Goal: Task Accomplishment & Management: Use online tool/utility

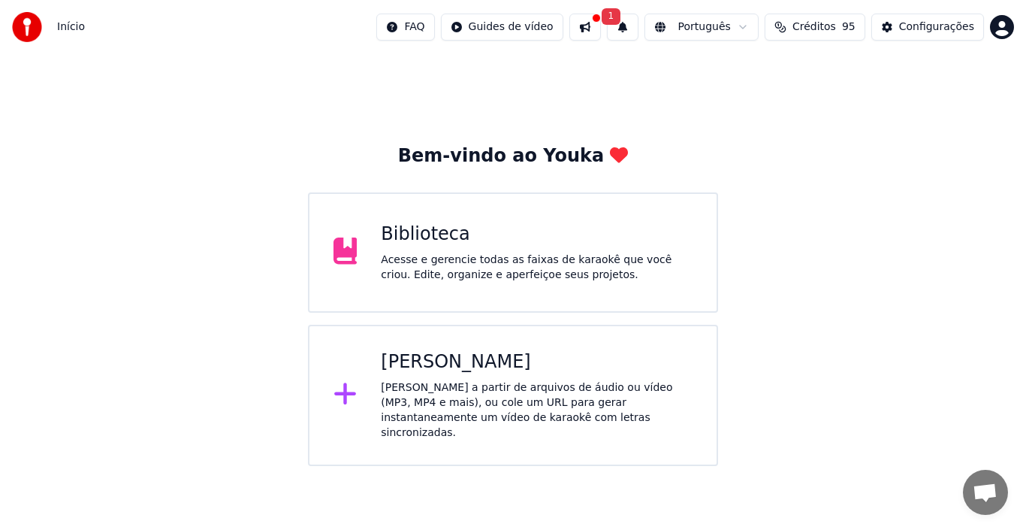
click at [497, 370] on div "[PERSON_NAME]" at bounding box center [537, 362] width 312 height 24
click at [465, 378] on div "Criar Karaokê Crie karaokê a partir de arquivos de áudio ou vídeo (MP3, MP4 e m…" at bounding box center [537, 395] width 312 height 90
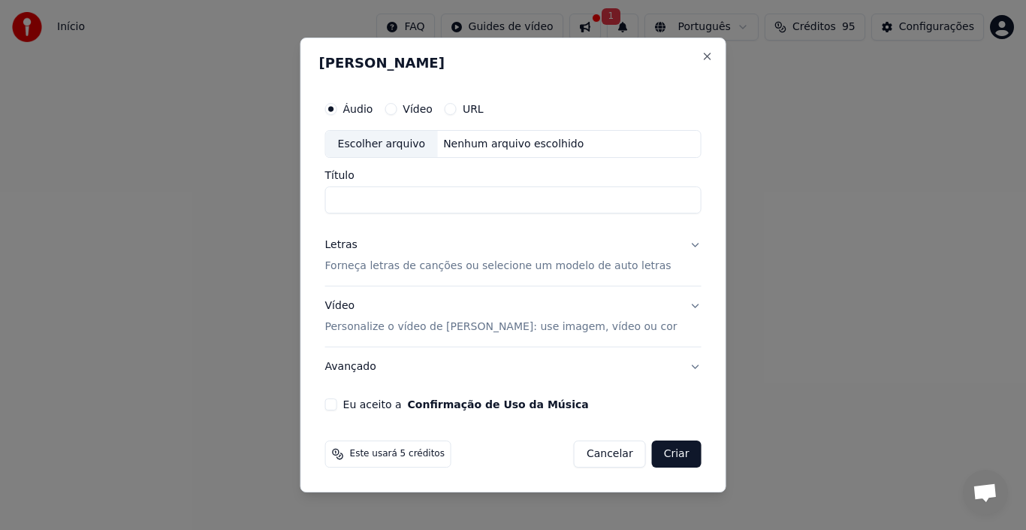
click at [476, 147] on div "Nenhum arquivo escolhido" at bounding box center [513, 144] width 153 height 15
type input "**********"
click at [687, 242] on button "Letras Forneça letras de canções ou selecione um modelo de auto letras" at bounding box center [513, 256] width 376 height 60
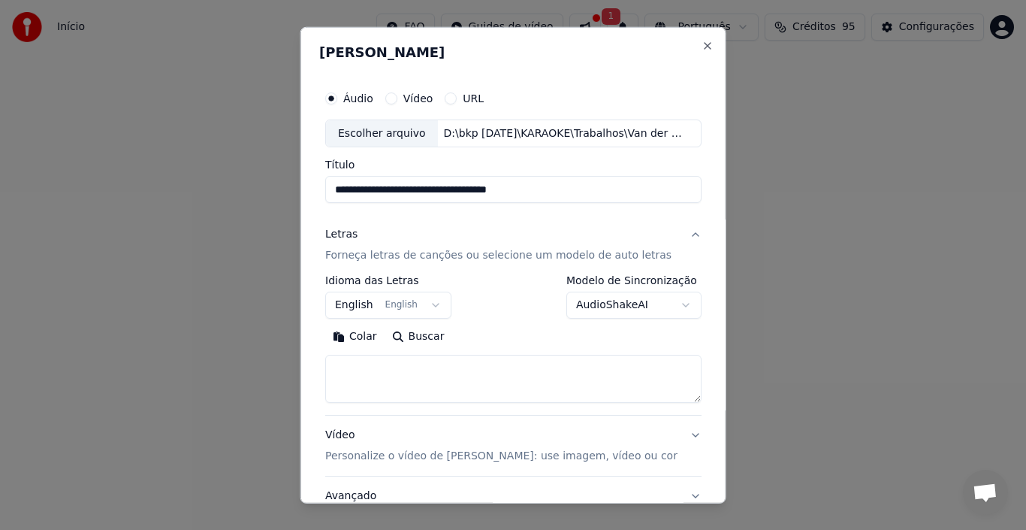
click at [429, 258] on p "Forneça letras de canções ou selecione um modelo de auto letras" at bounding box center [498, 255] width 346 height 15
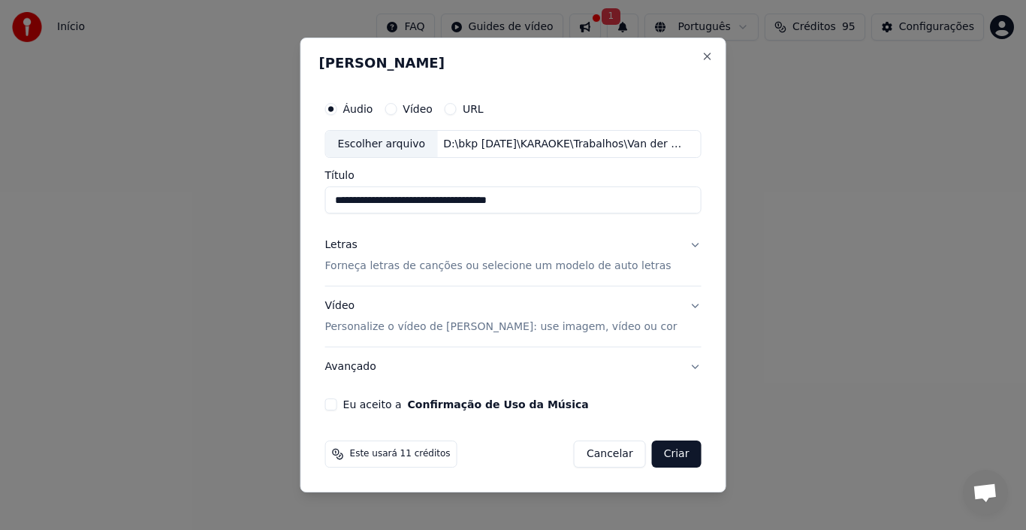
click at [389, 265] on p "Forneça letras de canções ou selecione um modelo de auto letras" at bounding box center [498, 266] width 346 height 15
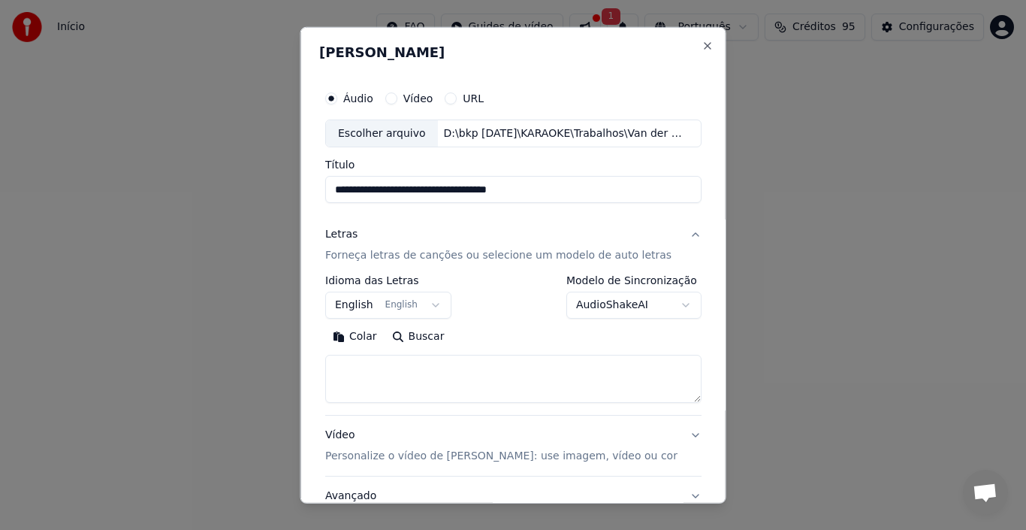
click at [418, 338] on button "Buscar" at bounding box center [418, 337] width 68 height 24
click at [359, 338] on button "Colar" at bounding box center [354, 337] width 59 height 24
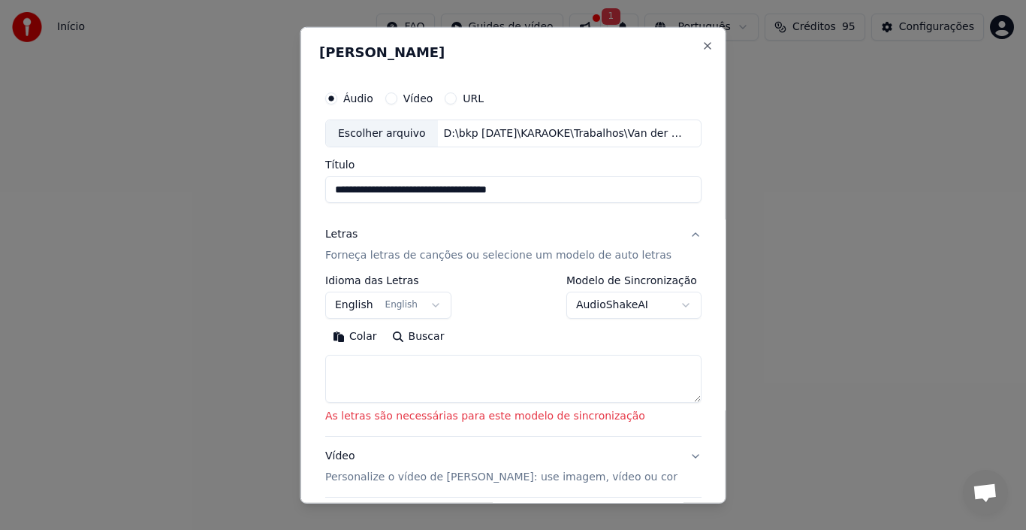
click at [359, 367] on textarea at bounding box center [513, 379] width 376 height 48
click at [358, 363] on textarea at bounding box center [513, 379] width 376 height 48
click at [344, 373] on textarea at bounding box center [513, 379] width 376 height 48
paste textarea "**********"
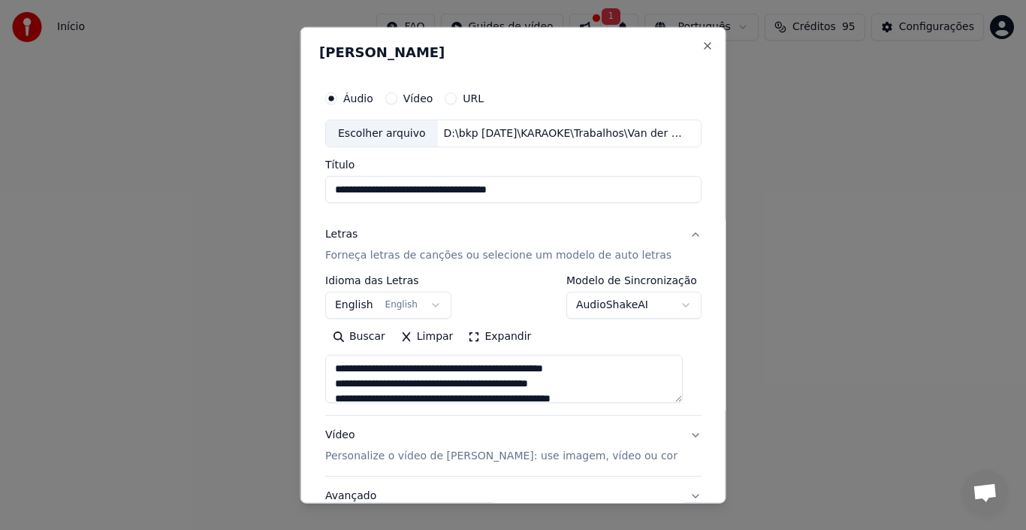
click at [339, 364] on textarea at bounding box center [504, 379] width 358 height 48
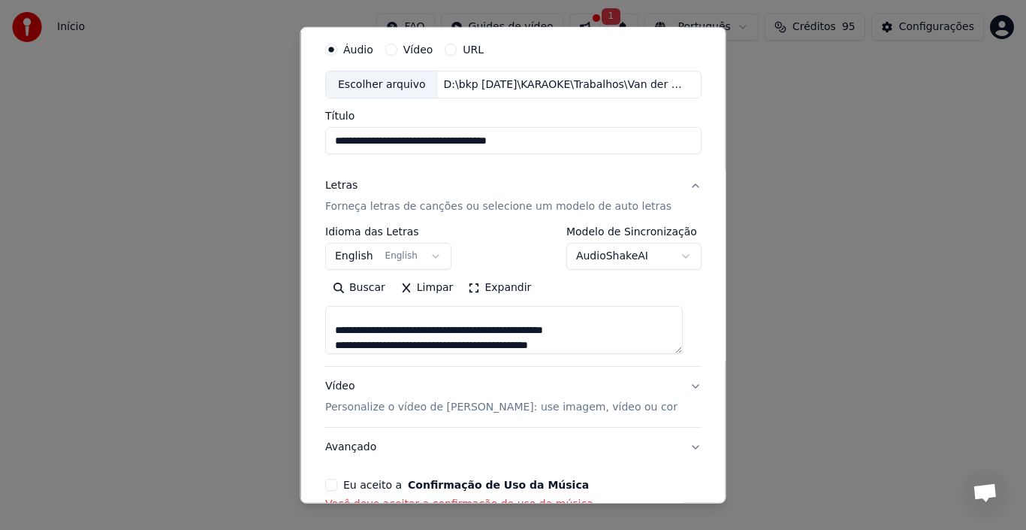
scroll to position [75, 0]
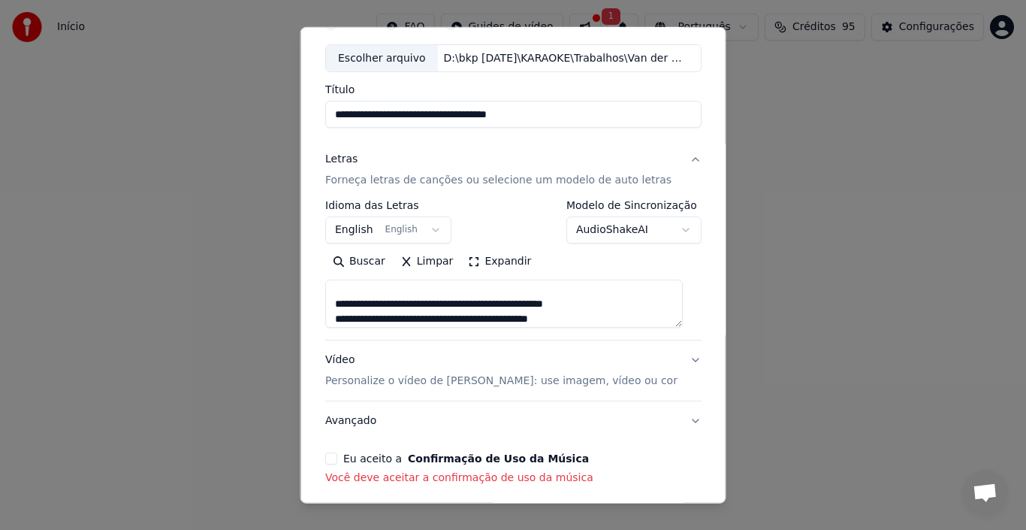
type textarea "**********"
click at [338, 384] on p "Personalize o vídeo de karaokê: use imagem, vídeo ou cor" at bounding box center [501, 380] width 352 height 15
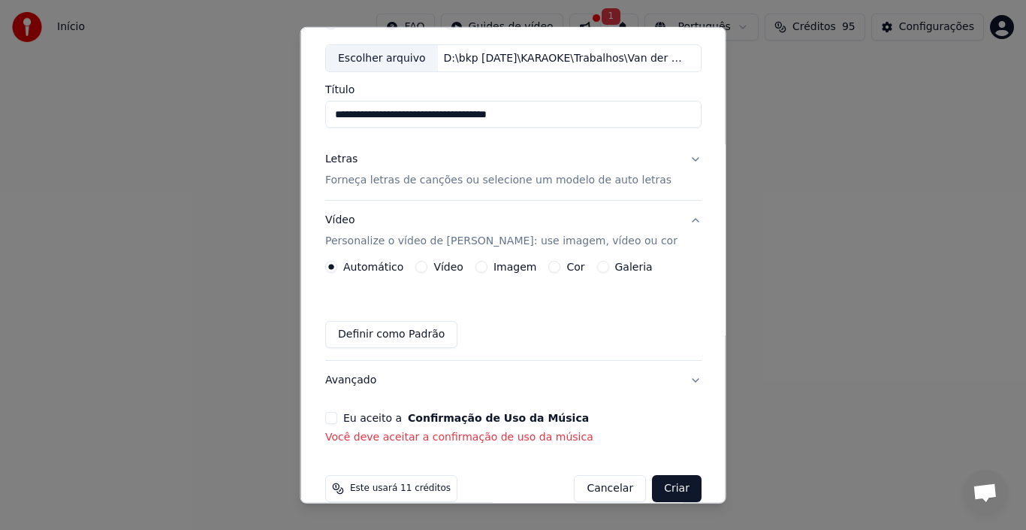
click at [518, 266] on label "Imagem" at bounding box center [514, 266] width 43 height 11
click at [487, 266] on button "Imagem" at bounding box center [481, 267] width 12 height 12
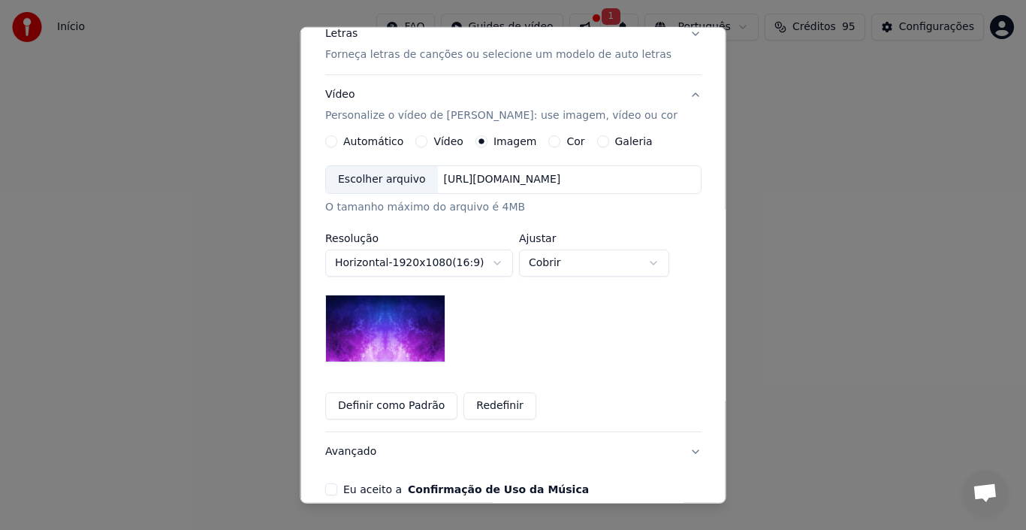
scroll to position [225, 0]
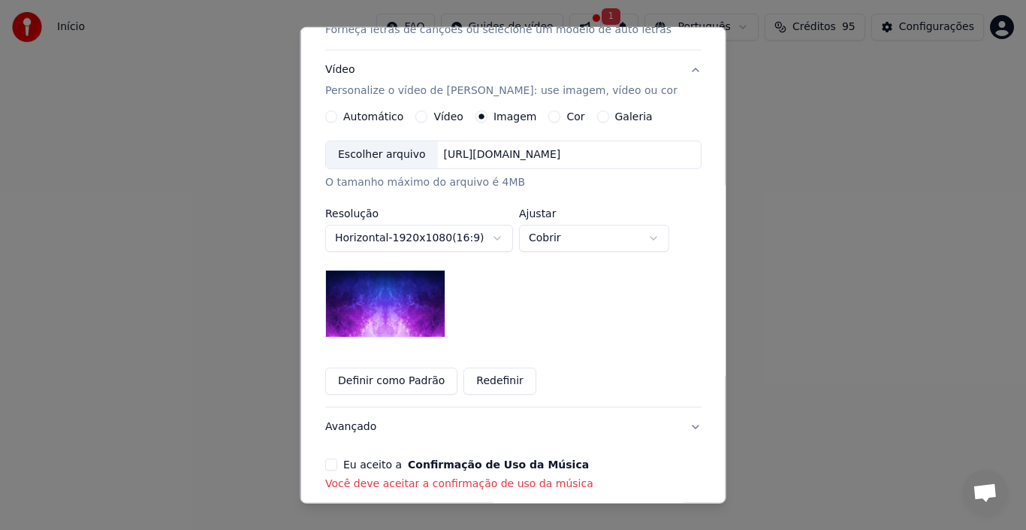
click at [438, 159] on div "[URL][DOMAIN_NAME]" at bounding box center [501, 154] width 129 height 15
click at [443, 160] on div "[URL][DOMAIN_NAME]" at bounding box center [501, 154] width 129 height 15
drag, startPoint x: 680, startPoint y: 156, endPoint x: 497, endPoint y: 162, distance: 182.7
click at [497, 162] on div "[URL][DOMAIN_NAME]" at bounding box center [501, 154] width 129 height 15
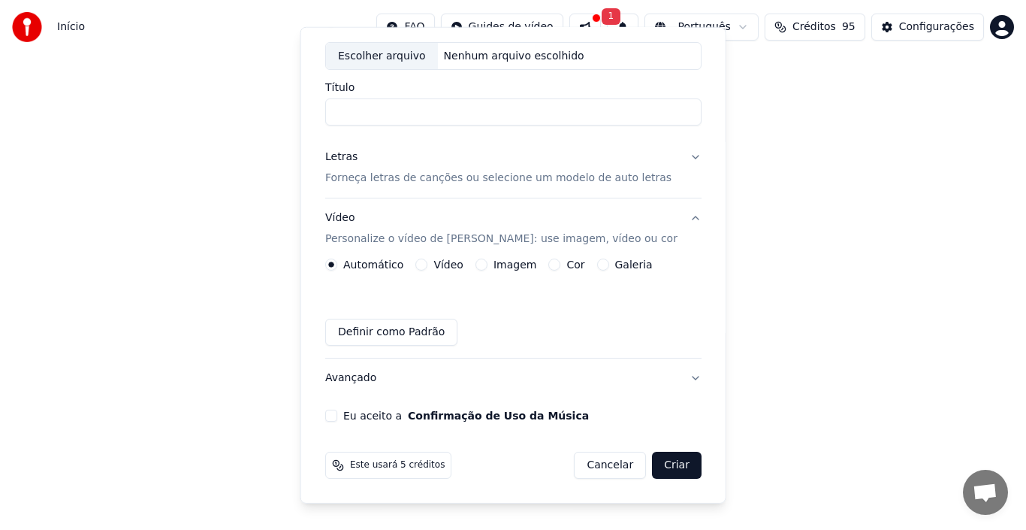
scroll to position [77, 0]
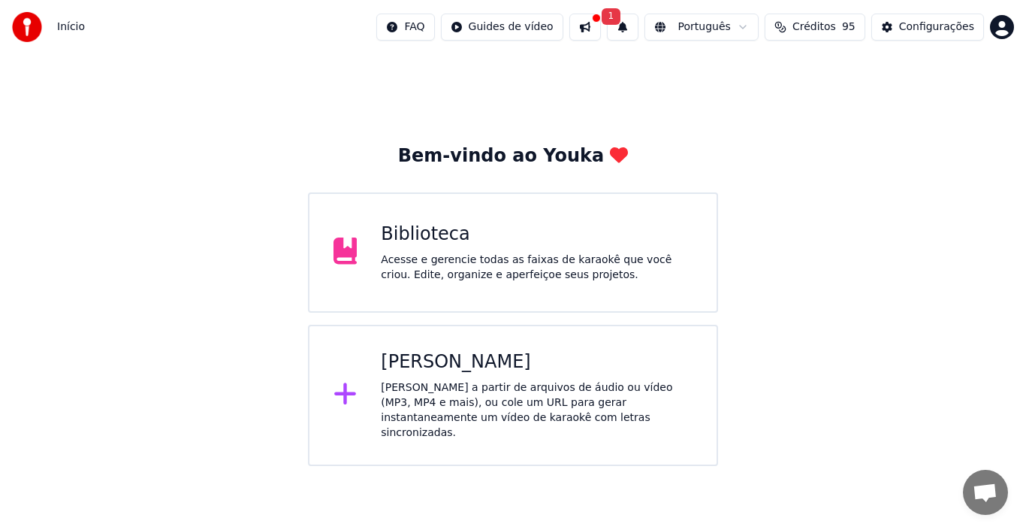
click at [414, 401] on div "[PERSON_NAME] a partir de arquivos de áudio ou vídeo (MP3, MP4 e mais), ou cole…" at bounding box center [537, 410] width 312 height 60
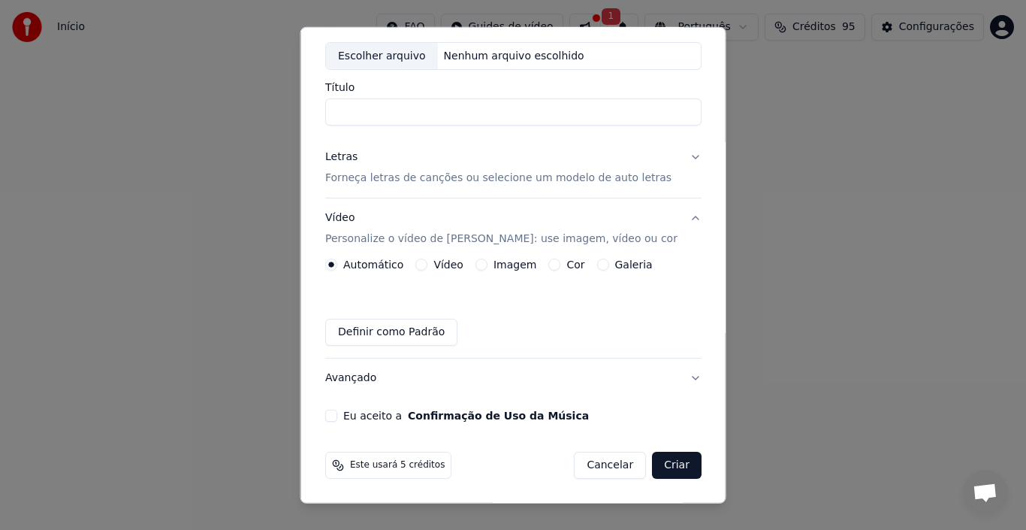
scroll to position [2, 0]
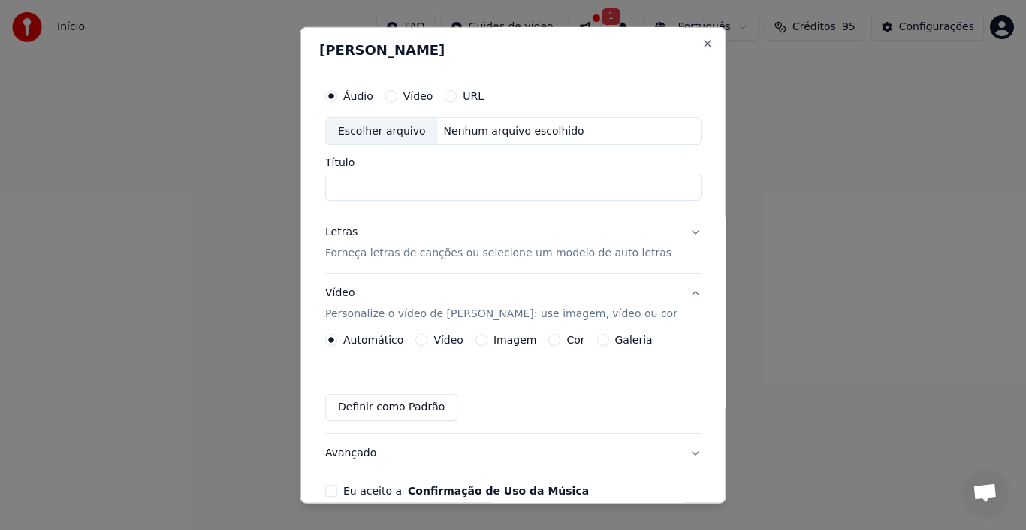
click at [518, 341] on label "Imagem" at bounding box center [514, 339] width 43 height 11
click at [487, 341] on button "Imagem" at bounding box center [481, 340] width 12 height 12
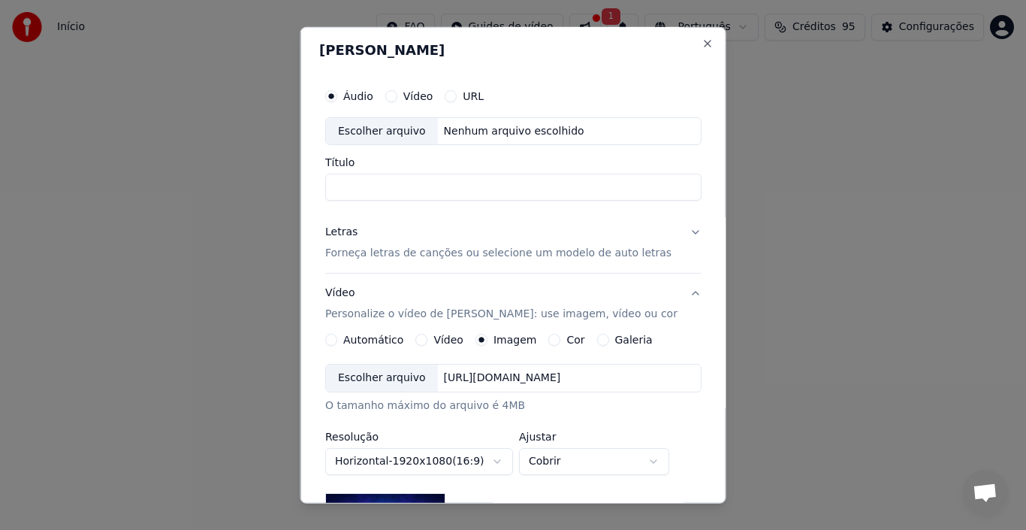
click at [441, 379] on div "[URL][DOMAIN_NAME]" at bounding box center [501, 377] width 129 height 15
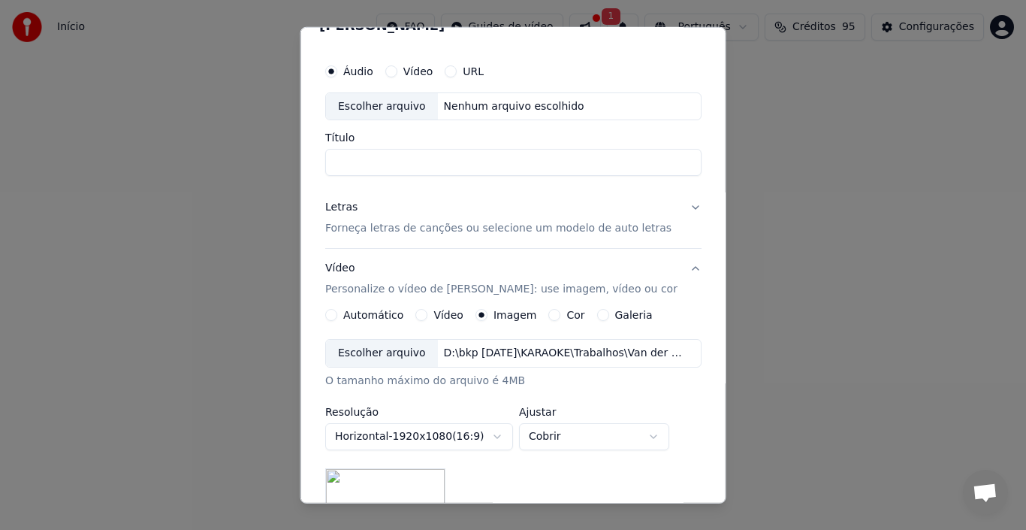
scroll to position [0, 0]
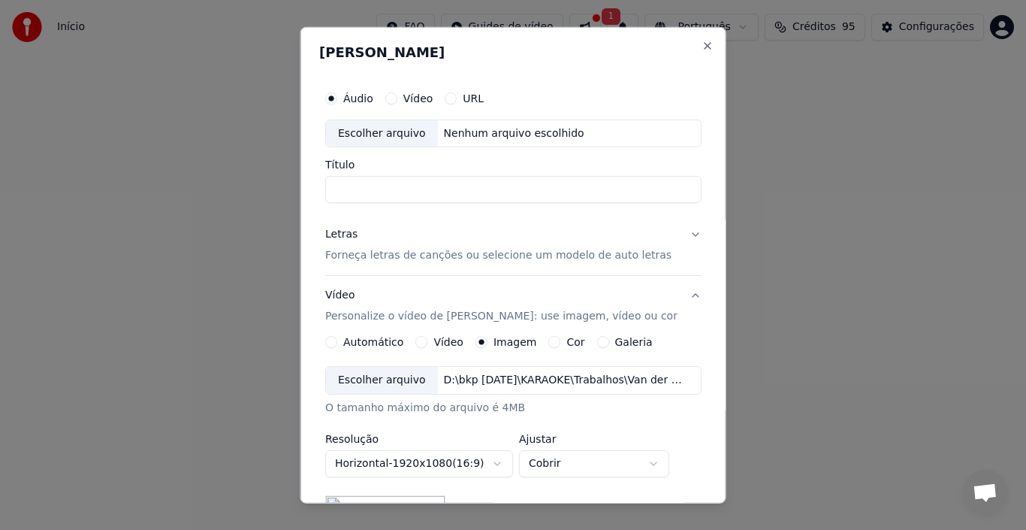
click at [392, 136] on div "Escolher arquivo" at bounding box center [382, 132] width 112 height 27
type input "**********"
click at [354, 253] on p "Forneça letras de canções ou selecione um modelo de auto letras" at bounding box center [498, 255] width 346 height 15
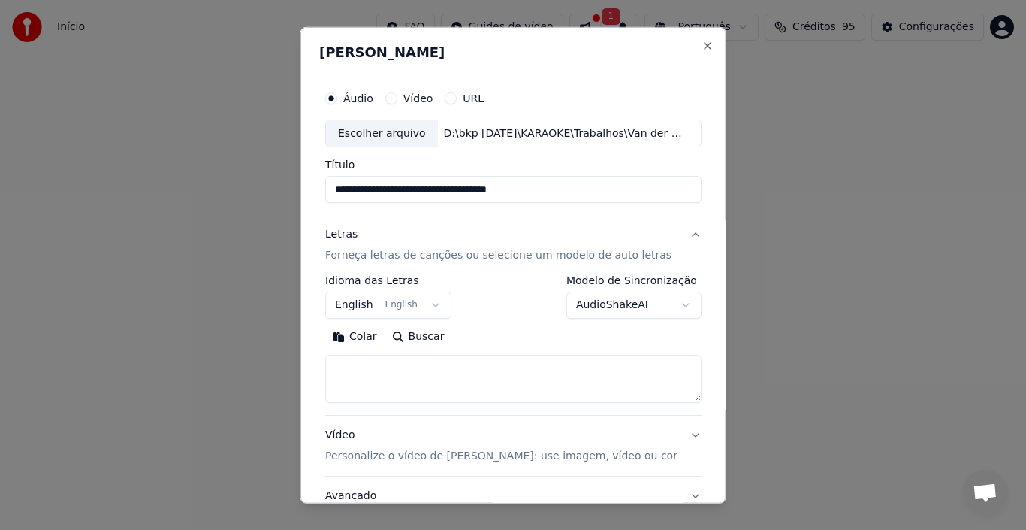
click at [349, 374] on textarea at bounding box center [513, 379] width 376 height 48
type textarea "*"
paste textarea "**********"
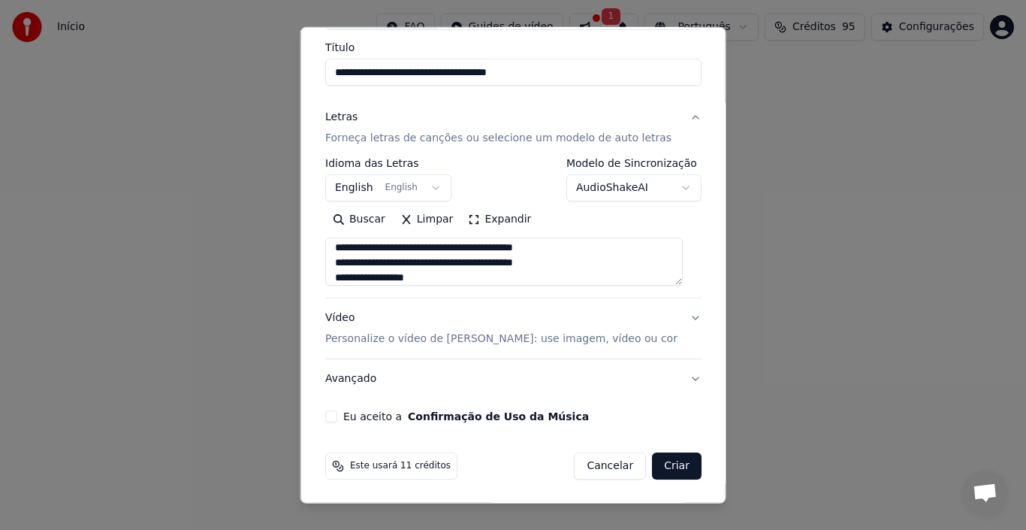
scroll to position [118, 0]
type textarea "**********"
click at [416, 337] on p "Personalize o vídeo de karaokê: use imagem, vídeo ou cor" at bounding box center [501, 338] width 352 height 15
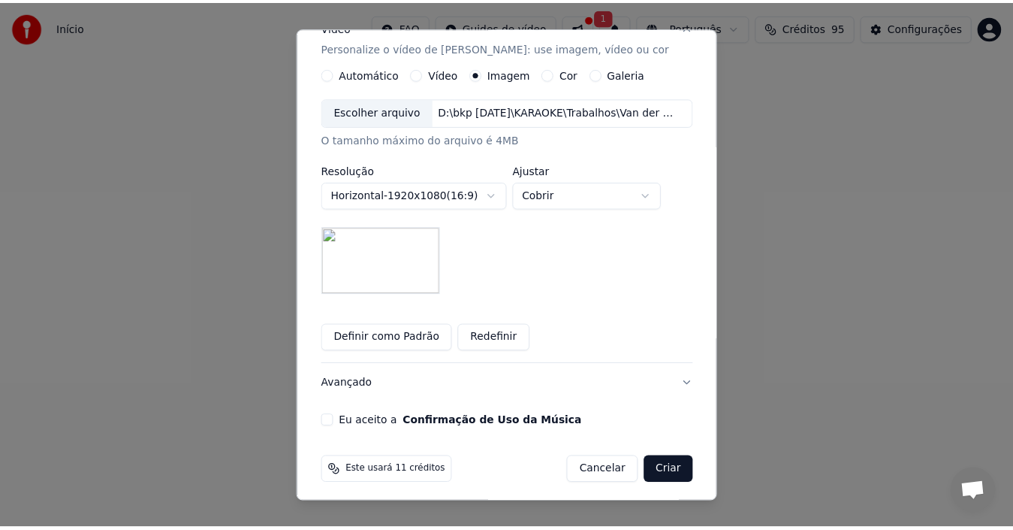
scroll to position [274, 0]
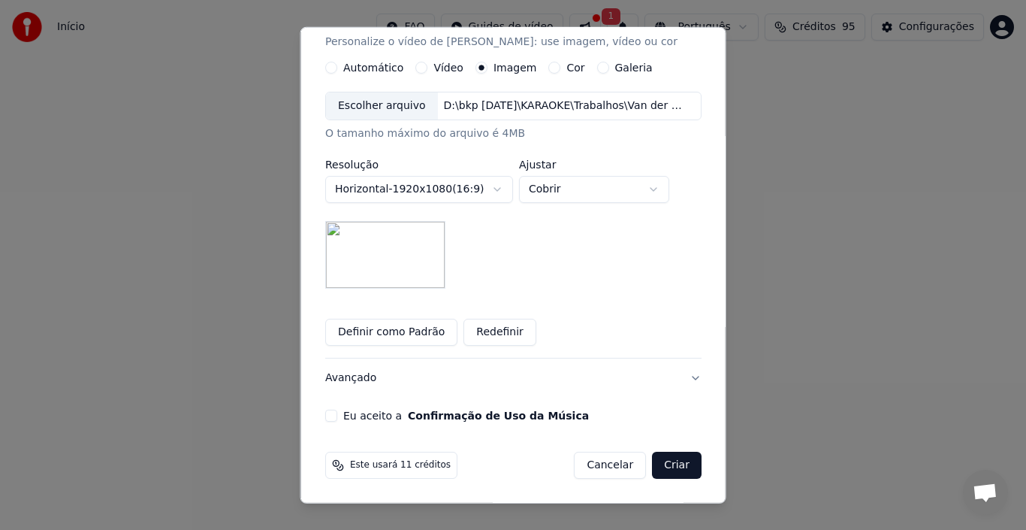
click at [337, 418] on button "Eu aceito a Confirmação de Uso da Música" at bounding box center [331, 415] width 12 height 12
click at [667, 468] on button "Criar" at bounding box center [677, 465] width 50 height 27
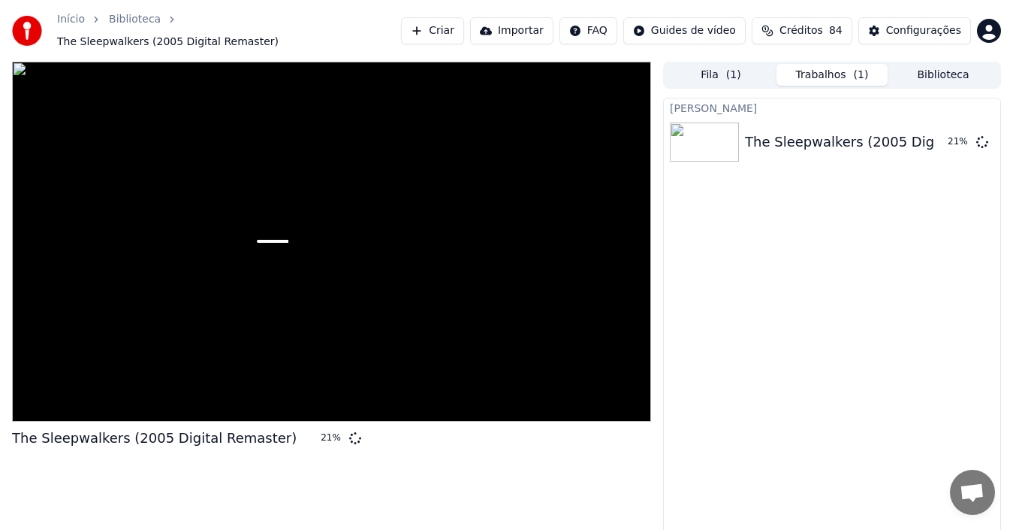
click at [137, 27] on link "Biblioteca" at bounding box center [135, 19] width 52 height 15
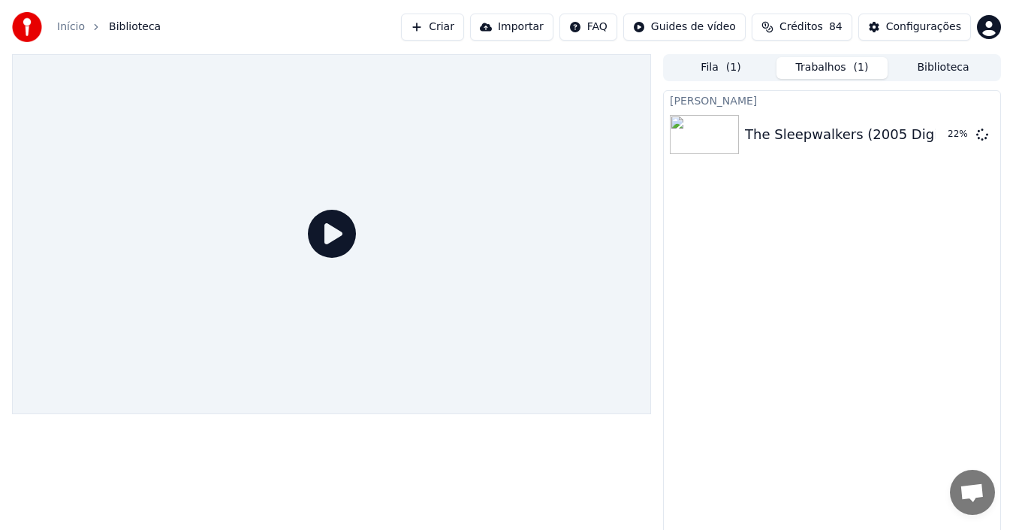
click at [65, 32] on link "Início" at bounding box center [71, 27] width 28 height 15
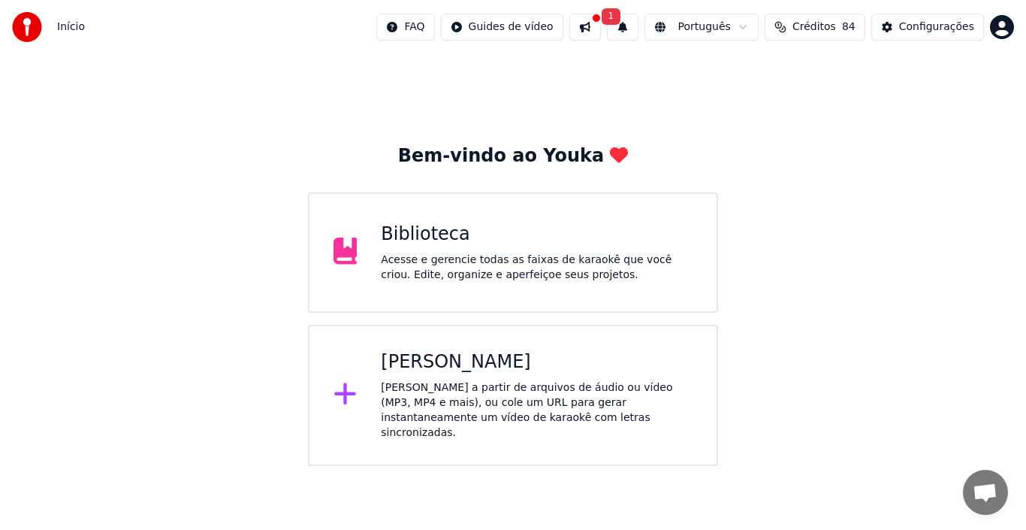
click at [621, 15] on span "1" at bounding box center [612, 16] width 20 height 17
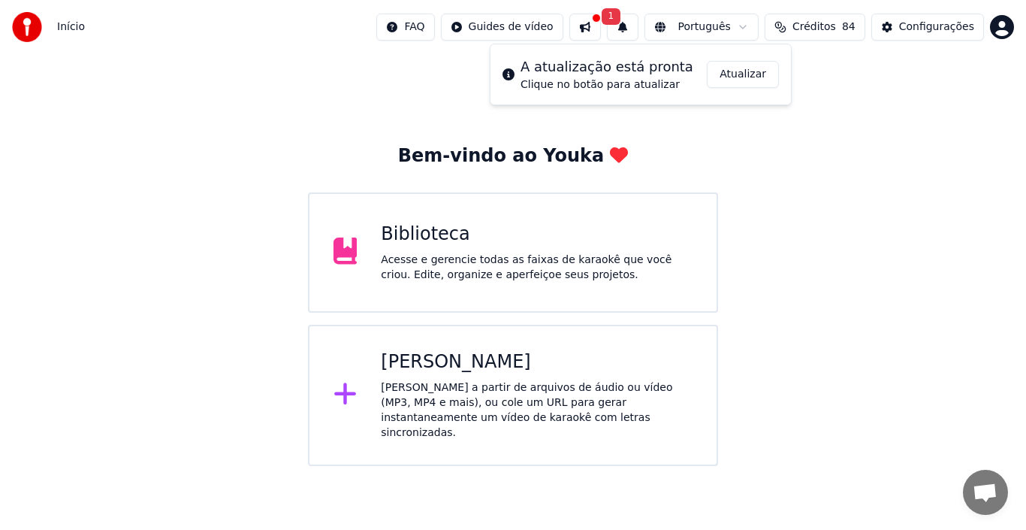
click at [815, 26] on span "Créditos" at bounding box center [815, 27] width 44 height 15
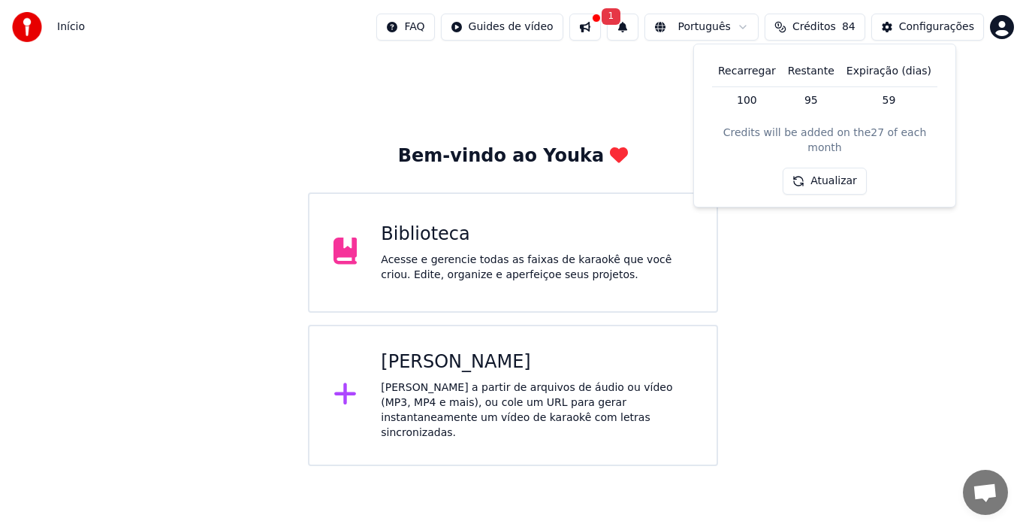
click at [445, 262] on div "Acesse e gerencie todas as faixas de karaokê que você criou. Edite, organize e …" at bounding box center [537, 267] width 312 height 30
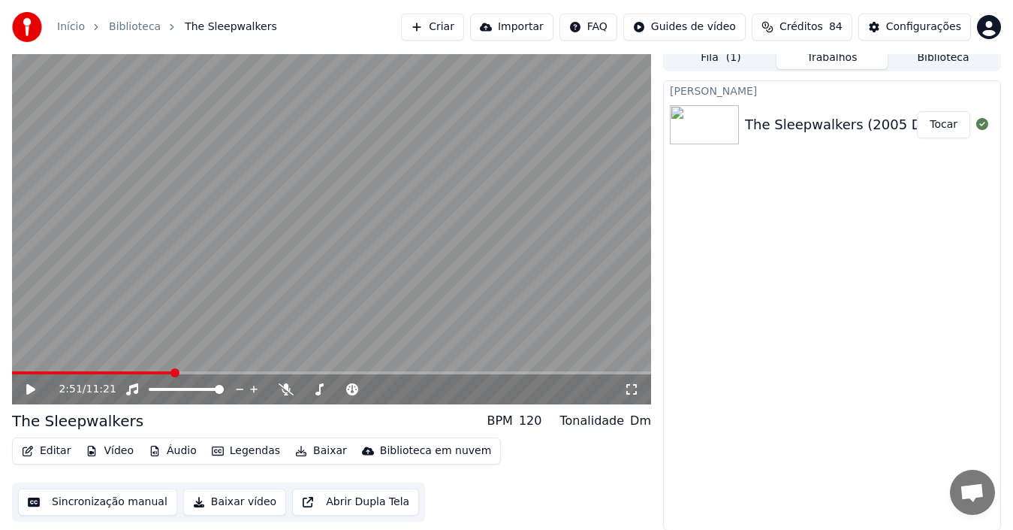
scroll to position [11, 0]
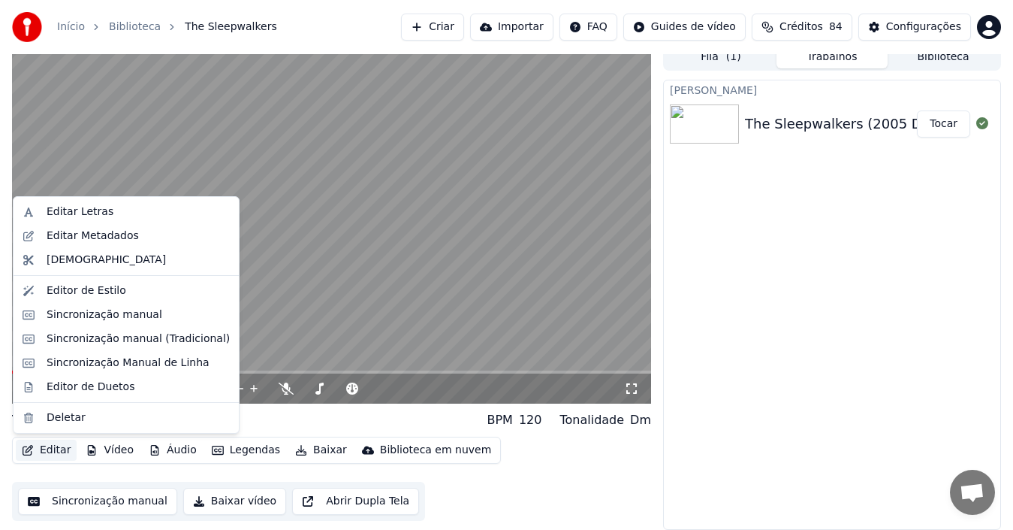
click at [45, 450] on button "Editar" at bounding box center [46, 449] width 61 height 21
click at [77, 216] on div "Editar Letras" at bounding box center [80, 211] width 67 height 15
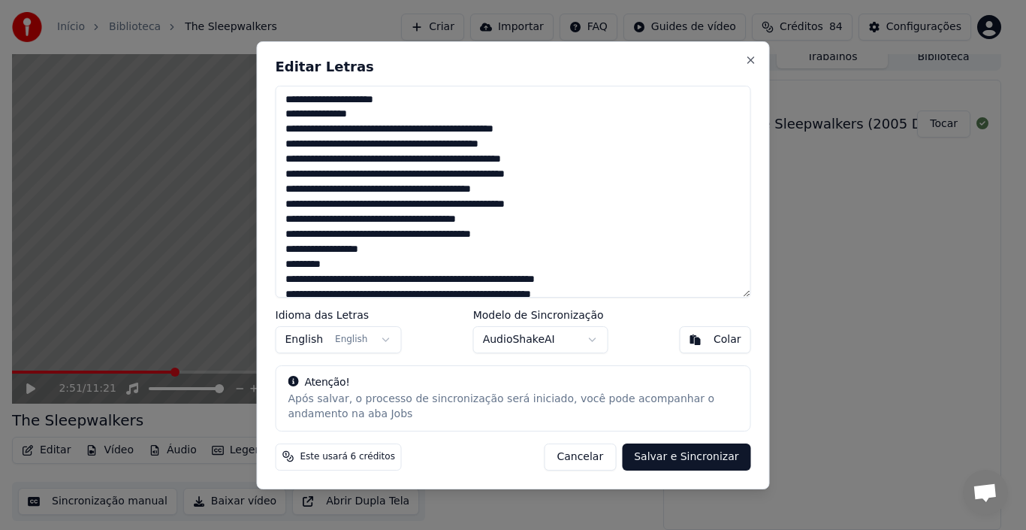
click at [581, 461] on button "Cancelar" at bounding box center [580, 456] width 72 height 27
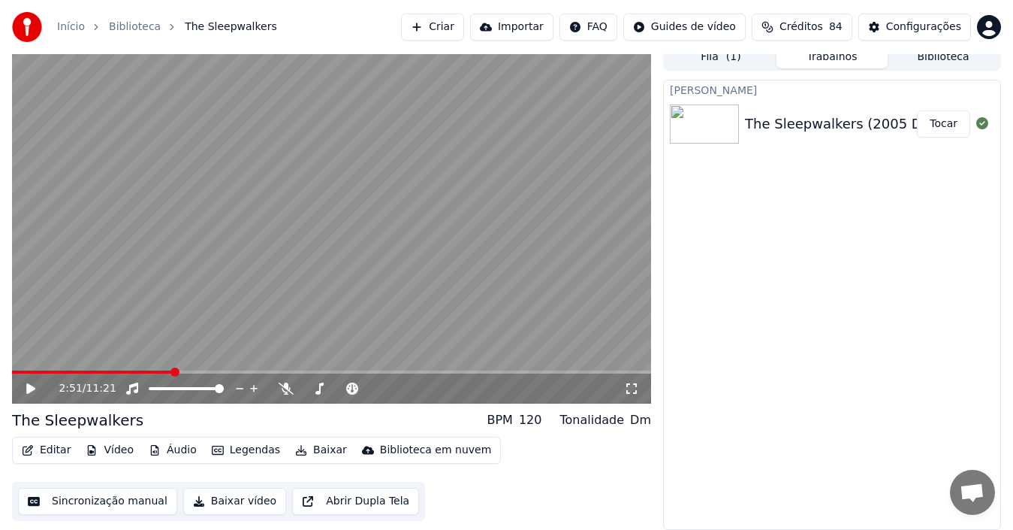
click at [55, 449] on button "Editar" at bounding box center [46, 449] width 61 height 21
click at [594, 466] on div "Editar Vídeo Áudio Legendas Baixar Biblioteca em nuvem Sincronização manual Bai…" at bounding box center [331, 478] width 639 height 84
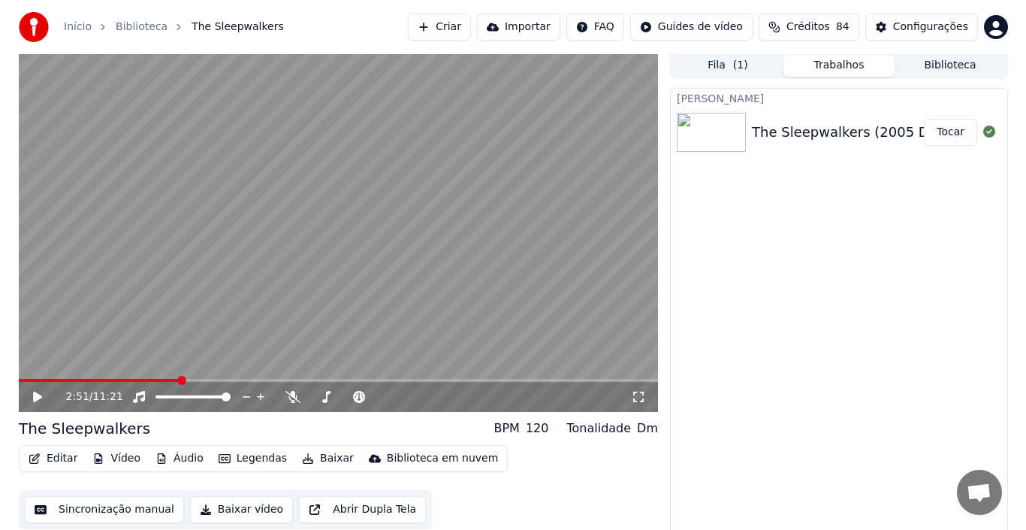
scroll to position [0, 0]
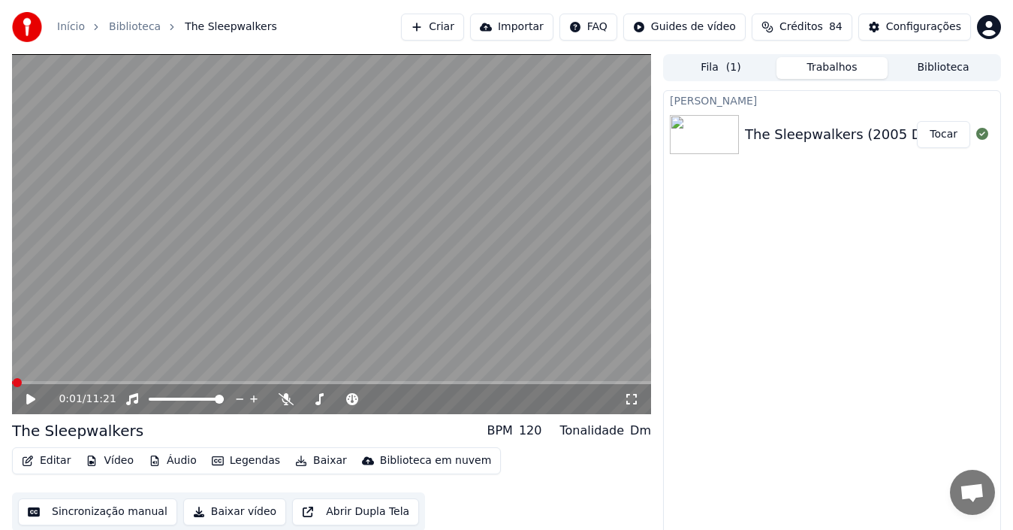
click at [13, 378] on span at bounding box center [17, 382] width 9 height 9
click at [26, 398] on icon at bounding box center [41, 399] width 35 height 12
click at [12, 387] on span at bounding box center [16, 382] width 9 height 9
click at [29, 403] on icon at bounding box center [31, 398] width 8 height 9
click at [12, 384] on span at bounding box center [16, 382] width 9 height 9
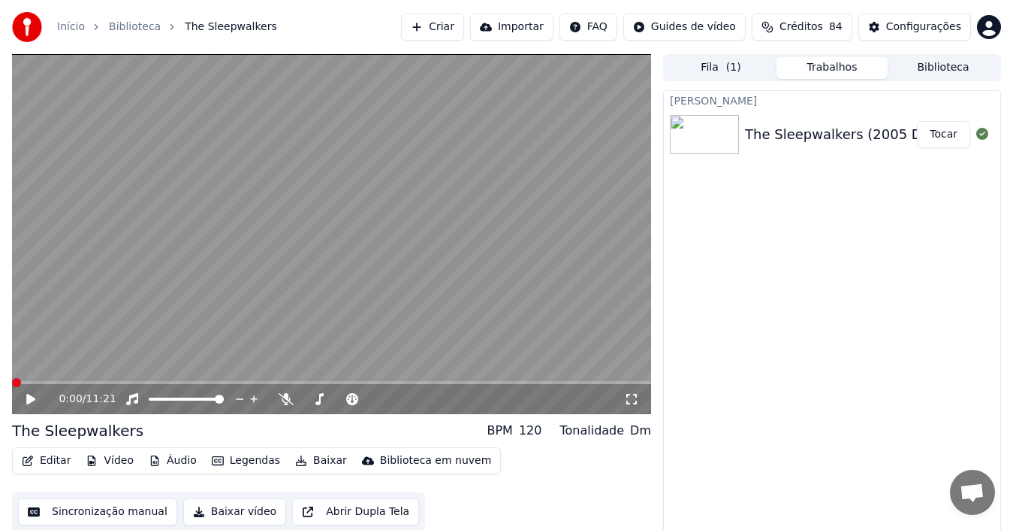
click at [28, 398] on icon at bounding box center [30, 399] width 9 height 11
click at [28, 402] on icon at bounding box center [31, 398] width 8 height 9
click at [28, 402] on icon at bounding box center [30, 399] width 9 height 11
click at [29, 396] on icon at bounding box center [31, 398] width 8 height 9
click at [29, 396] on icon at bounding box center [30, 399] width 9 height 11
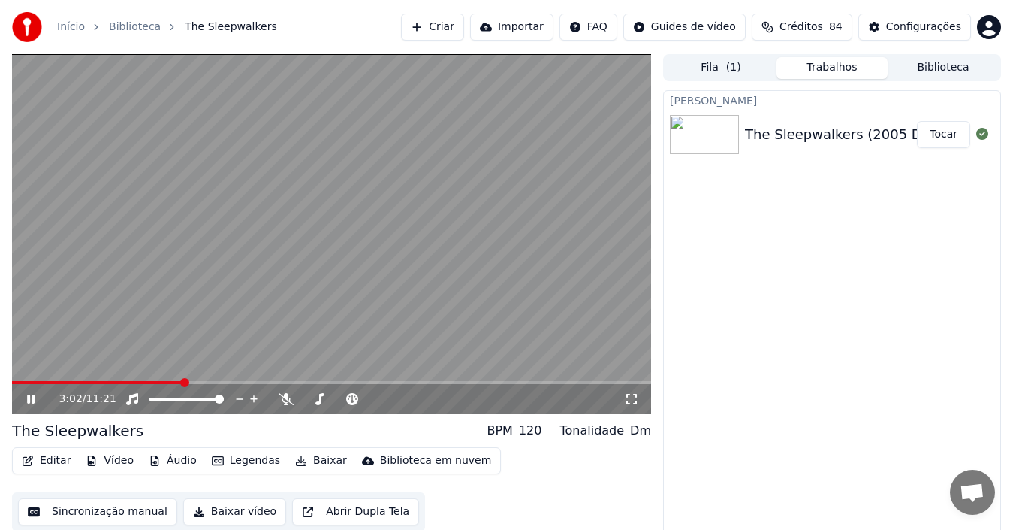
click at [176, 385] on div "3:02 / 11:21" at bounding box center [331, 399] width 639 height 30
click at [171, 382] on span at bounding box center [98, 382] width 172 height 3
click at [165, 382] on span at bounding box center [92, 382] width 161 height 3
click at [349, 292] on video at bounding box center [331, 234] width 639 height 360
click at [38, 397] on icon at bounding box center [41, 399] width 35 height 12
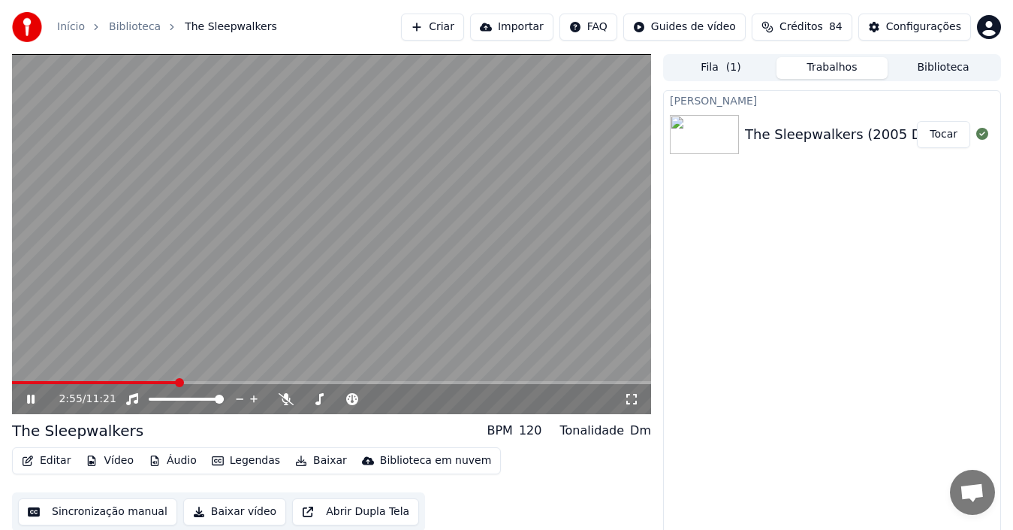
click at [34, 400] on icon at bounding box center [31, 398] width 8 height 9
click at [100, 386] on div "2:55 / 11:21" at bounding box center [331, 399] width 639 height 30
click at [98, 382] on span at bounding box center [94, 382] width 165 height 3
click at [29, 399] on icon at bounding box center [30, 399] width 9 height 11
click at [32, 396] on icon at bounding box center [31, 398] width 8 height 9
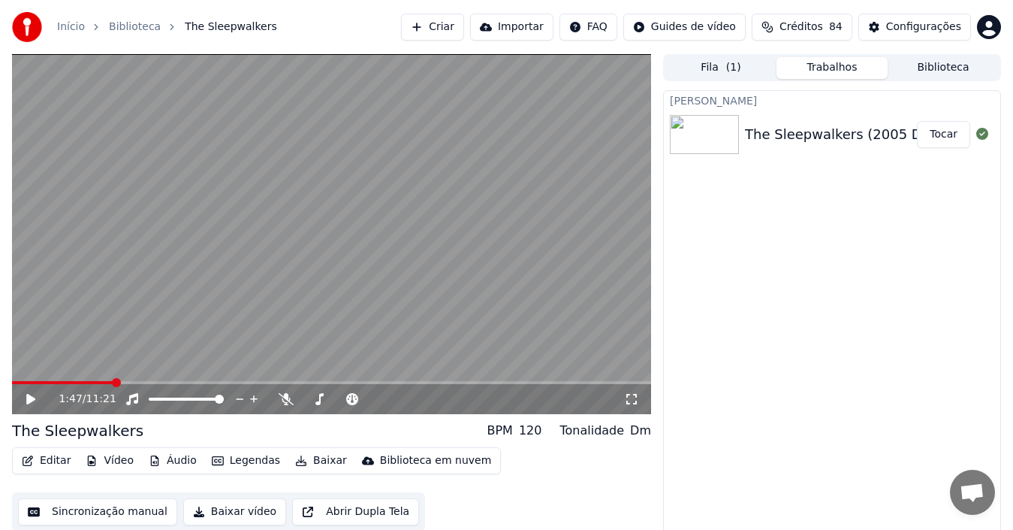
click at [32, 396] on icon at bounding box center [41, 399] width 35 height 12
click at [32, 394] on icon at bounding box center [31, 398] width 8 height 9
click at [44, 457] on button "Editar" at bounding box center [46, 460] width 61 height 21
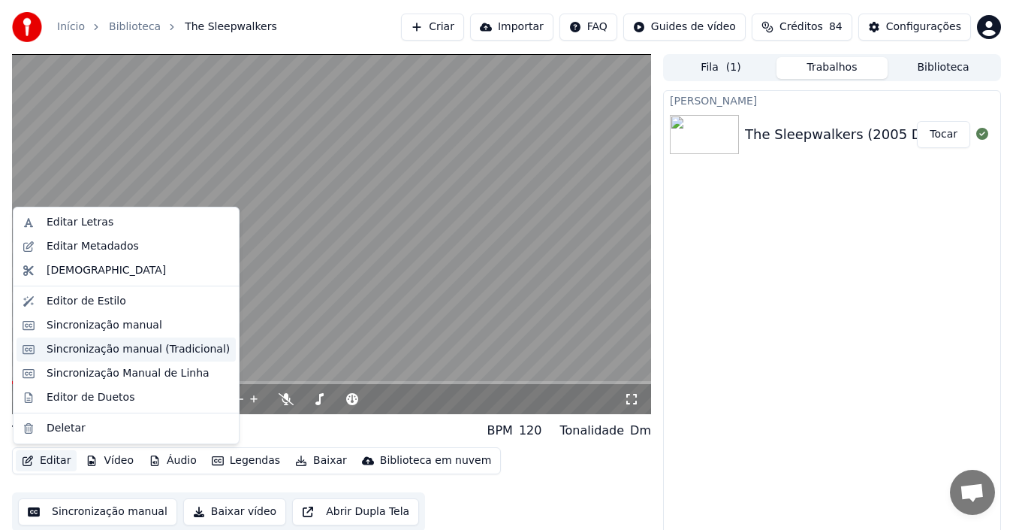
click at [85, 350] on div "Sincronização manual (Tradicional)" at bounding box center [138, 349] width 183 height 15
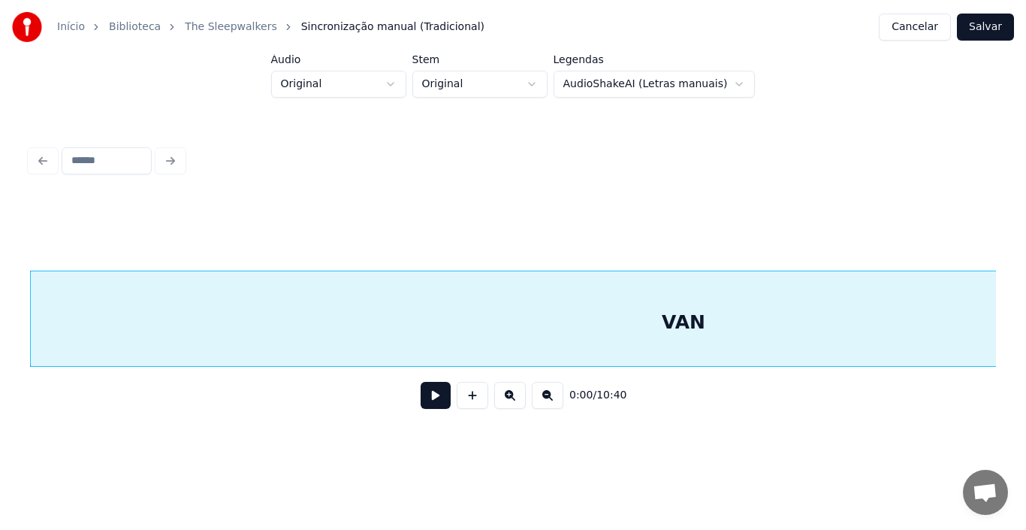
click at [430, 404] on button at bounding box center [436, 395] width 30 height 27
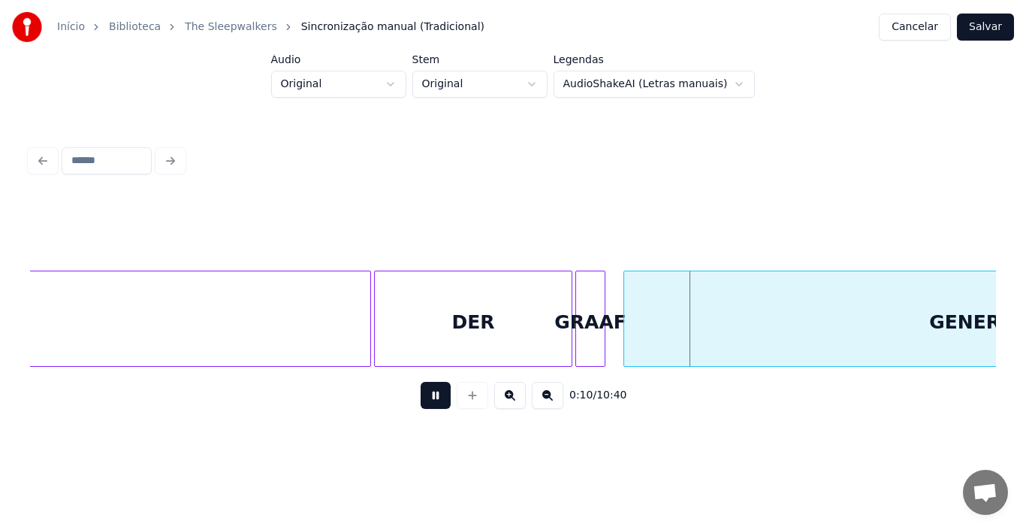
click at [439, 400] on button at bounding box center [436, 395] width 30 height 27
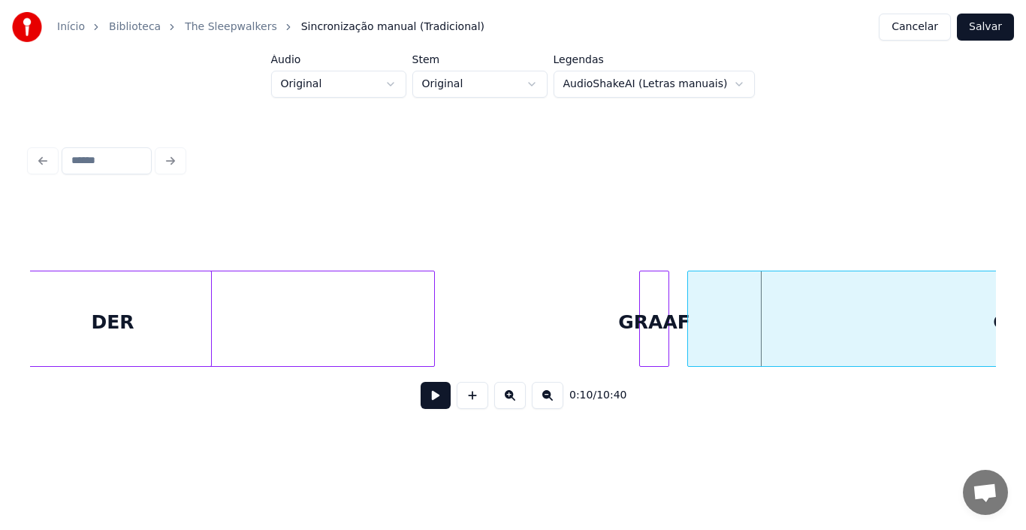
scroll to position [0, 836]
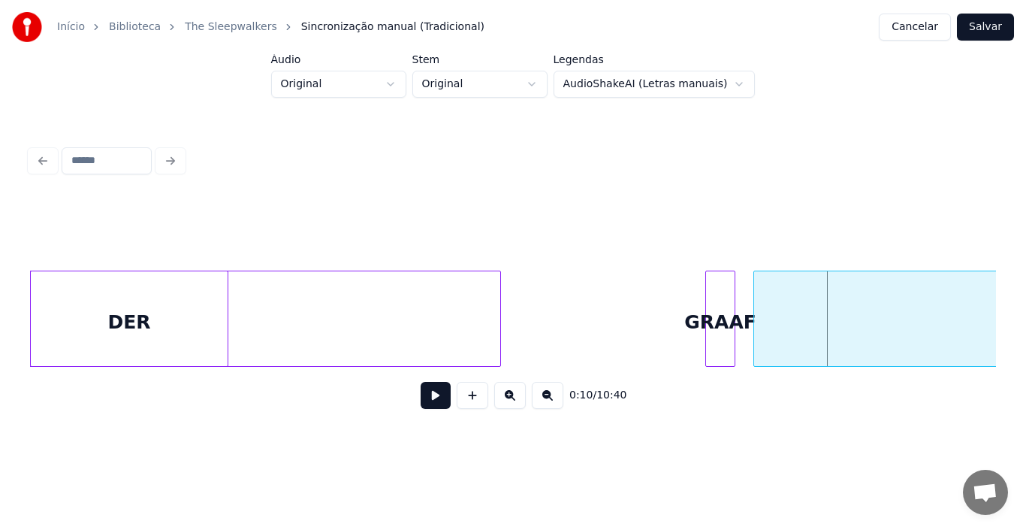
click at [0, 324] on div "Início Biblioteca The Sleepwalkers Sincronização manual (Tradicional) Cancelar …" at bounding box center [513, 219] width 1026 height 439
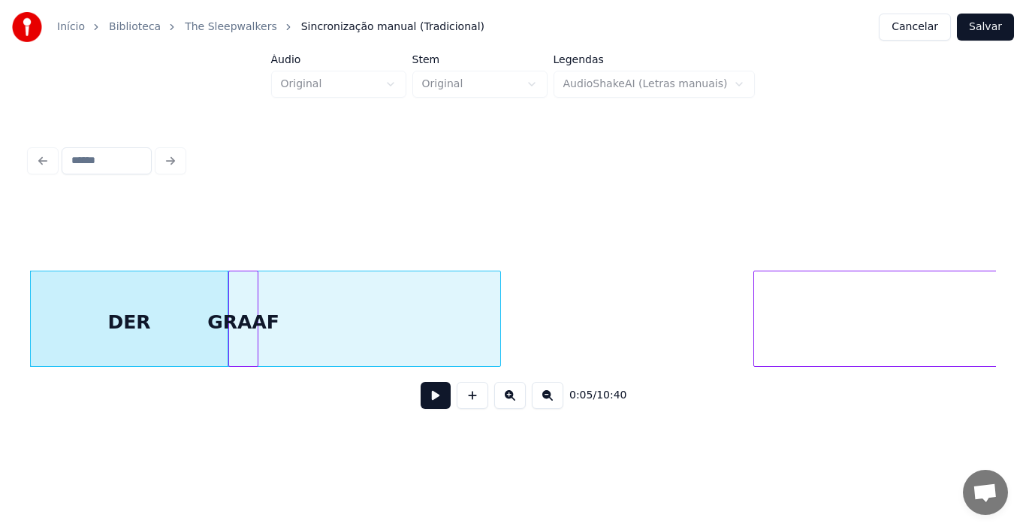
click at [243, 400] on div "0:05 / 10:40" at bounding box center [513, 309] width 966 height 228
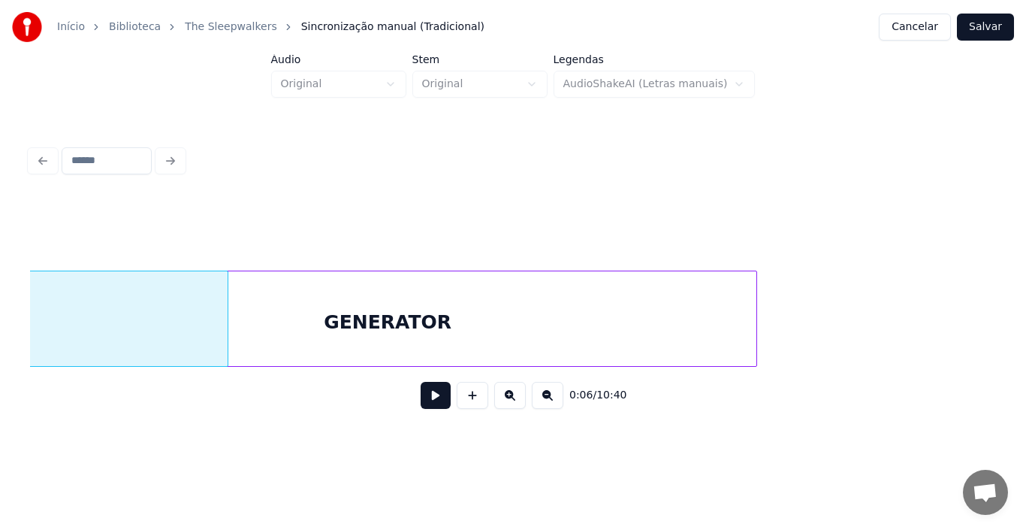
scroll to position [0, 1097]
click at [379, 359] on div "GENERATOR" at bounding box center [400, 322] width 738 height 102
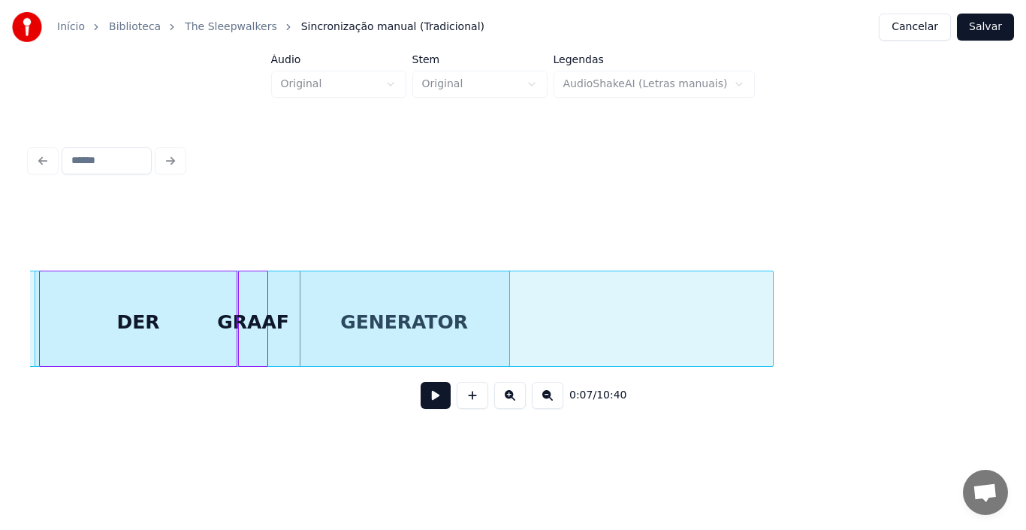
scroll to position [0, 826]
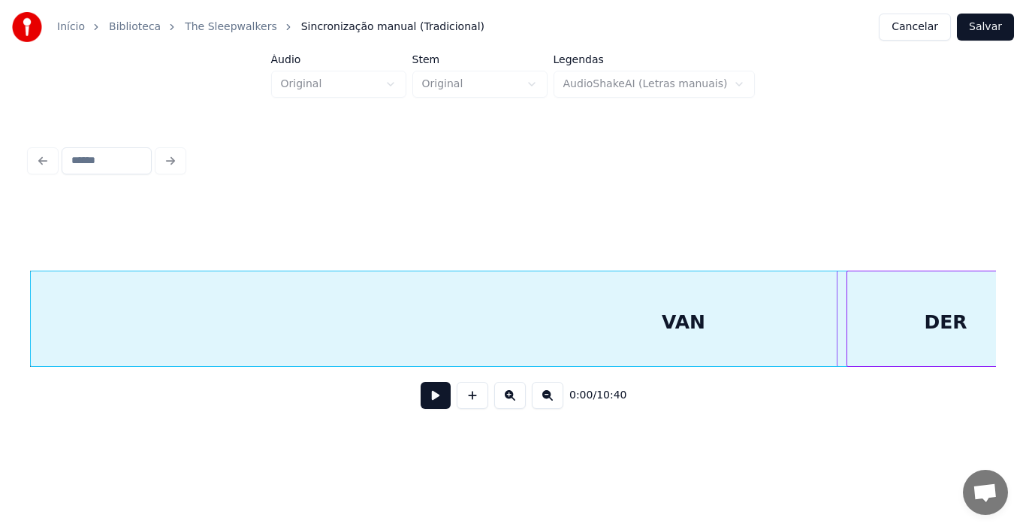
scroll to position [0, 65]
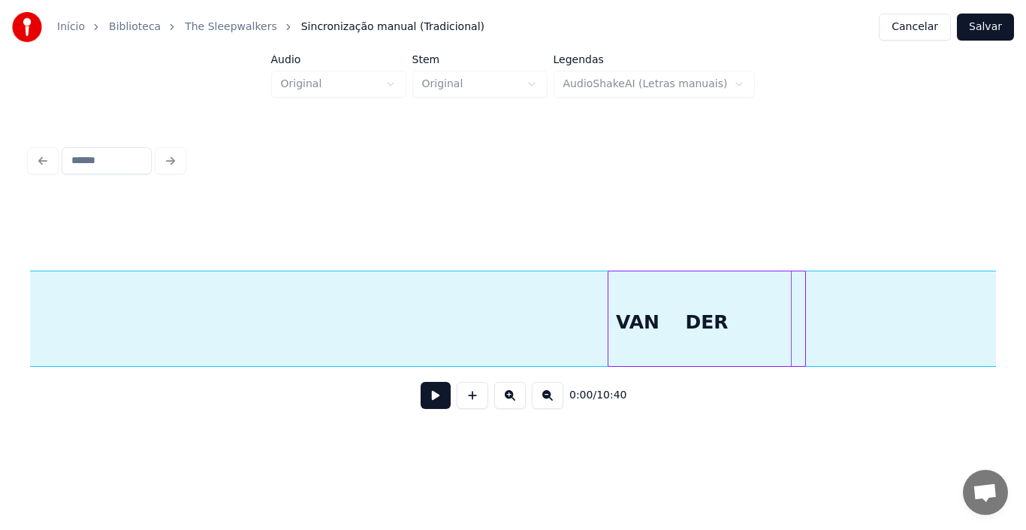
click at [745, 359] on div "DER" at bounding box center [707, 322] width 197 height 102
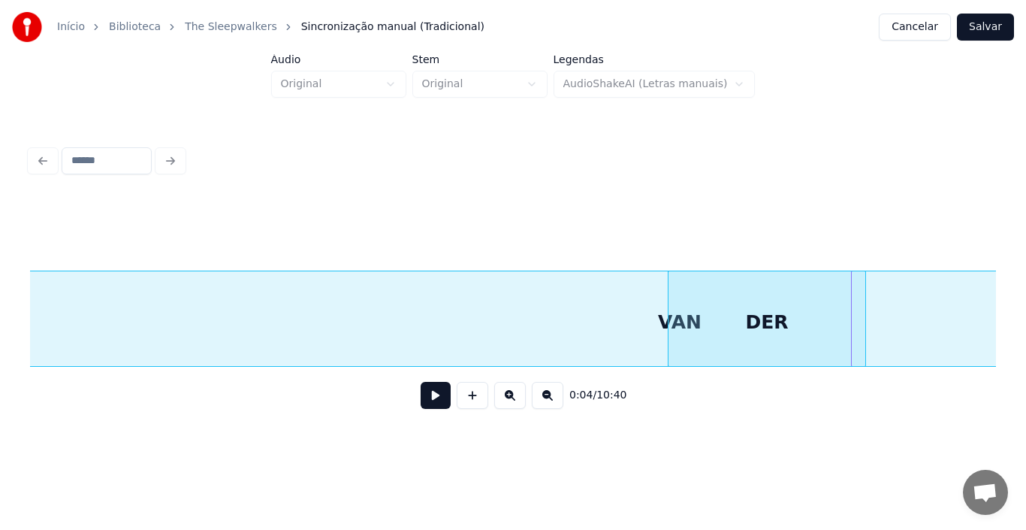
scroll to position [0, 0]
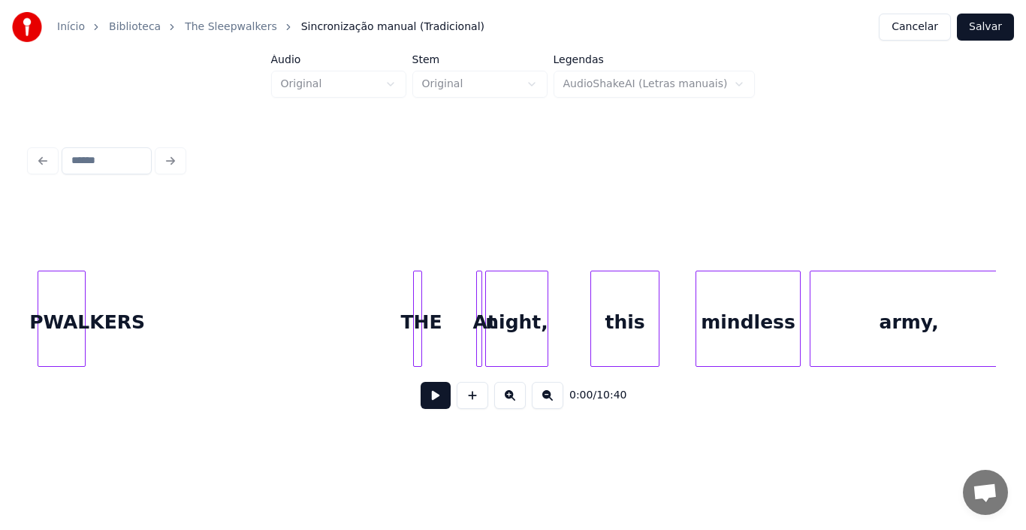
scroll to position [0, 2064]
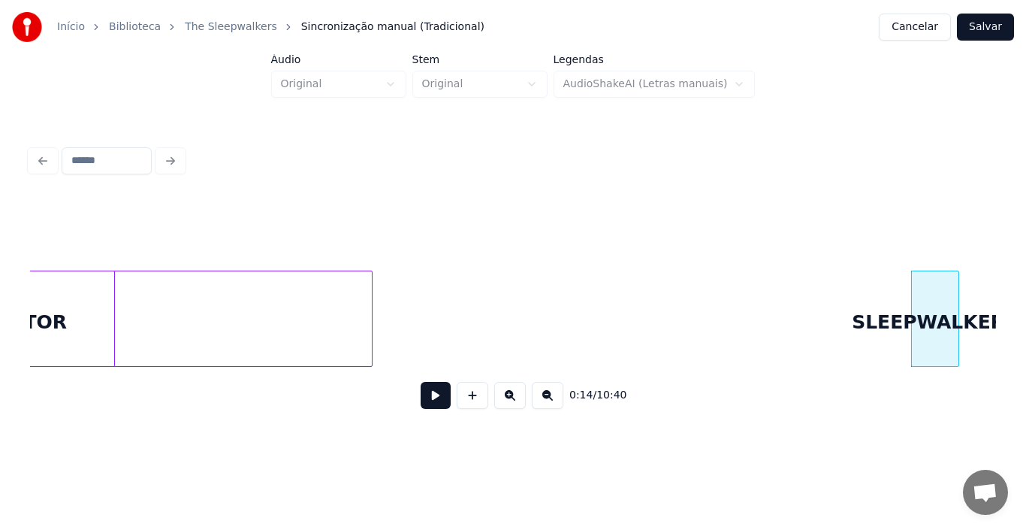
scroll to position [0, 1222]
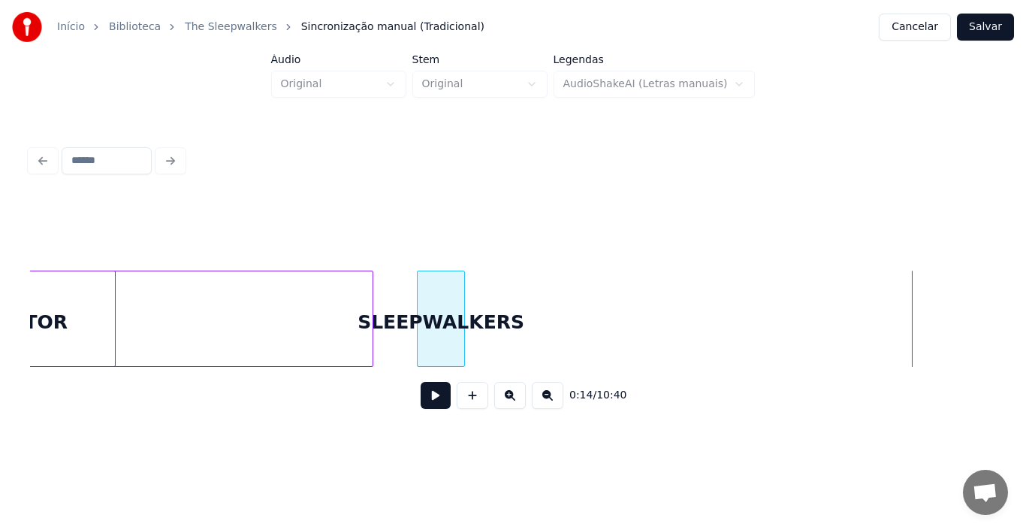
click at [433, 367] on div "SLEEPWALKERS GENERATOR VAN" at bounding box center [513, 318] width 966 height 96
click at [433, 403] on button at bounding box center [436, 395] width 30 height 27
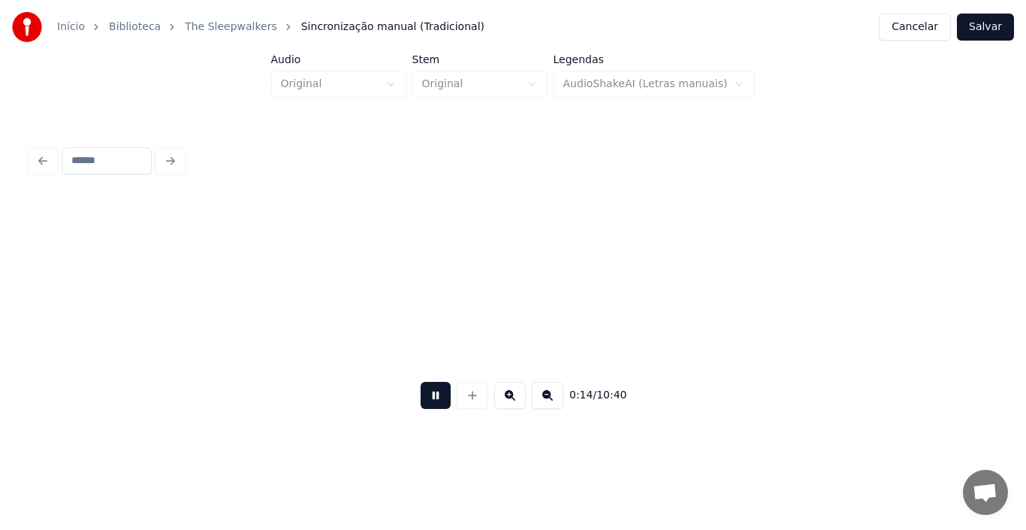
scroll to position [0, 2190]
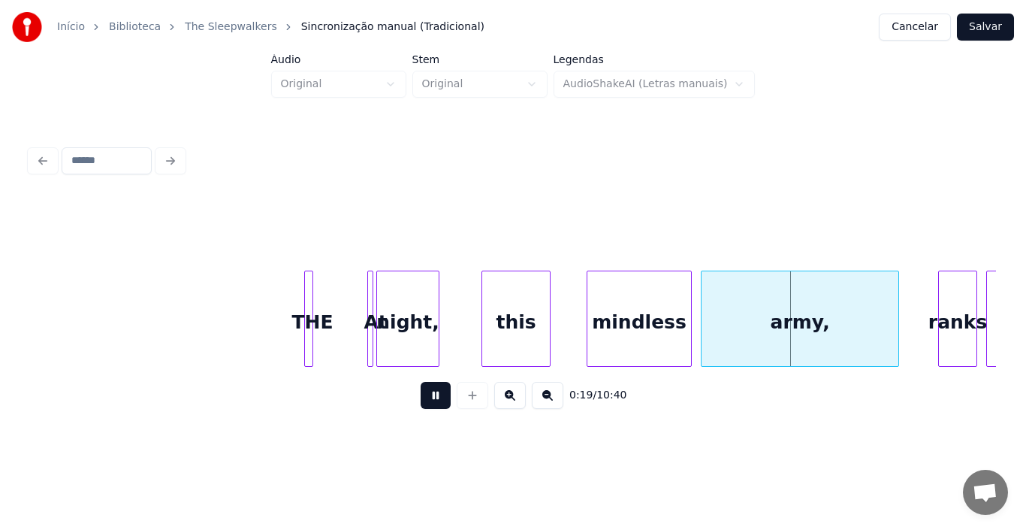
click at [428, 409] on button at bounding box center [436, 395] width 30 height 27
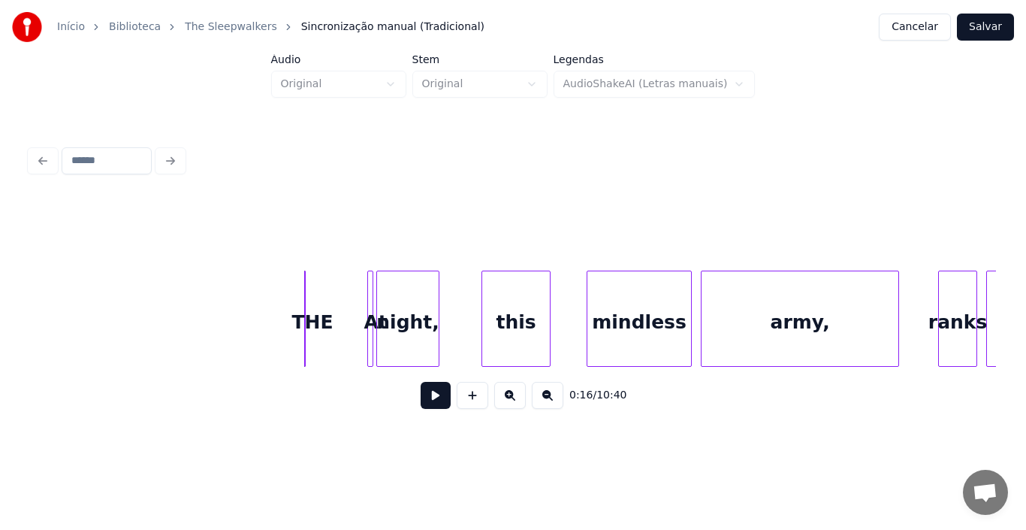
click at [308, 322] on div at bounding box center [307, 318] width 5 height 95
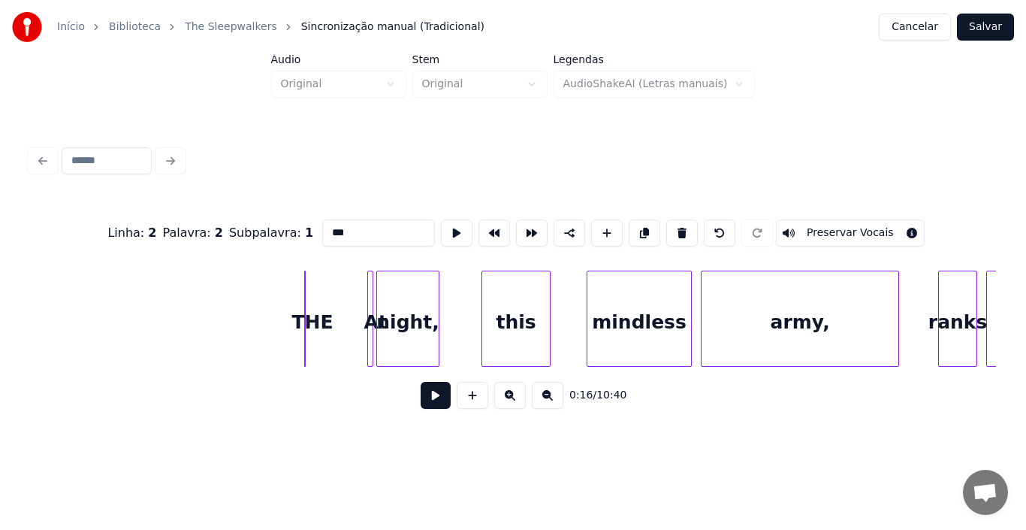
click at [317, 317] on div "THE" at bounding box center [312, 322] width 15 height 102
click at [301, 325] on div at bounding box center [303, 318] width 5 height 95
click at [306, 322] on div at bounding box center [307, 318] width 5 height 95
click at [306, 323] on div "THE" at bounding box center [305, 318] width 2 height 96
click at [310, 321] on div "THE" at bounding box center [312, 322] width 15 height 102
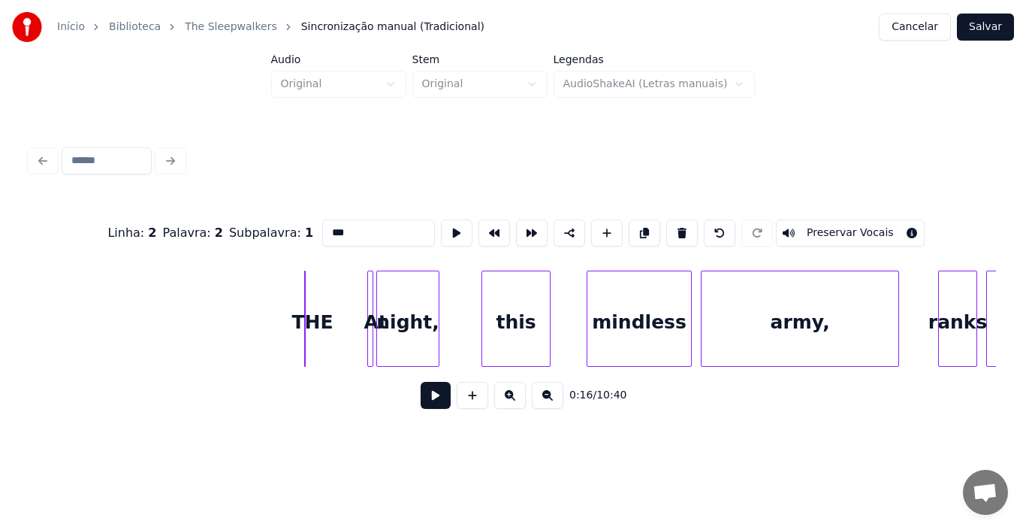
click at [310, 321] on div "THE" at bounding box center [312, 322] width 15 height 102
click at [251, 325] on div "THE" at bounding box center [266, 318] width 75 height 96
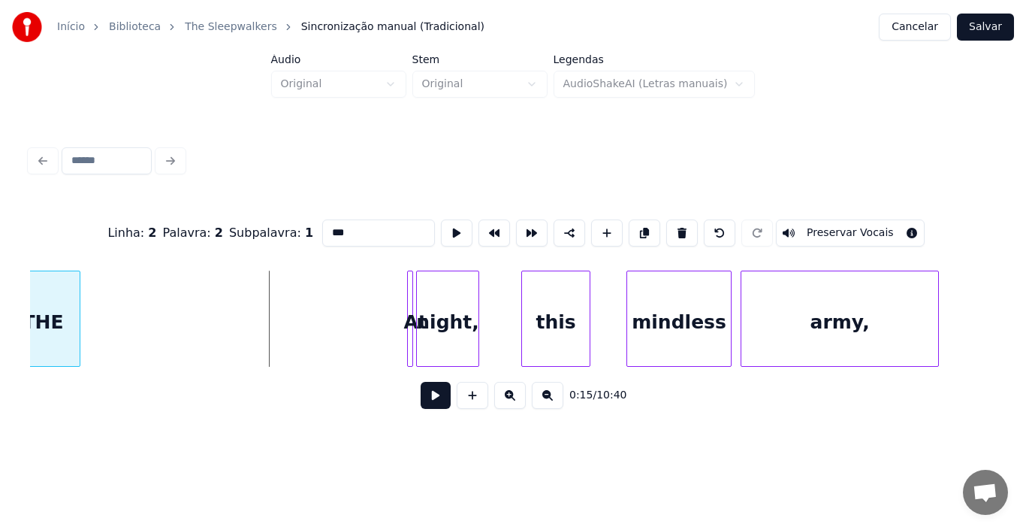
scroll to position [0, 2125]
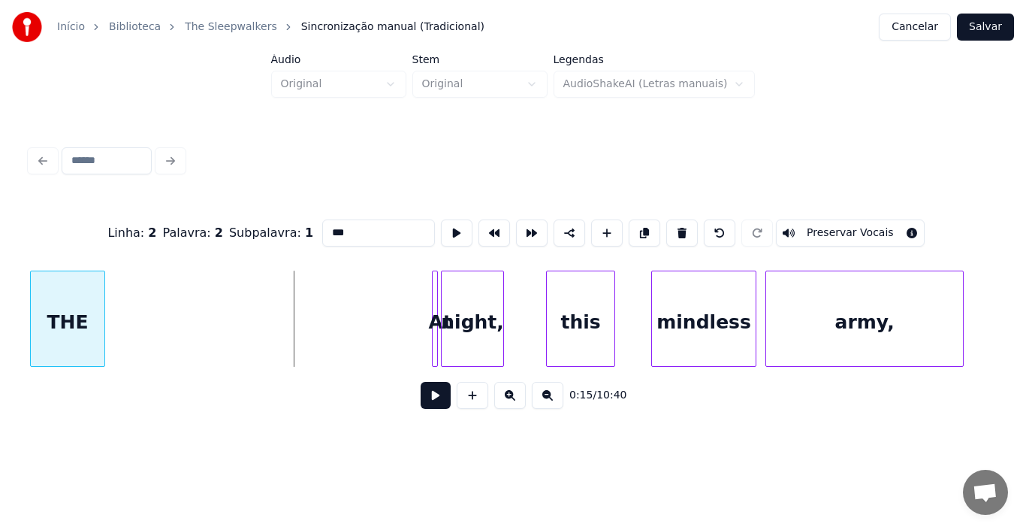
click at [0, 292] on div "Início Biblioteca The Sleepwalkers Sincronização manual (Tradicional) Cancelar …" at bounding box center [513, 219] width 1026 height 439
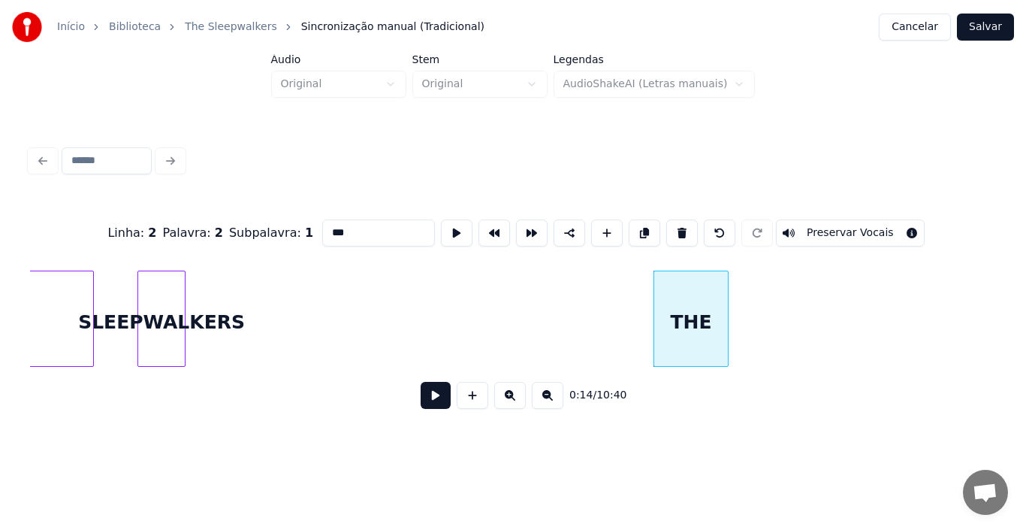
scroll to position [0, 1434]
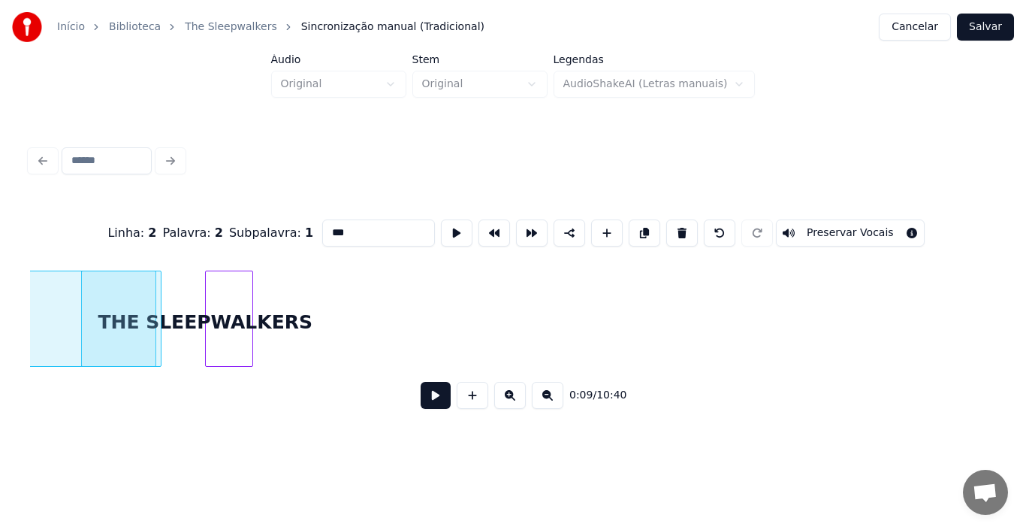
click at [429, 398] on button at bounding box center [436, 395] width 30 height 27
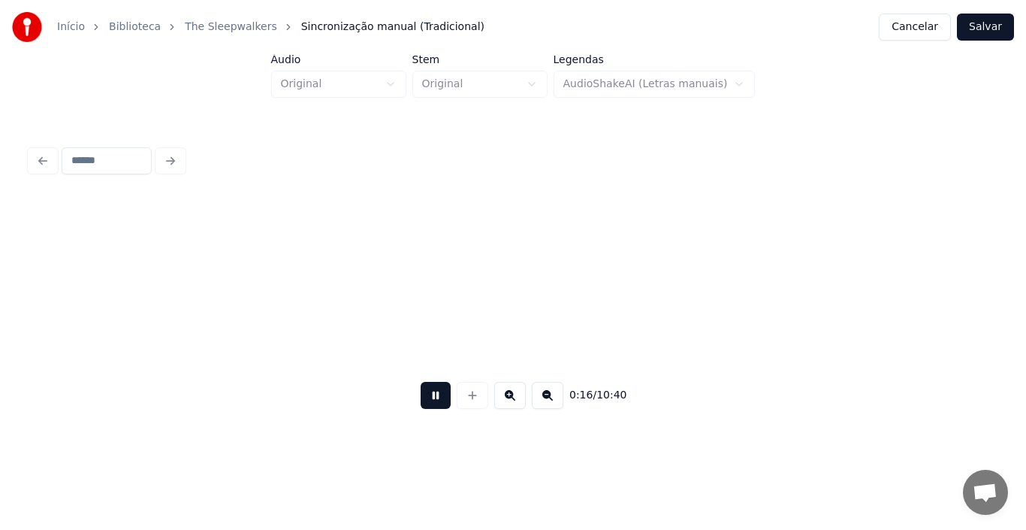
scroll to position [0, 2402]
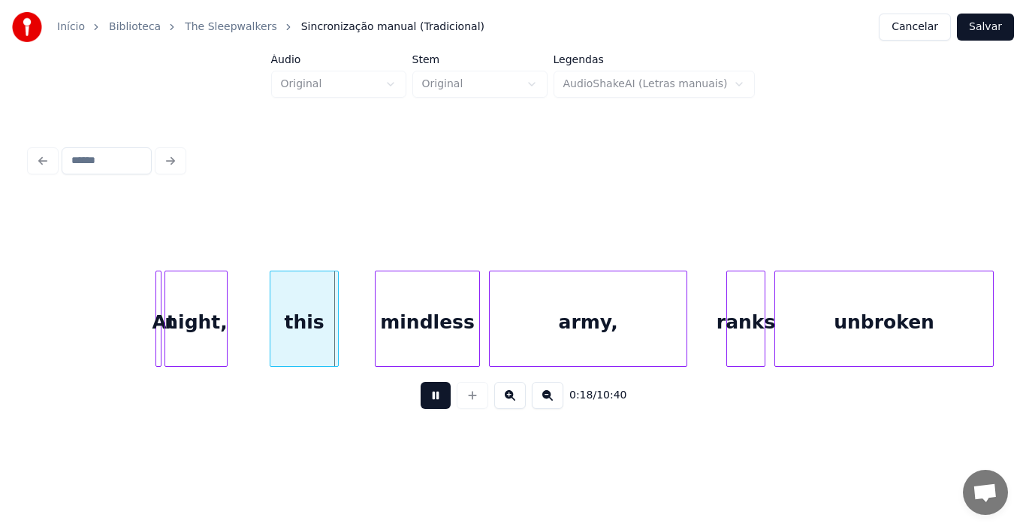
click at [439, 398] on button at bounding box center [436, 395] width 30 height 27
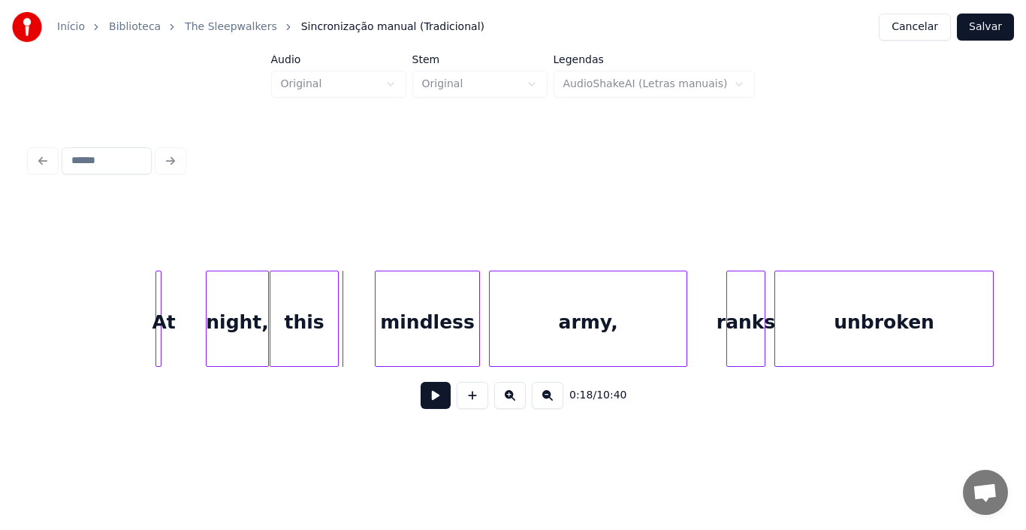
click at [240, 331] on div "night," at bounding box center [238, 322] width 62 height 102
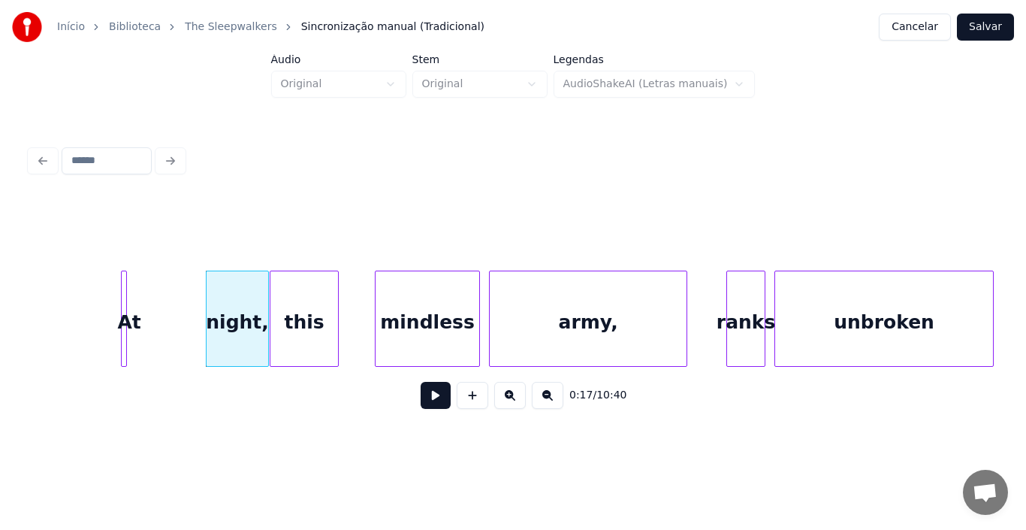
click at [130, 319] on div "At" at bounding box center [129, 322] width 15 height 102
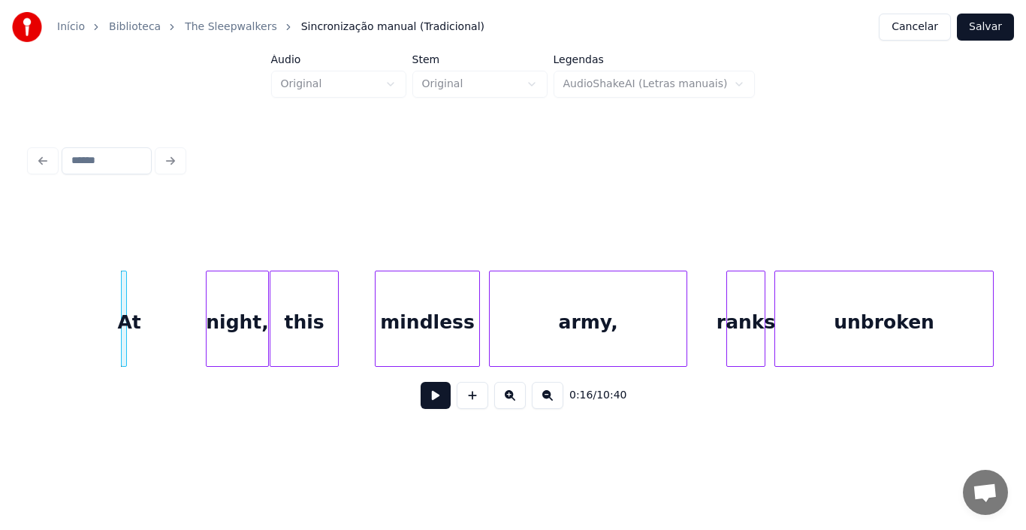
click at [439, 398] on button at bounding box center [436, 395] width 30 height 27
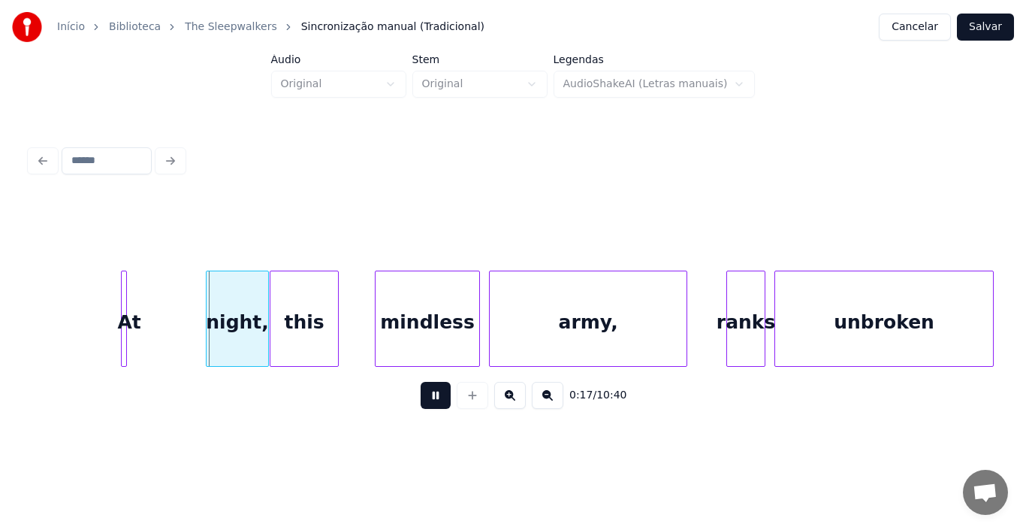
click at [439, 398] on button at bounding box center [436, 395] width 30 height 27
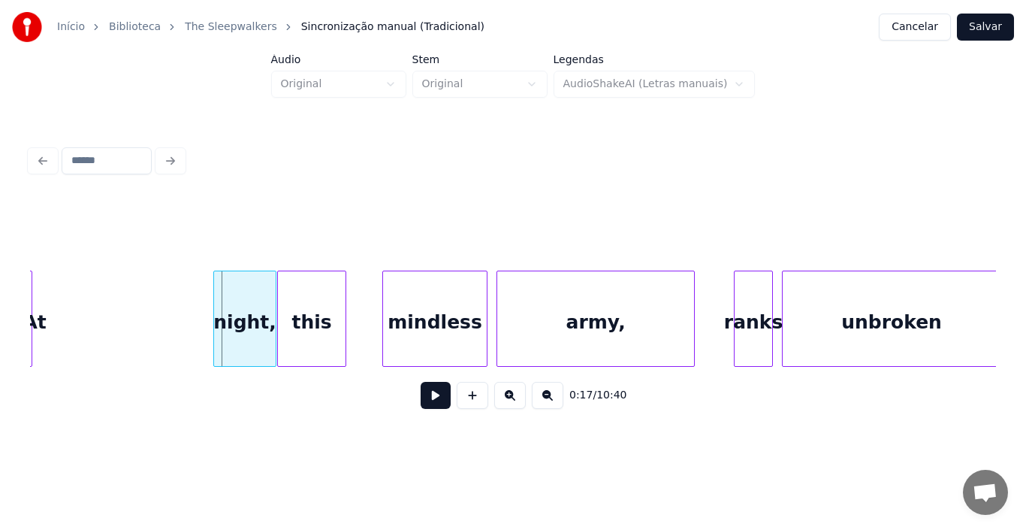
scroll to position [0, 2378]
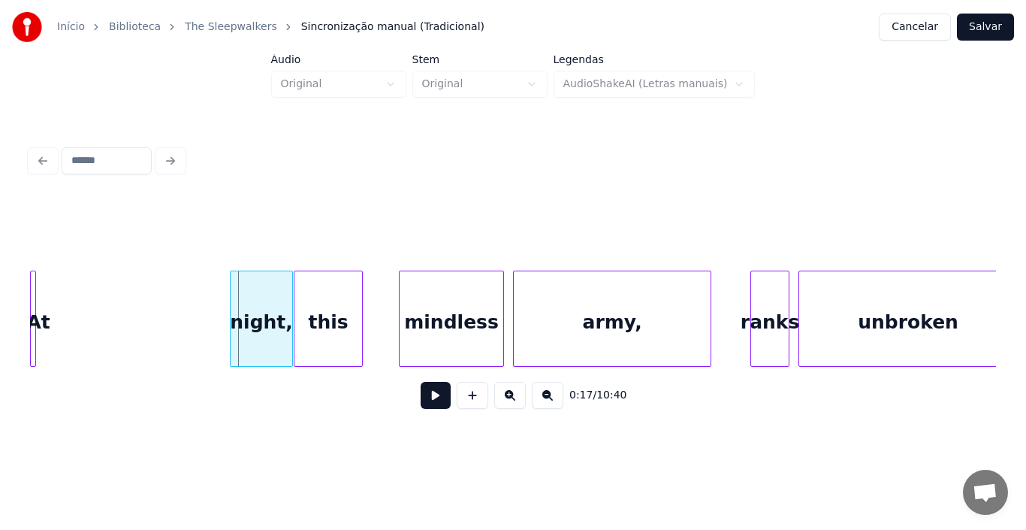
click at [11, 321] on div "Início Biblioteca The Sleepwalkers Sincronização manual (Tradicional) Cancelar …" at bounding box center [513, 219] width 1026 height 439
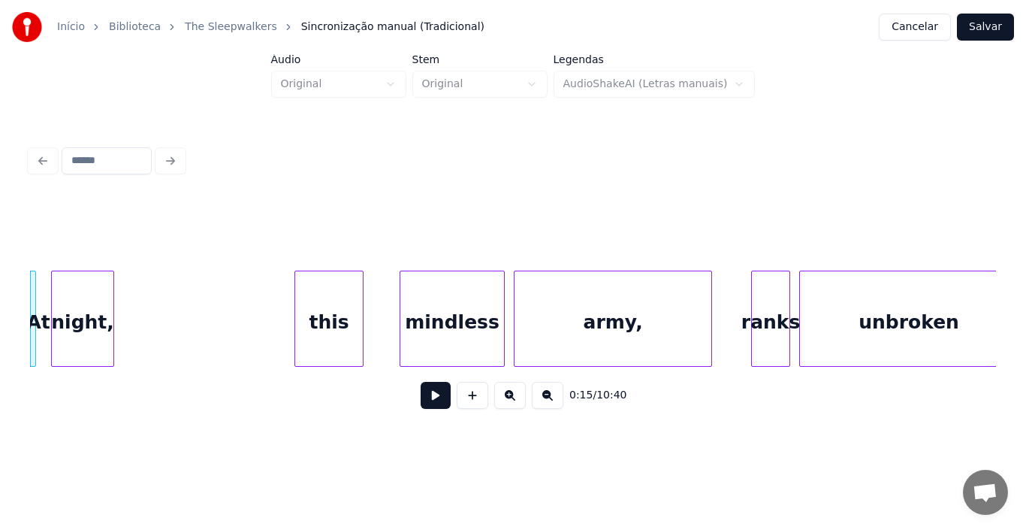
click at [80, 330] on div "night," at bounding box center [83, 322] width 62 height 102
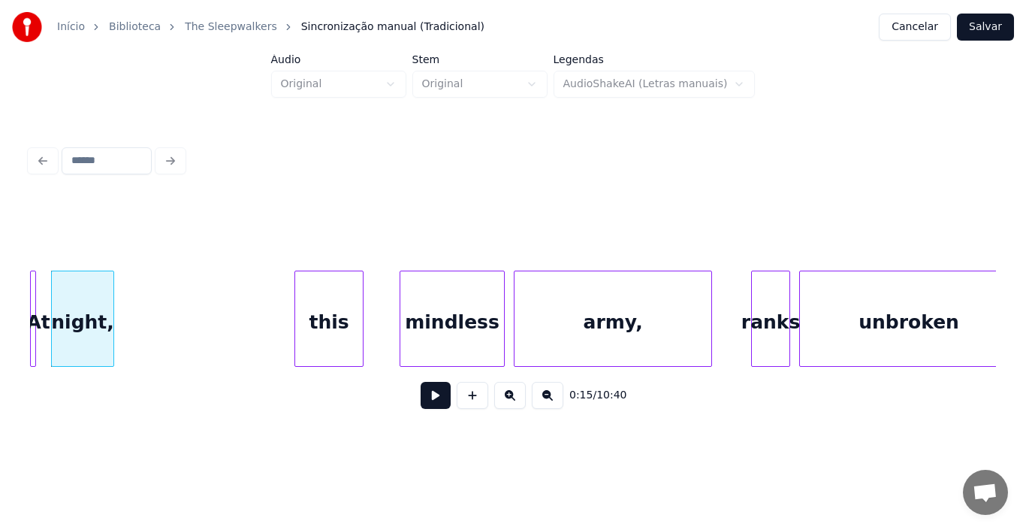
click at [36, 317] on div "At" at bounding box center [38, 322] width 15 height 102
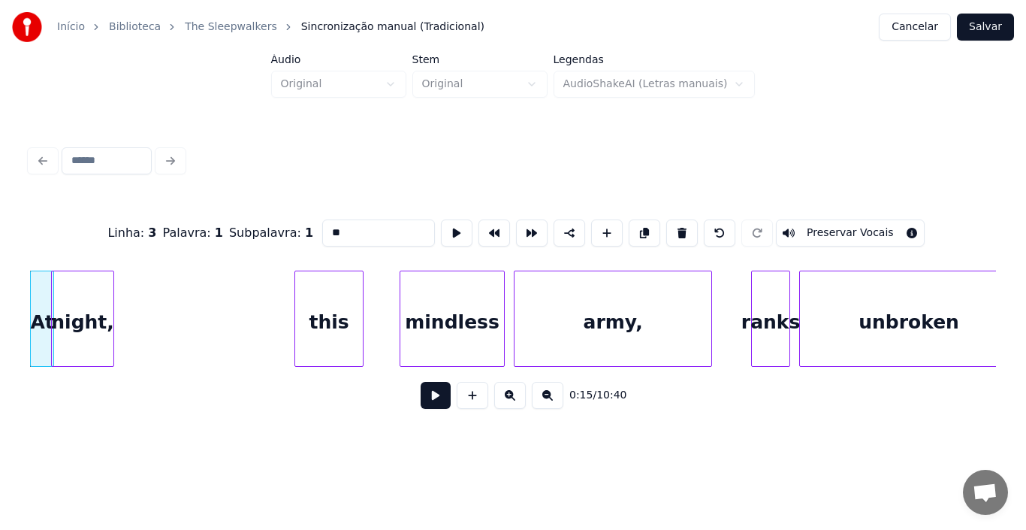
click at [47, 325] on div "At" at bounding box center [42, 318] width 24 height 96
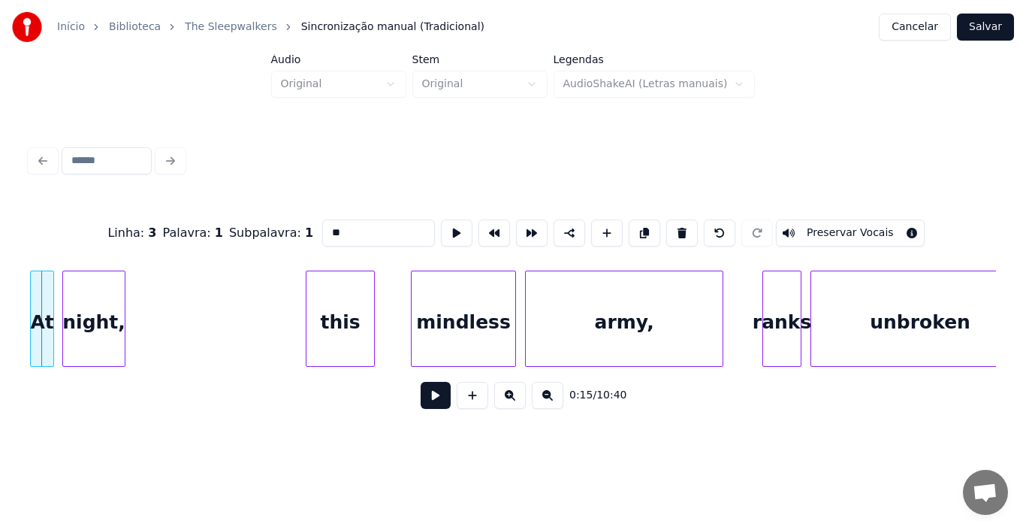
click at [32, 325] on div "At" at bounding box center [42, 318] width 24 height 96
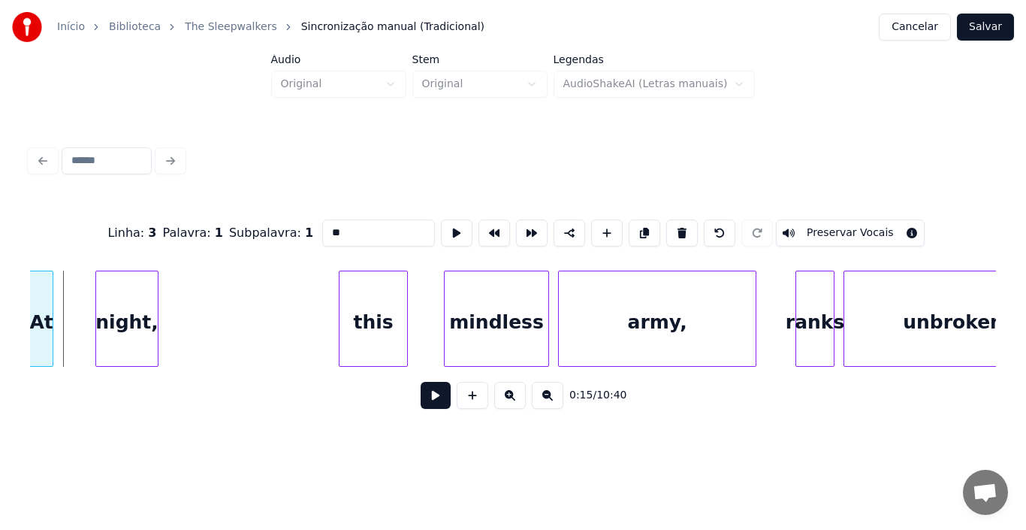
scroll to position [0, 2332]
click at [118, 334] on div "night," at bounding box center [122, 322] width 62 height 102
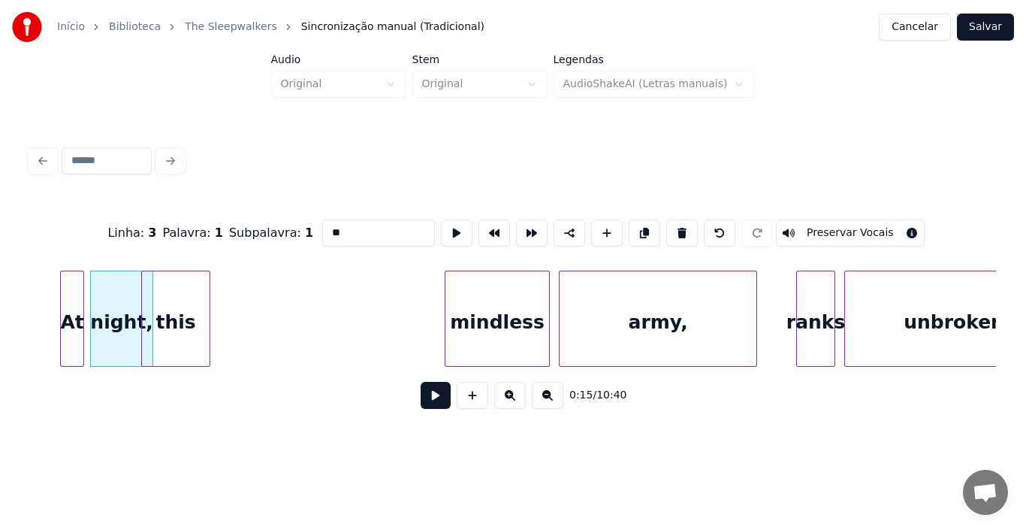
click at [176, 331] on div "this" at bounding box center [176, 322] width 68 height 102
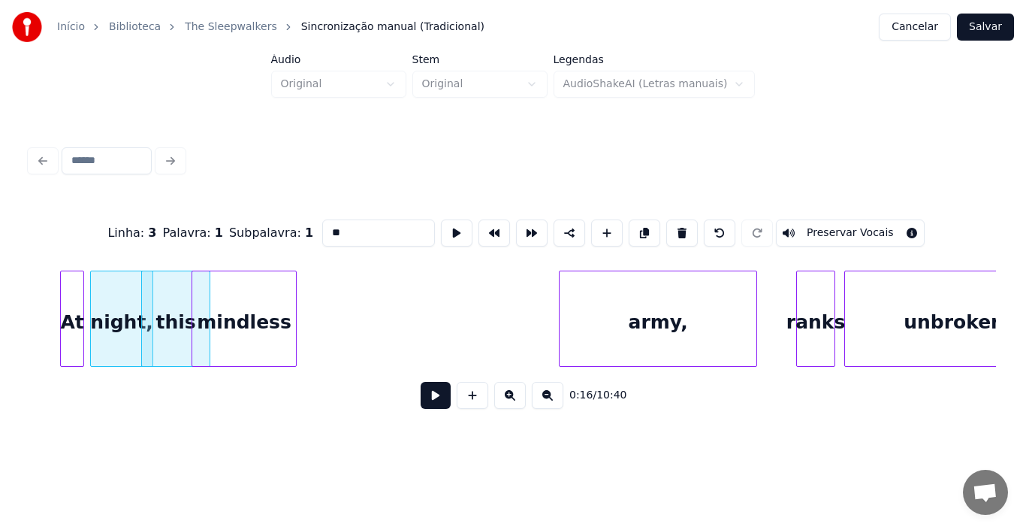
click at [234, 345] on div "mindless" at bounding box center [244, 322] width 104 height 102
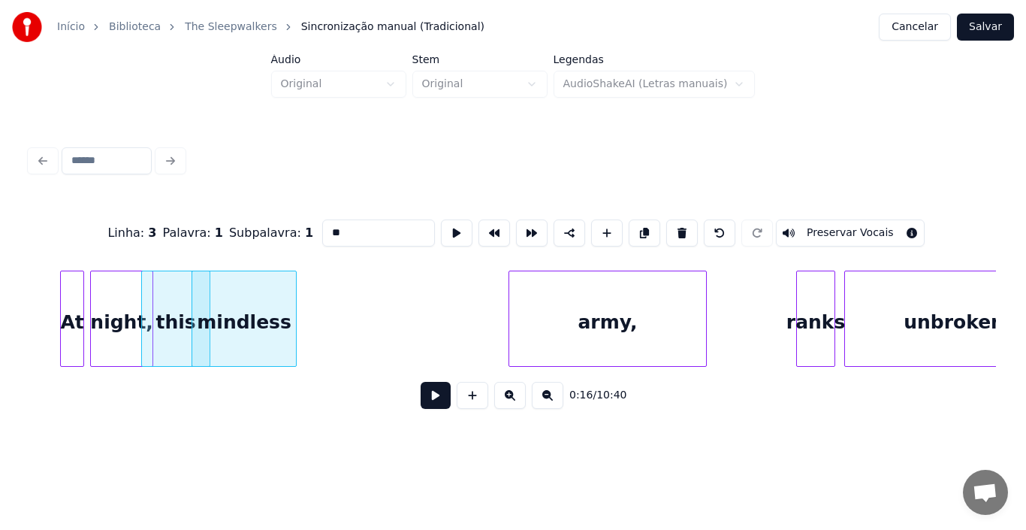
click at [592, 334] on div "army," at bounding box center [607, 322] width 197 height 102
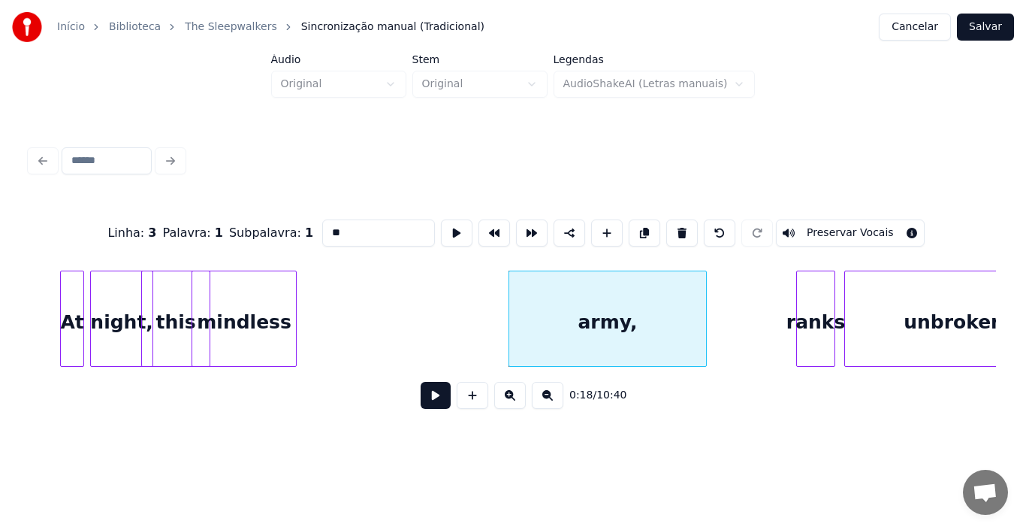
click at [424, 401] on button at bounding box center [436, 395] width 30 height 27
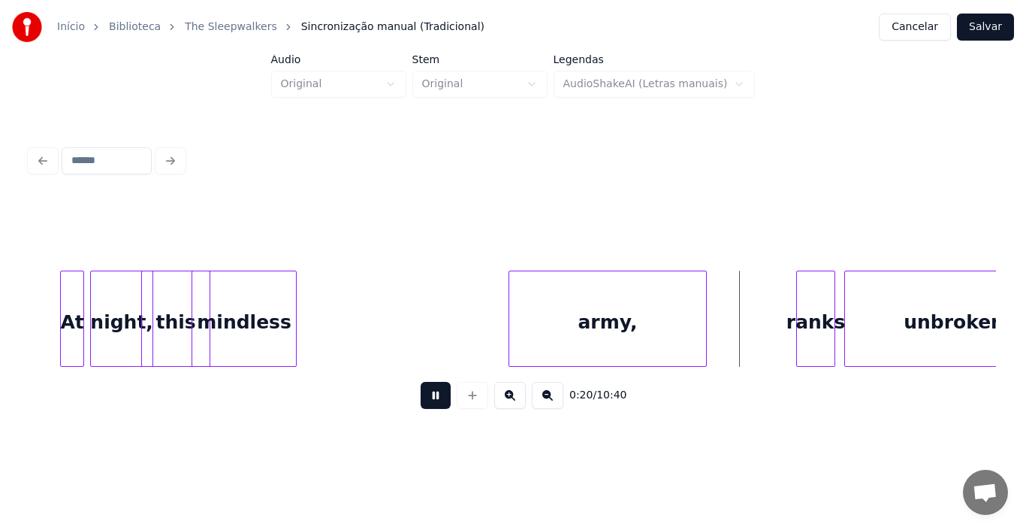
click at [424, 401] on button at bounding box center [436, 395] width 30 height 27
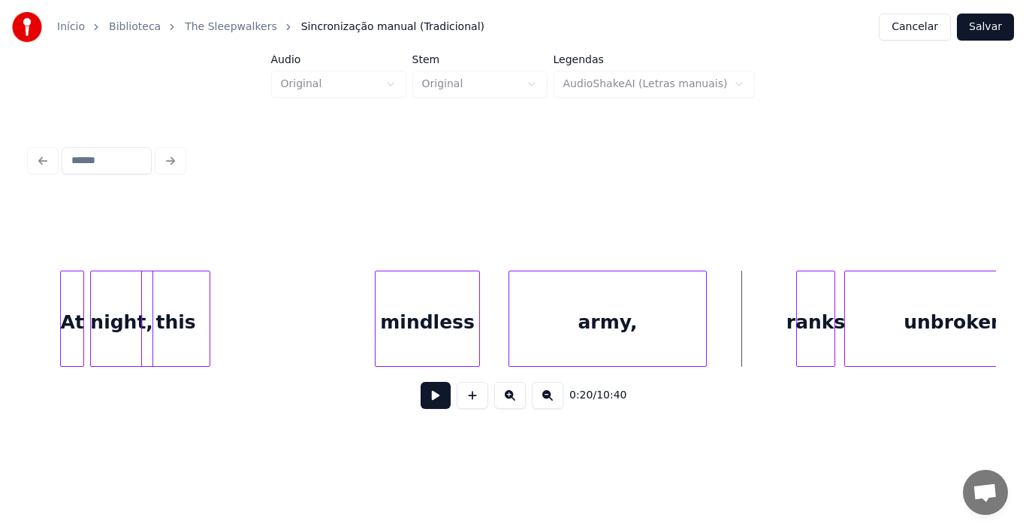
click at [442, 332] on div "mindless" at bounding box center [428, 322] width 104 height 102
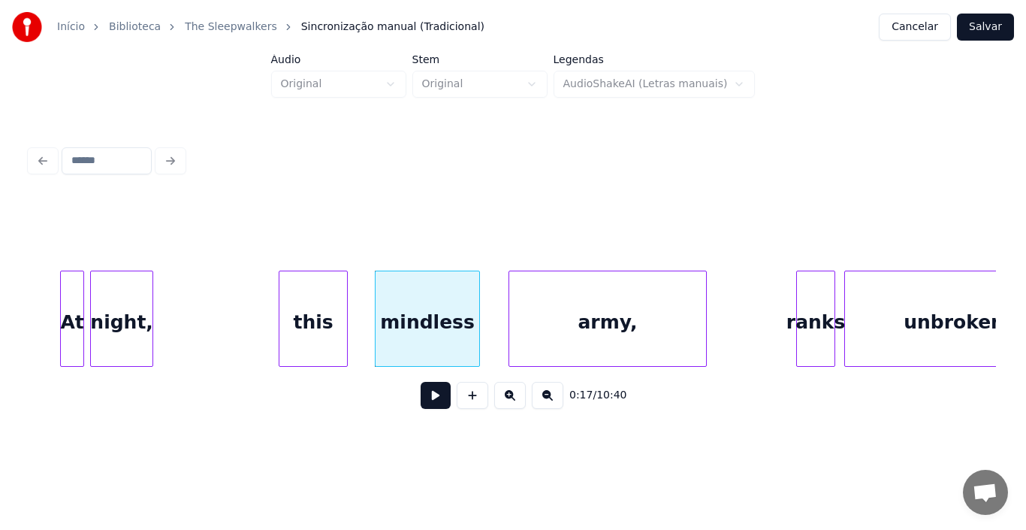
click at [325, 346] on div "this" at bounding box center [313, 322] width 68 height 102
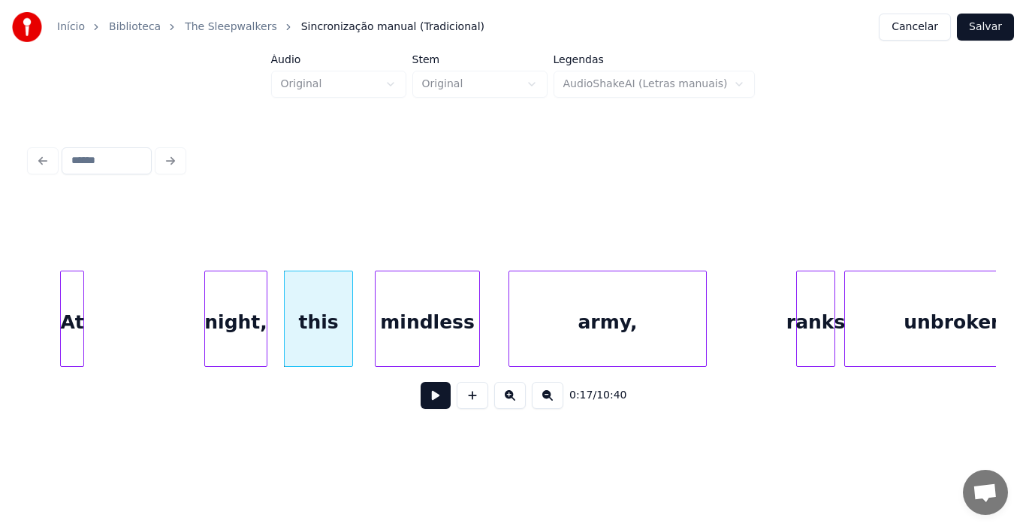
click at [255, 339] on div "night," at bounding box center [236, 322] width 62 height 102
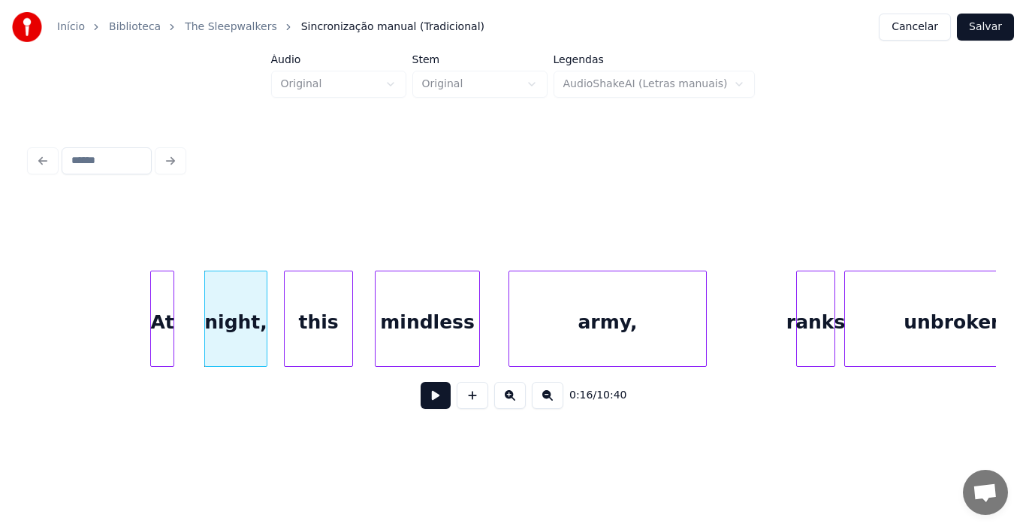
click at [169, 326] on div "At" at bounding box center [162, 322] width 23 height 102
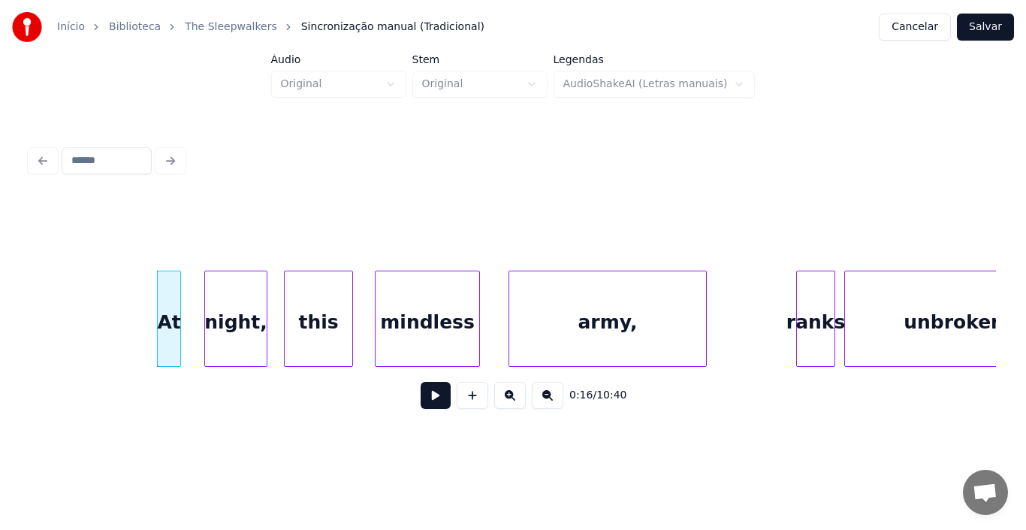
click at [431, 401] on button at bounding box center [436, 395] width 30 height 27
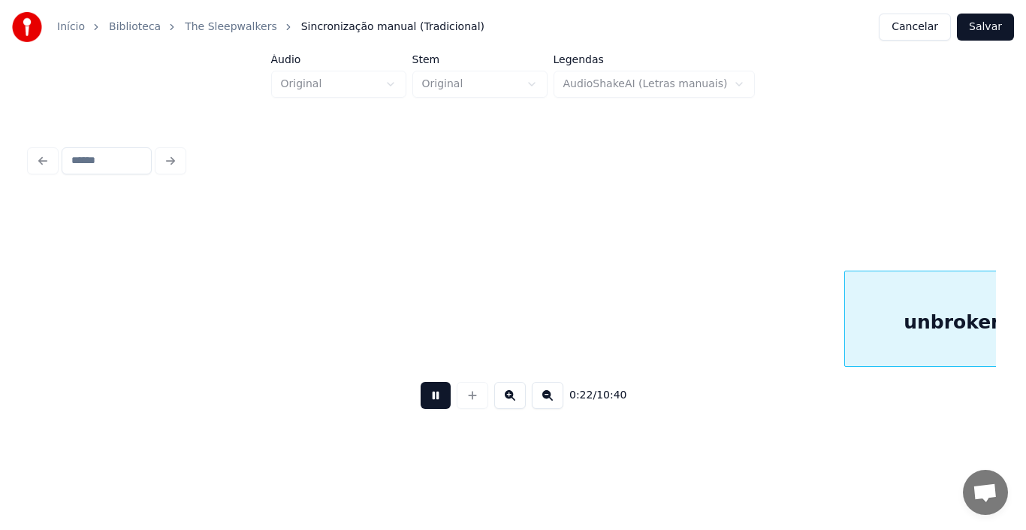
click at [430, 398] on button at bounding box center [436, 395] width 30 height 27
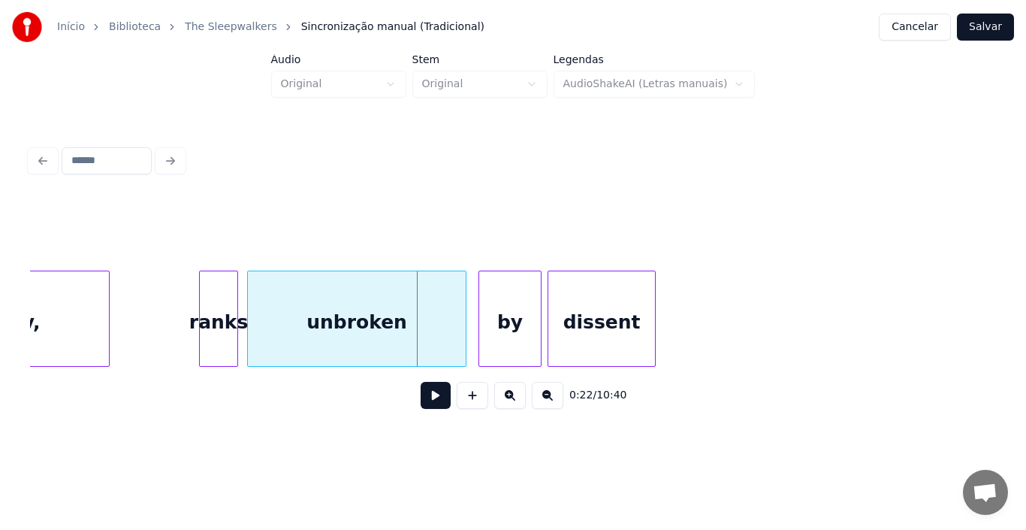
scroll to position [0, 2698]
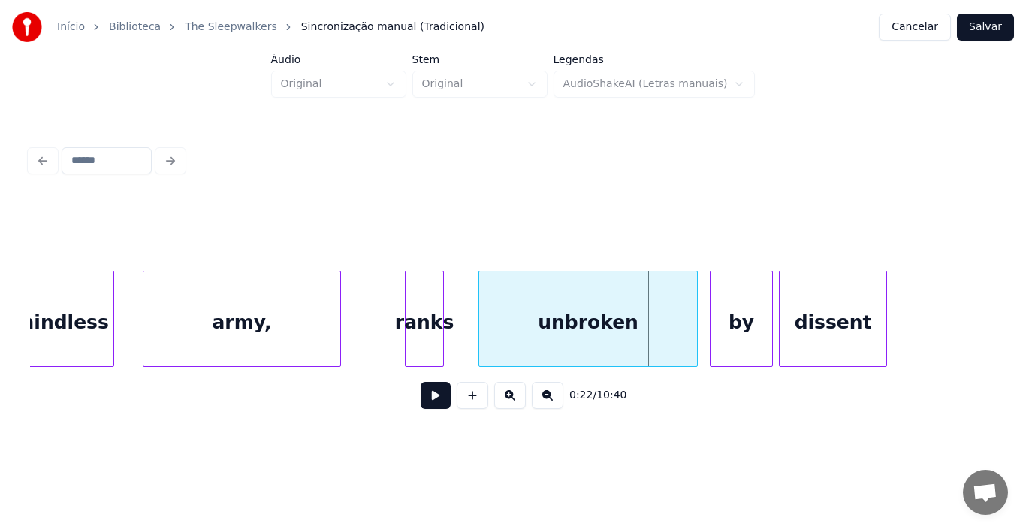
click at [428, 345] on div "ranks" at bounding box center [425, 322] width 38 height 102
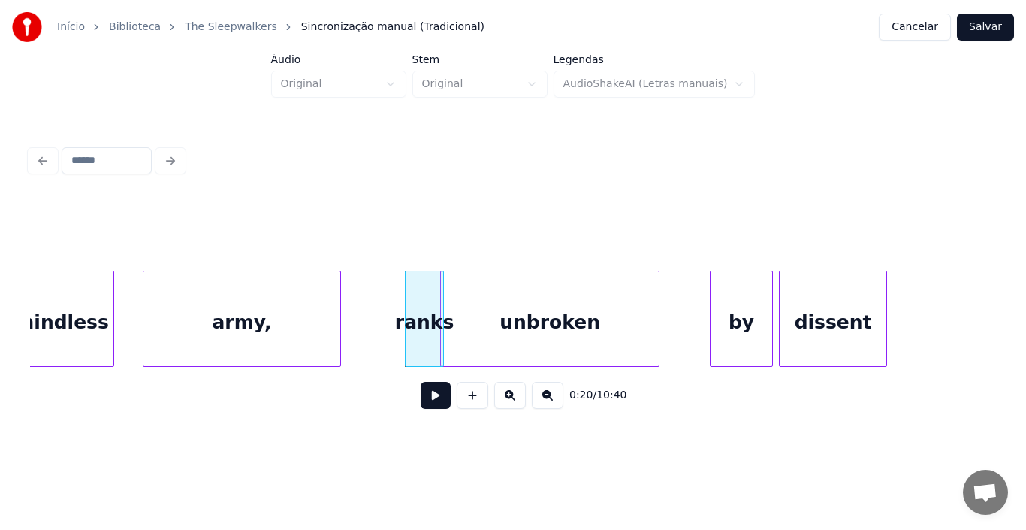
click at [496, 333] on div "unbroken" at bounding box center [550, 322] width 218 height 102
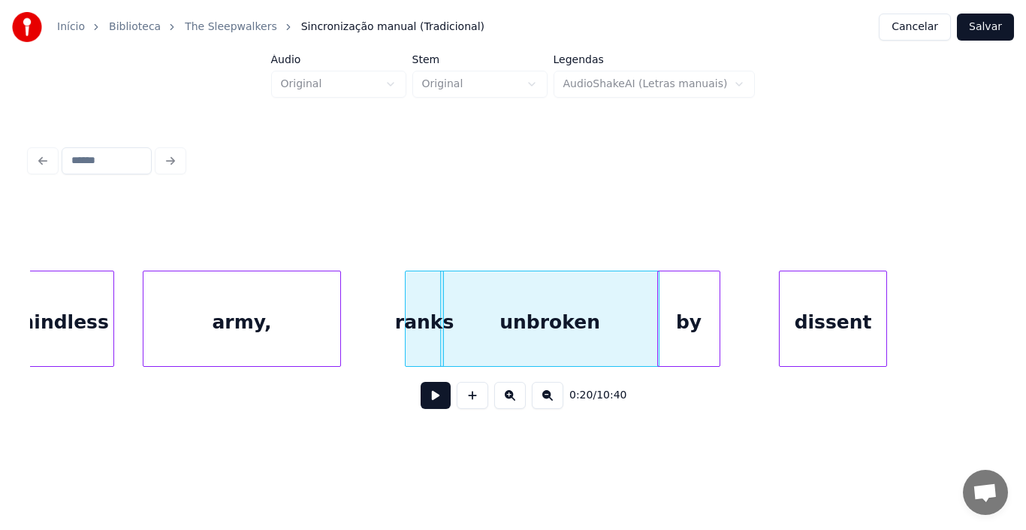
click at [671, 334] on div "by" at bounding box center [689, 322] width 62 height 102
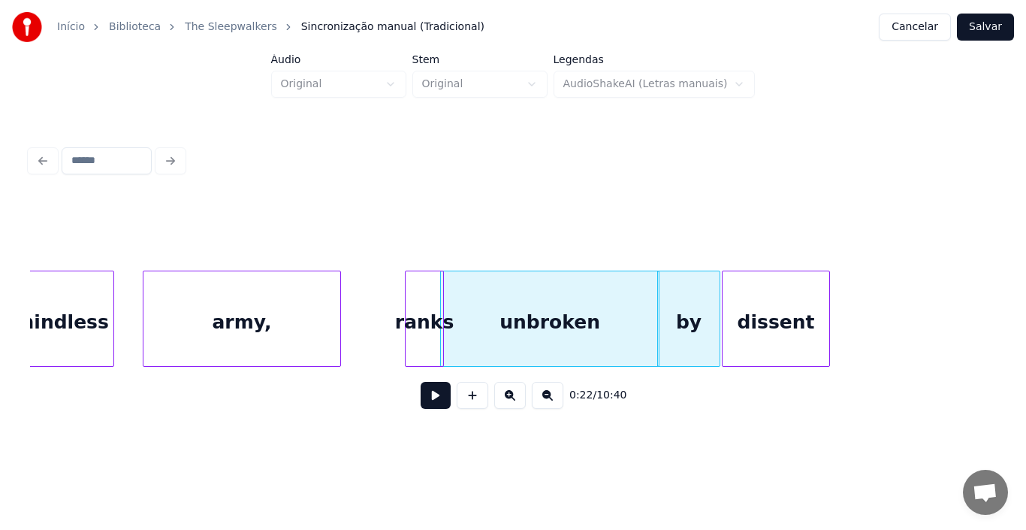
click at [742, 335] on div "dissent" at bounding box center [776, 322] width 107 height 102
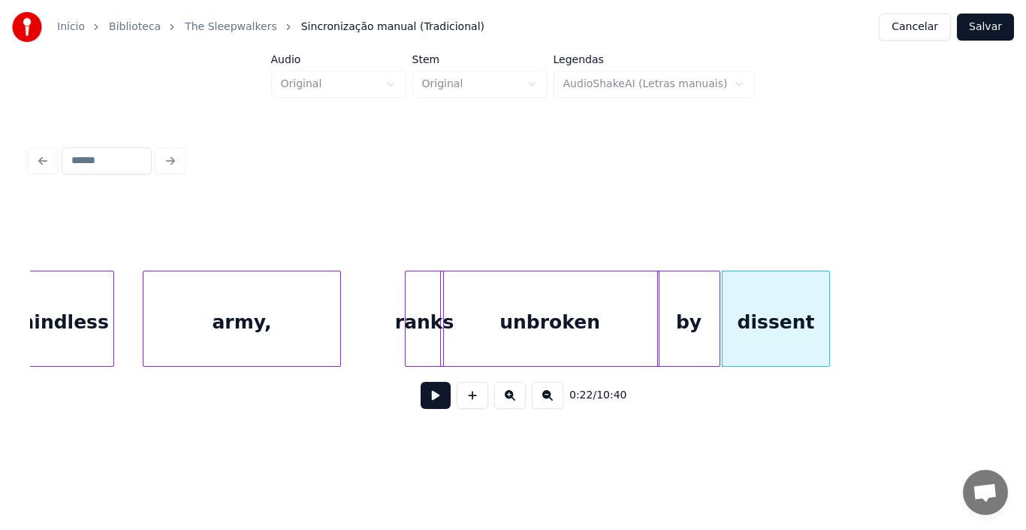
click at [428, 407] on button at bounding box center [436, 395] width 30 height 27
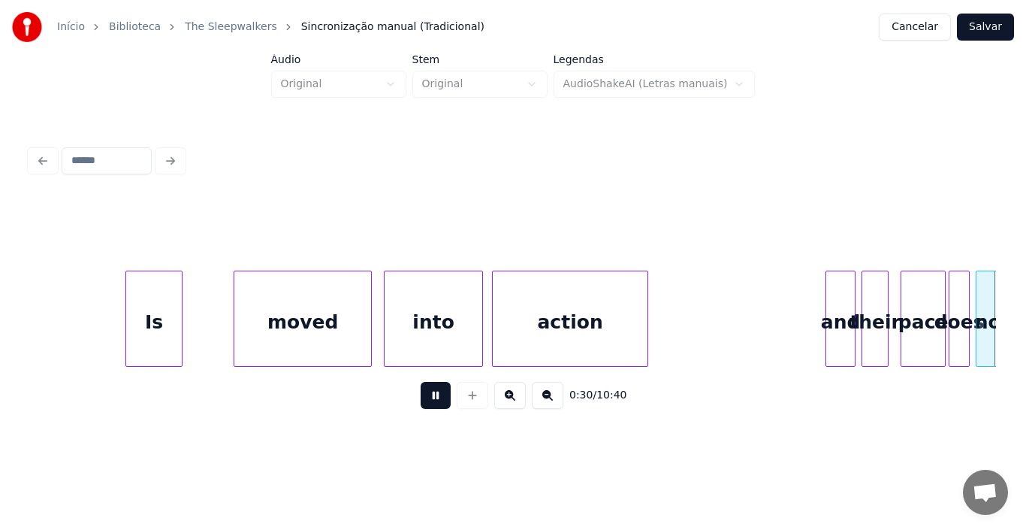
scroll to position [0, 4632]
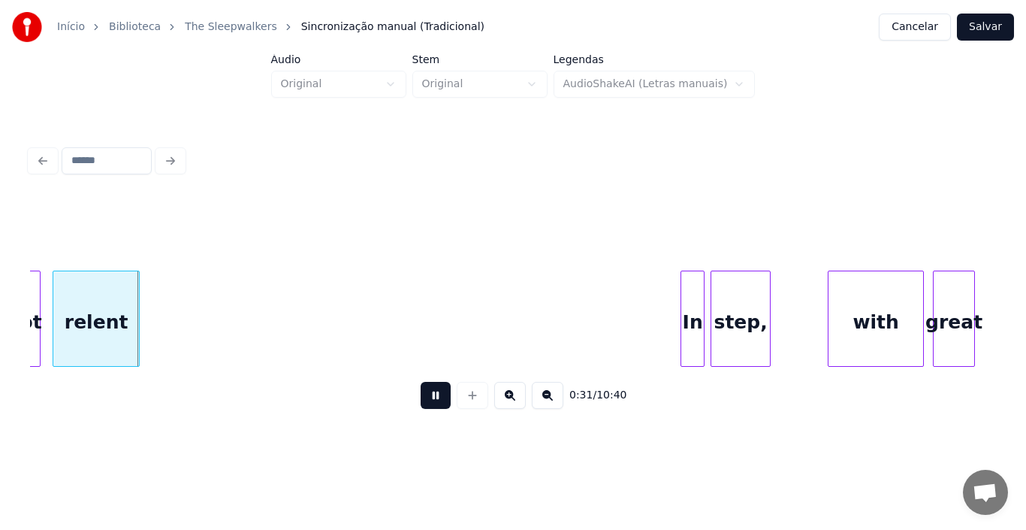
click at [438, 404] on button at bounding box center [436, 395] width 30 height 27
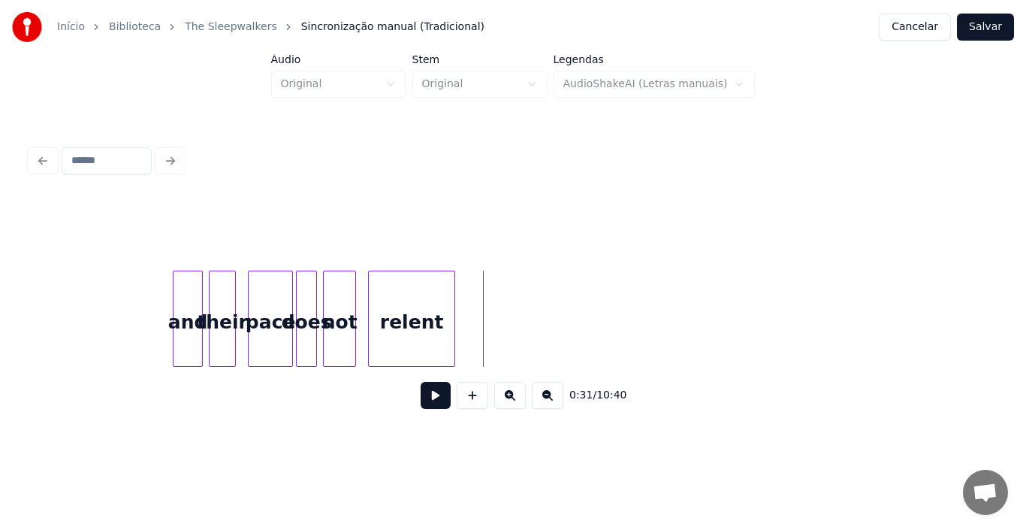
scroll to position [0, 4163]
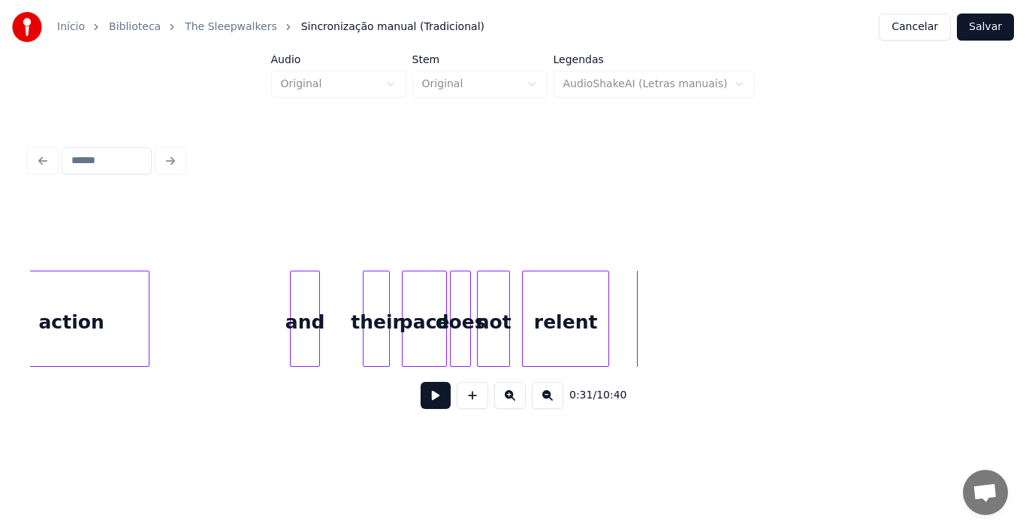
click at [302, 334] on div "and" at bounding box center [305, 322] width 29 height 102
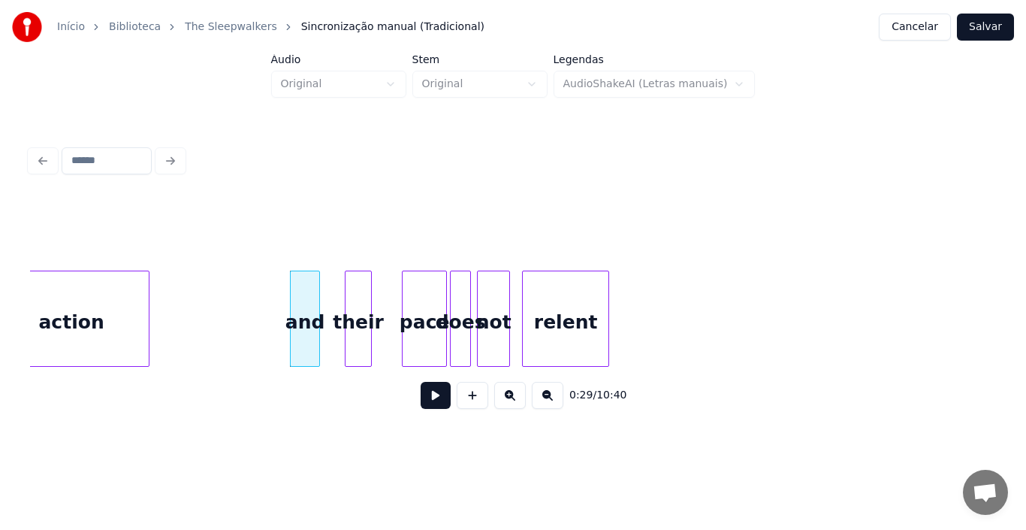
click at [354, 322] on div "their" at bounding box center [359, 322] width 26 height 102
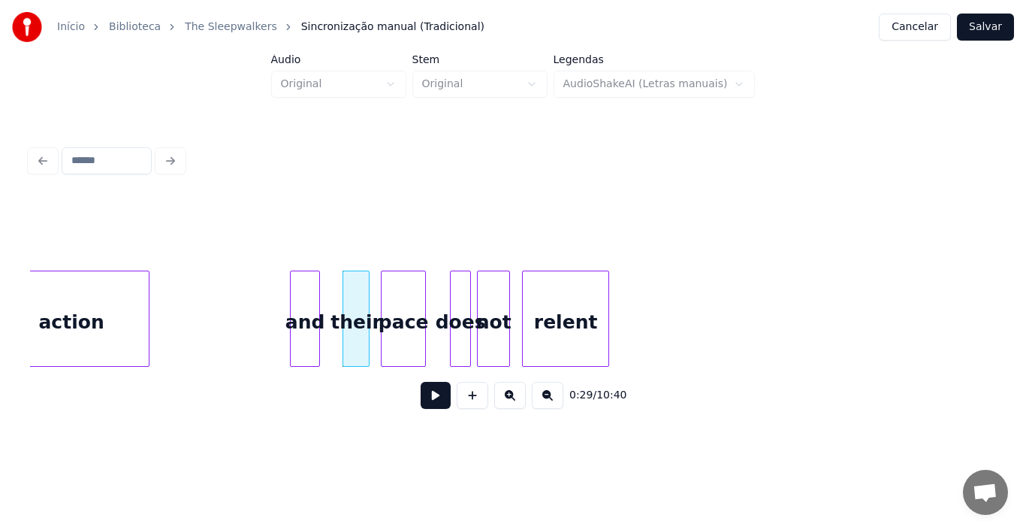
click at [395, 327] on div "pace" at bounding box center [404, 322] width 44 height 102
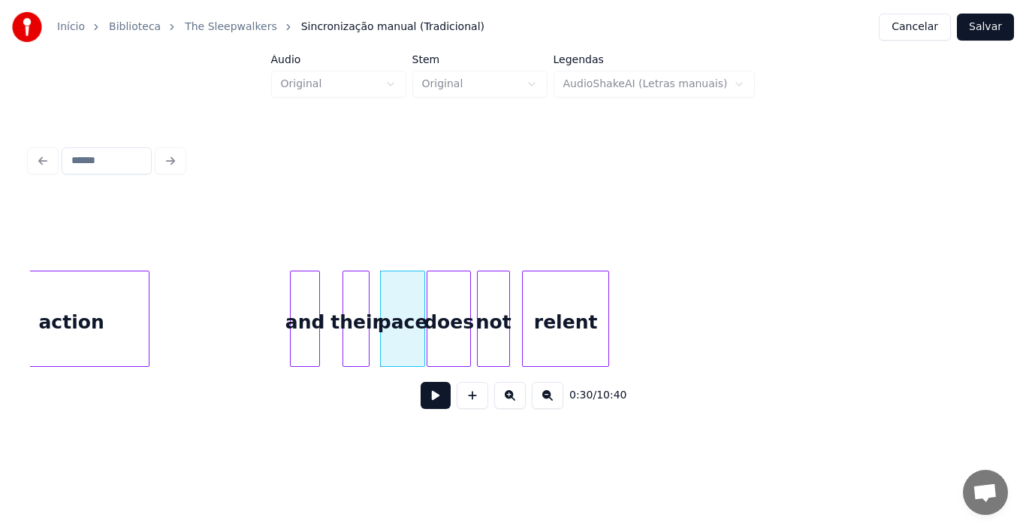
click at [429, 327] on div at bounding box center [429, 318] width 5 height 95
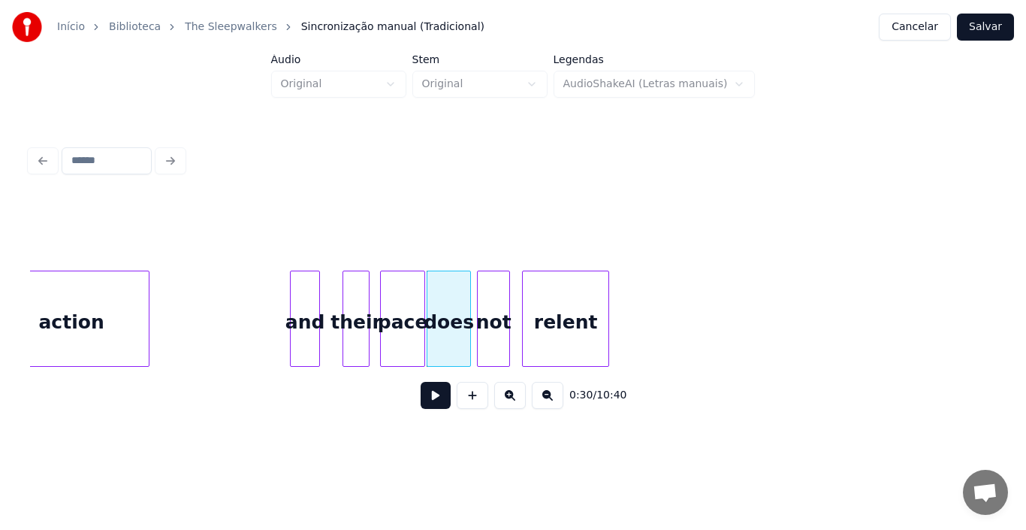
click at [430, 403] on button at bounding box center [436, 395] width 30 height 27
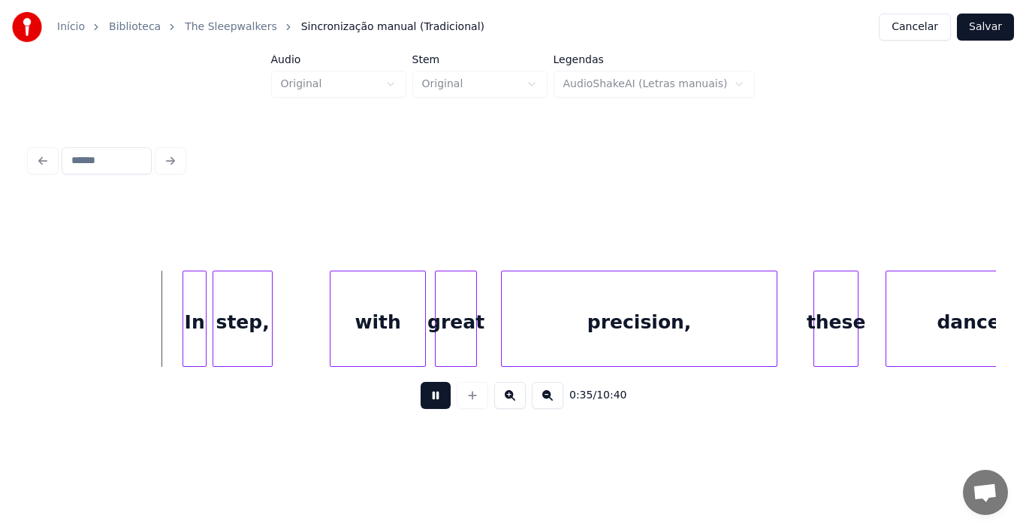
click at [430, 403] on button at bounding box center [436, 395] width 30 height 27
click at [152, 331] on div "In" at bounding box center [157, 322] width 23 height 102
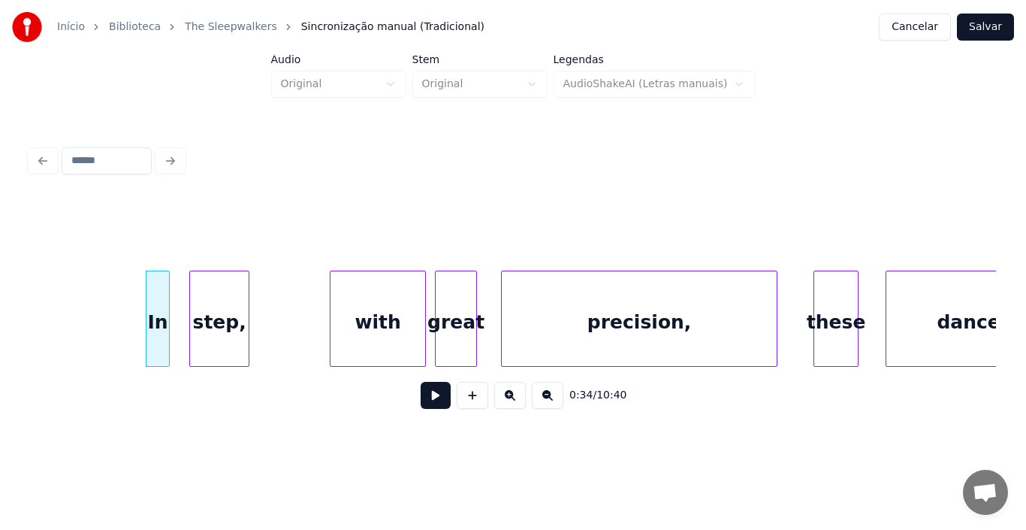
click at [222, 322] on div "step," at bounding box center [219, 322] width 59 height 102
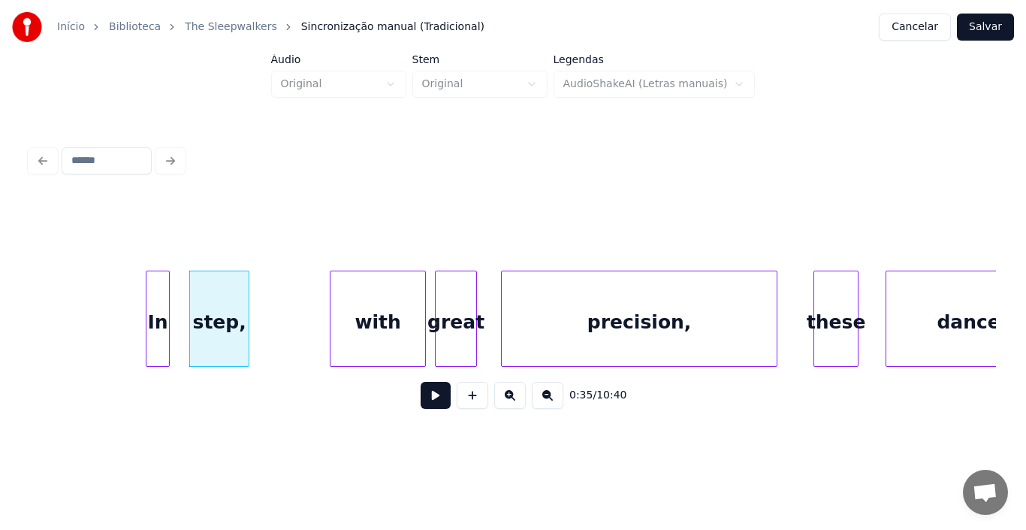
click at [437, 399] on button at bounding box center [436, 395] width 30 height 27
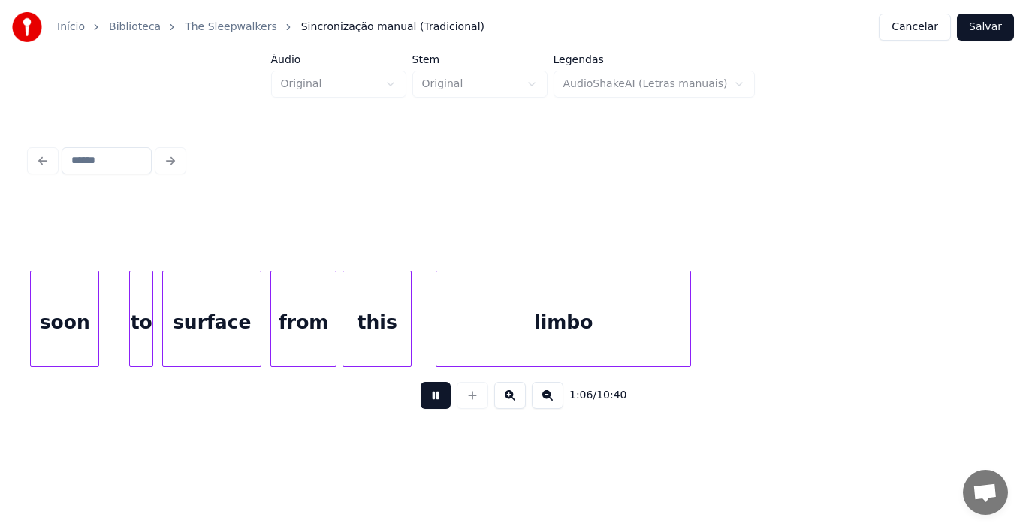
scroll to position [0, 9963]
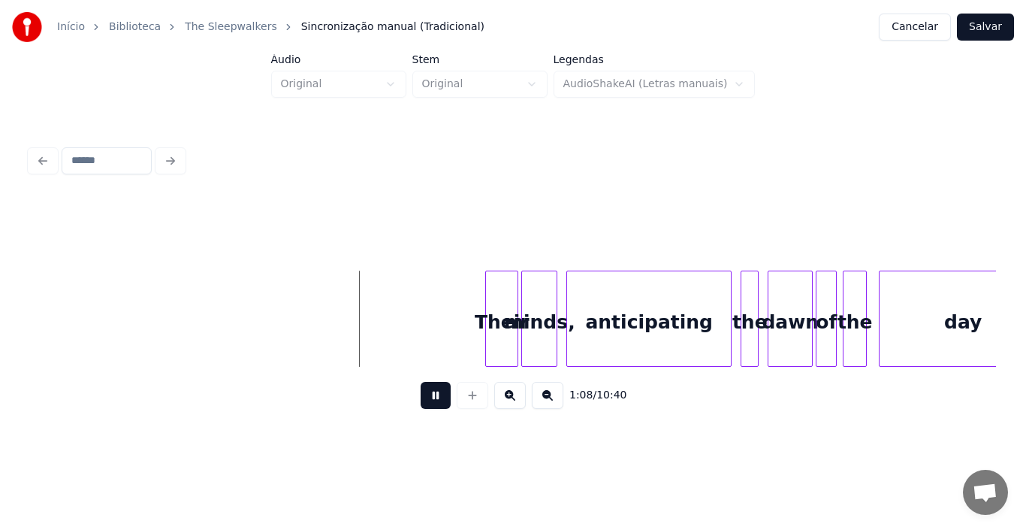
click at [437, 399] on button at bounding box center [436, 395] width 30 height 27
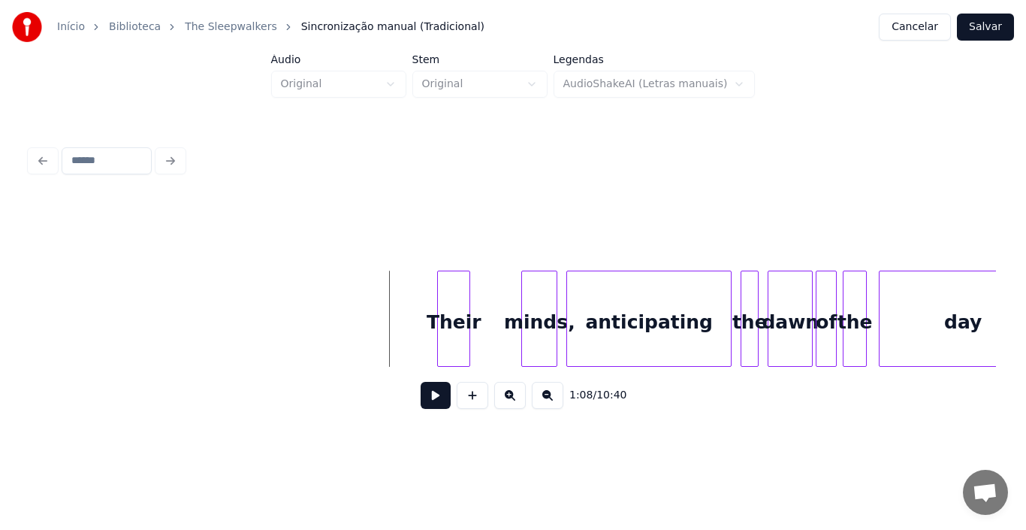
click at [458, 337] on div "Their" at bounding box center [454, 322] width 32 height 102
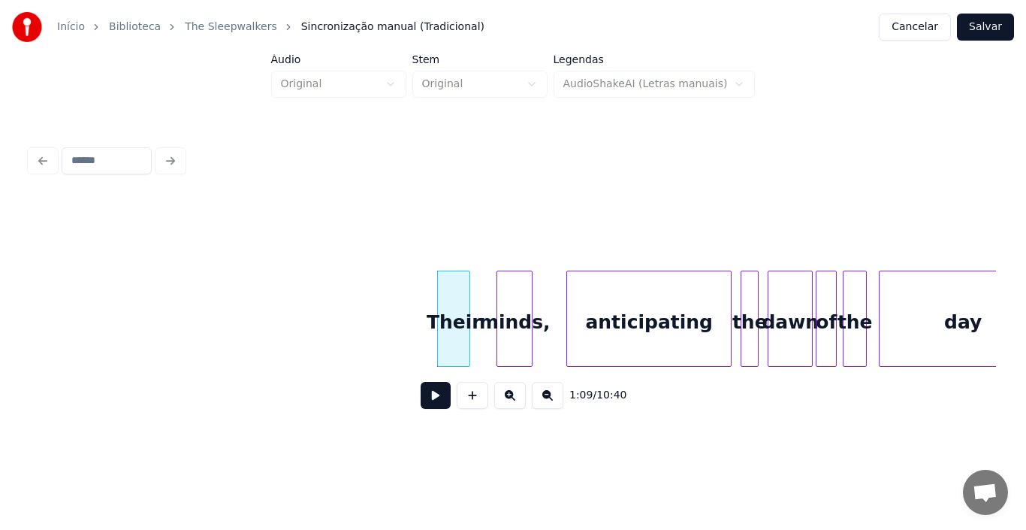
click at [504, 320] on div "minds," at bounding box center [514, 322] width 35 height 102
click at [433, 401] on button at bounding box center [436, 395] width 30 height 27
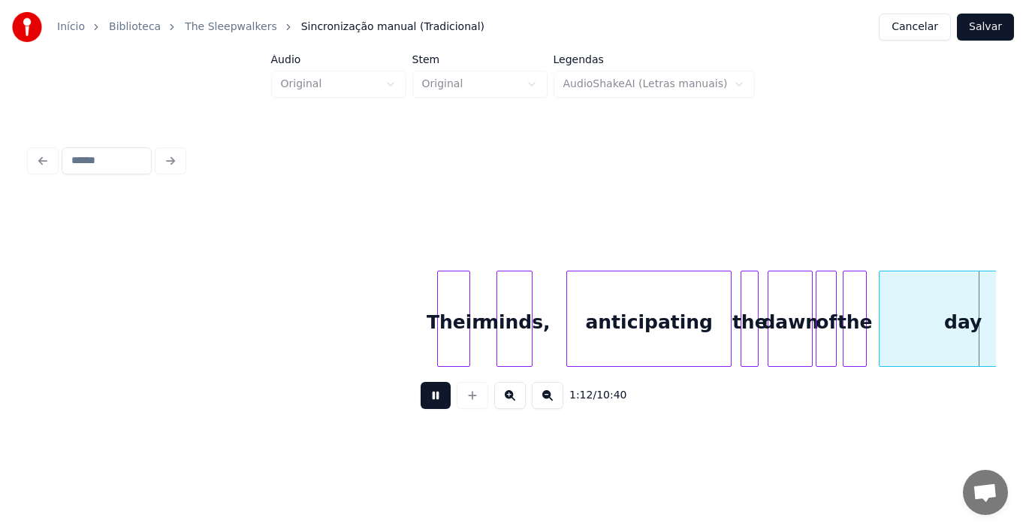
scroll to position [0, 10932]
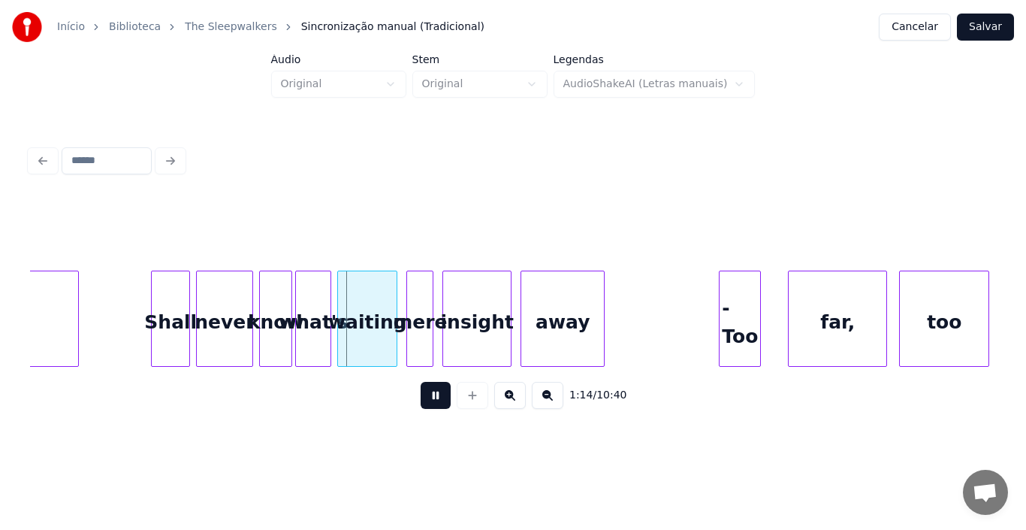
click at [433, 401] on button at bounding box center [436, 395] width 30 height 27
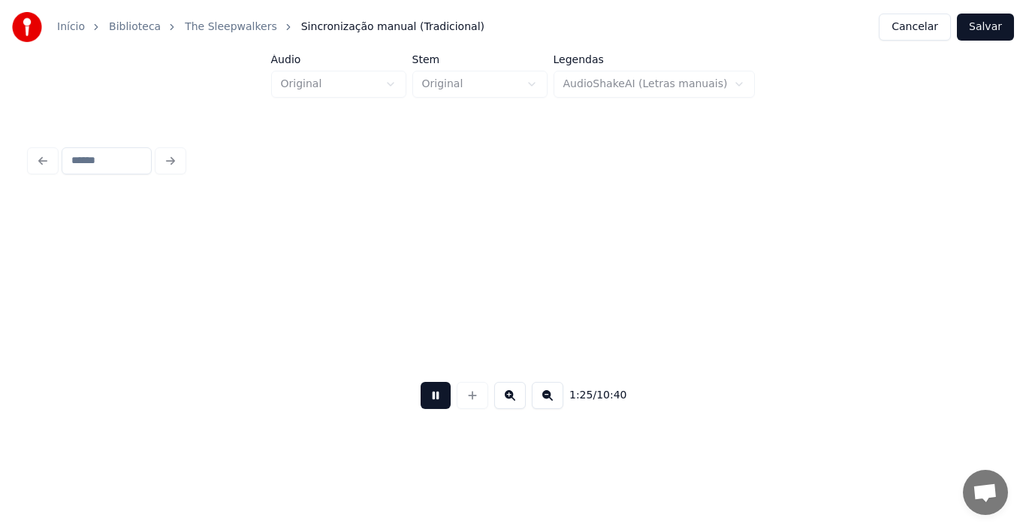
scroll to position [0, 12865]
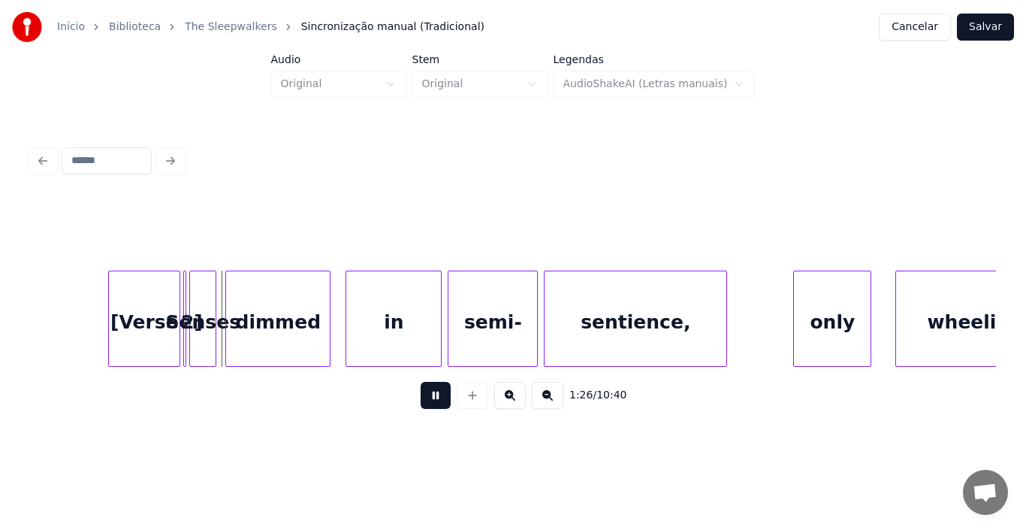
click at [433, 401] on button at bounding box center [436, 395] width 30 height 27
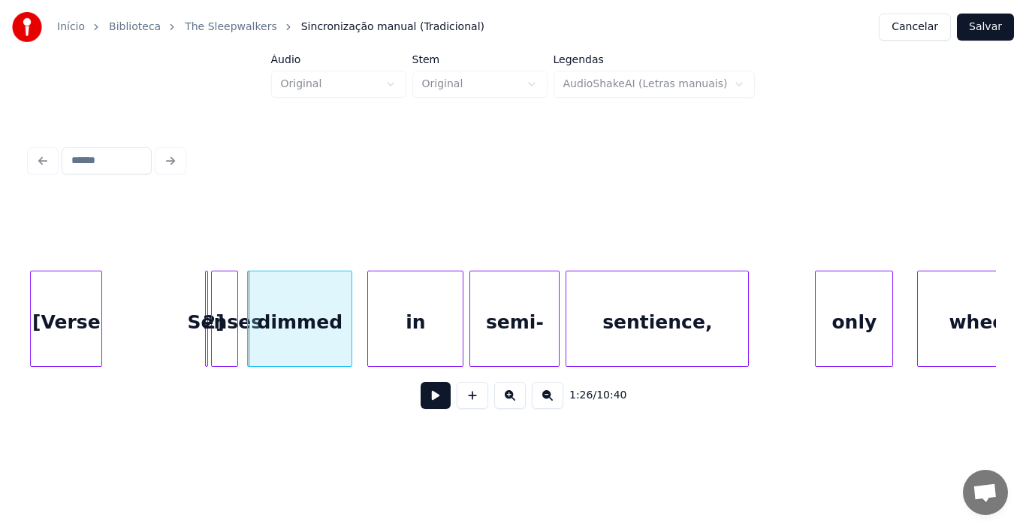
click at [29, 310] on div "1:26 / 10:40" at bounding box center [513, 281] width 978 height 298
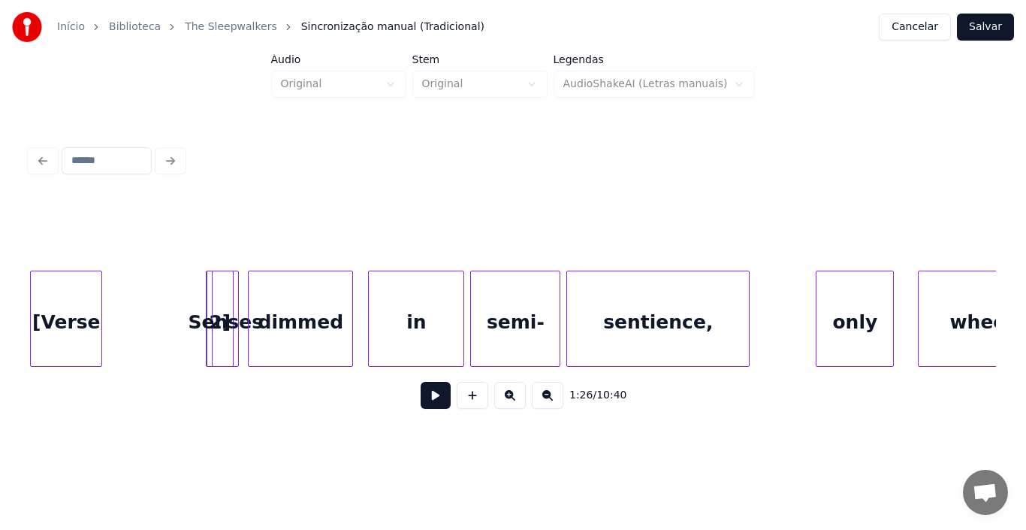
click at [231, 334] on div at bounding box center [230, 318] width 5 height 95
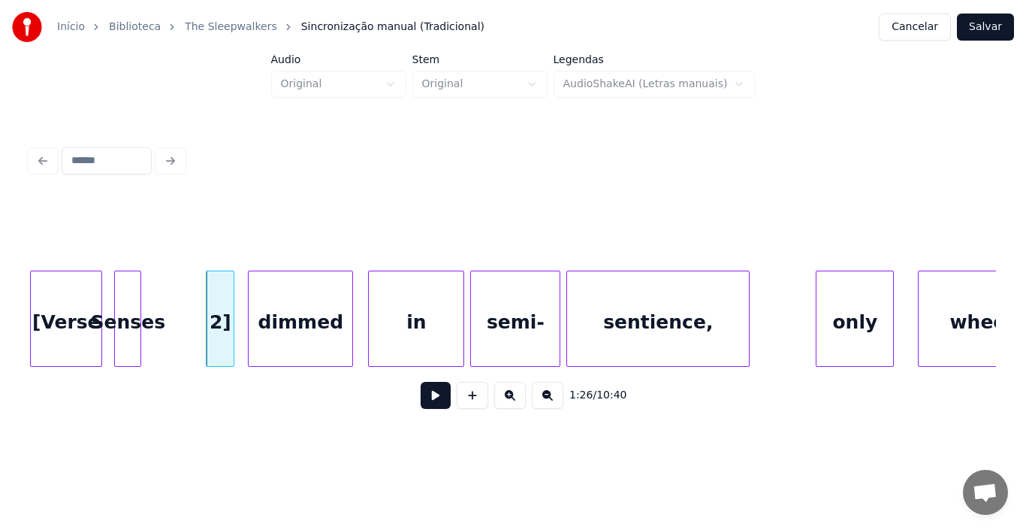
click at [122, 340] on div "Senses" at bounding box center [128, 322] width 26 height 102
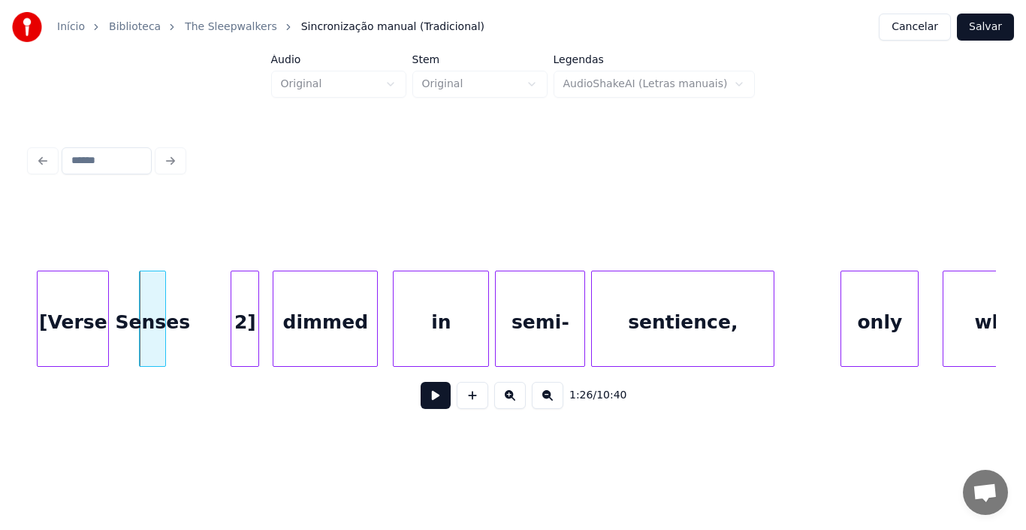
scroll to position [0, 12813]
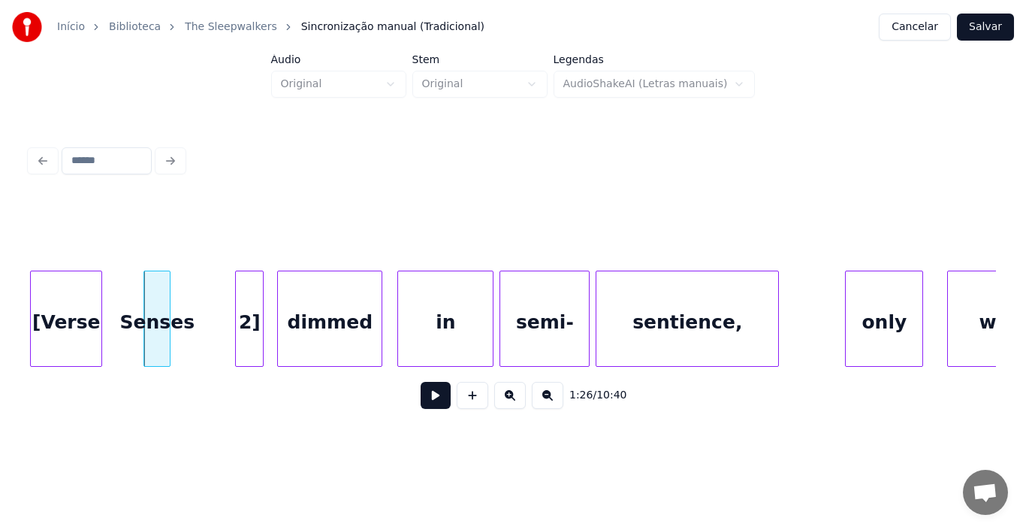
click at [19, 328] on div "Início Biblioteca The Sleepwalkers Sincronização manual (Tradicional) Cancelar …" at bounding box center [513, 219] width 1026 height 439
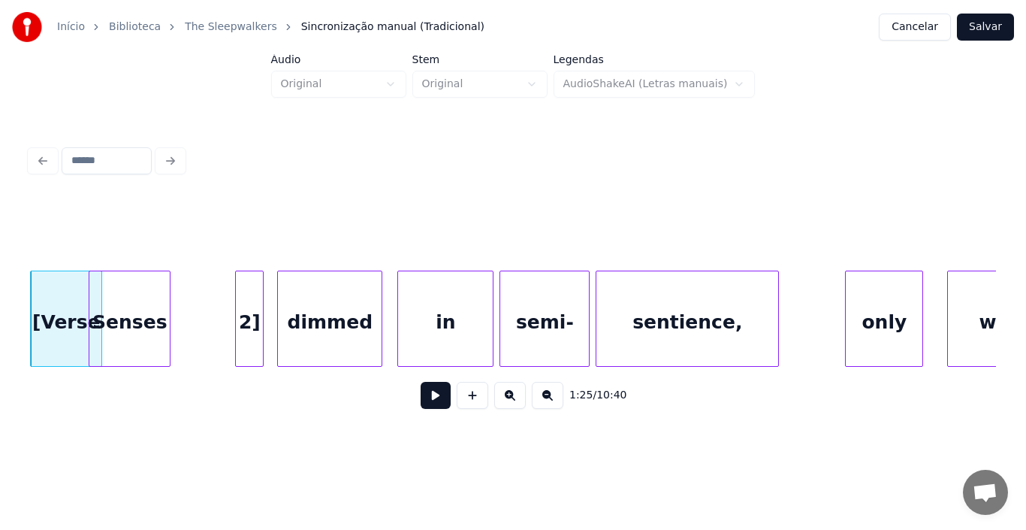
click at [90, 331] on div at bounding box center [91, 318] width 5 height 95
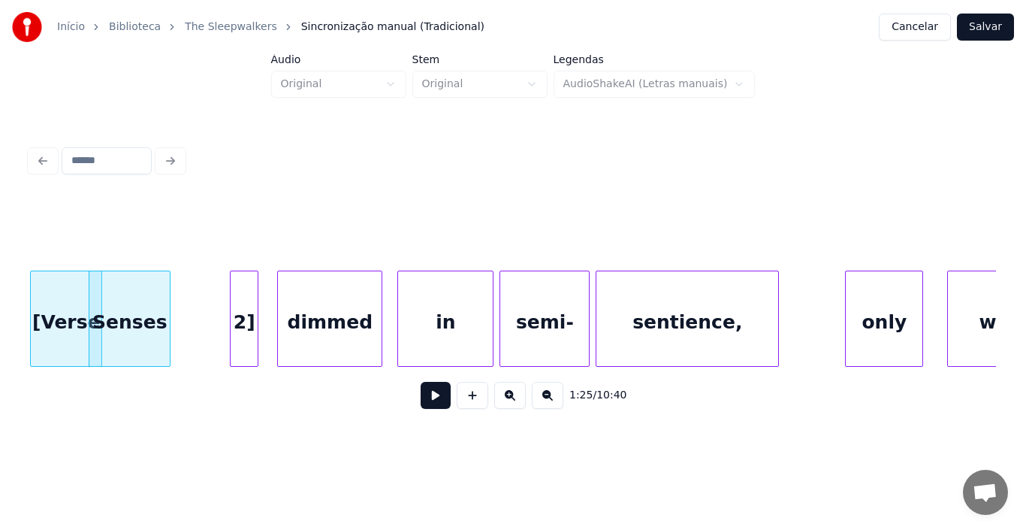
click at [238, 325] on div "2]" at bounding box center [244, 322] width 27 height 102
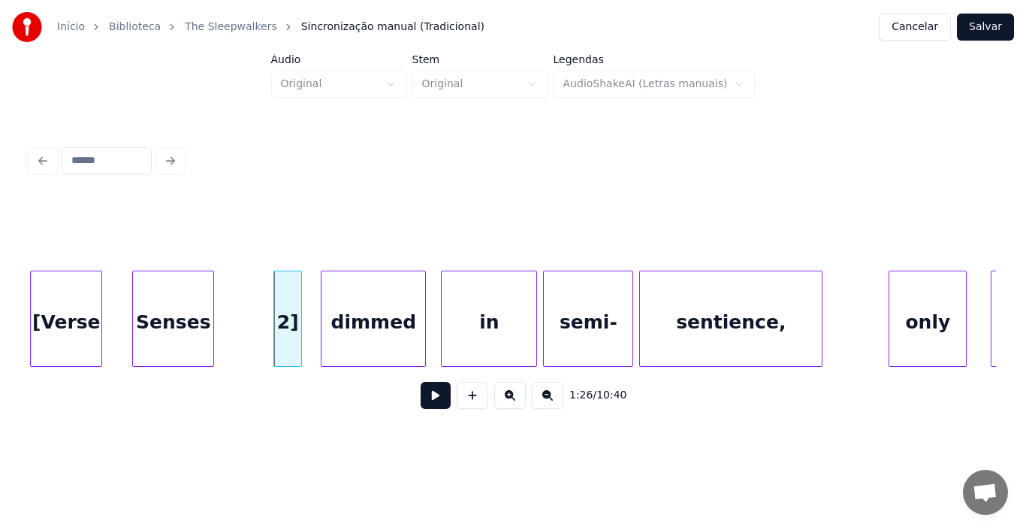
scroll to position [0, 12757]
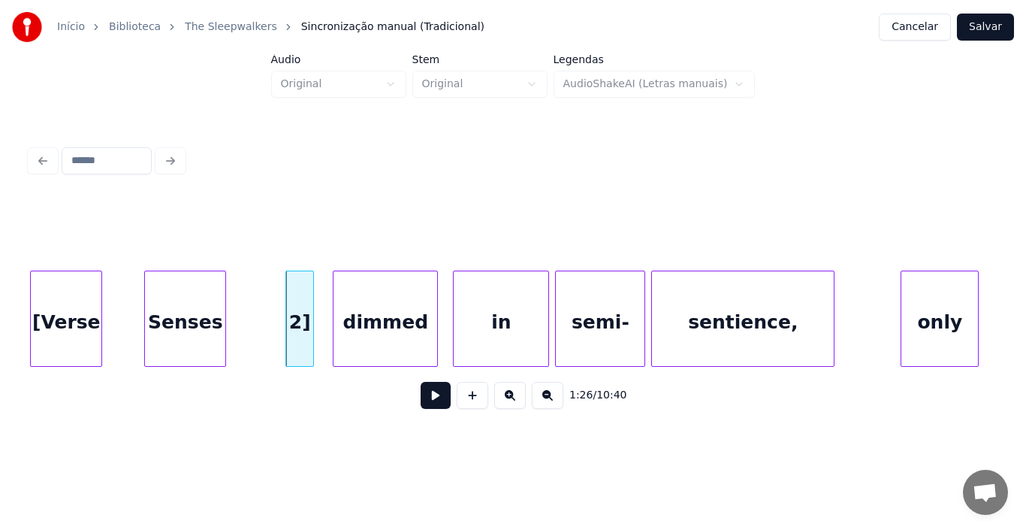
click at [5, 308] on div "Início Biblioteca The Sleepwalkers Sincronização manual (Tradicional) Cancelar …" at bounding box center [513, 219] width 1026 height 439
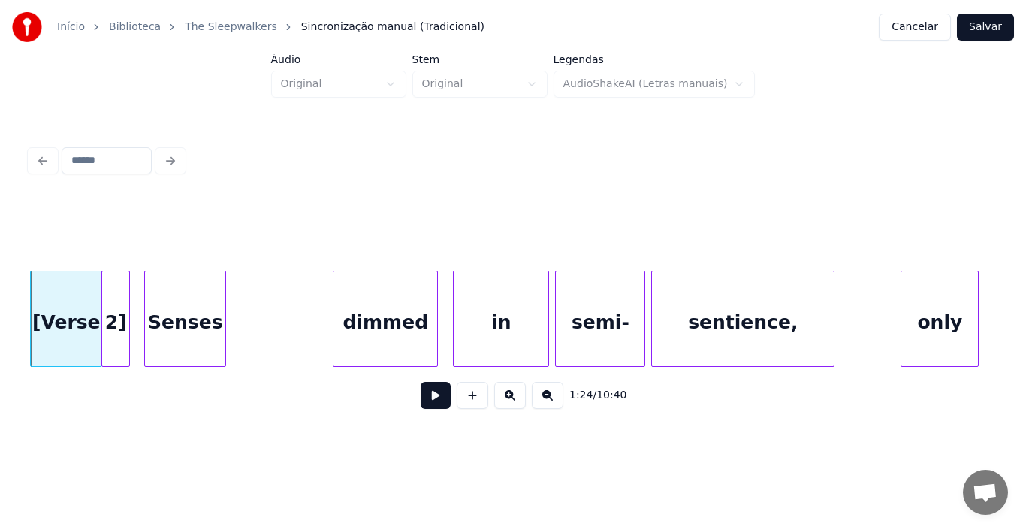
click at [107, 329] on div "2]" at bounding box center [115, 322] width 27 height 102
click at [433, 397] on button at bounding box center [436, 395] width 30 height 27
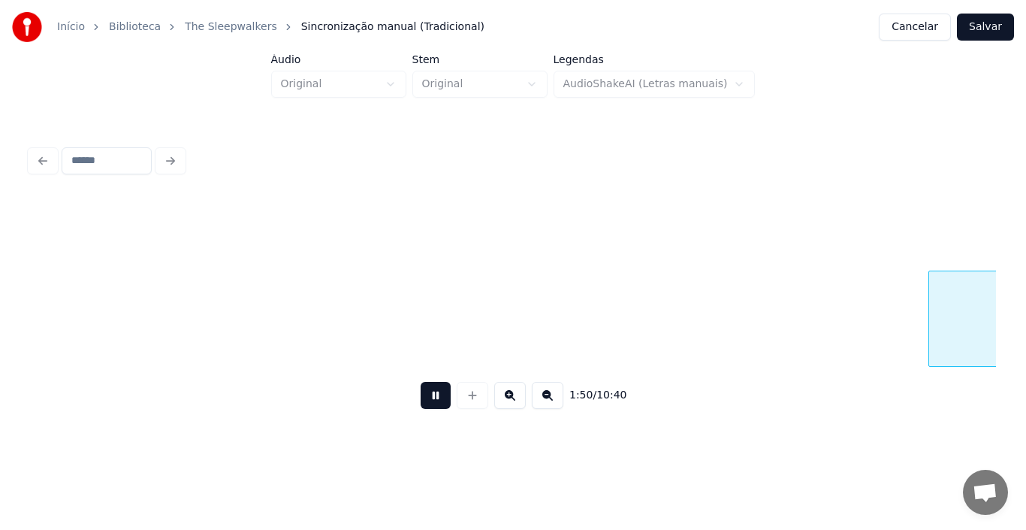
scroll to position [0, 16626]
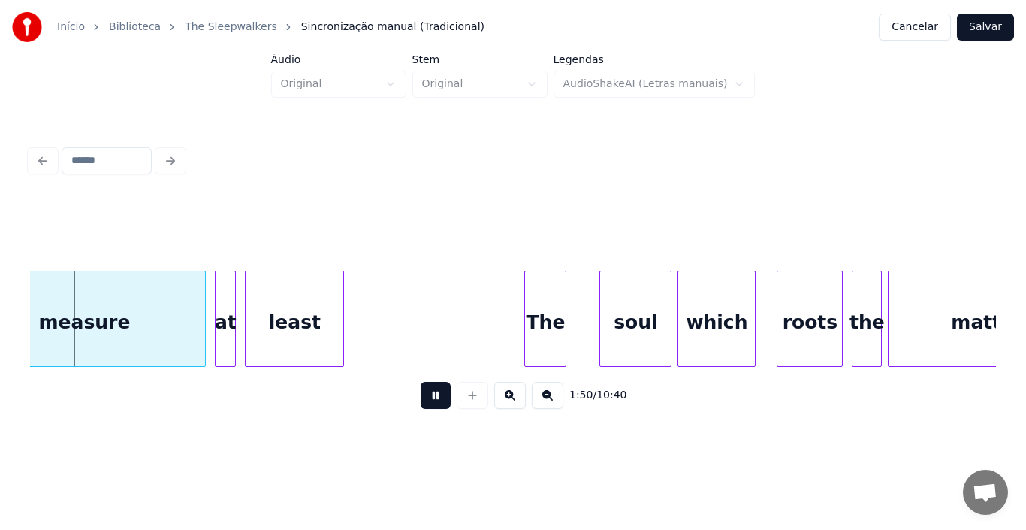
click at [433, 397] on button at bounding box center [436, 395] width 30 height 27
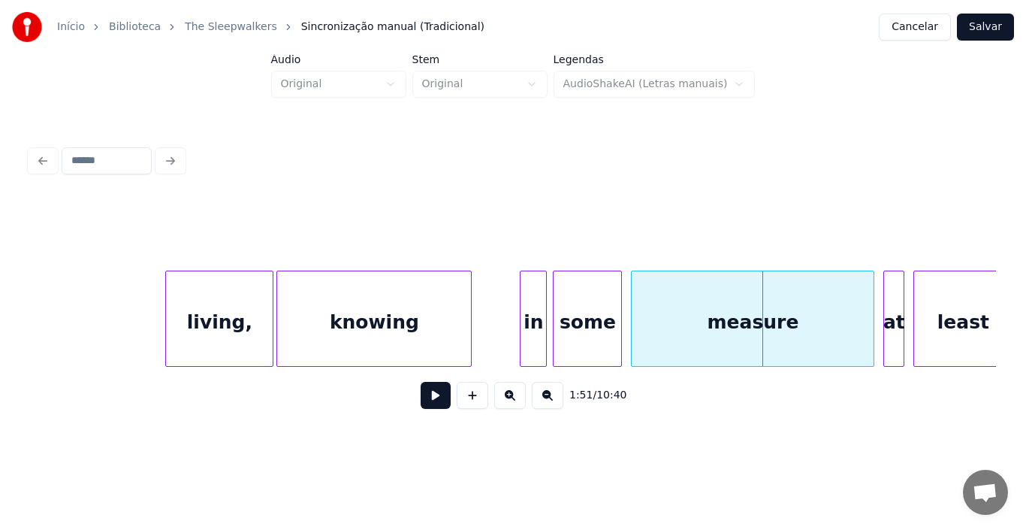
scroll to position [0, 16111]
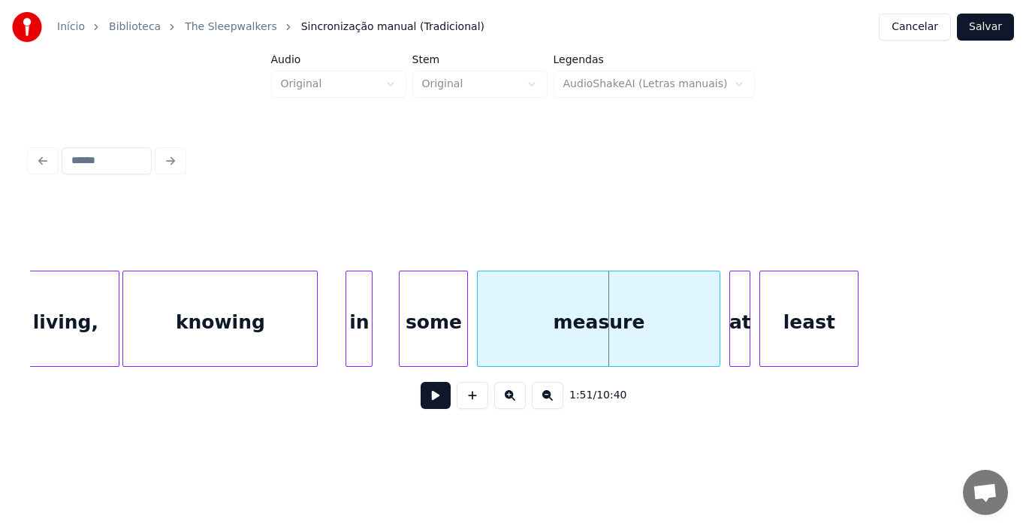
click at [358, 327] on div "in" at bounding box center [359, 322] width 26 height 102
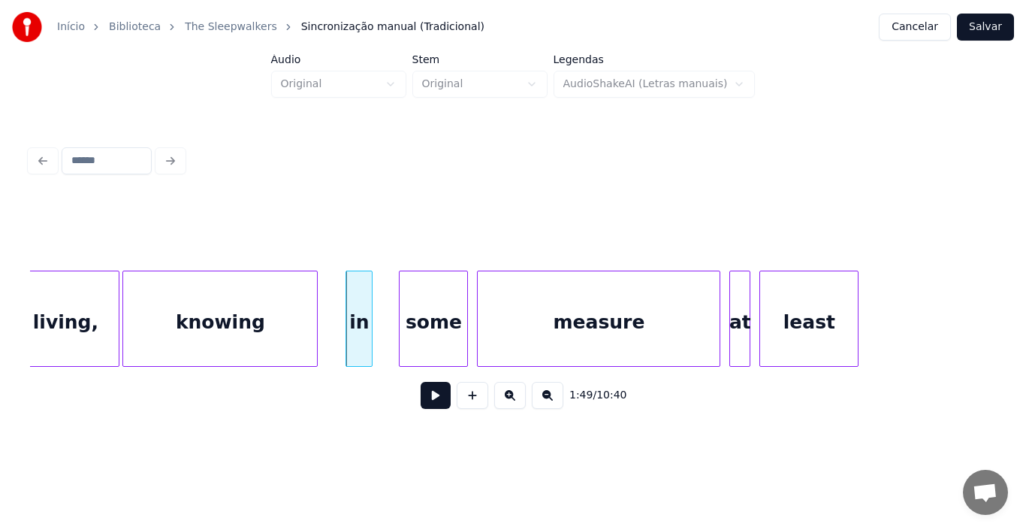
click at [433, 402] on button at bounding box center [436, 395] width 30 height 27
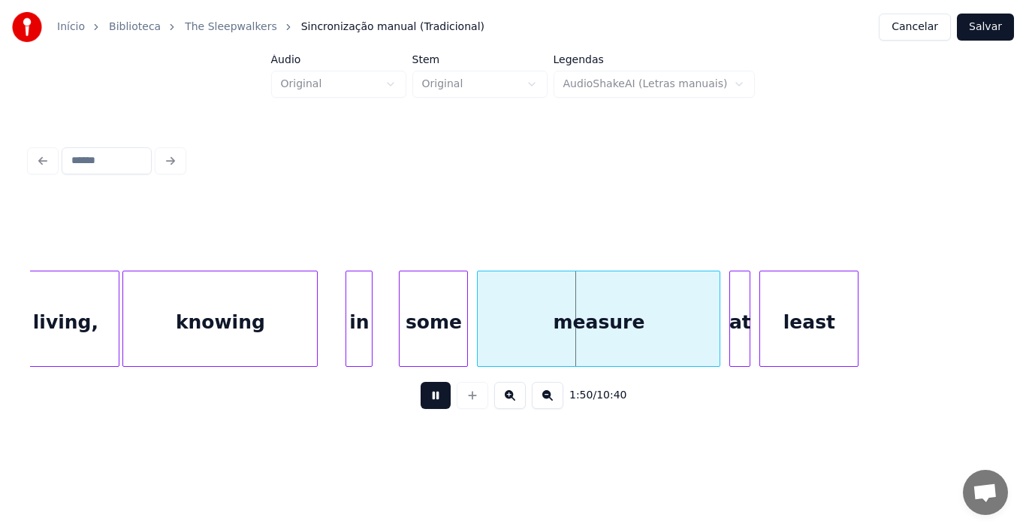
click at [433, 402] on button at bounding box center [436, 395] width 30 height 27
click at [355, 332] on div "in" at bounding box center [353, 322] width 26 height 102
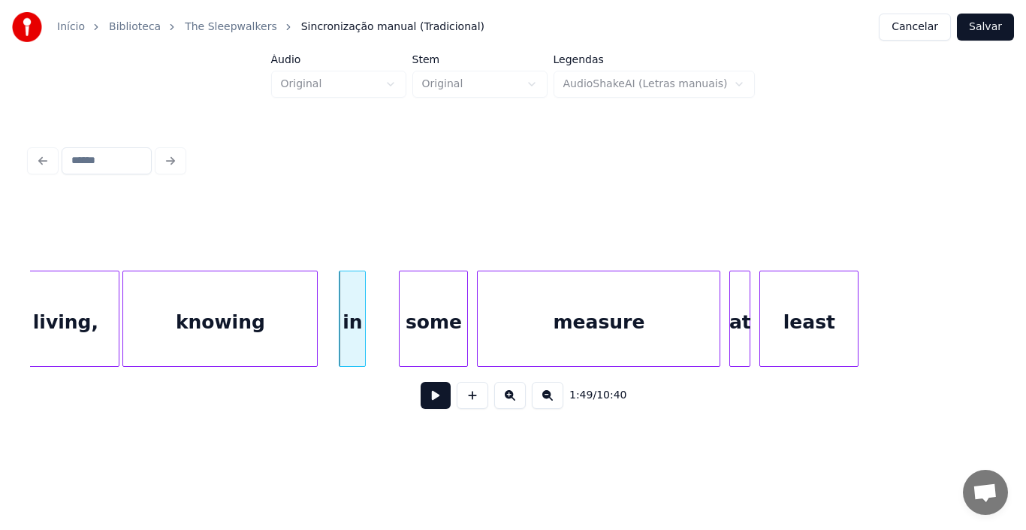
click at [433, 402] on button at bounding box center [436, 395] width 30 height 27
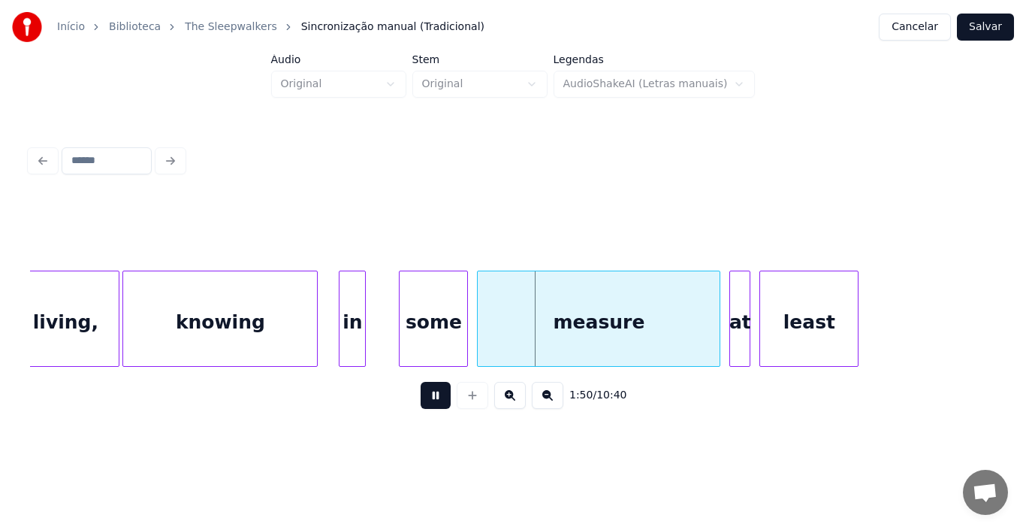
click at [433, 402] on button at bounding box center [436, 395] width 30 height 27
click at [346, 322] on div "in" at bounding box center [353, 322] width 26 height 102
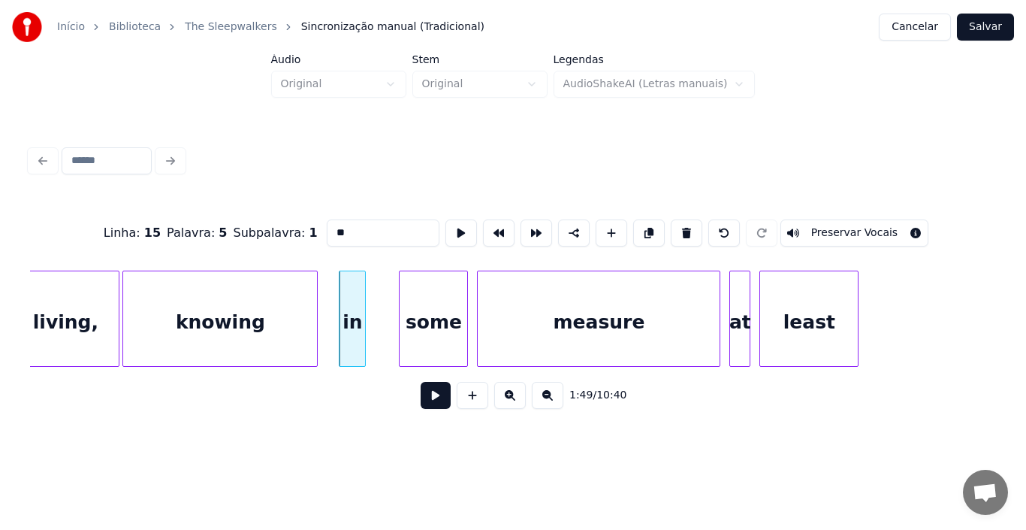
click at [435, 404] on button at bounding box center [436, 395] width 30 height 27
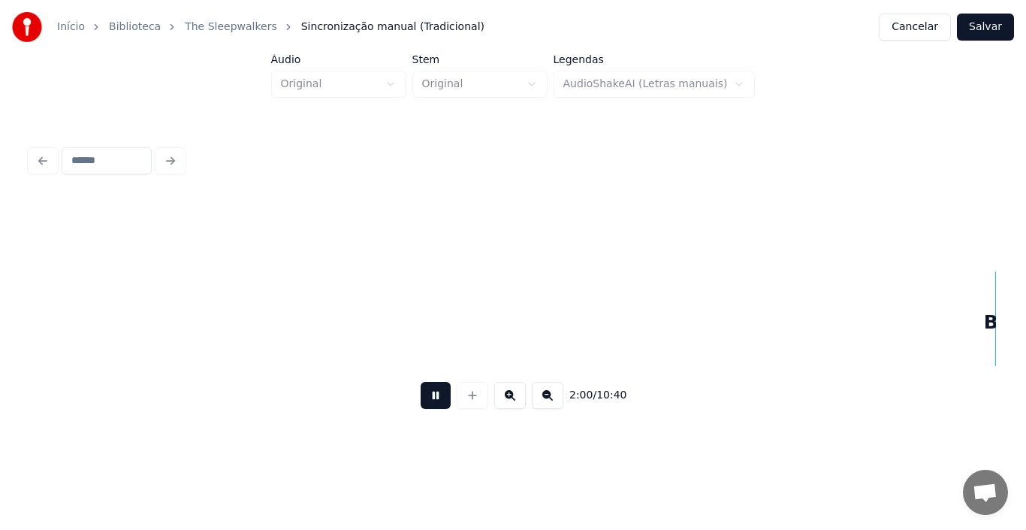
scroll to position [0, 18045]
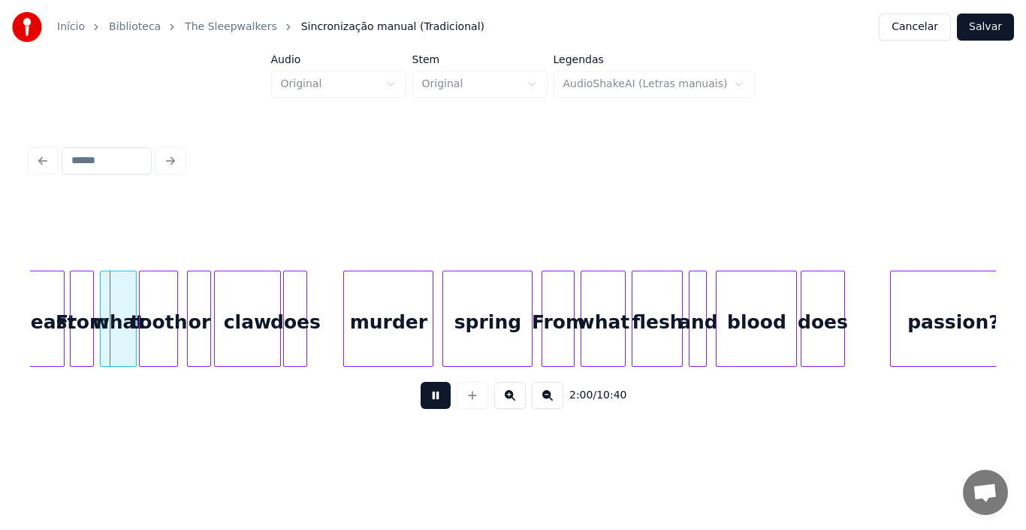
click at [443, 403] on button at bounding box center [436, 395] width 30 height 27
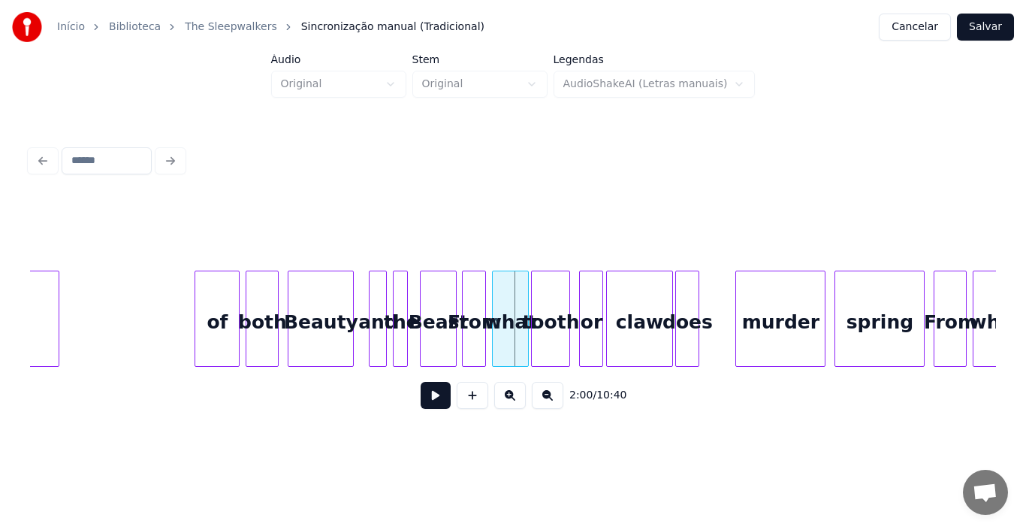
click at [443, 405] on button at bounding box center [436, 395] width 30 height 27
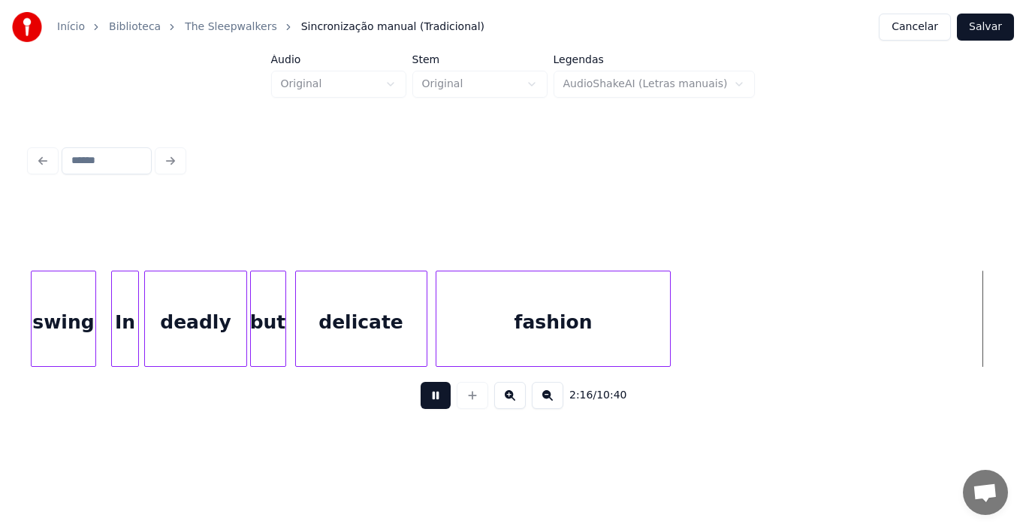
scroll to position [0, 20556]
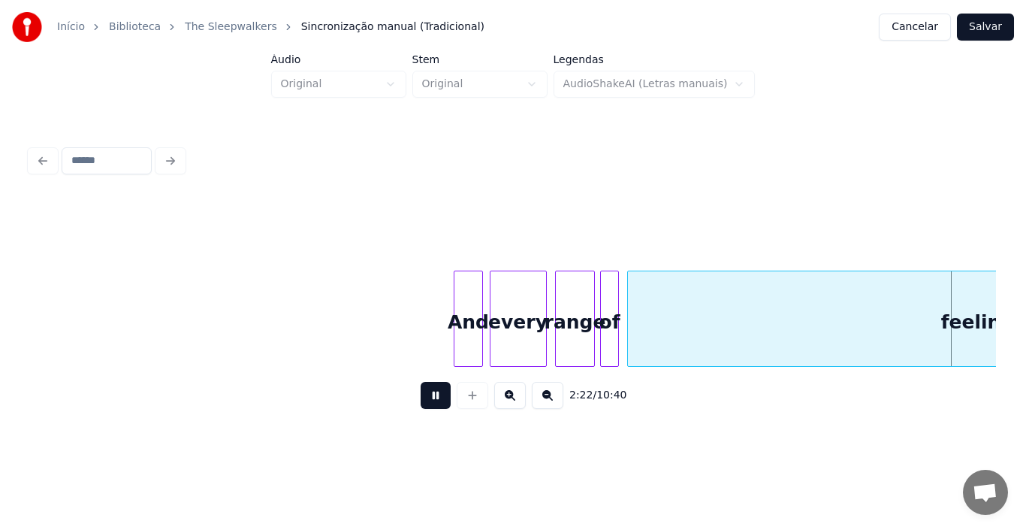
click at [444, 406] on button at bounding box center [436, 395] width 30 height 27
click at [422, 349] on div "And" at bounding box center [423, 322] width 29 height 102
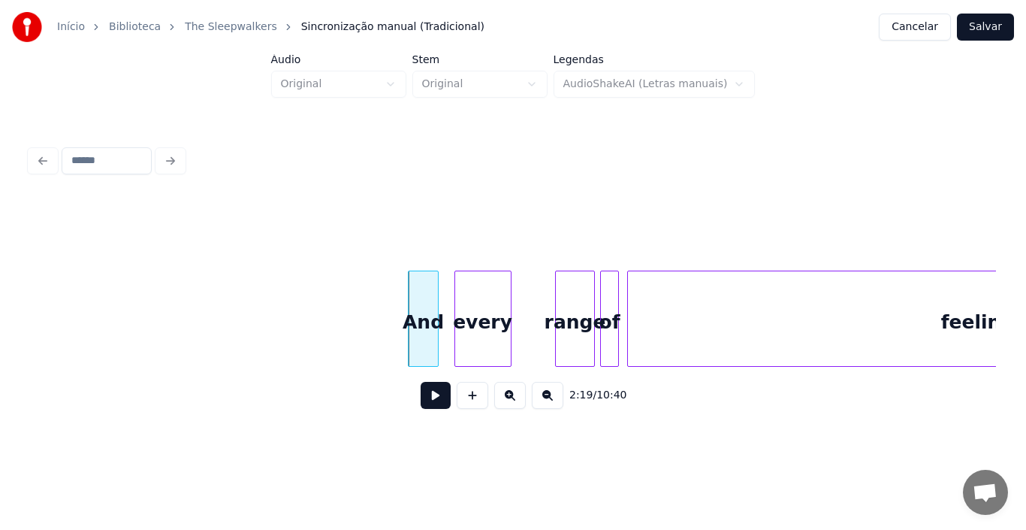
click at [478, 350] on div "every" at bounding box center [483, 322] width 56 height 102
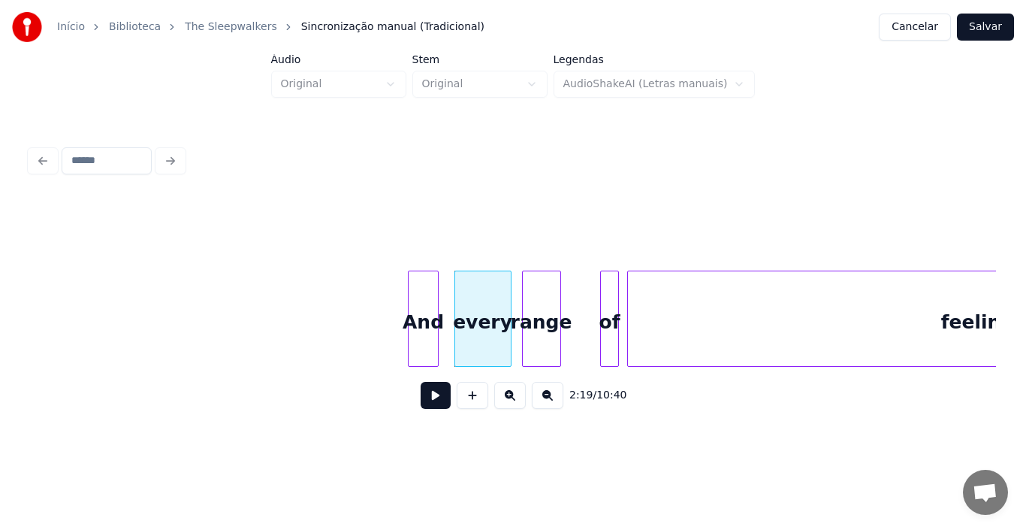
click at [533, 348] on div "range" at bounding box center [542, 322] width 38 height 102
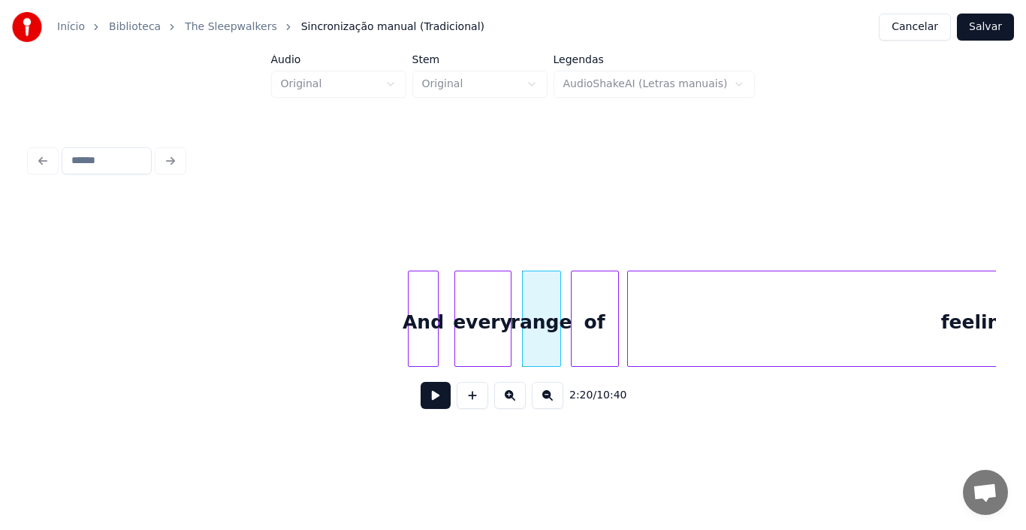
click at [575, 348] on div at bounding box center [574, 318] width 5 height 95
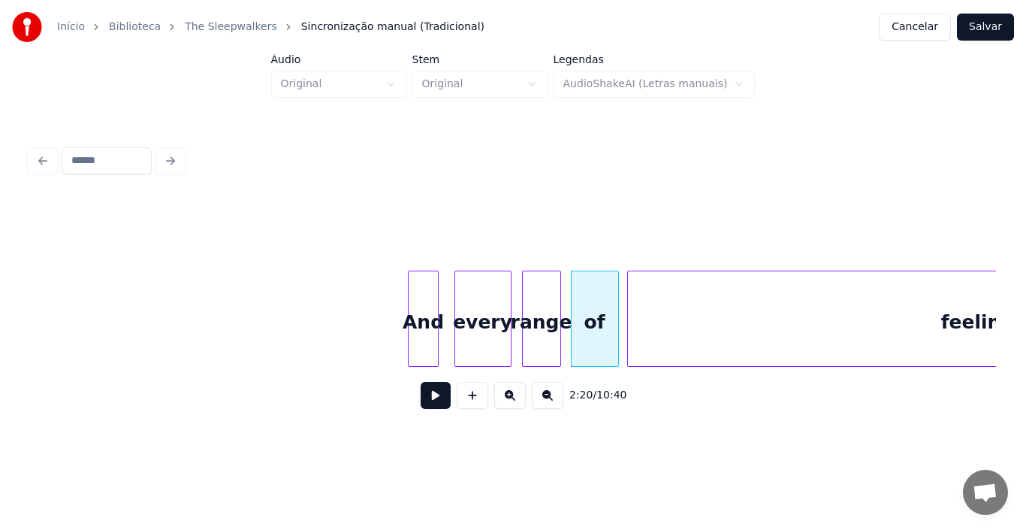
scroll to position [0, 20883]
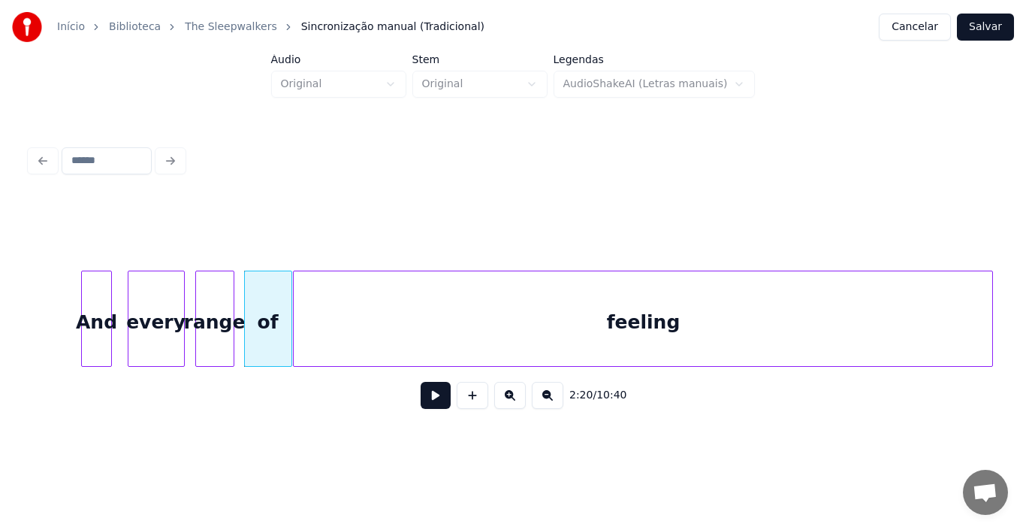
click at [647, 346] on div "feeling" at bounding box center [643, 322] width 699 height 102
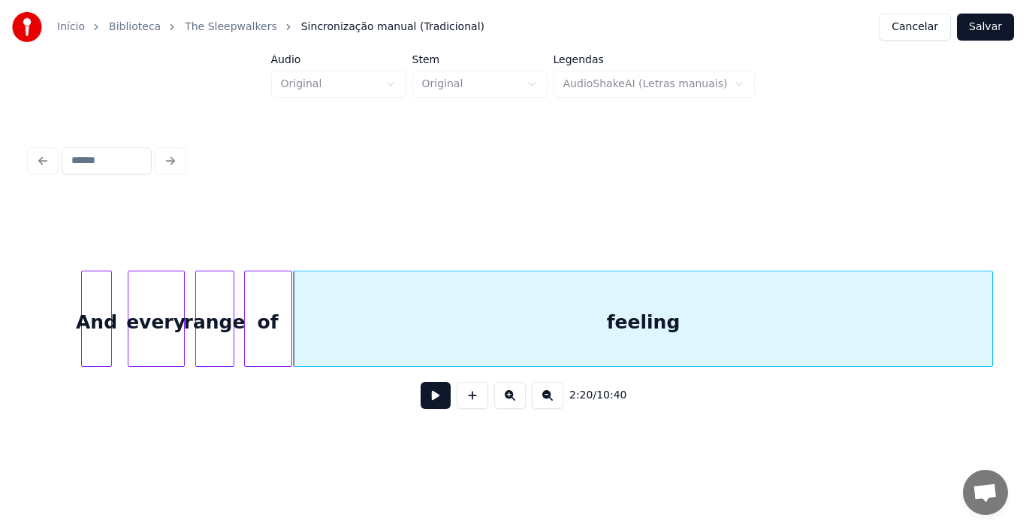
click at [100, 326] on div "And" at bounding box center [96, 322] width 29 height 102
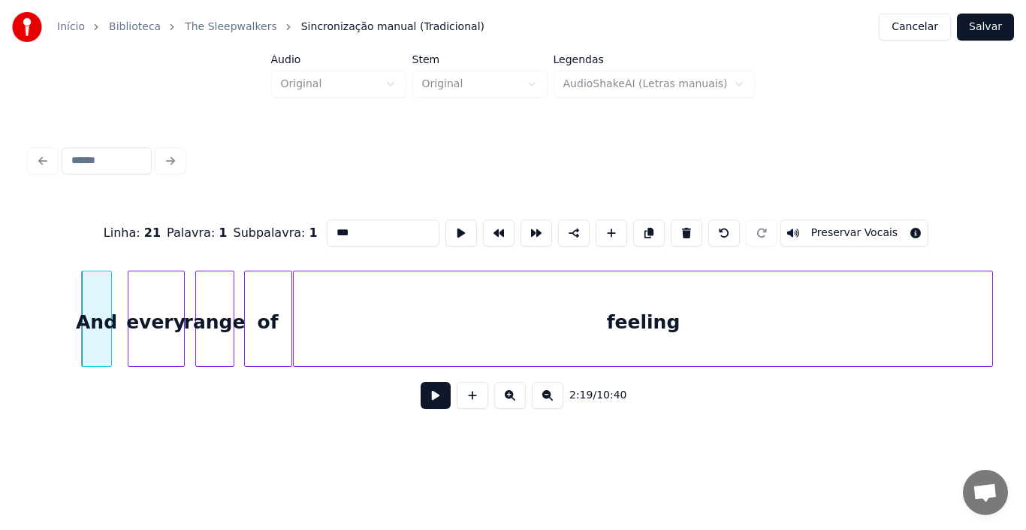
click at [439, 407] on button at bounding box center [436, 395] width 30 height 27
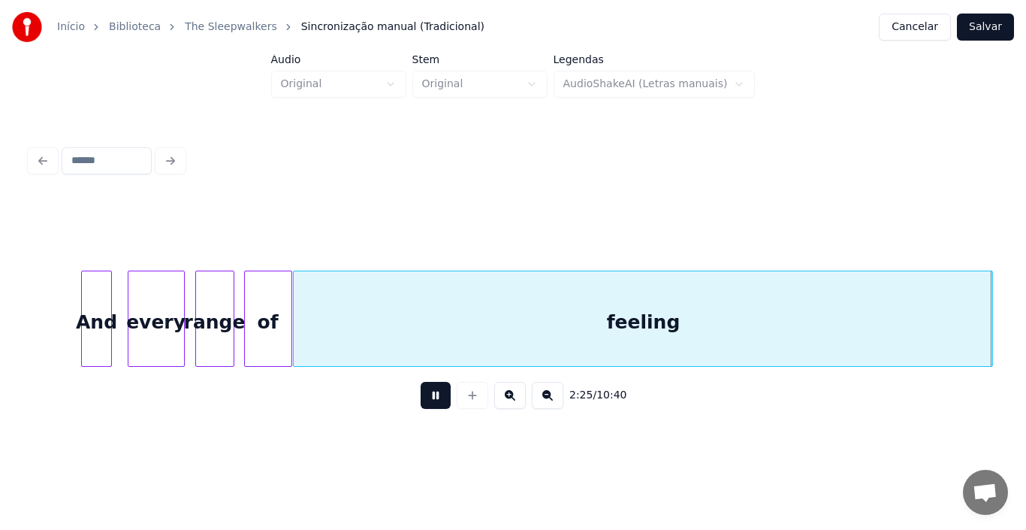
scroll to position [0, 21849]
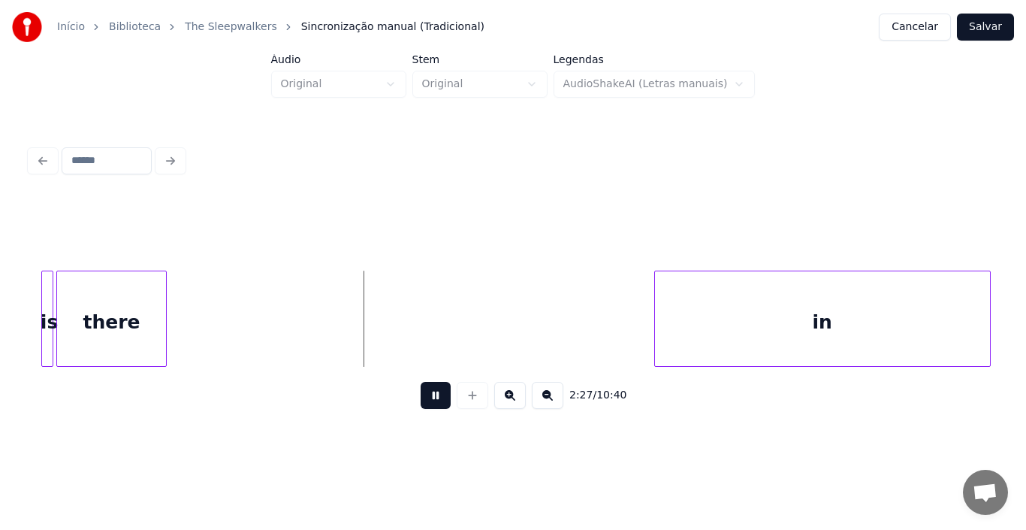
click at [427, 407] on button at bounding box center [436, 395] width 30 height 27
click at [0, 355] on div "Início Biblioteca The Sleepwalkers Sincronização manual (Tradicional) Cancelar …" at bounding box center [513, 219] width 1026 height 439
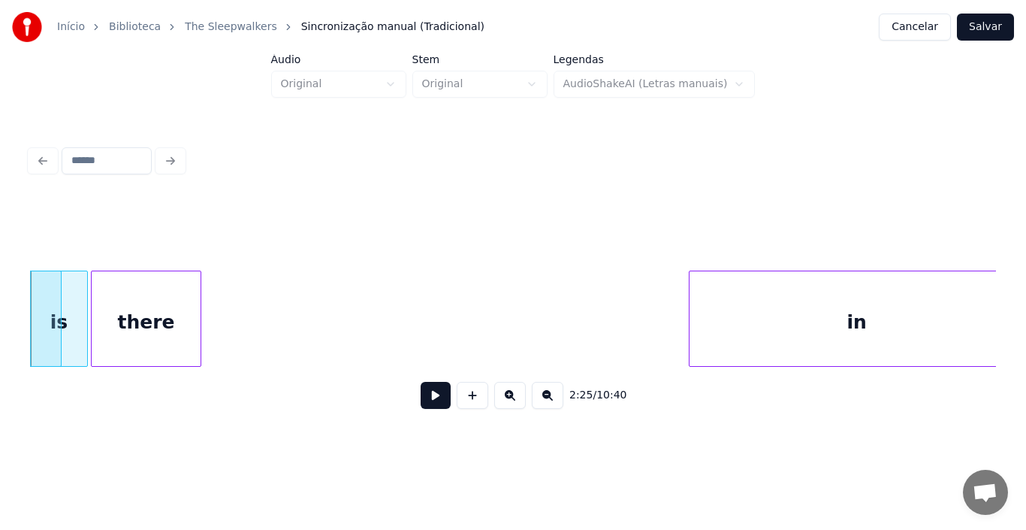
scroll to position [0, 20582]
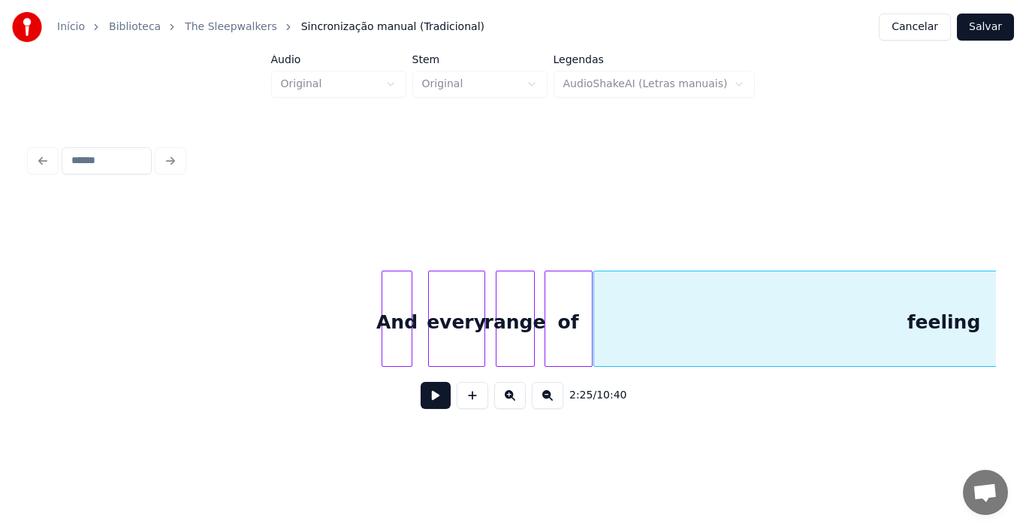
click at [393, 335] on div "And" at bounding box center [396, 322] width 29 height 102
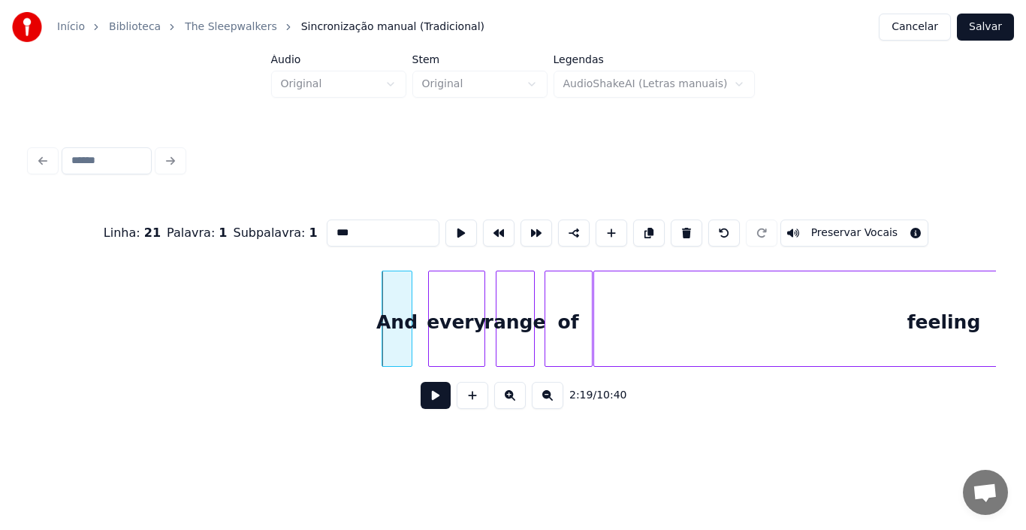
click at [433, 406] on button at bounding box center [436, 395] width 30 height 27
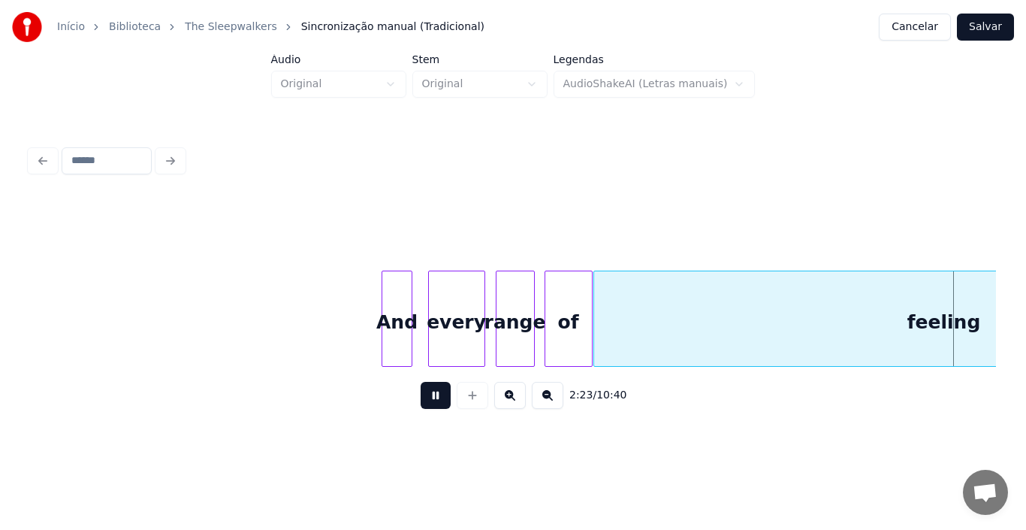
click at [433, 406] on button at bounding box center [436, 395] width 30 height 27
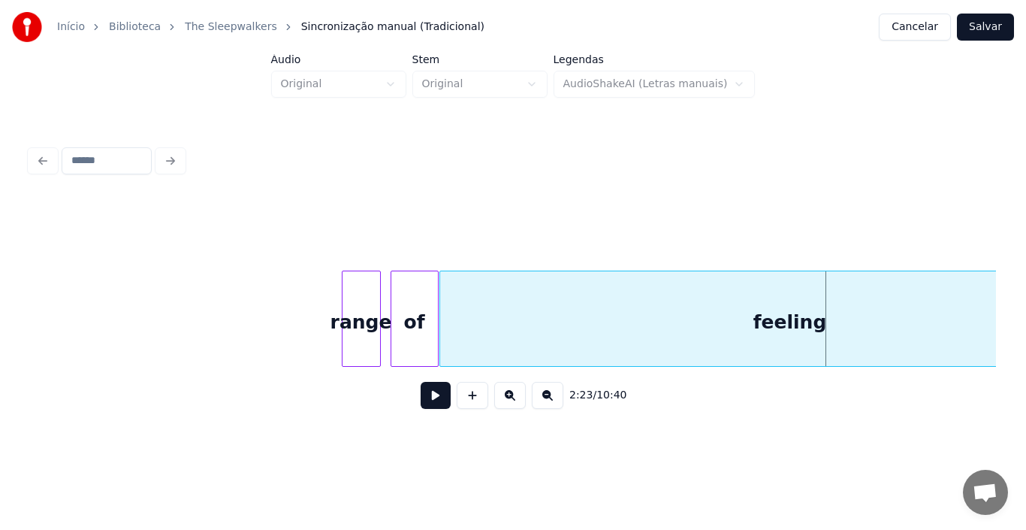
scroll to position [0, 21045]
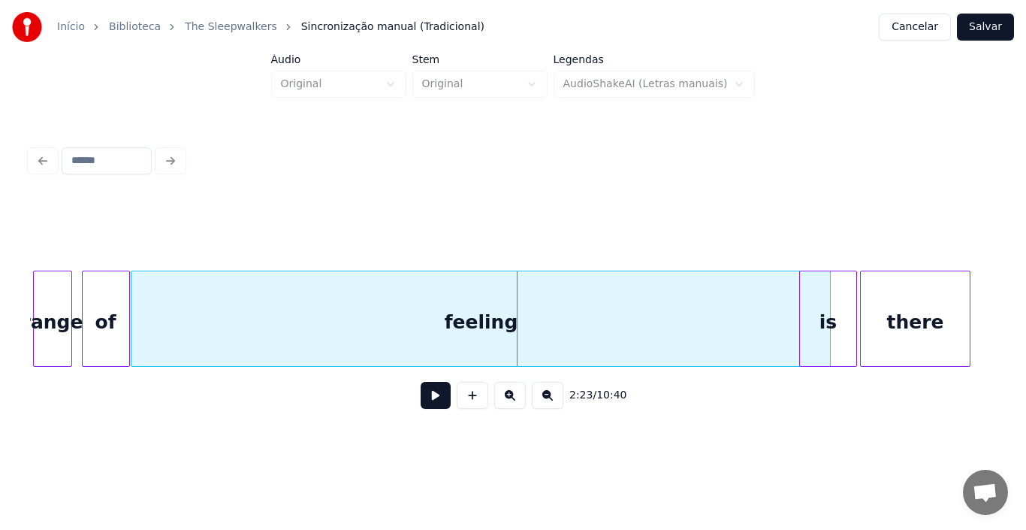
click at [438, 405] on button at bounding box center [436, 395] width 30 height 27
click at [59, 304] on div "range" at bounding box center [53, 322] width 38 height 102
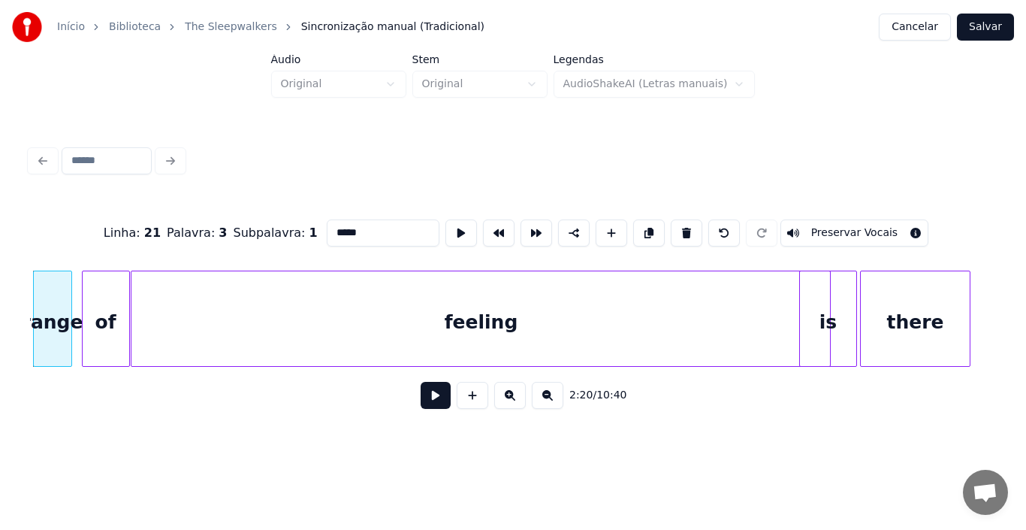
click at [424, 403] on button at bounding box center [436, 395] width 30 height 27
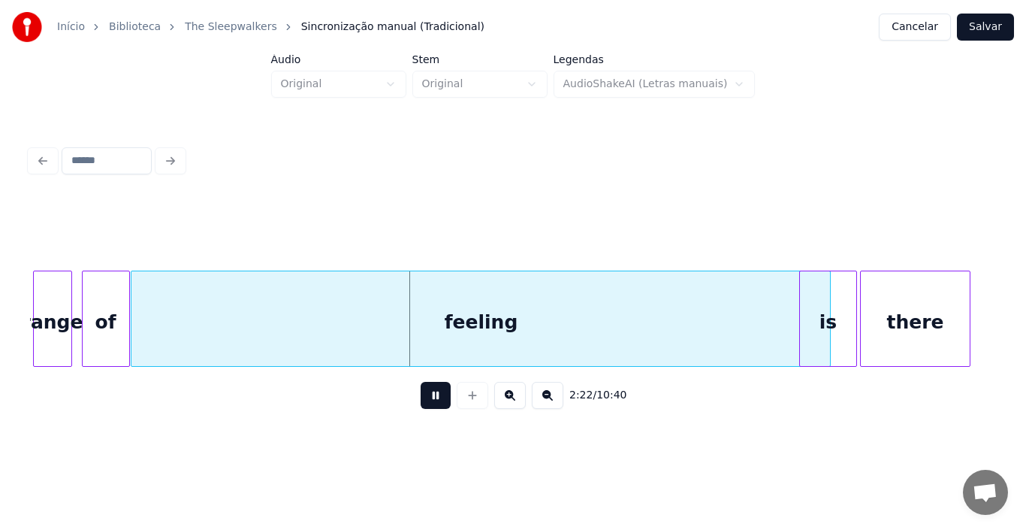
click at [424, 403] on button at bounding box center [436, 395] width 30 height 27
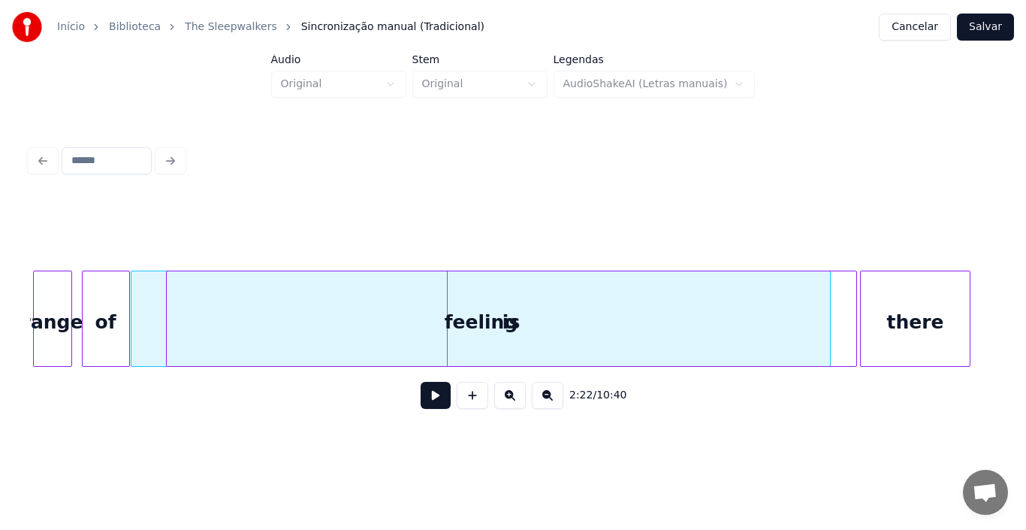
click at [167, 327] on div at bounding box center [169, 318] width 5 height 95
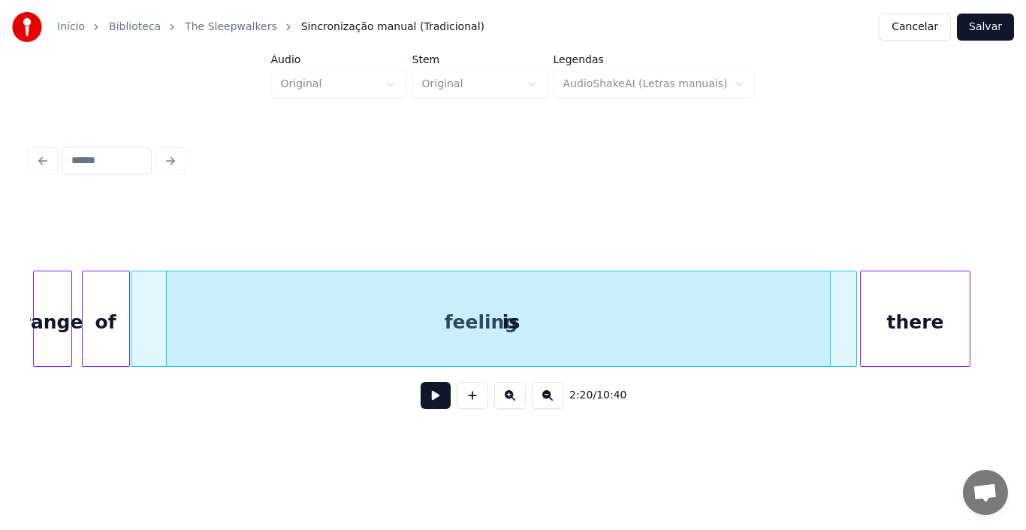
click at [629, 318] on div "is" at bounding box center [512, 322] width 690 height 102
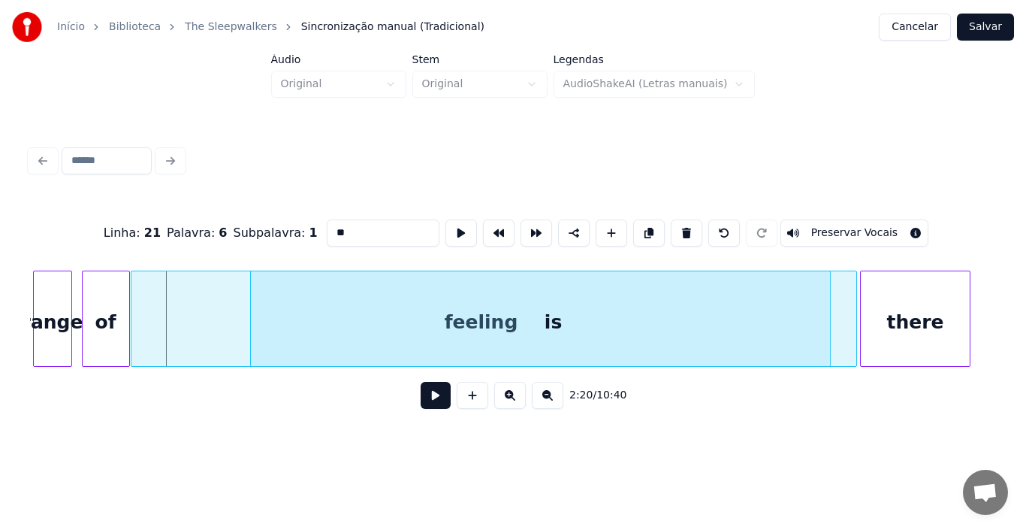
click at [251, 320] on div at bounding box center [253, 318] width 5 height 95
click at [835, 321] on div "is" at bounding box center [554, 322] width 606 height 102
click at [820, 320] on div "is" at bounding box center [554, 322] width 606 height 102
click at [821, 332] on div at bounding box center [821, 318] width 5 height 95
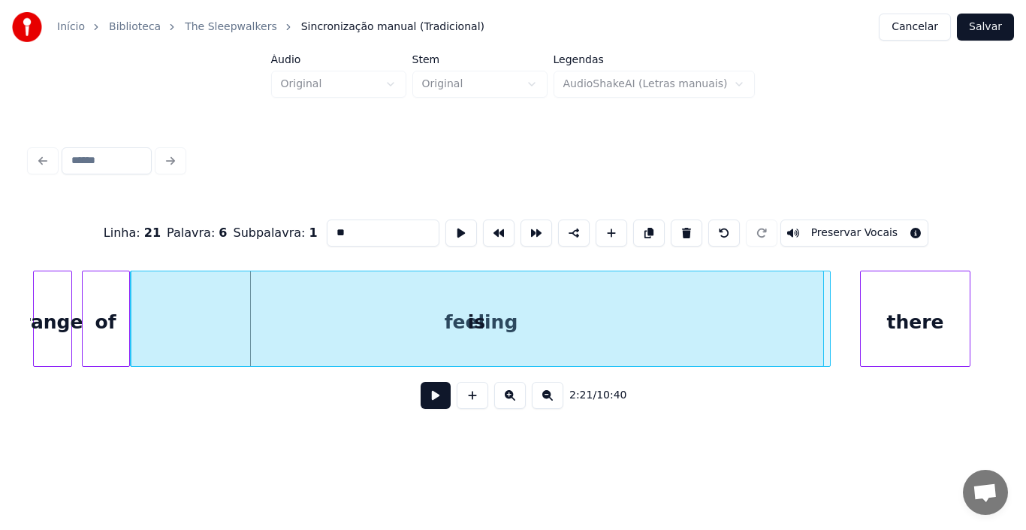
click at [131, 327] on div at bounding box center [133, 318] width 5 height 95
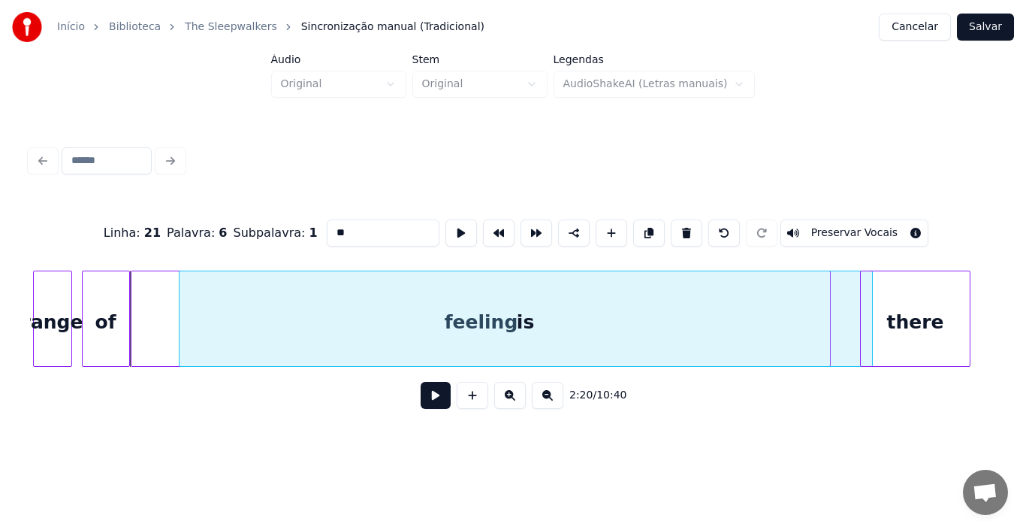
click at [559, 327] on div "is" at bounding box center [526, 322] width 693 height 102
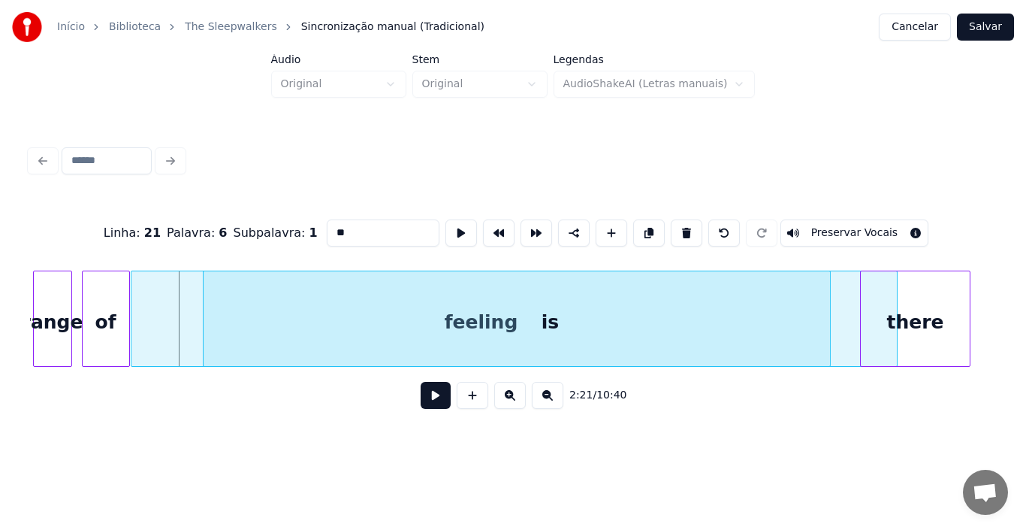
click at [545, 327] on div "is" at bounding box center [550, 322] width 693 height 102
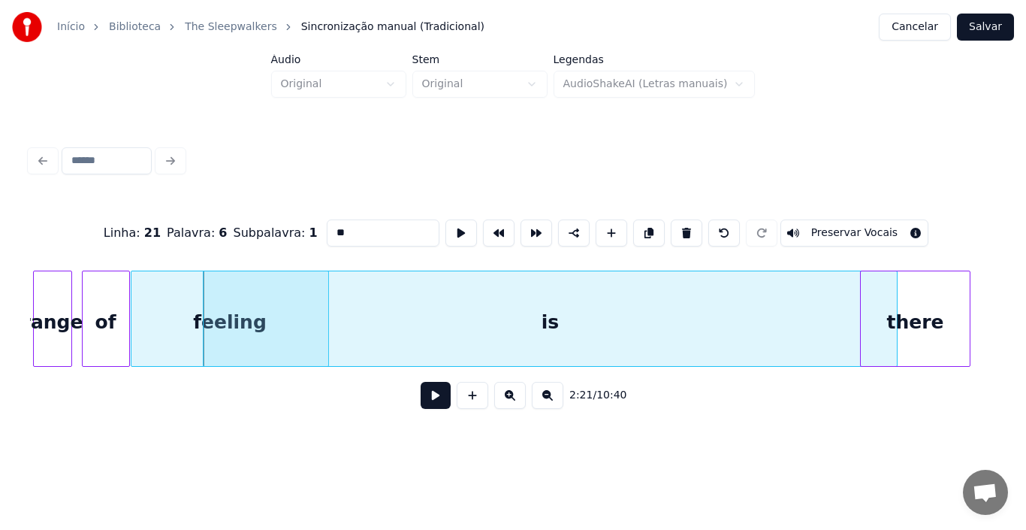
click at [326, 304] on div at bounding box center [326, 318] width 5 height 95
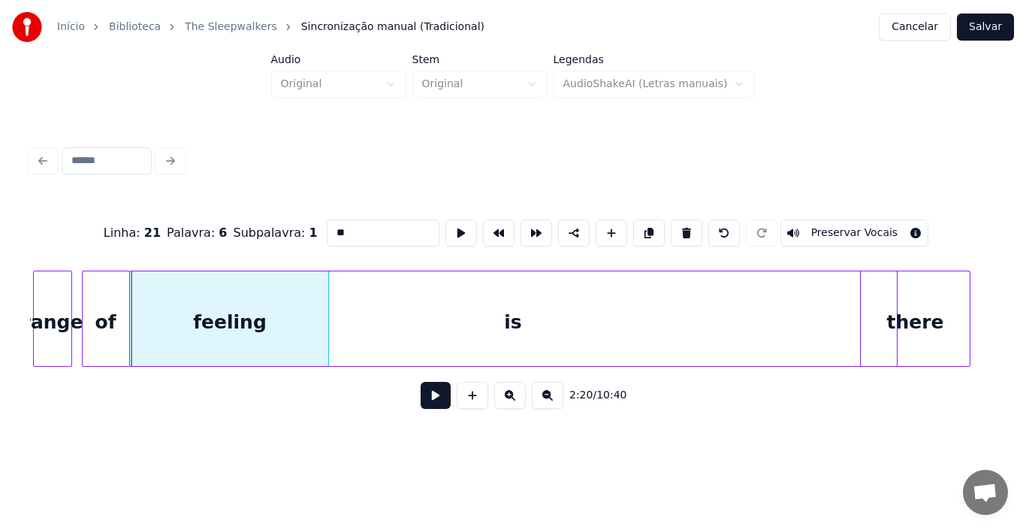
click at [131, 299] on div at bounding box center [132, 318] width 5 height 95
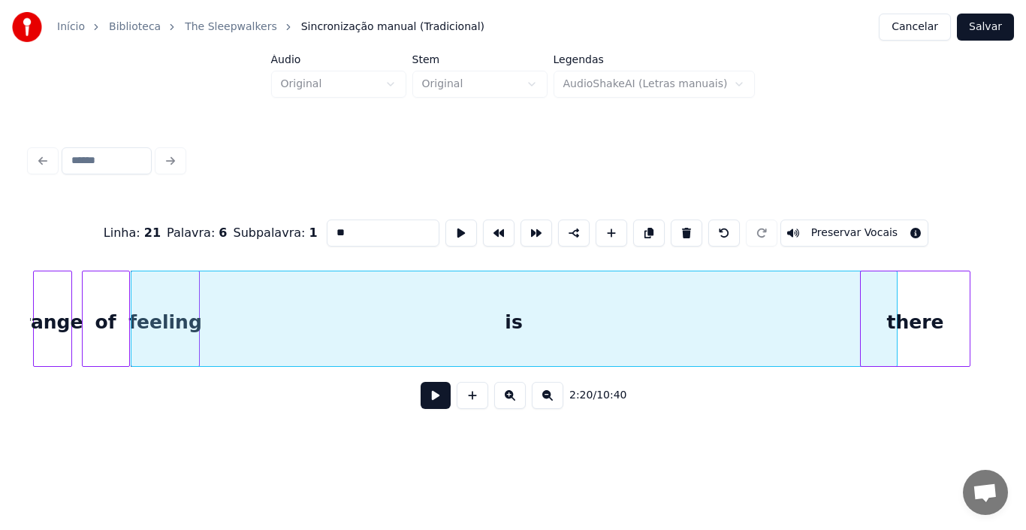
click at [196, 313] on div at bounding box center [197, 318] width 5 height 95
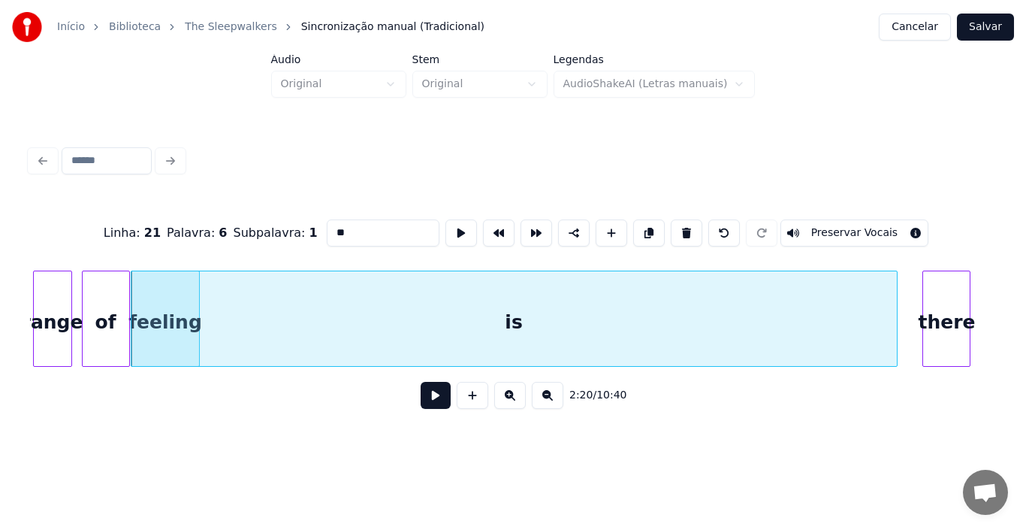
click at [923, 367] on div "feeling range of is there" at bounding box center [513, 318] width 966 height 96
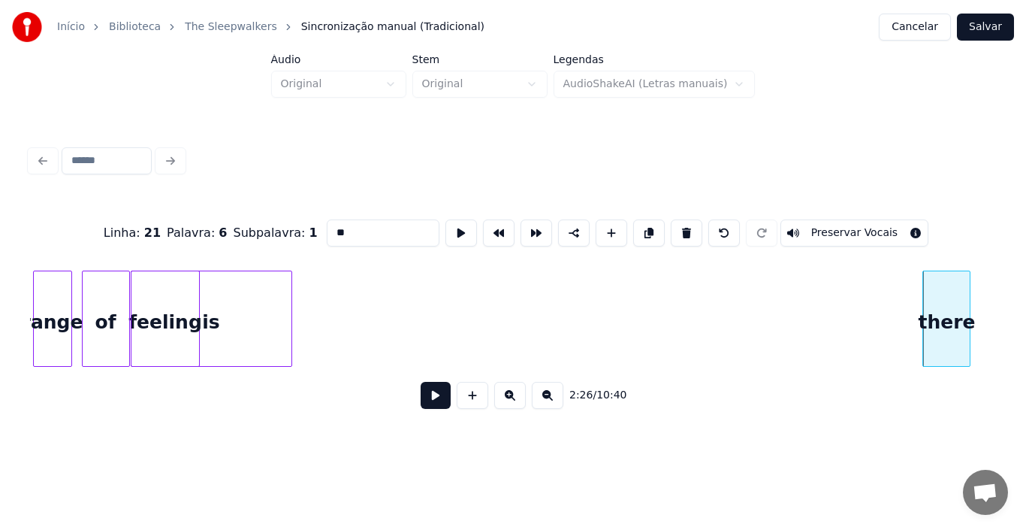
click at [290, 302] on div at bounding box center [289, 318] width 5 height 95
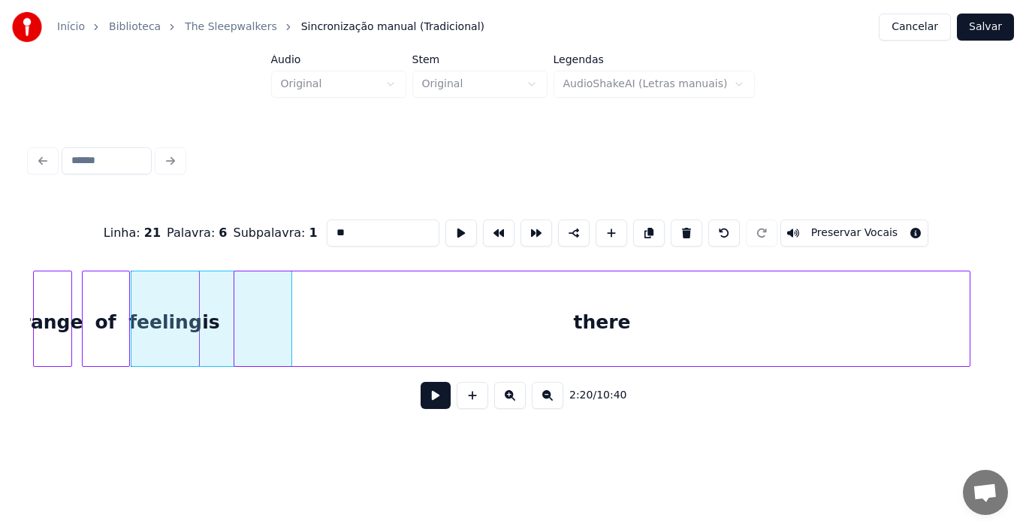
click at [234, 324] on div at bounding box center [236, 318] width 5 height 95
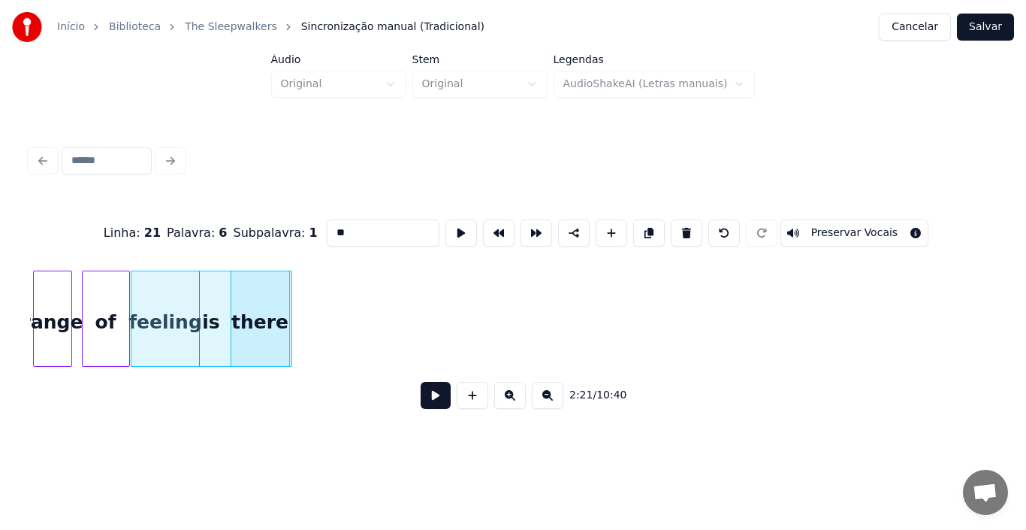
click at [286, 316] on div at bounding box center [287, 318] width 5 height 95
click at [56, 302] on div "range" at bounding box center [53, 322] width 38 height 102
type input "*****"
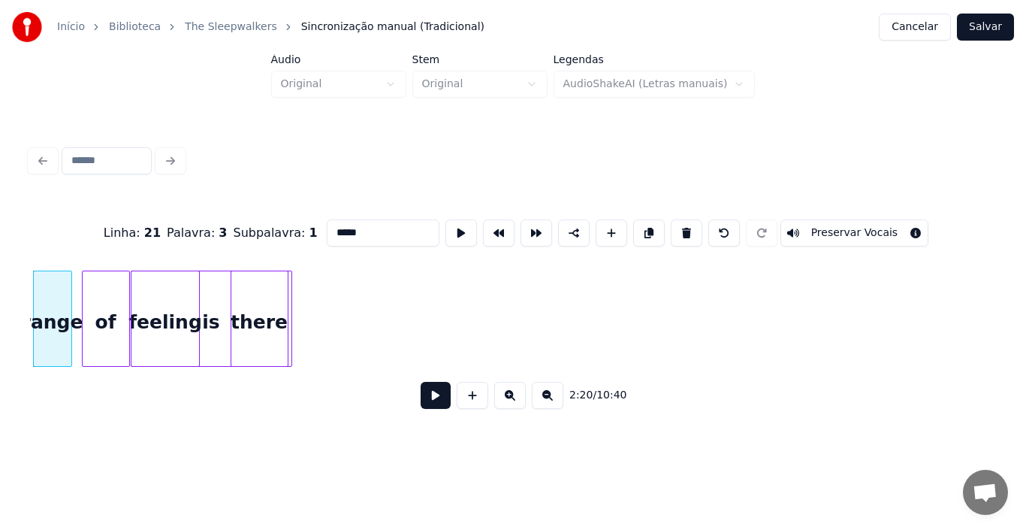
click at [430, 408] on button at bounding box center [436, 395] width 30 height 27
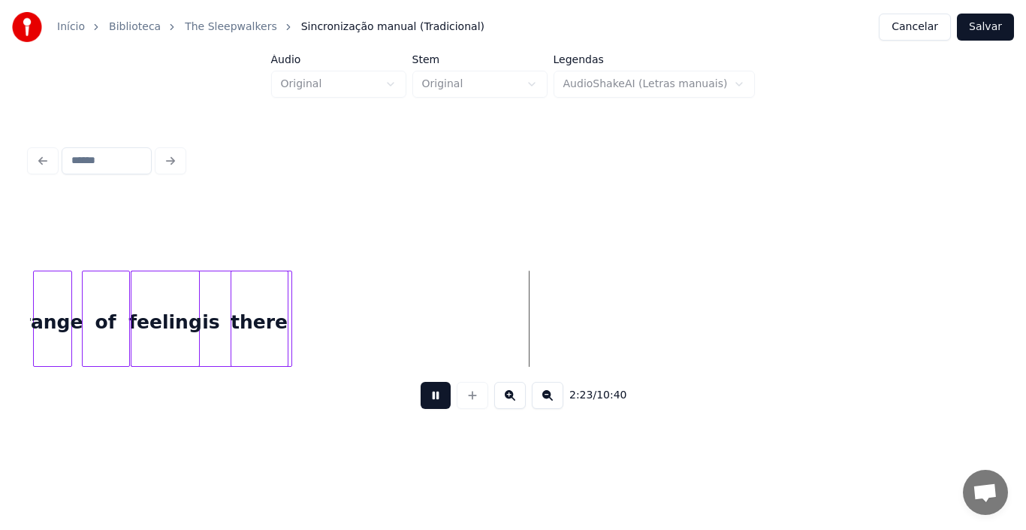
click at [430, 408] on button at bounding box center [436, 395] width 30 height 27
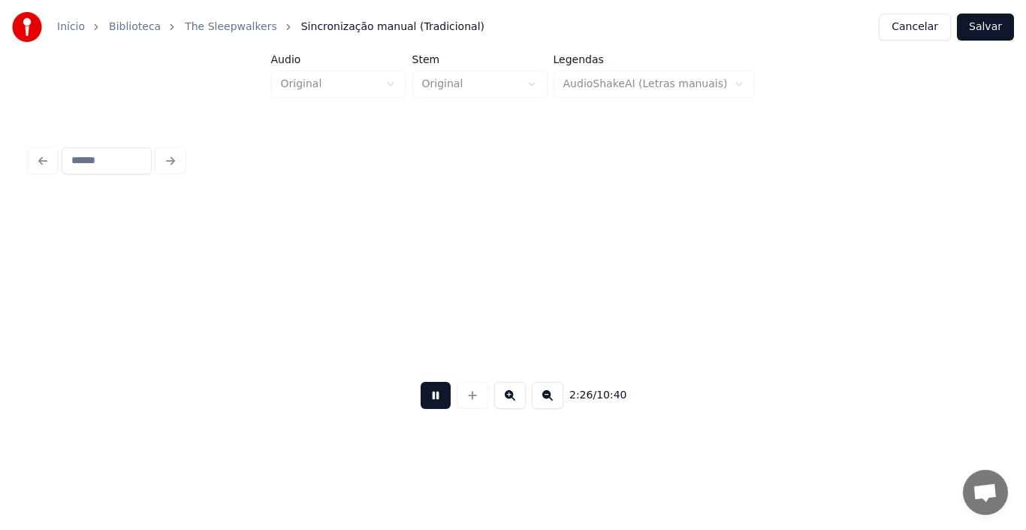
scroll to position [0, 22012]
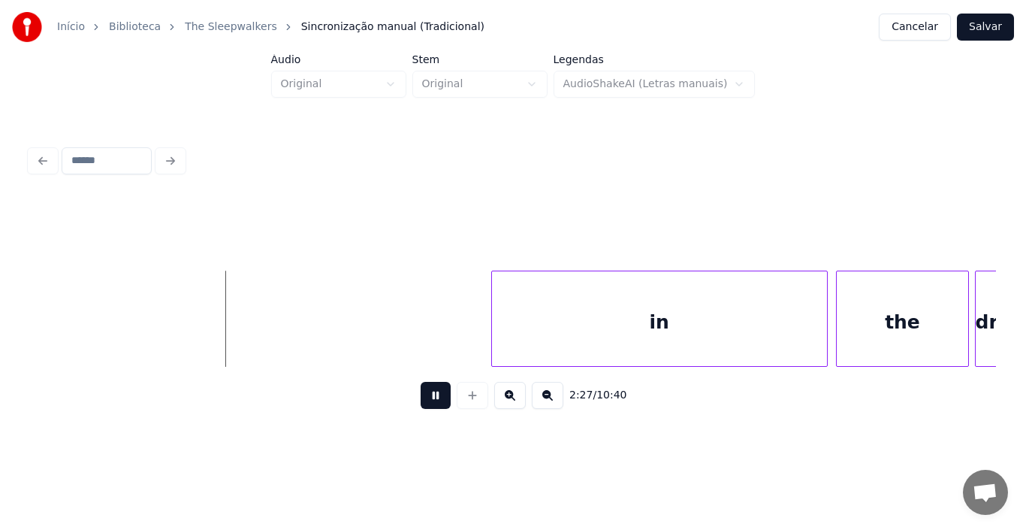
click at [430, 407] on button at bounding box center [436, 395] width 30 height 27
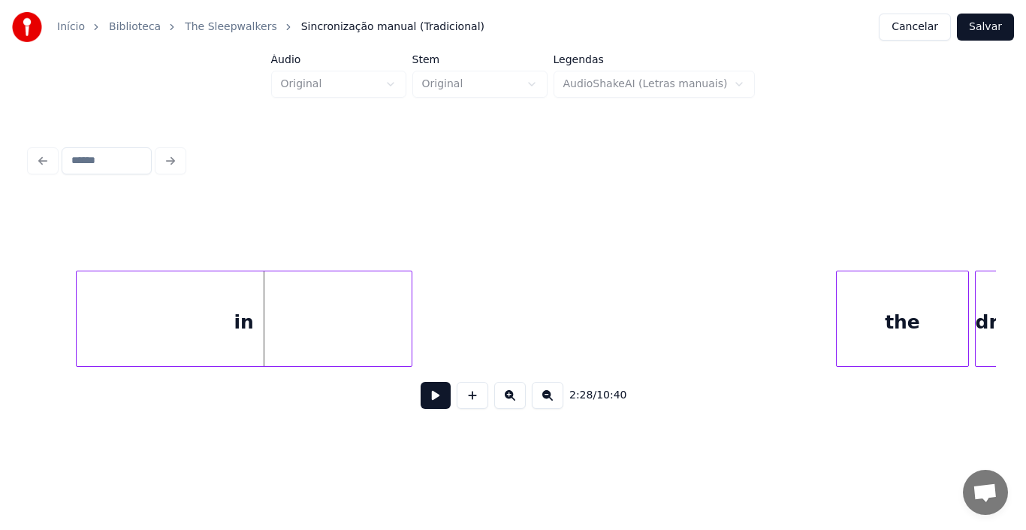
scroll to position [0, 21902]
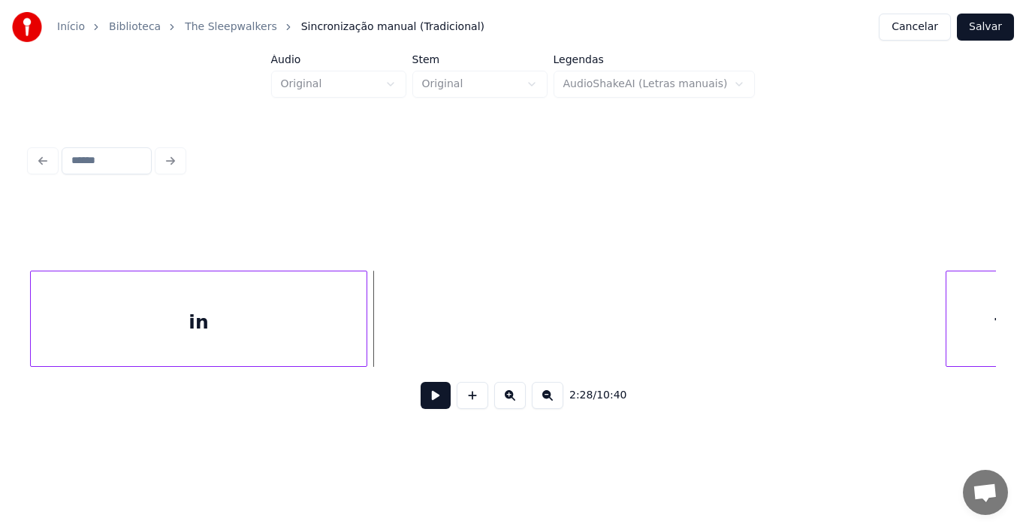
click at [2, 310] on div "Início Biblioteca The Sleepwalkers Sincronização manual (Tradicional) Cancelar …" at bounding box center [513, 219] width 1026 height 439
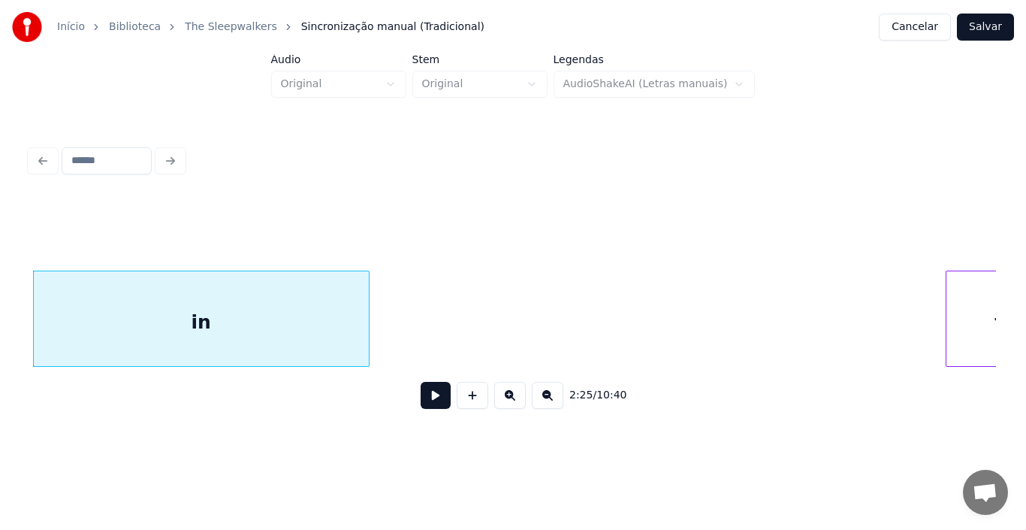
scroll to position [0, 21973]
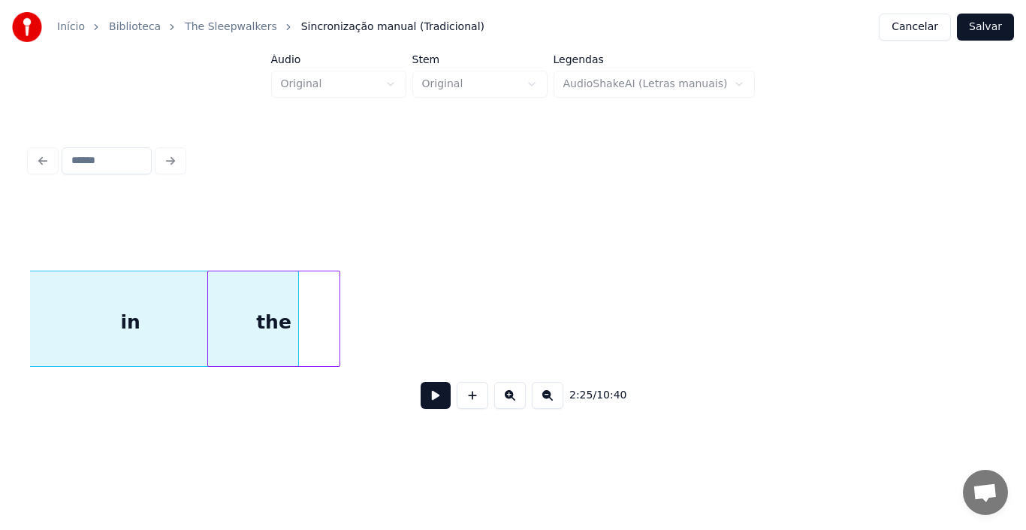
click at [308, 352] on div "the" at bounding box center [273, 322] width 131 height 102
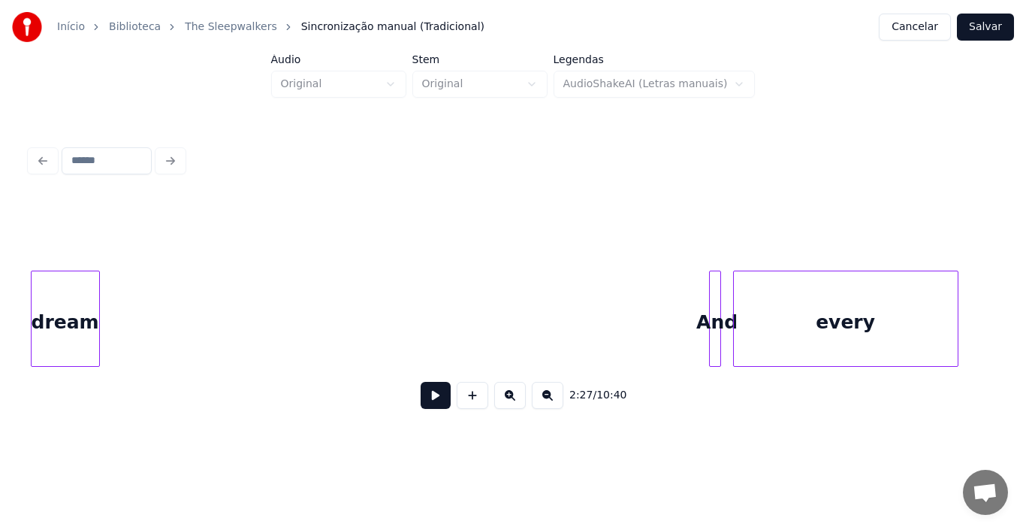
scroll to position [0, 22352]
click at [0, 322] on div "Início Biblioteca The Sleepwalkers Sincronização manual (Tradicional) Cancelar …" at bounding box center [513, 219] width 1026 height 439
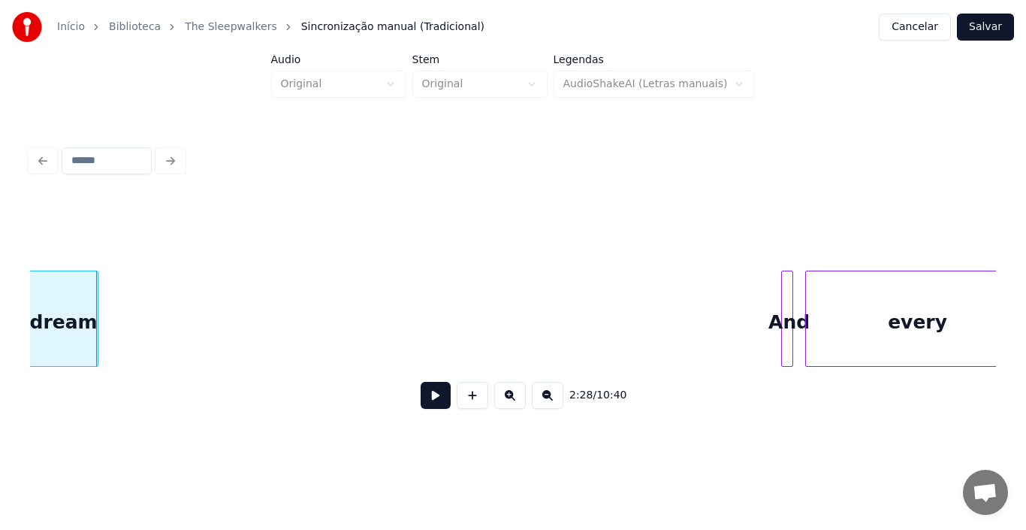
scroll to position [0, 22285]
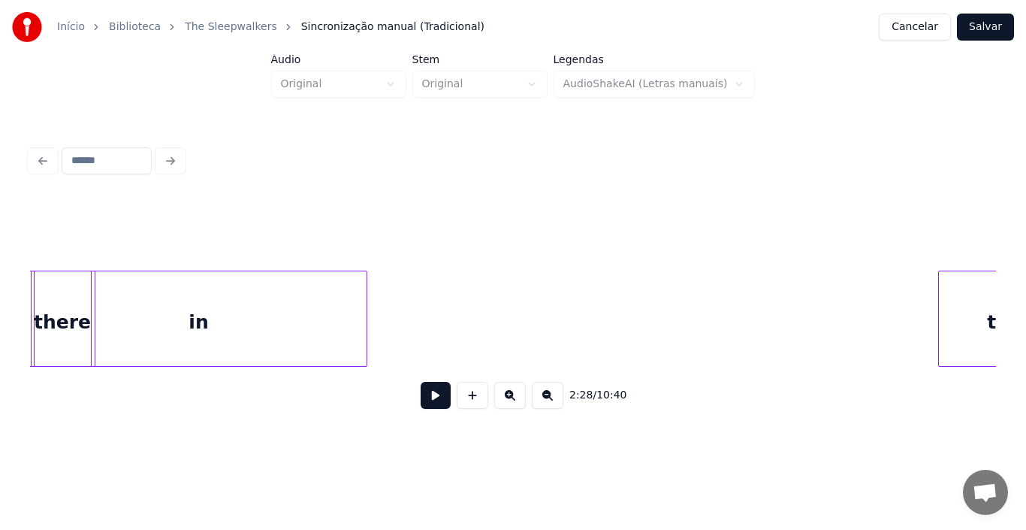
scroll to position [0, 21218]
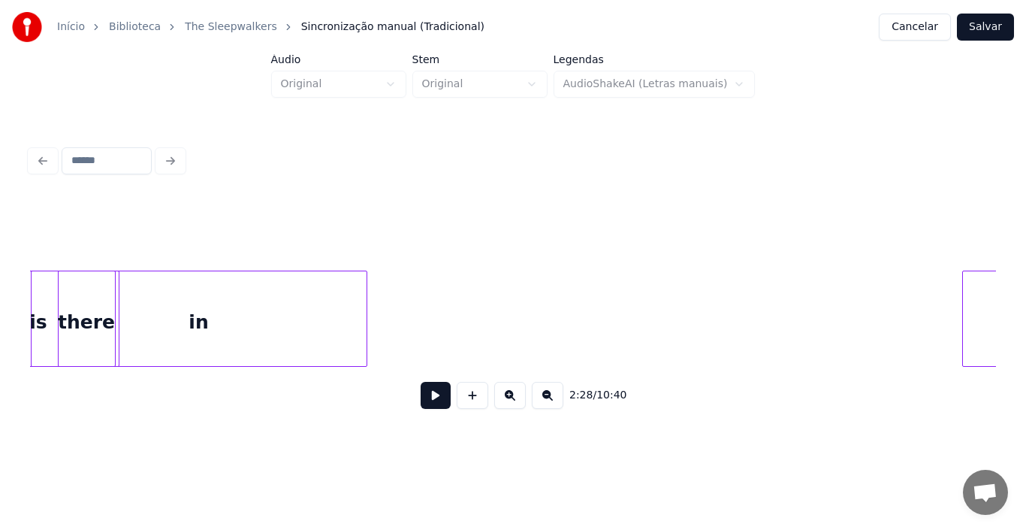
click at [273, 367] on div "in is there the" at bounding box center [513, 318] width 966 height 96
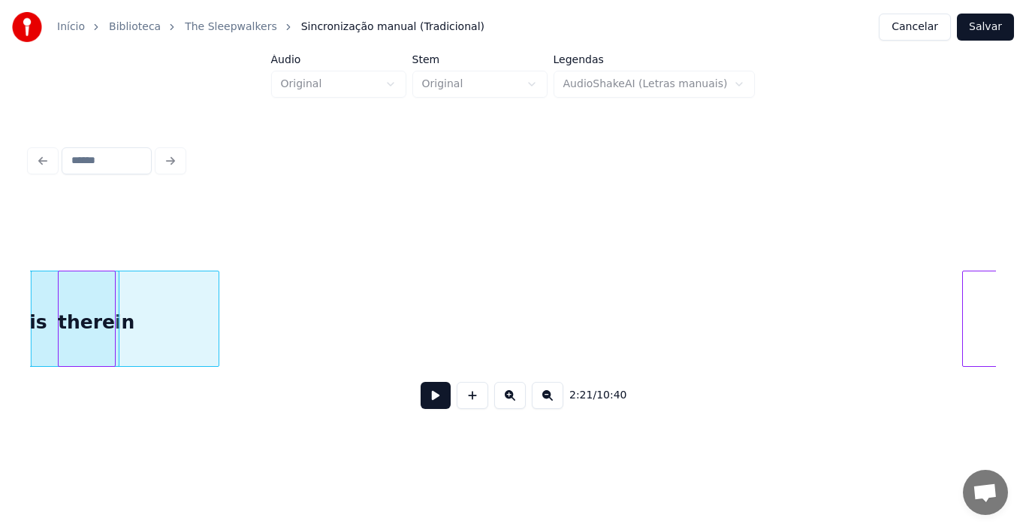
click at [215, 333] on div at bounding box center [216, 318] width 5 height 95
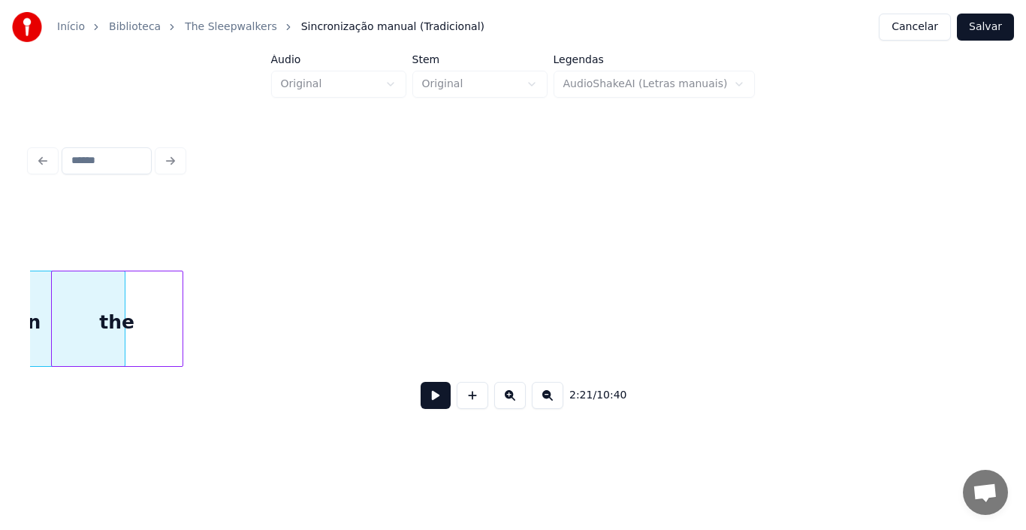
click at [162, 359] on div "the" at bounding box center [117, 322] width 131 height 102
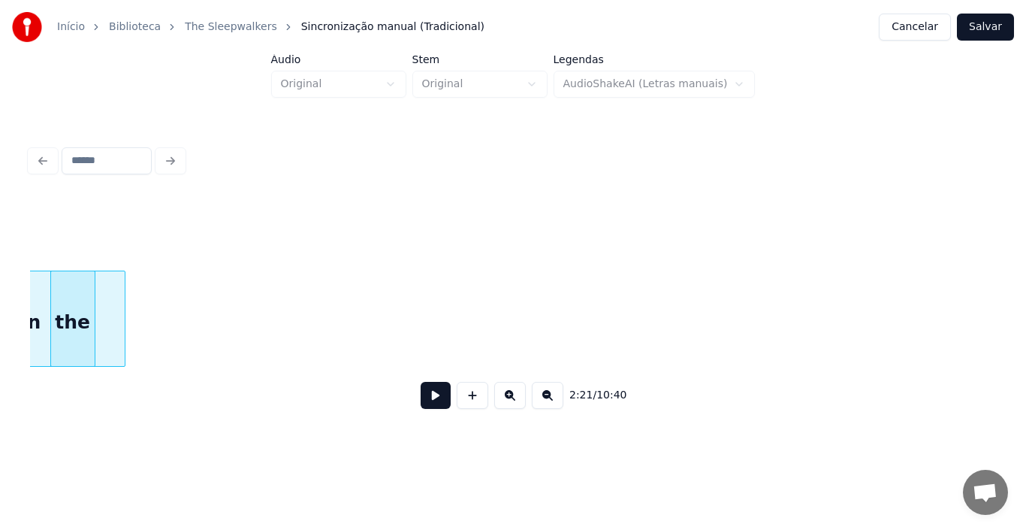
click at [91, 340] on div at bounding box center [92, 318] width 5 height 95
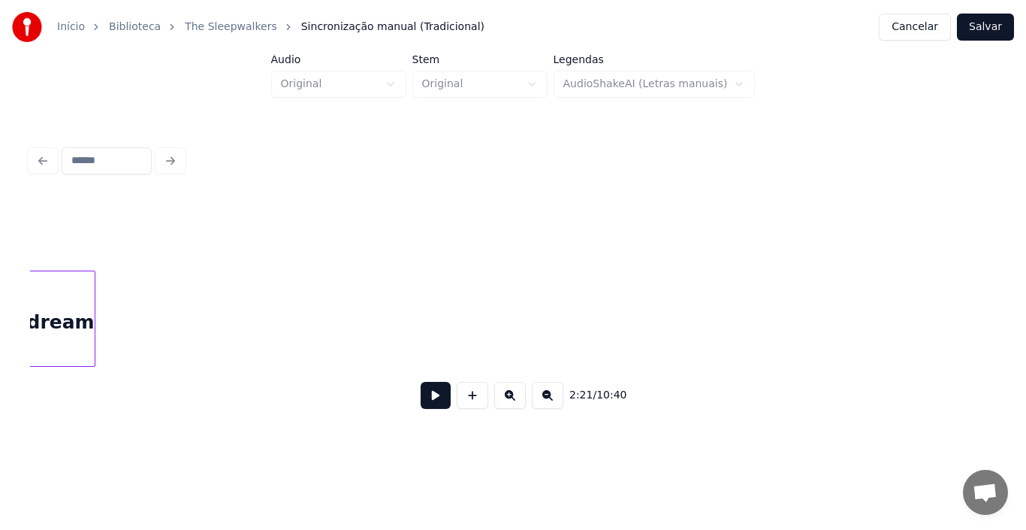
scroll to position [0, 21551]
click at [0, 317] on div "Início Biblioteca The Sleepwalkers Sincronização manual (Tradicional) Cancelar …" at bounding box center [513, 219] width 1026 height 439
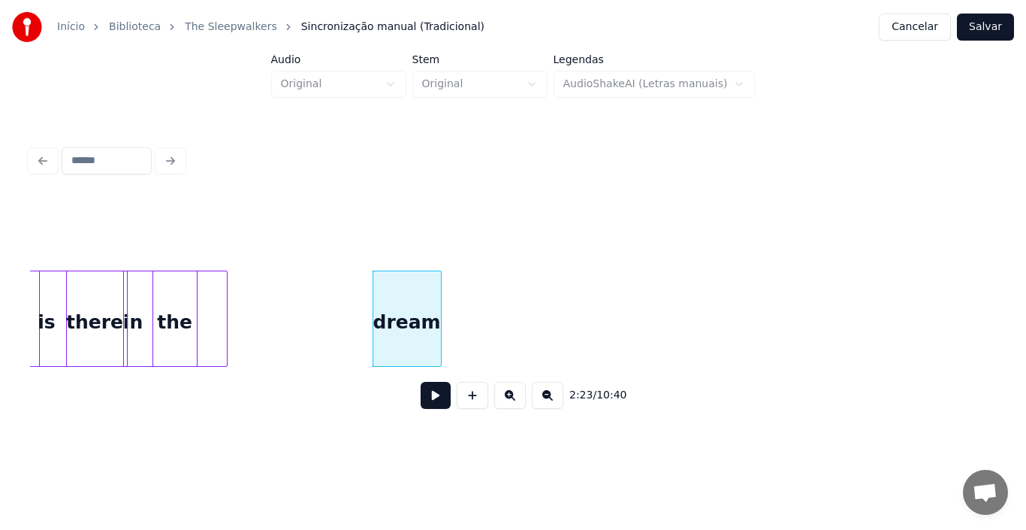
scroll to position [0, 21191]
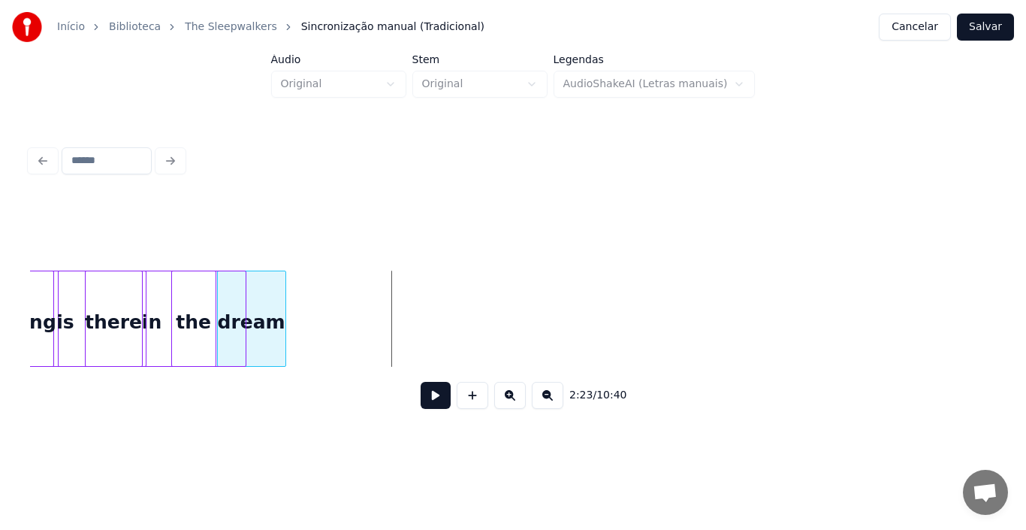
click at [264, 355] on div "dream" at bounding box center [252, 322] width 68 height 102
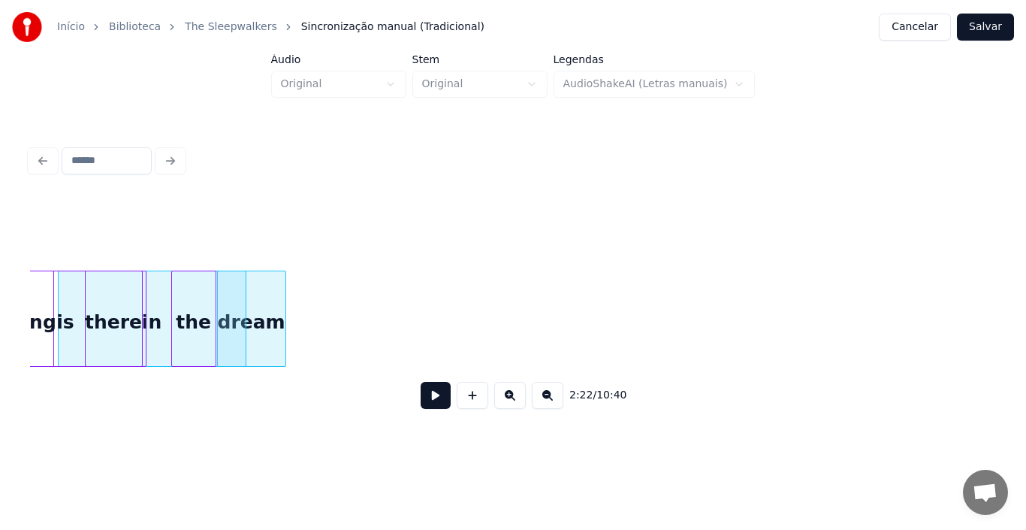
click at [436, 408] on button at bounding box center [436, 395] width 30 height 27
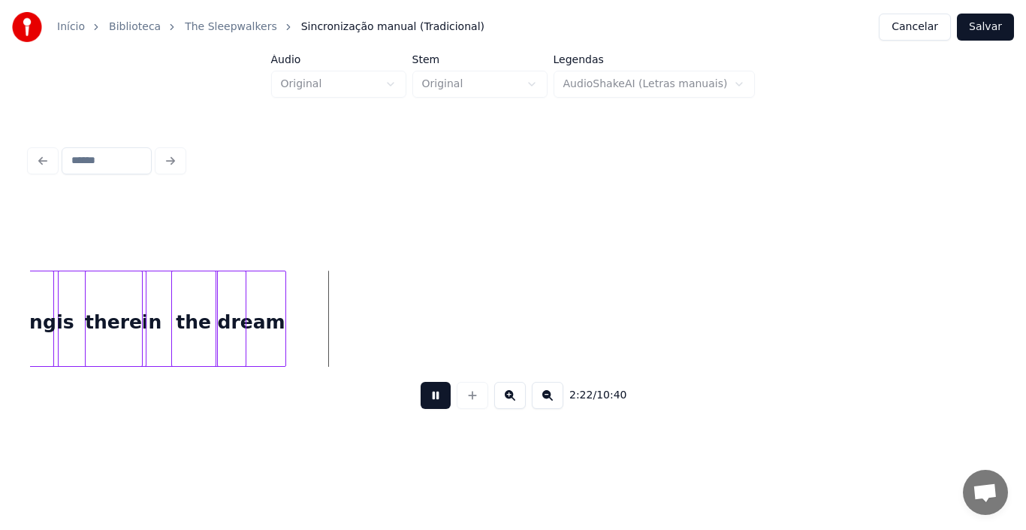
click at [436, 408] on button at bounding box center [436, 395] width 30 height 27
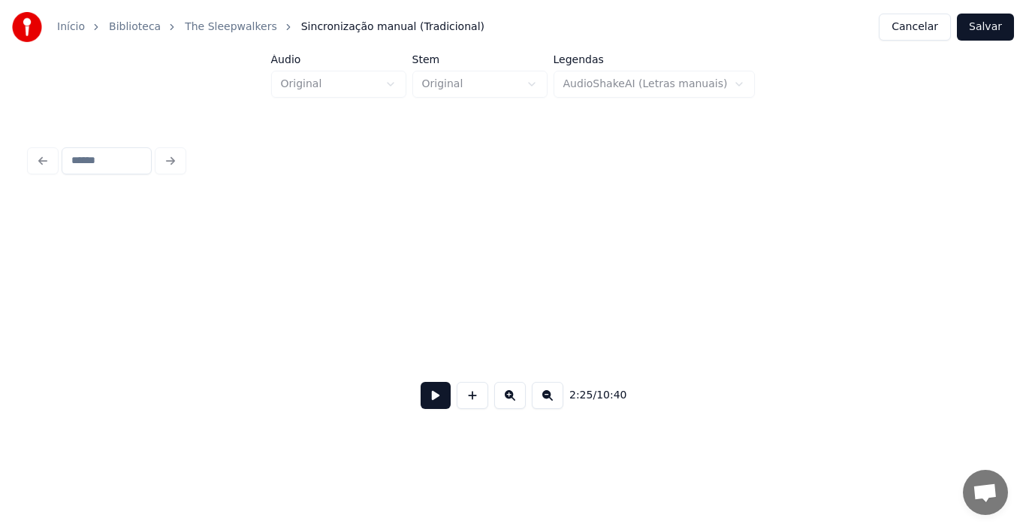
scroll to position [0, 22881]
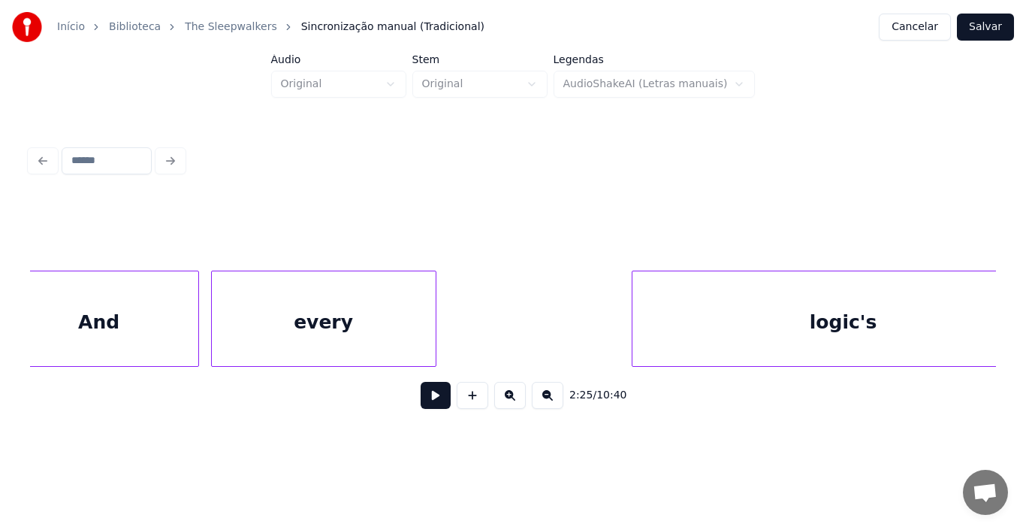
click at [0, 334] on div "Início Biblioteca The Sleepwalkers Sincronização manual (Tradicional) Cancelar …" at bounding box center [513, 219] width 1026 height 439
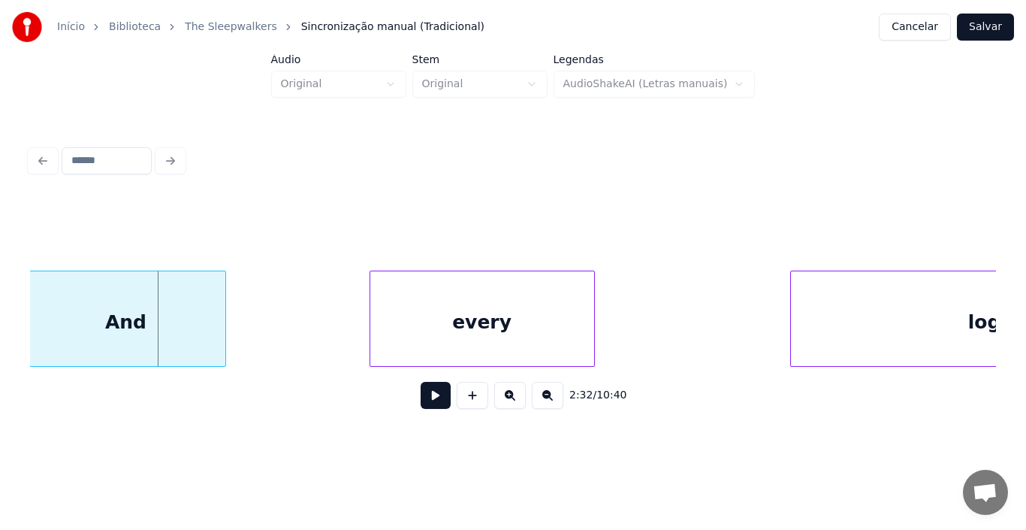
scroll to position [0, 22718]
click at [0, 328] on div "Início Biblioteca The Sleepwalkers Sincronização manual (Tradicional) Cancelar …" at bounding box center [513, 219] width 1026 height 439
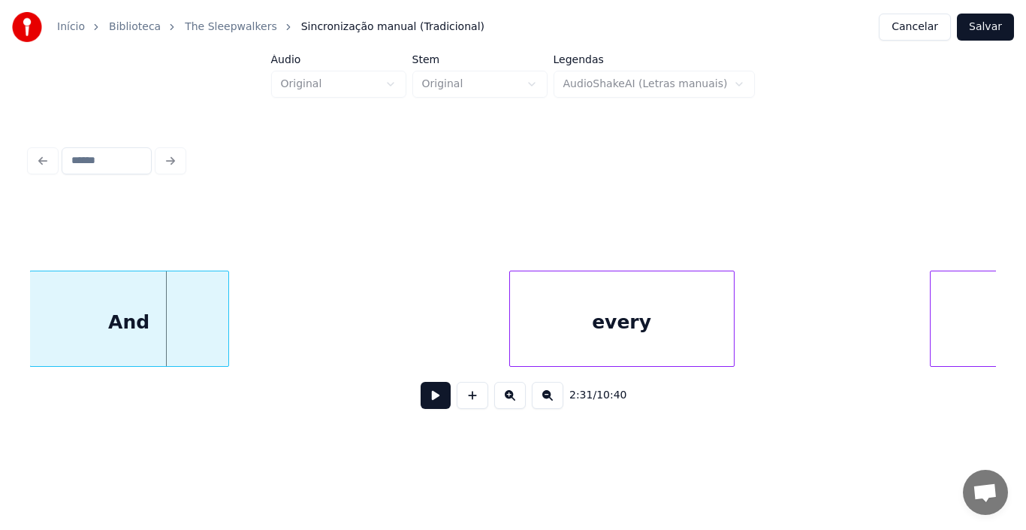
scroll to position [0, 22581]
click at [0, 325] on div "Início Biblioteca The Sleepwalkers Sincronização manual (Tradicional) Cancelar …" at bounding box center [513, 219] width 1026 height 439
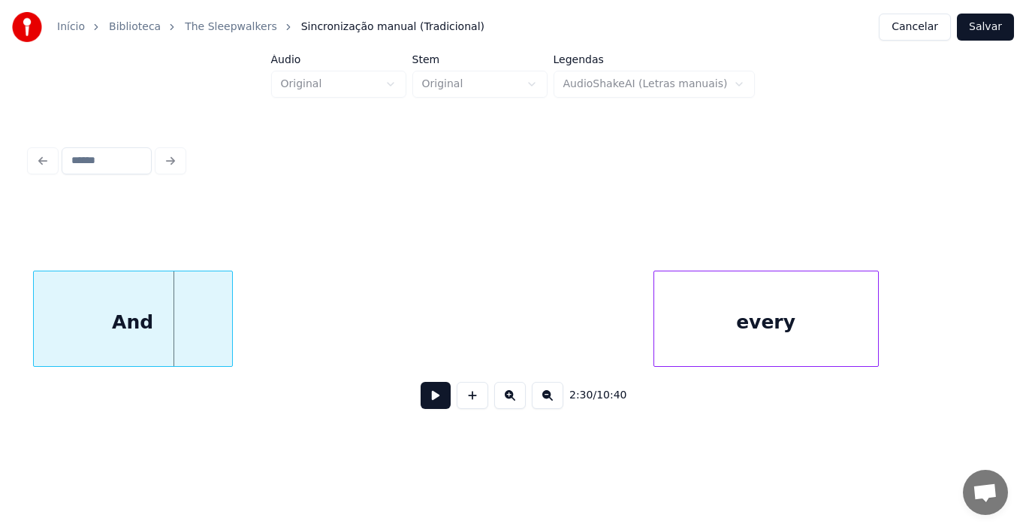
click at [26, 318] on div "2:30 / 10:40" at bounding box center [513, 281] width 978 height 298
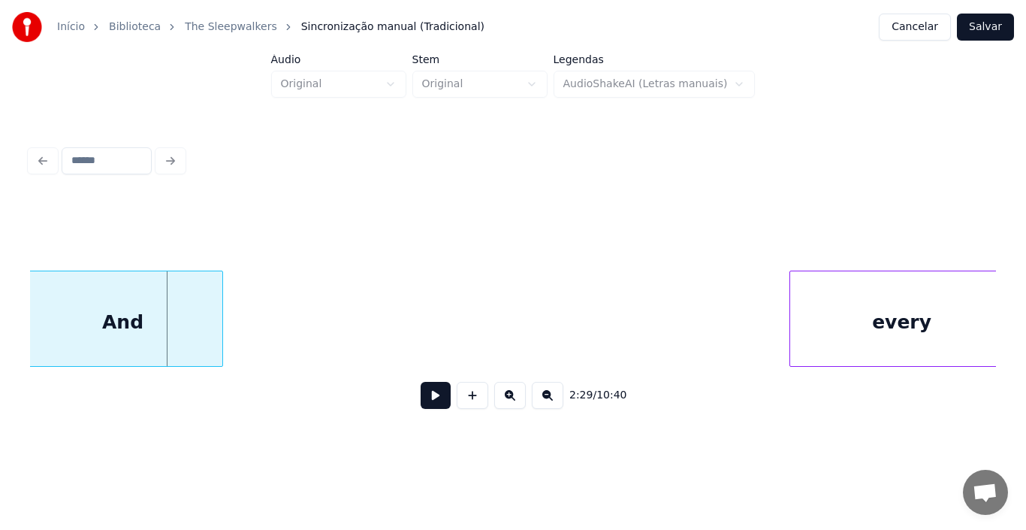
scroll to position [0, 22295]
click at [25, 319] on div "2:29 / 10:40" at bounding box center [513, 281] width 978 height 298
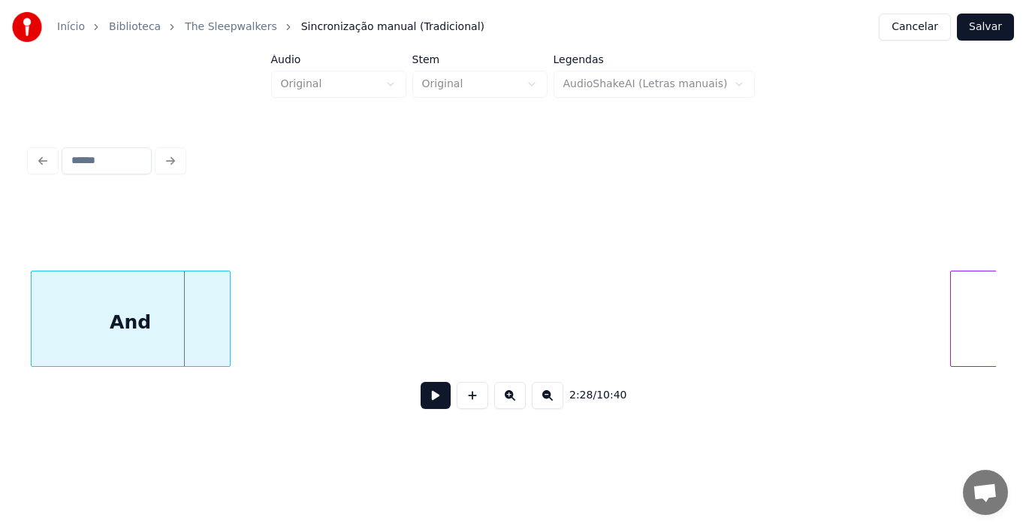
click at [62, 315] on div "And" at bounding box center [131, 322] width 198 height 102
click at [61, 307] on div "And" at bounding box center [131, 322] width 198 height 102
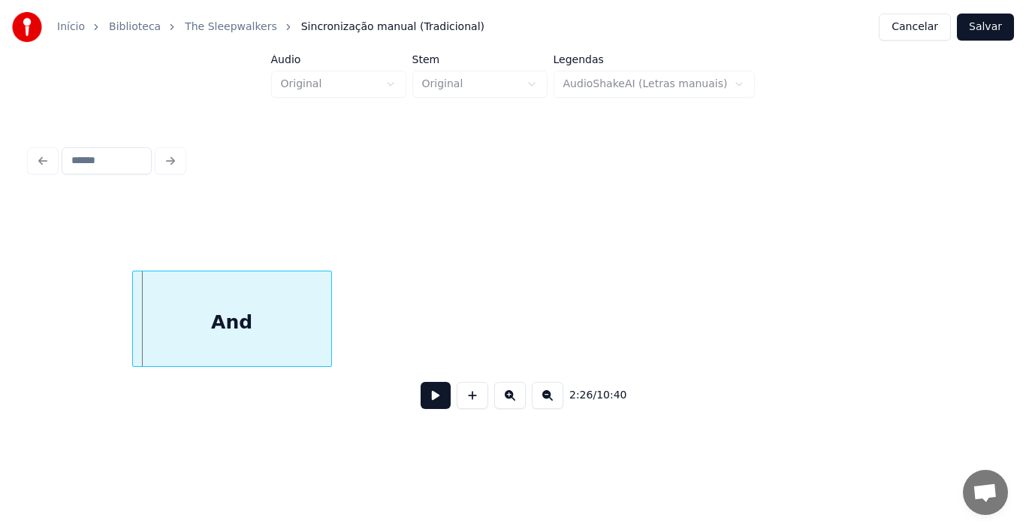
scroll to position [0, 21860]
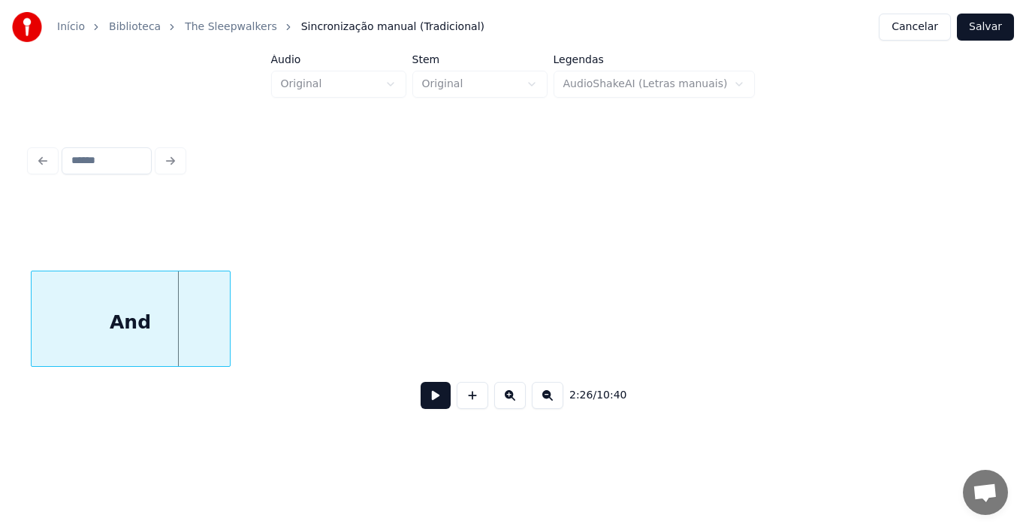
click at [68, 310] on div "And" at bounding box center [131, 322] width 198 height 102
click at [68, 314] on div "And" at bounding box center [131, 322] width 198 height 102
click at [69, 304] on div "And" at bounding box center [131, 322] width 198 height 102
click at [92, 309] on div "And" at bounding box center [131, 322] width 198 height 102
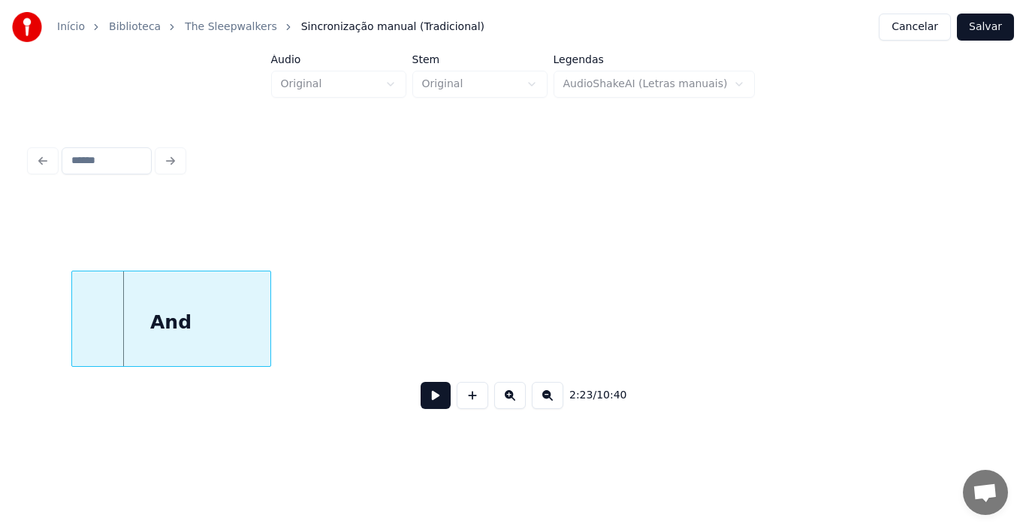
scroll to position [0, 21400]
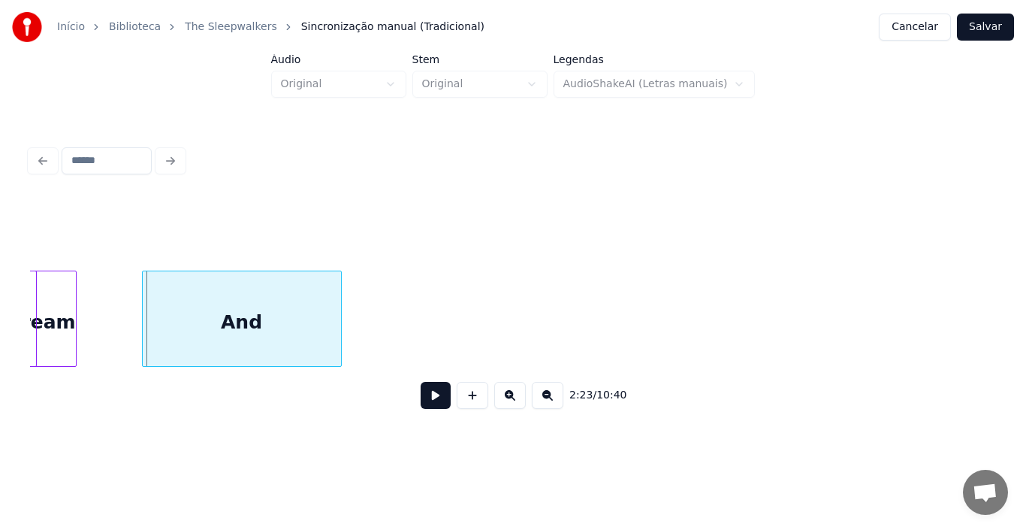
click at [216, 333] on div "And" at bounding box center [242, 322] width 198 height 102
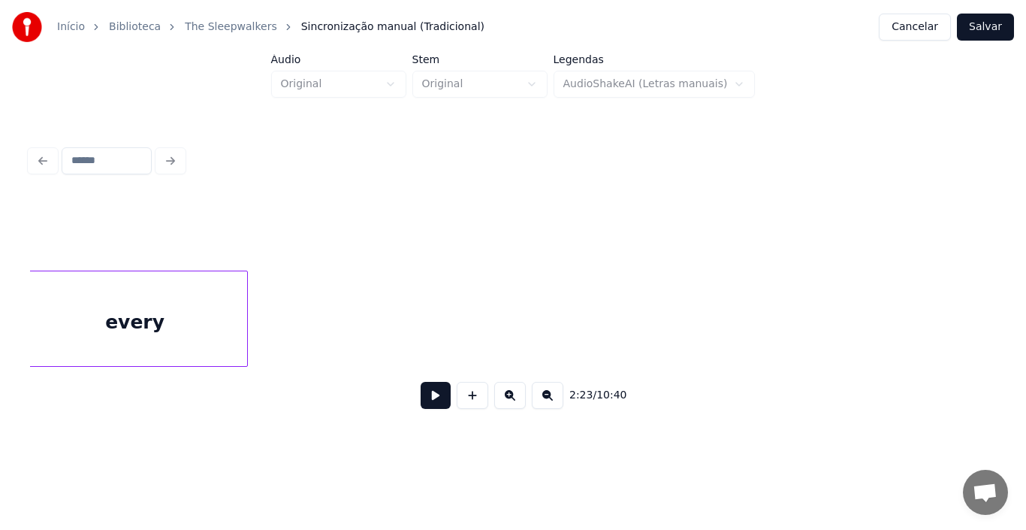
scroll to position [0, 22099]
click at [0, 326] on div "Início Biblioteca The Sleepwalkers Sincronização manual (Tradicional) Cancelar …" at bounding box center [513, 219] width 1026 height 439
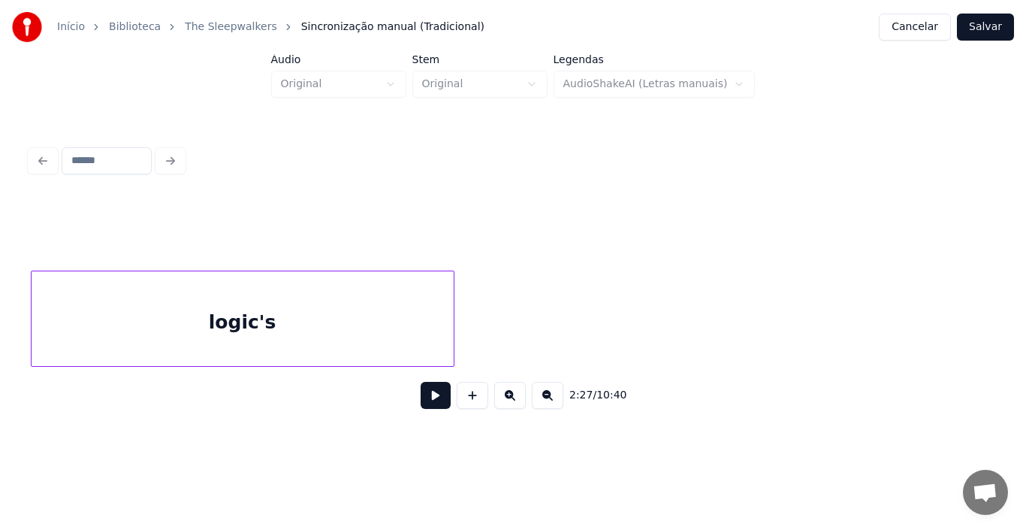
scroll to position [0, 22571]
click at [0, 338] on div "Início Biblioteca The Sleepwalkers Sincronização manual (Tradicional) Cancelar …" at bounding box center [513, 219] width 1026 height 439
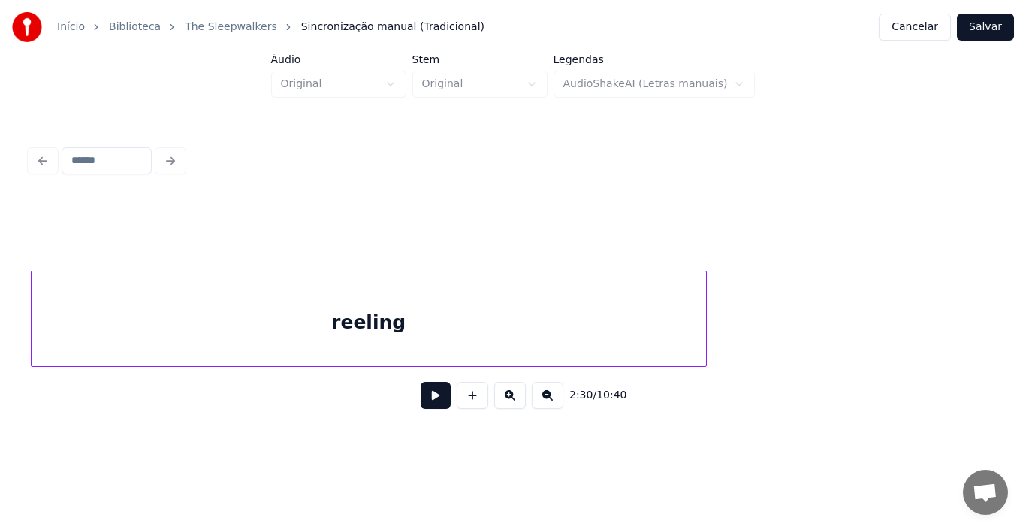
click at [29, 303] on div "2:30 / 10:40" at bounding box center [513, 281] width 978 height 298
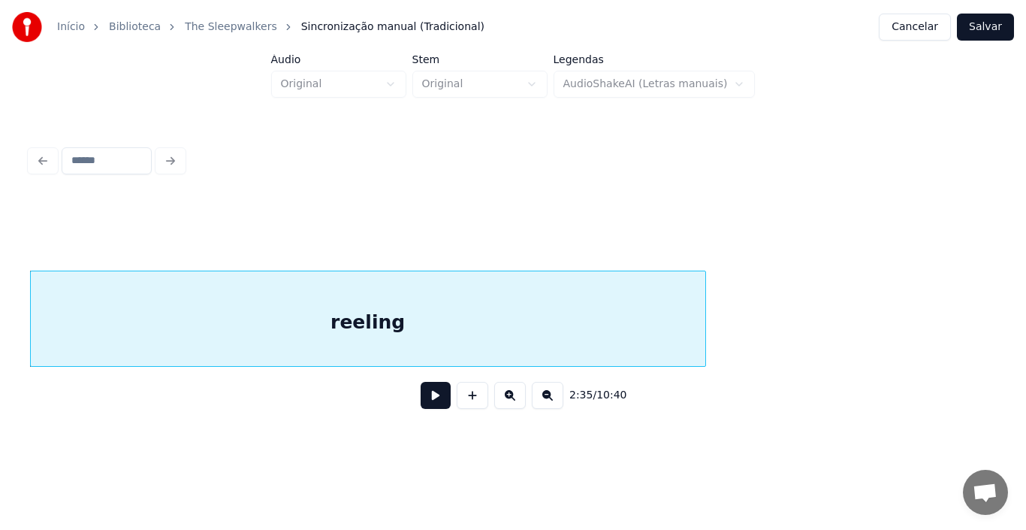
scroll to position [0, 23290]
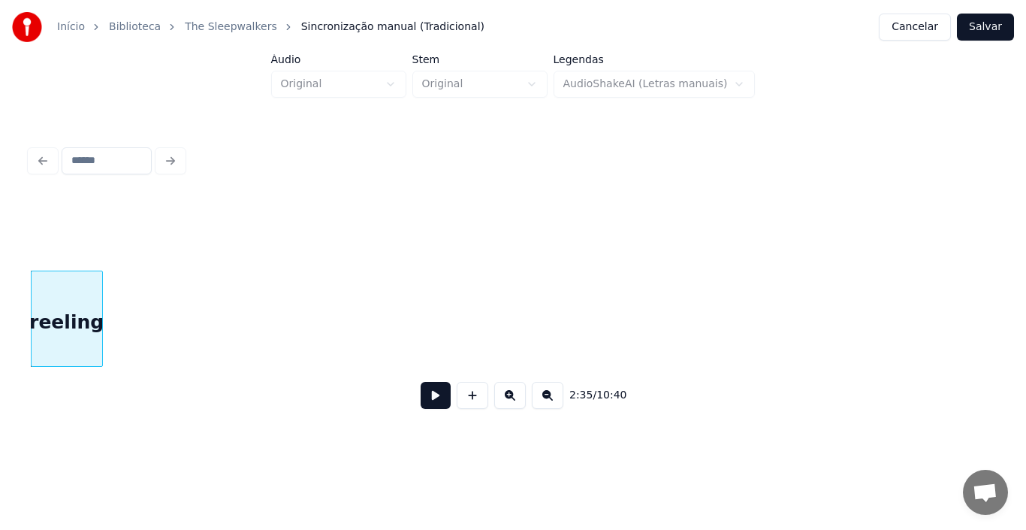
click at [98, 339] on div at bounding box center [100, 318] width 5 height 95
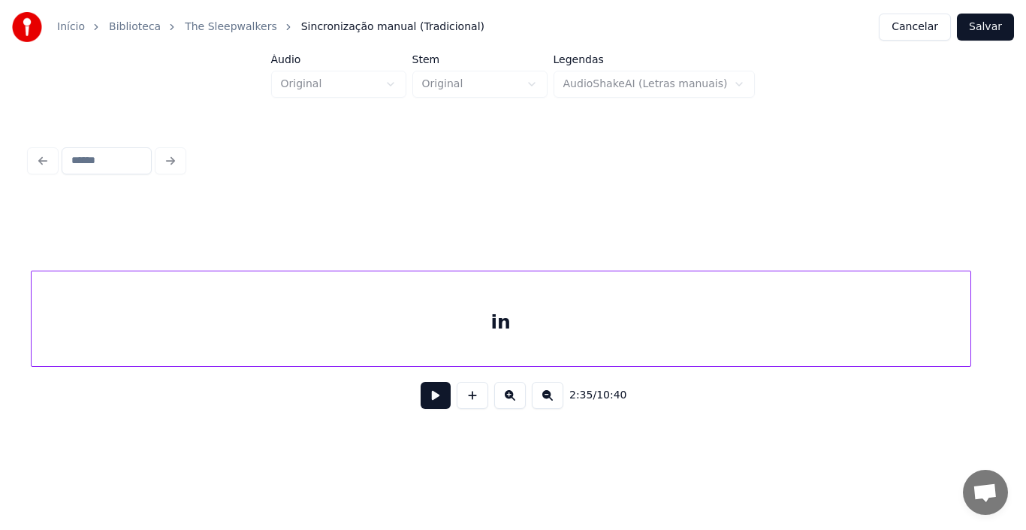
scroll to position [0, 25177]
click at [805, 336] on div "in" at bounding box center [501, 322] width 939 height 102
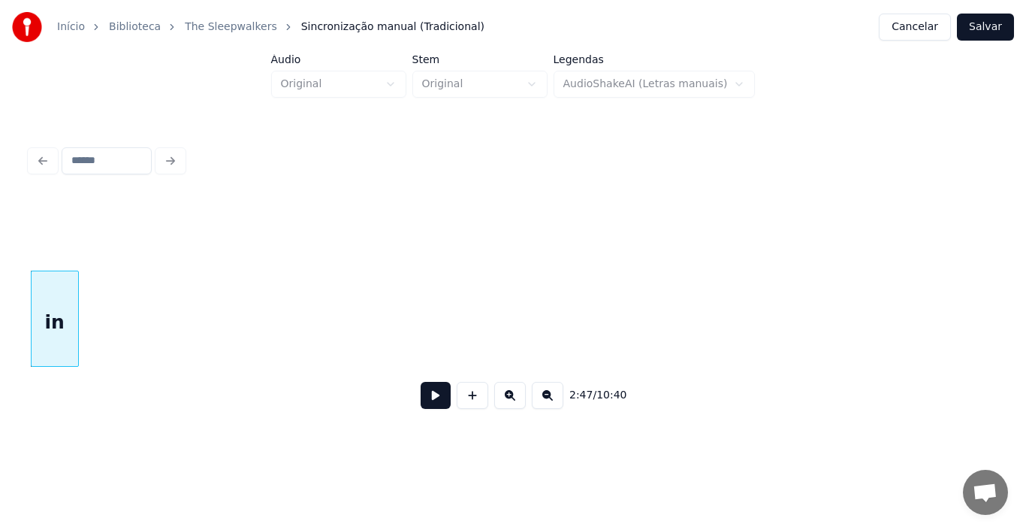
click at [74, 307] on div at bounding box center [76, 318] width 5 height 95
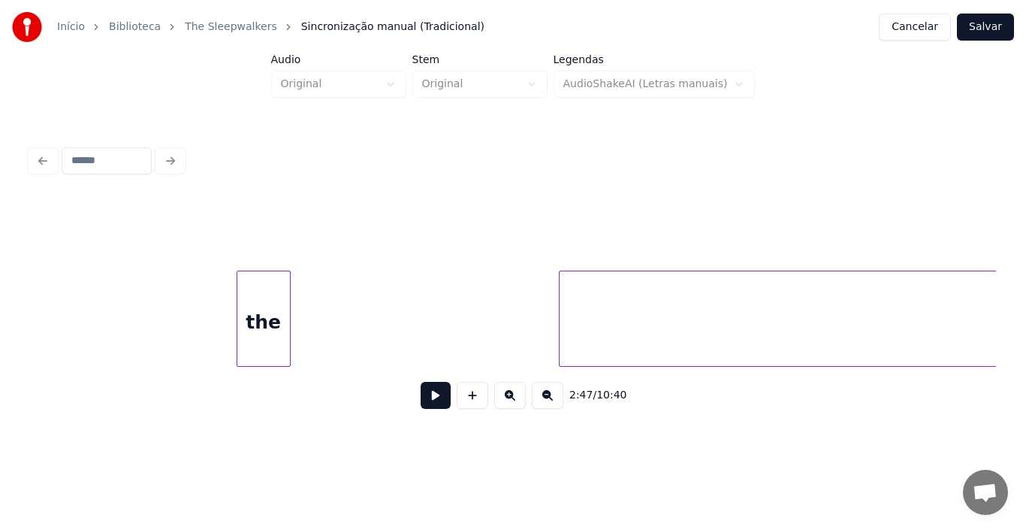
click at [300, 366] on div "the force" at bounding box center [513, 318] width 966 height 96
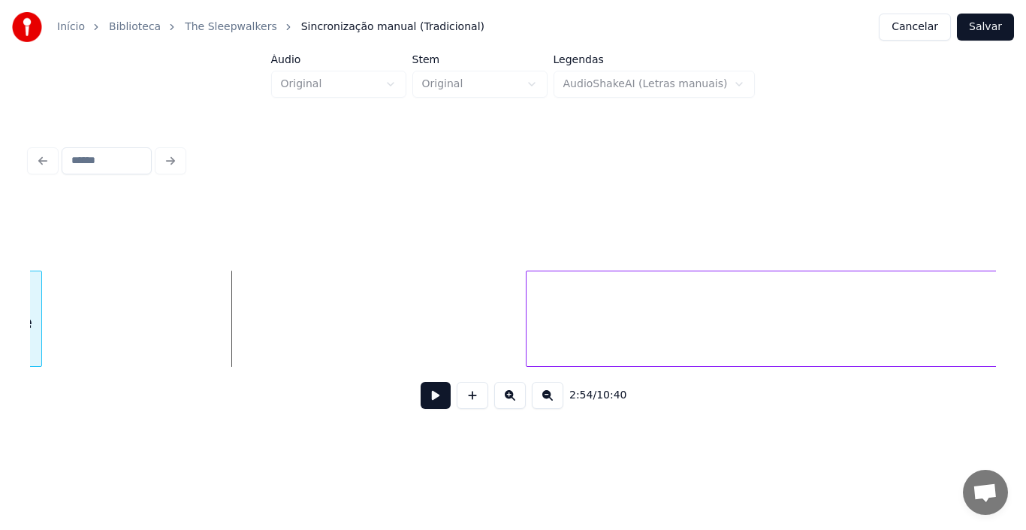
scroll to position [0, 26012]
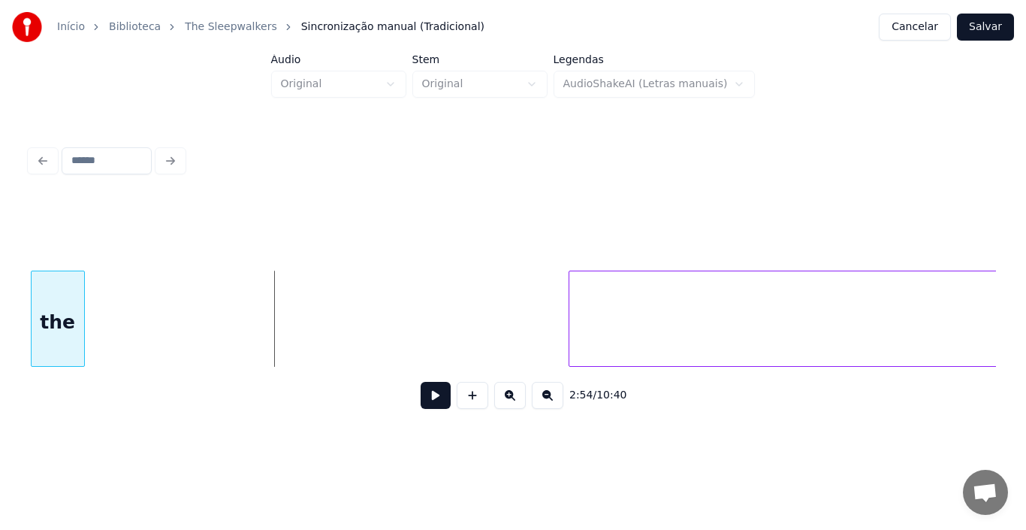
click at [0, 337] on div "Início Biblioteca The Sleepwalkers Sincronização manual (Tradicional) Cancelar …" at bounding box center [513, 219] width 1026 height 439
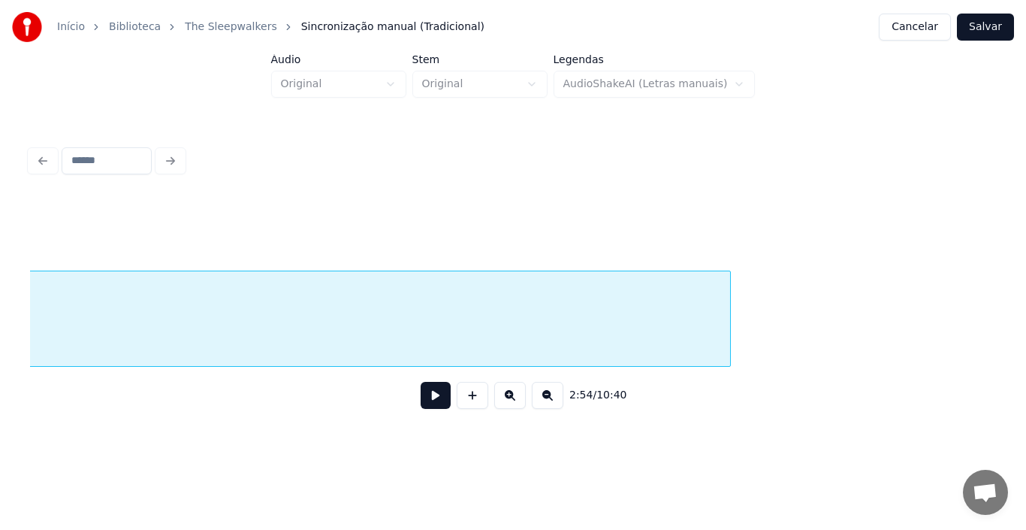
scroll to position [0, 26270]
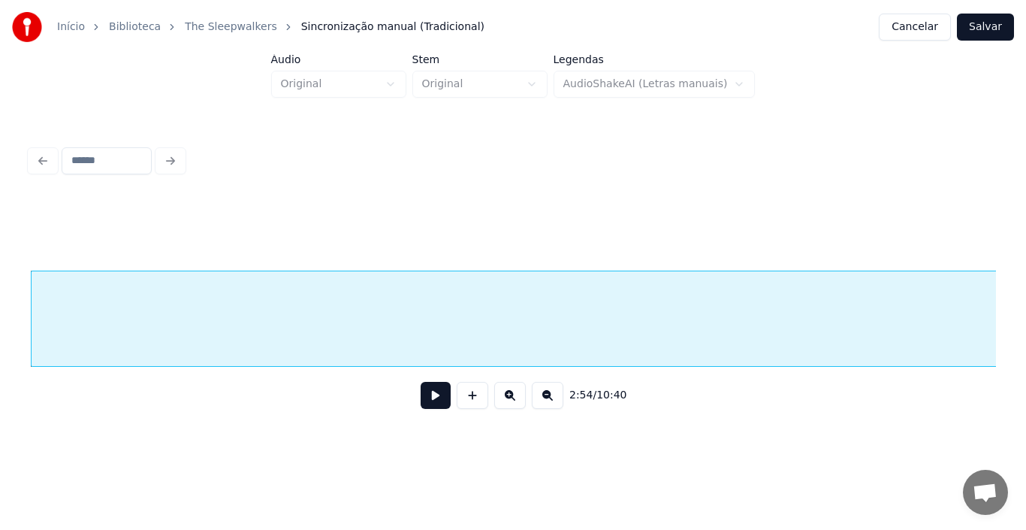
click at [23, 345] on div "Início Biblioteca The Sleepwalkers Sincronização manual (Tradicional) Cancelar …" at bounding box center [513, 219] width 1026 height 439
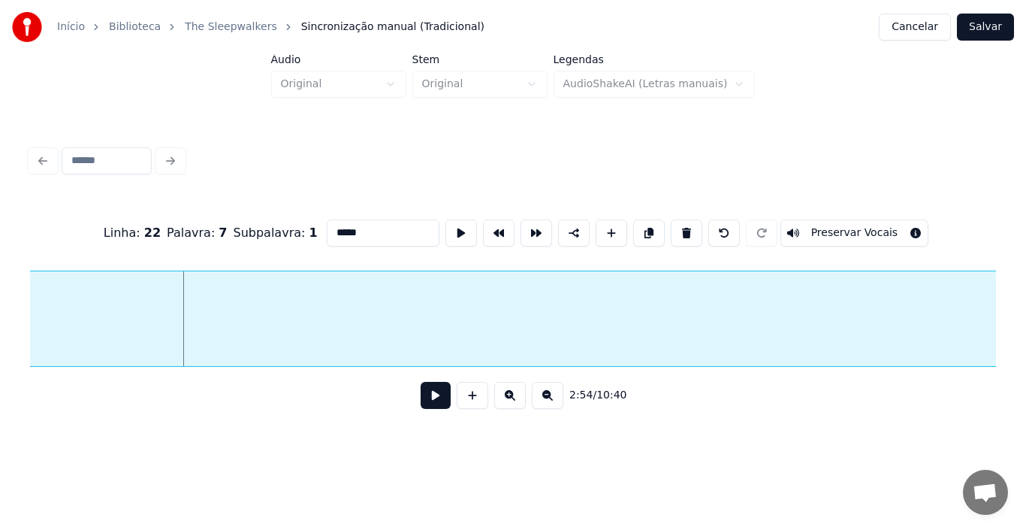
scroll to position [0, 26056]
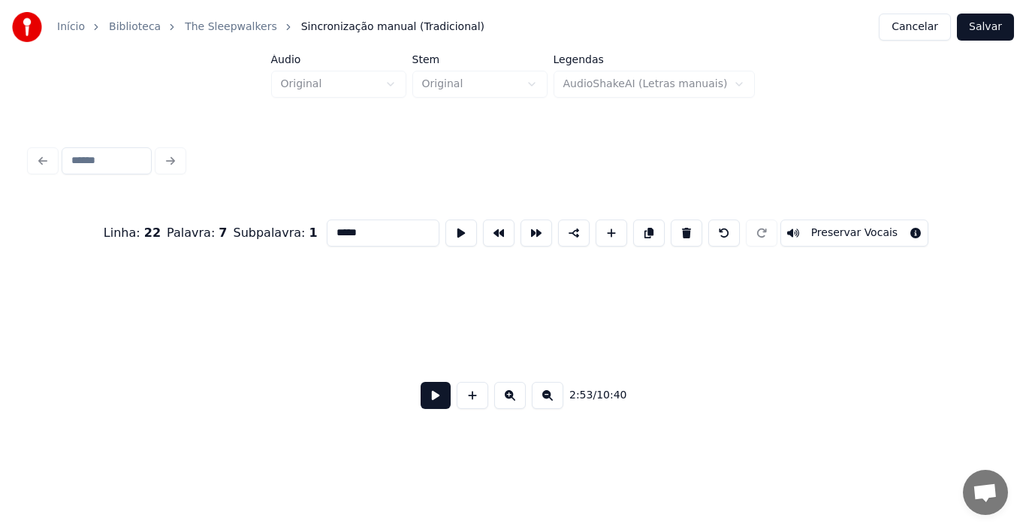
click at [0, 310] on div "Início Biblioteca The Sleepwalkers Sincronização manual (Tradicional) Cancelar …" at bounding box center [513, 219] width 1026 height 439
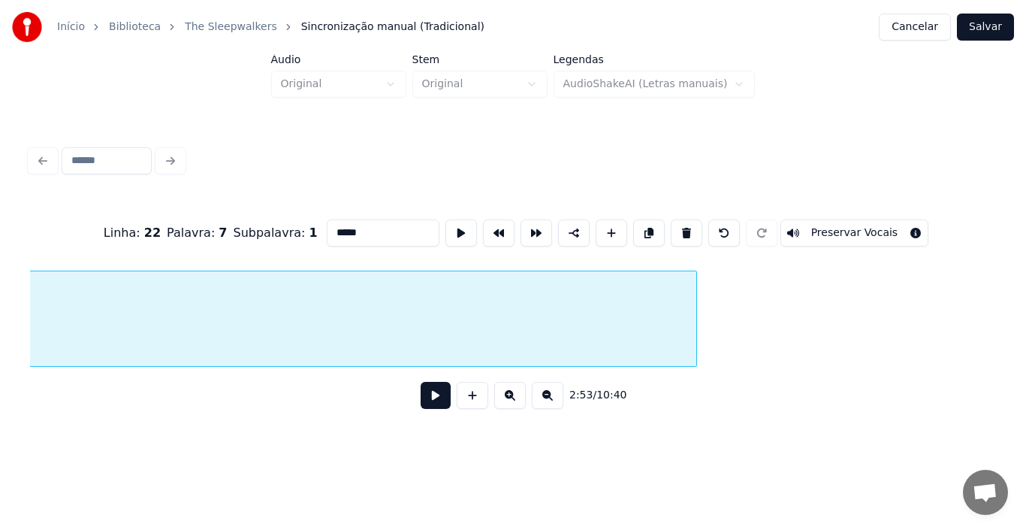
scroll to position [0, 32156]
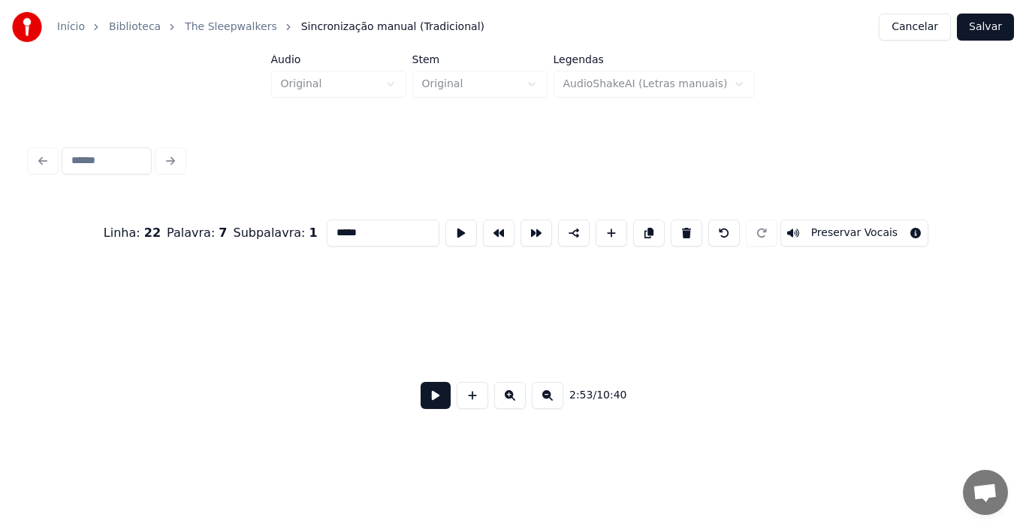
click at [2, 325] on div "Início Biblioteca The Sleepwalkers Sincronização manual (Tradicional) Cancelar …" at bounding box center [513, 219] width 1026 height 439
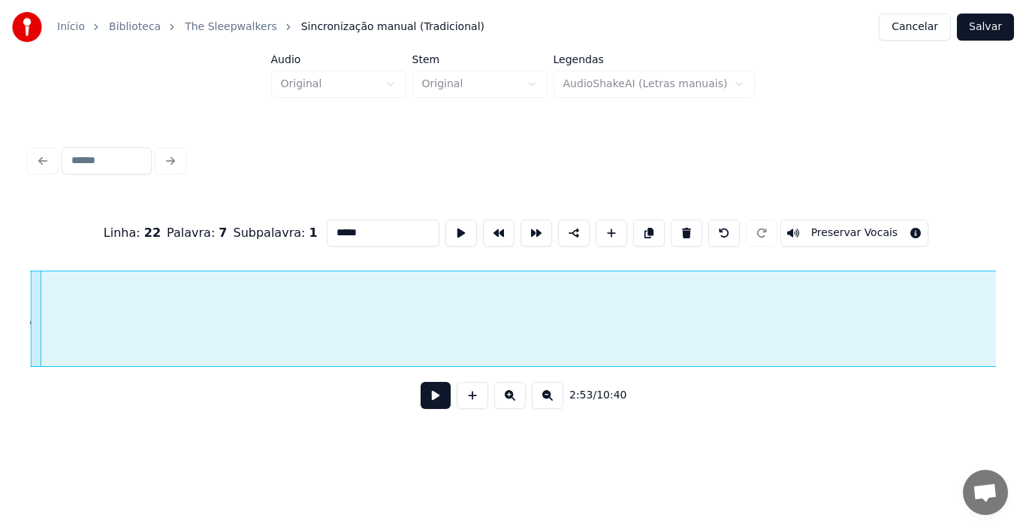
click at [36, 321] on div at bounding box center [38, 318] width 5 height 95
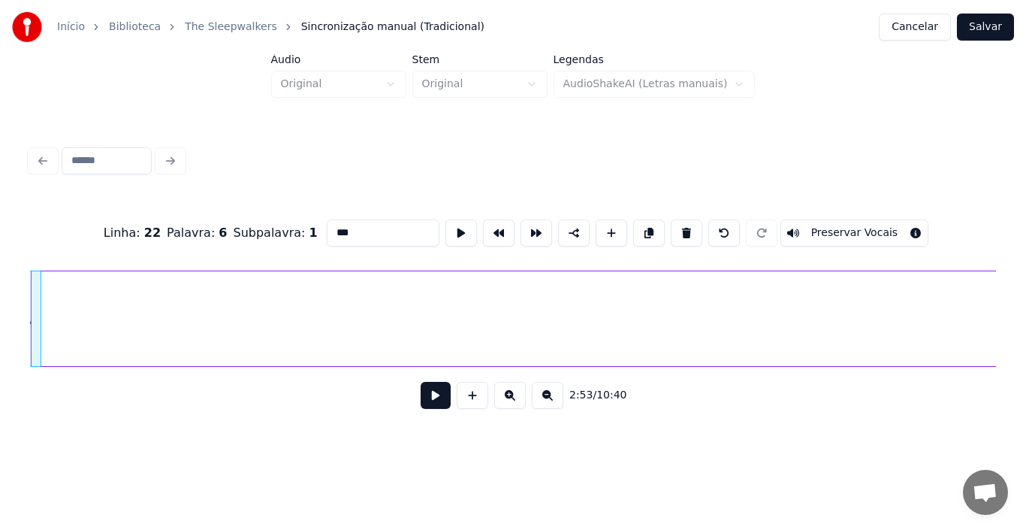
scroll to position [0, 26012]
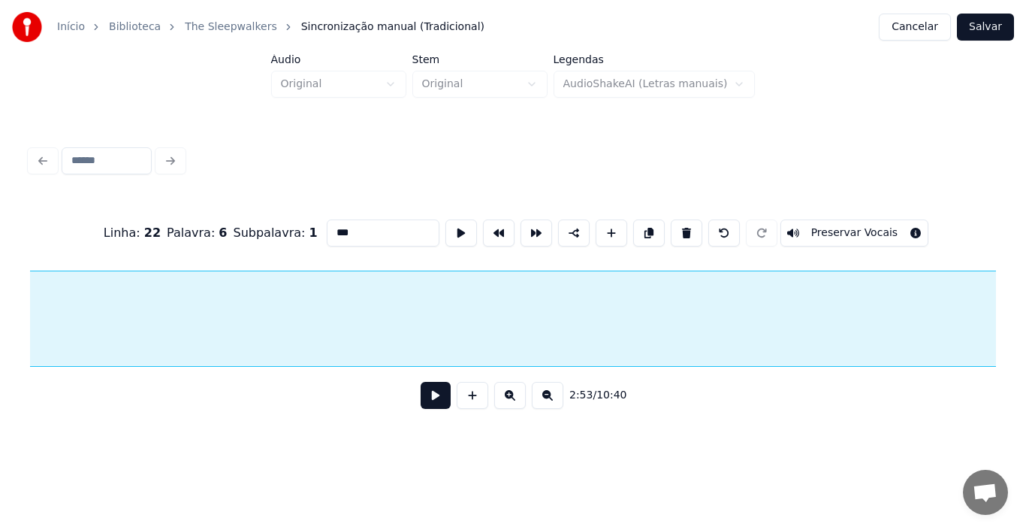
scroll to position [0, 31992]
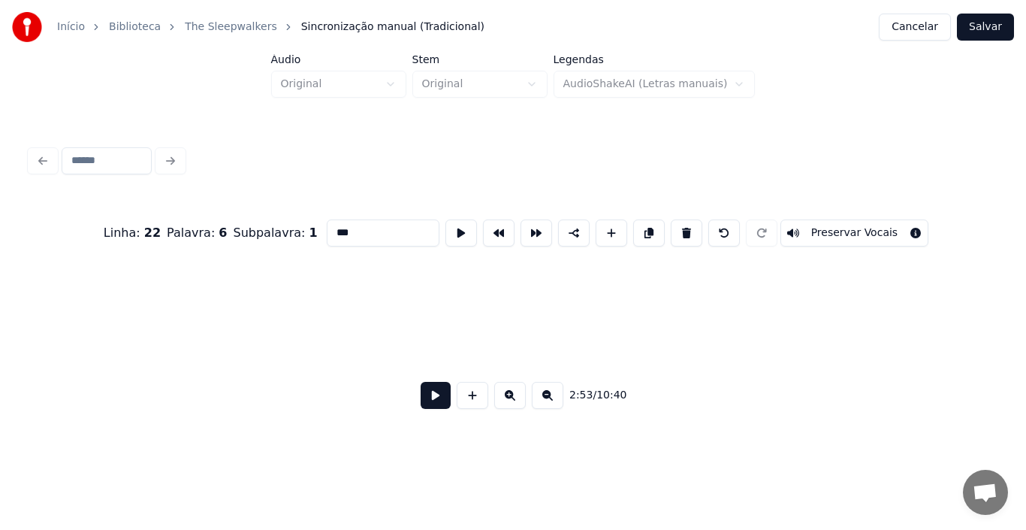
click at [0, 307] on div "Início Biblioteca The Sleepwalkers Sincronização manual (Tradicional) Cancelar …" at bounding box center [513, 219] width 1026 height 439
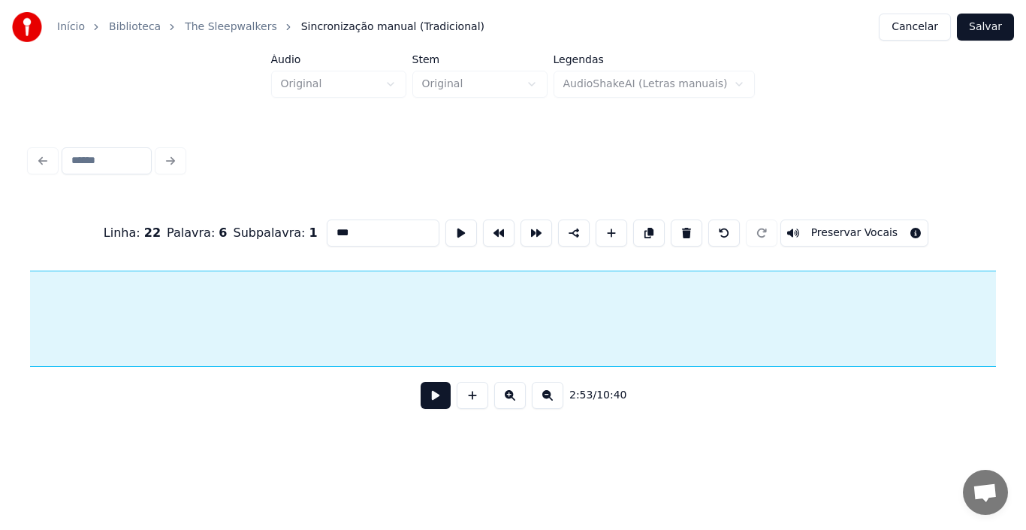
scroll to position [0, 31740]
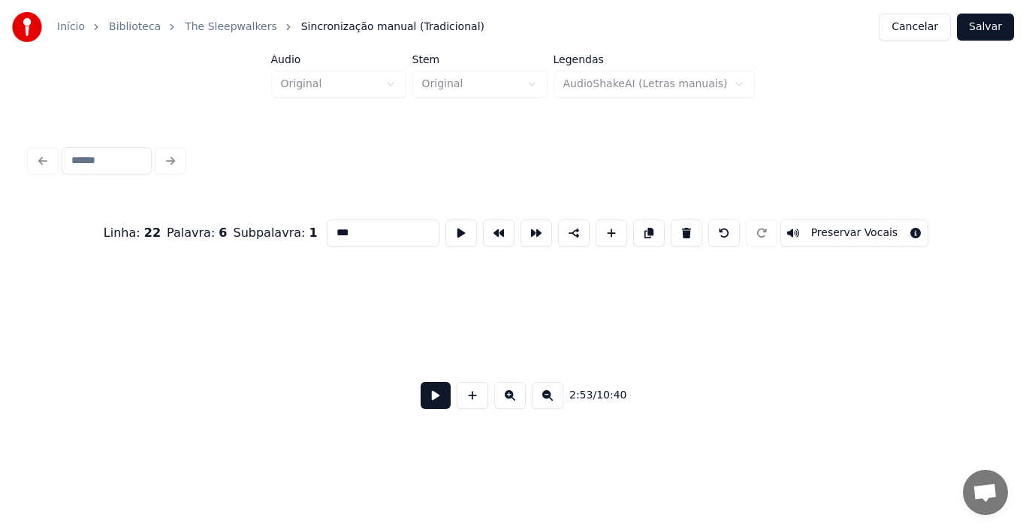
click at [0, 334] on div "Início Biblioteca The Sleepwalkers Sincronização manual (Tradicional) Cancelar …" at bounding box center [513, 219] width 1026 height 439
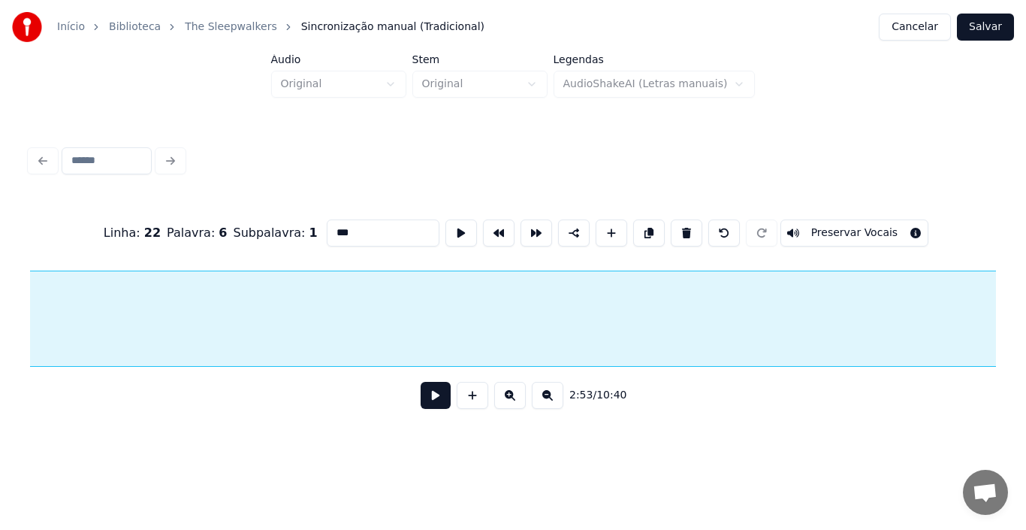
scroll to position [0, 31147]
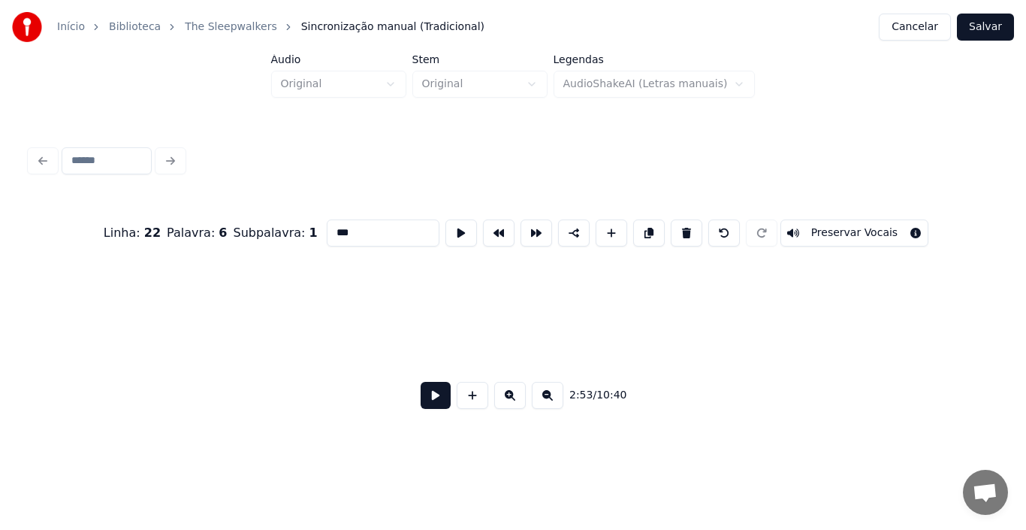
click at [0, 273] on div "Início Biblioteca The Sleepwalkers Sincronização manual (Tradicional) Cancelar …" at bounding box center [513, 219] width 1026 height 439
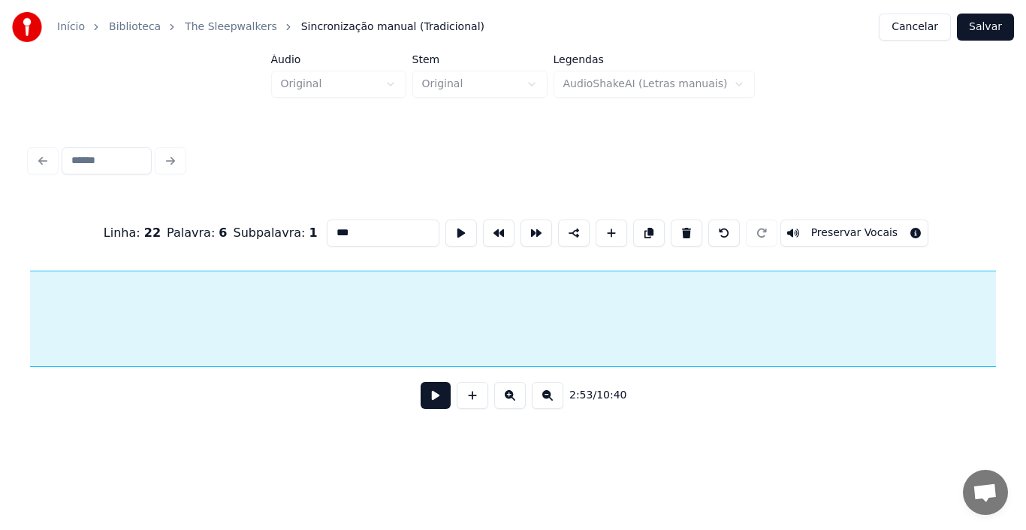
scroll to position [0, 30301]
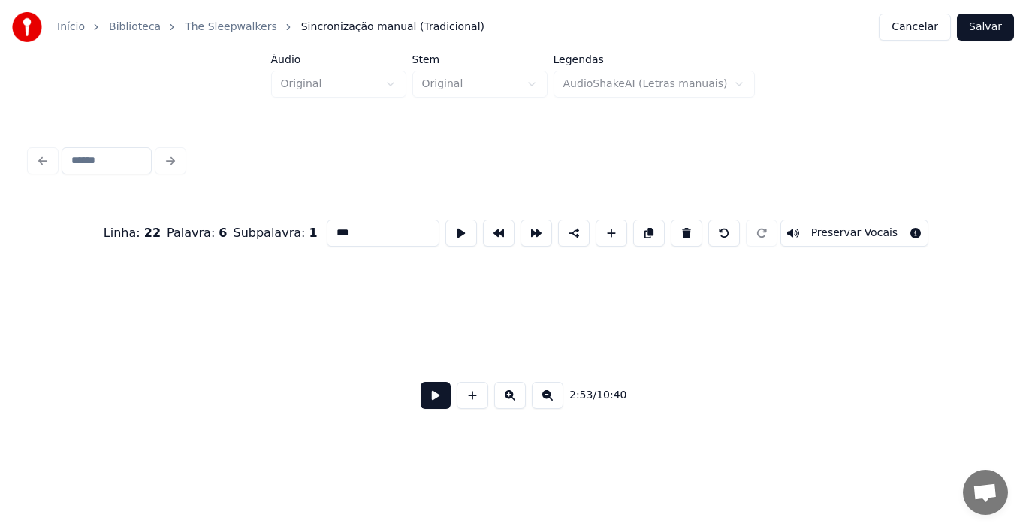
click at [0, 270] on div "Início Biblioteca The Sleepwalkers Sincronização manual (Tradicional) Cancelar …" at bounding box center [513, 219] width 1026 height 439
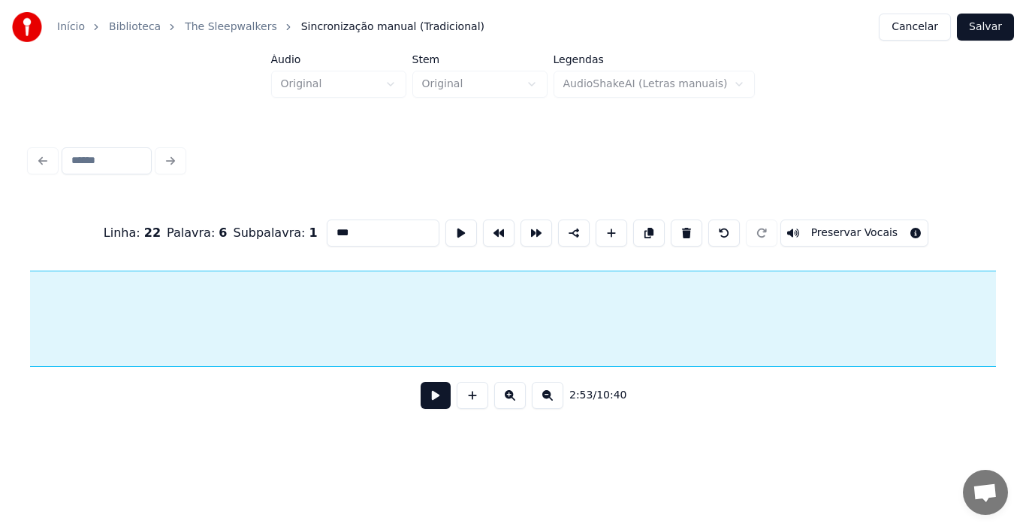
scroll to position [0, 29456]
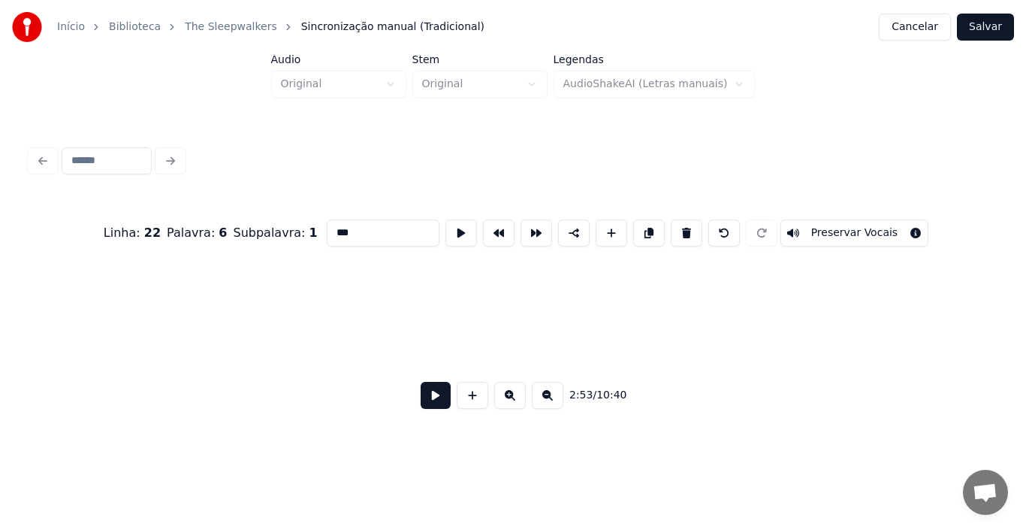
click at [0, 272] on div "Início Biblioteca The Sleepwalkers Sincronização manual (Tradicional) Cancelar …" at bounding box center [513, 219] width 1026 height 439
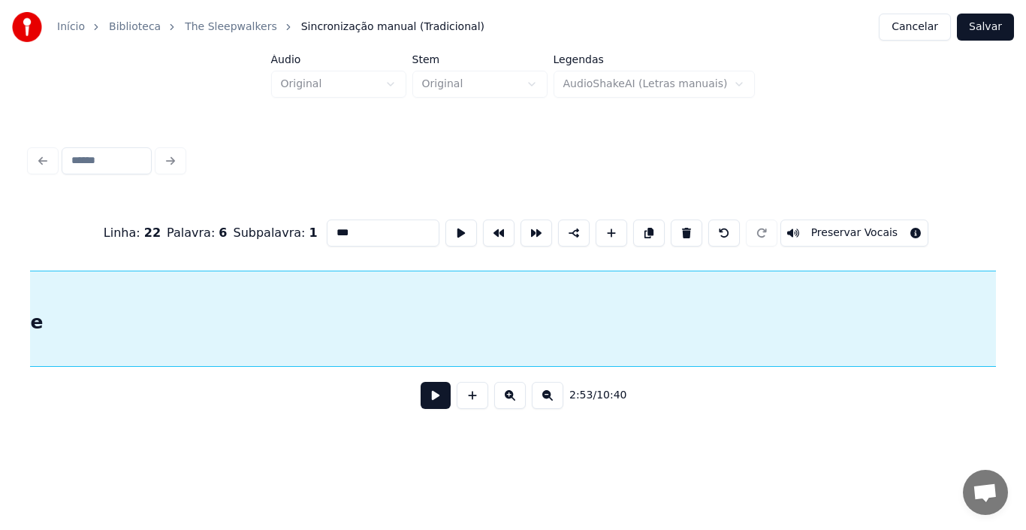
scroll to position [0, 28611]
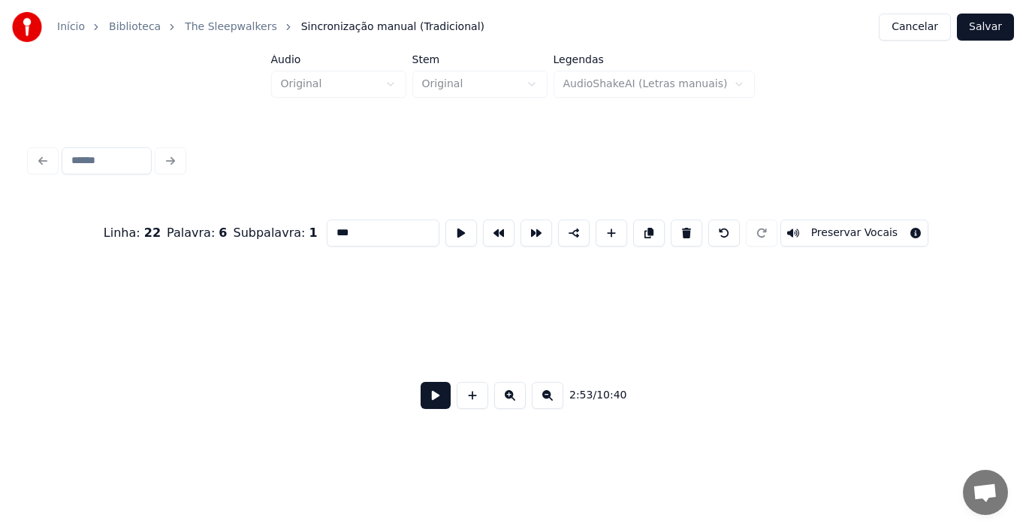
click at [0, 310] on div "Início Biblioteca The Sleepwalkers Sincronização manual (Tradicional) Cancelar …" at bounding box center [513, 219] width 1026 height 439
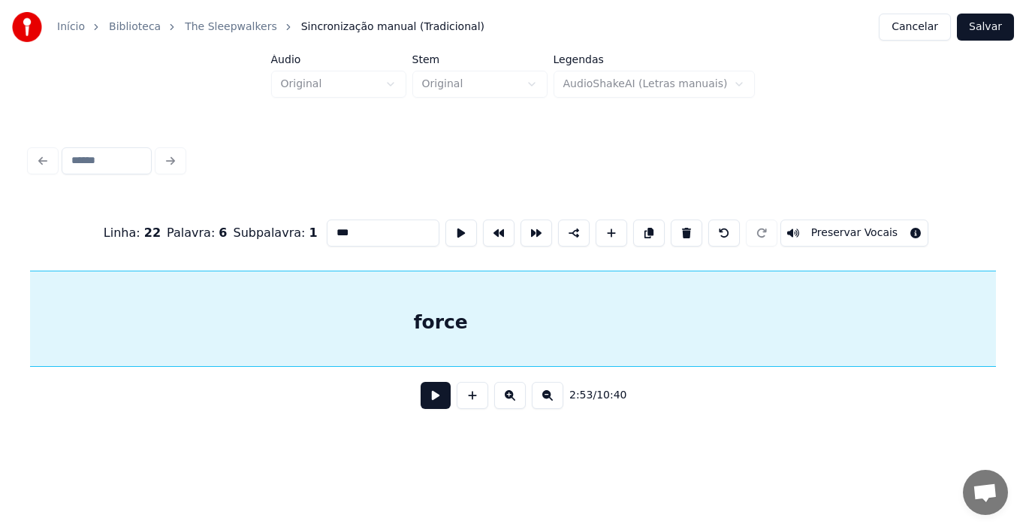
scroll to position [0, 27766]
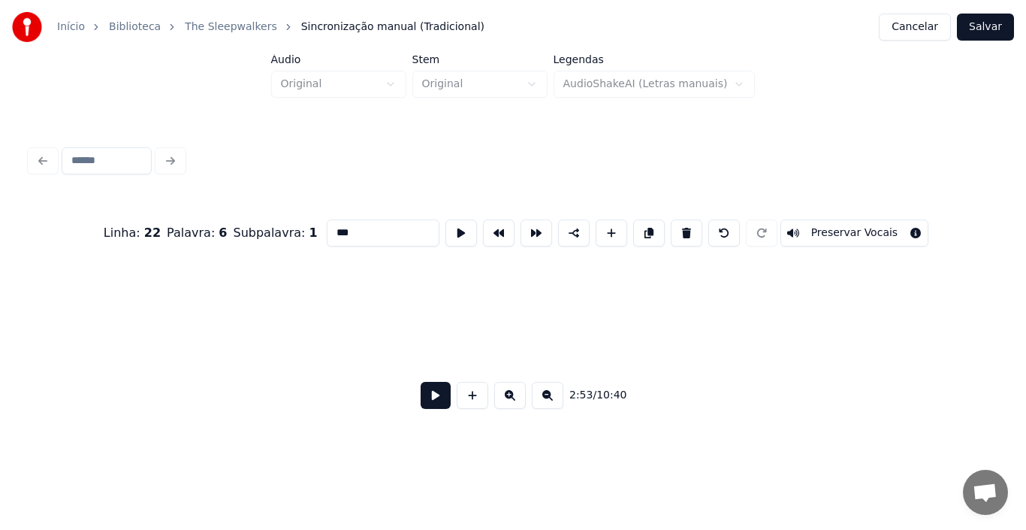
click at [0, 309] on div "Início Biblioteca The Sleepwalkers Sincronização manual (Tradicional) Cancelar …" at bounding box center [513, 219] width 1026 height 439
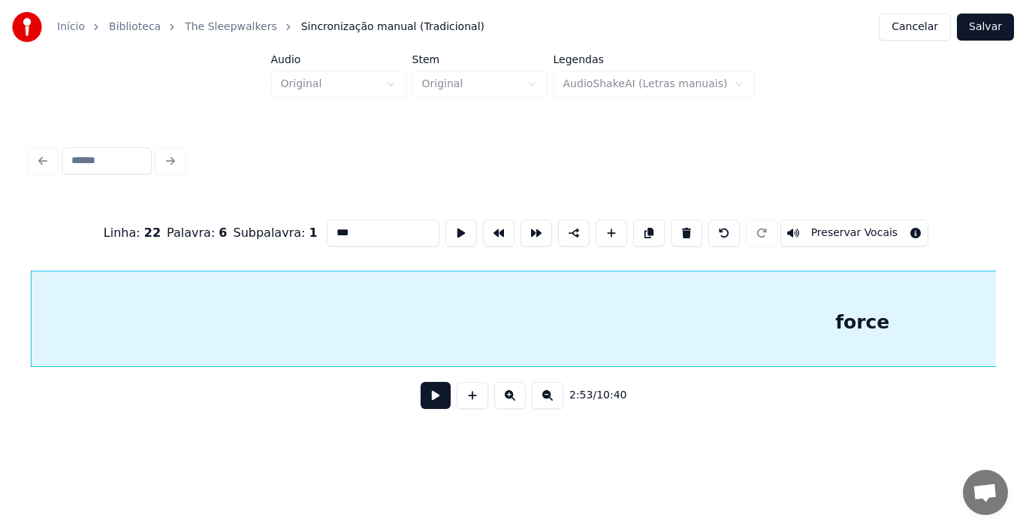
scroll to position [0, 26920]
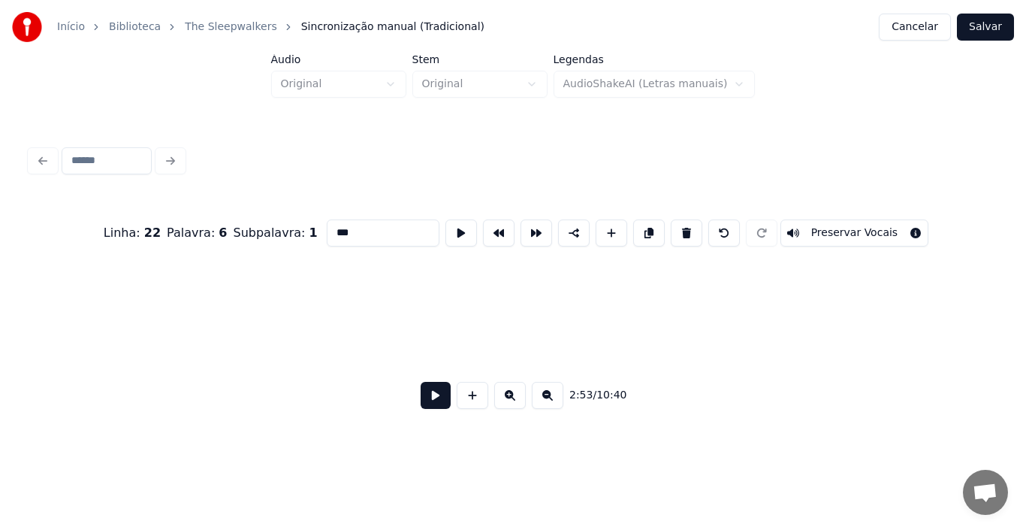
click at [0, 338] on div "Início Biblioteca The Sleepwalkers Sincronização manual (Tradicional) Cancelar …" at bounding box center [513, 219] width 1026 height 439
click at [79, 335] on div at bounding box center [81, 318] width 5 height 95
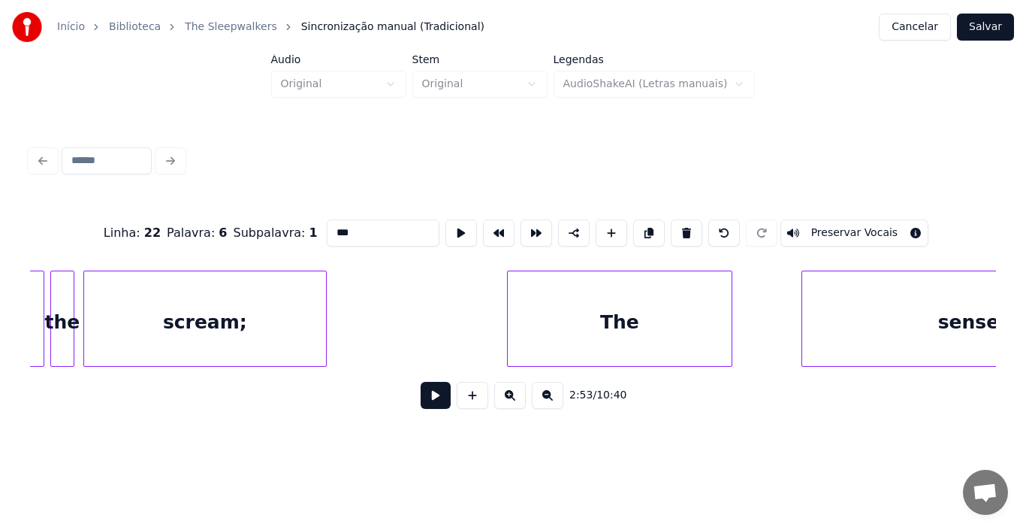
scroll to position [0, 34385]
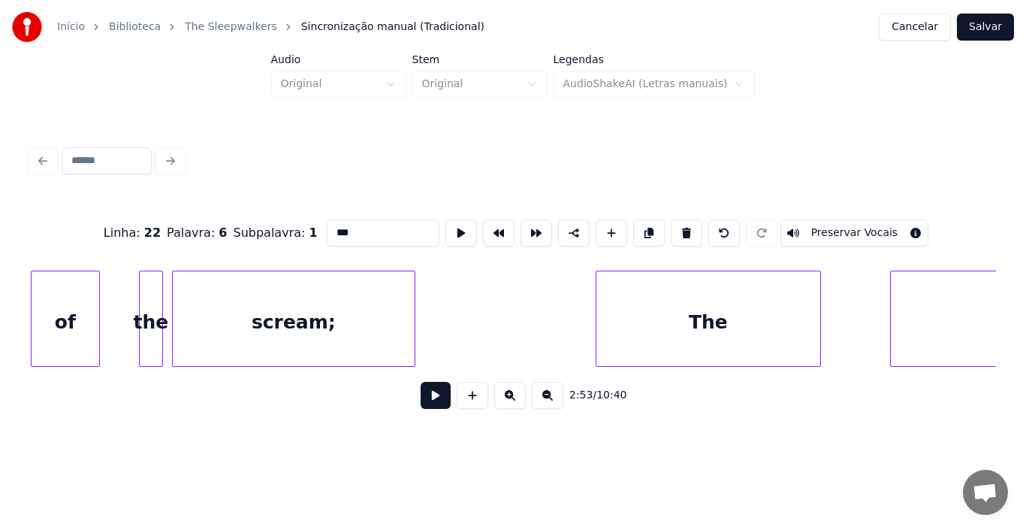
click at [0, 333] on div "Início Biblioteca The Sleepwalkers Sincronização manual (Tradicional) Cancelar …" at bounding box center [513, 219] width 1026 height 439
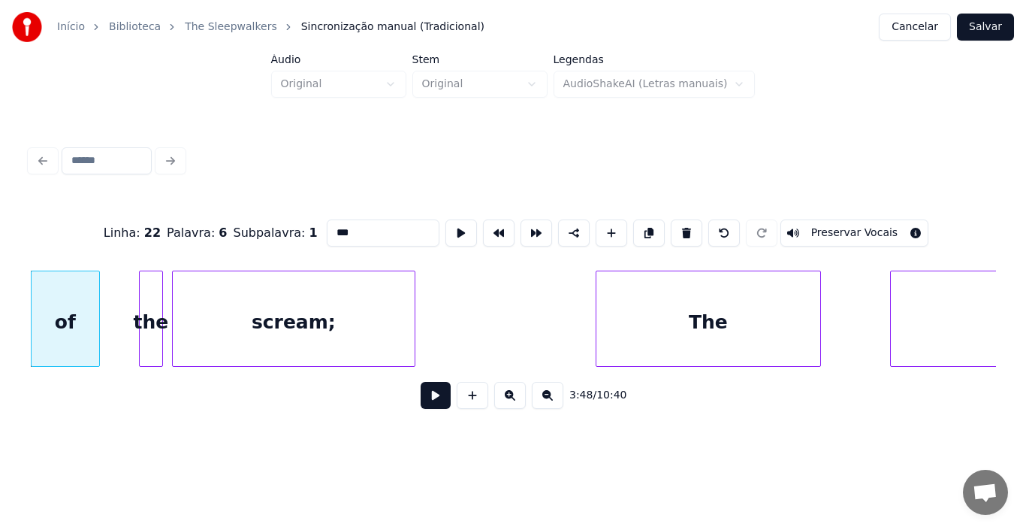
scroll to position [0, 34371]
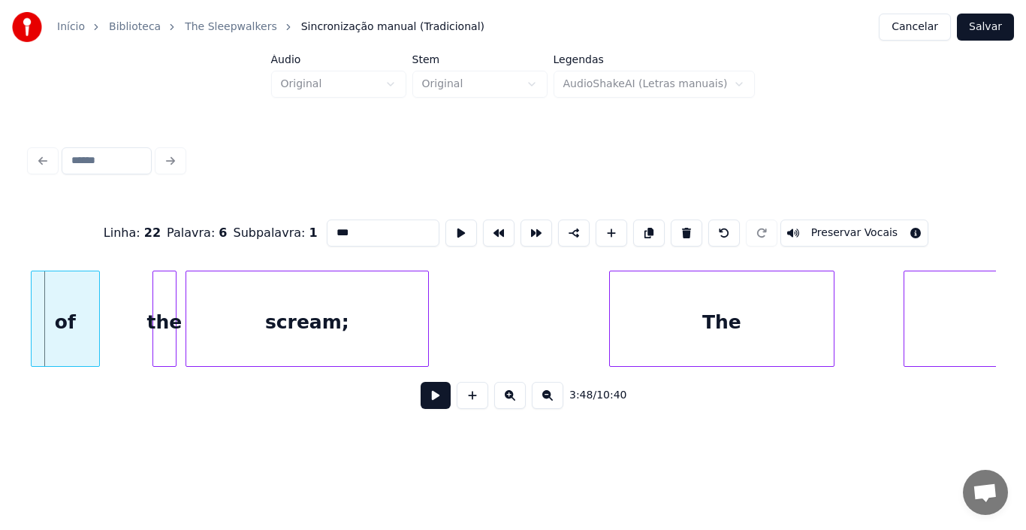
click at [86, 340] on div "of" at bounding box center [65, 318] width 69 height 96
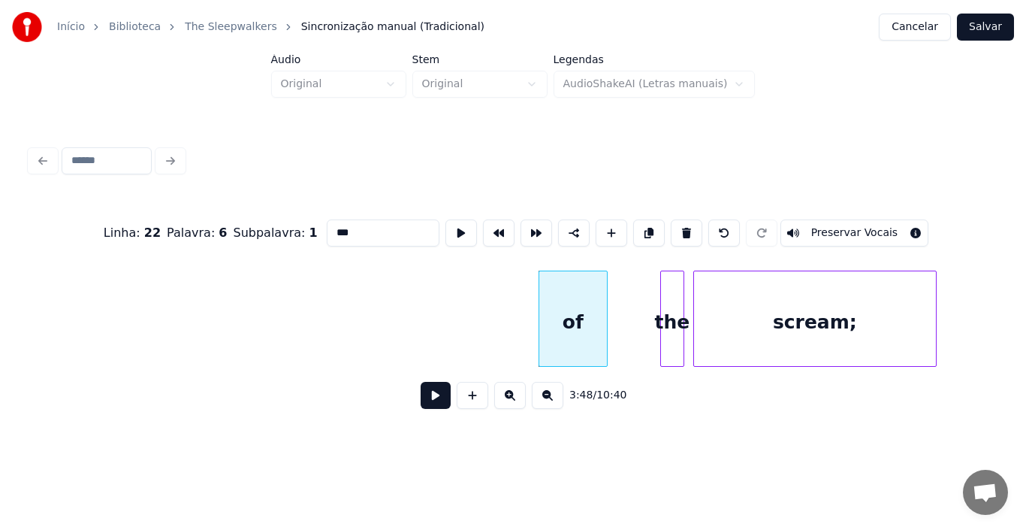
scroll to position [0, 33860]
click at [566, 342] on div at bounding box center [565, 318] width 5 height 95
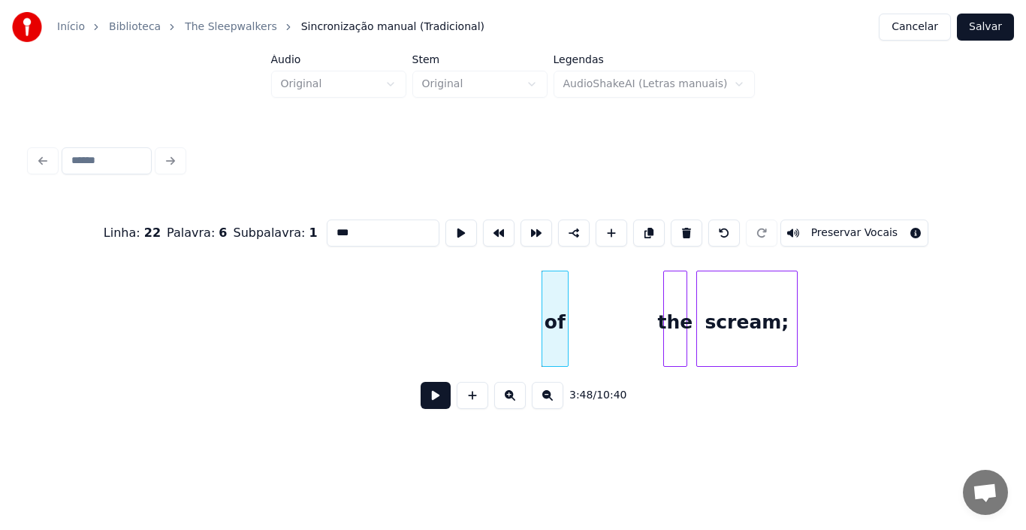
click at [780, 359] on div "scream;" at bounding box center [746, 318] width 101 height 96
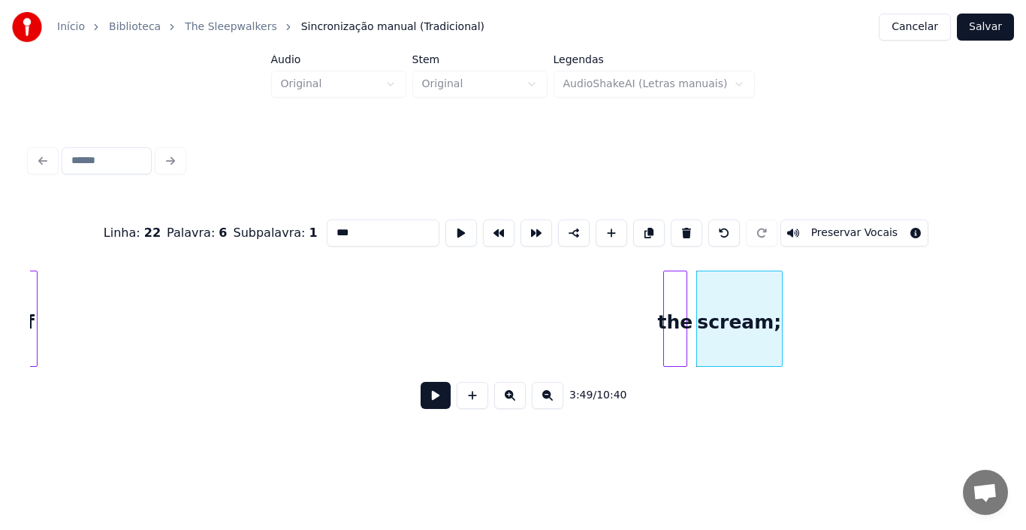
scroll to position [0, 33817]
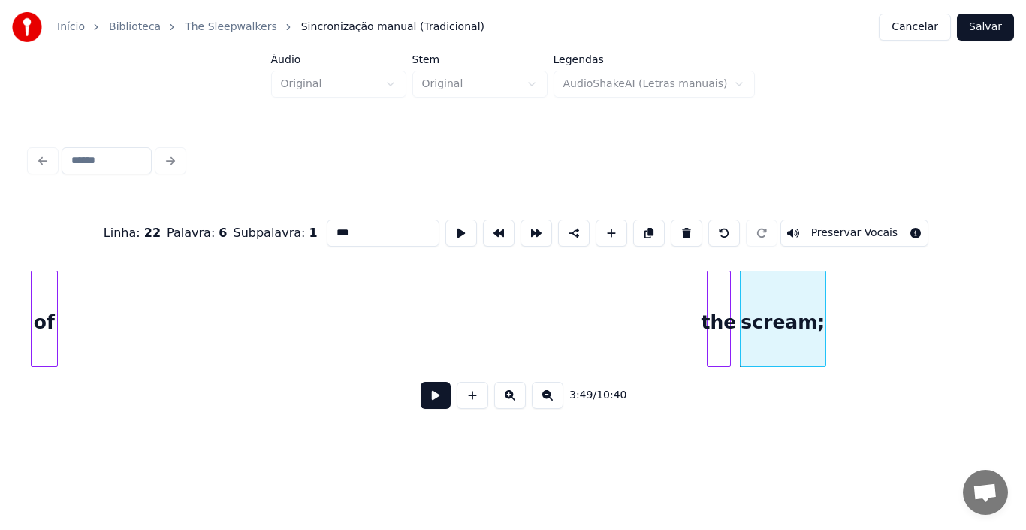
click at [0, 325] on div "Início Biblioteca The Sleepwalkers Sincronização manual (Tradicional) Cancelar …" at bounding box center [513, 219] width 1026 height 439
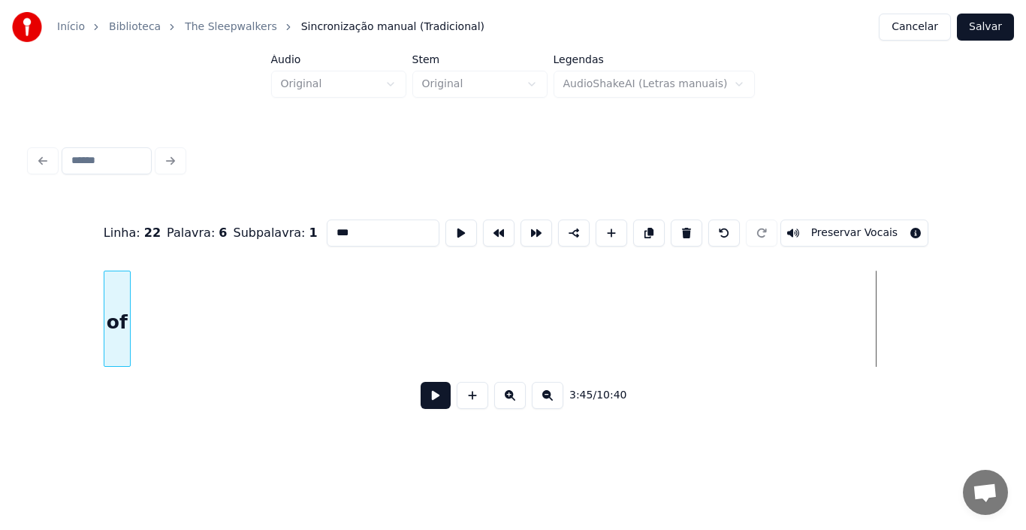
scroll to position [0, 32934]
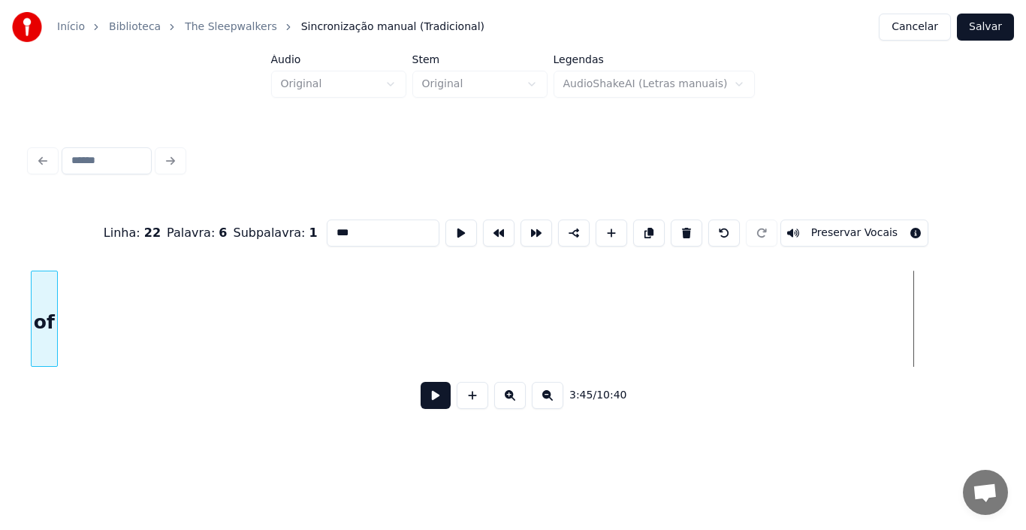
click at [0, 359] on div "Início Biblioteca The Sleepwalkers Sincronização manual (Tradicional) Cancelar …" at bounding box center [513, 219] width 1026 height 439
click at [45, 354] on div "of" at bounding box center [45, 322] width 26 height 102
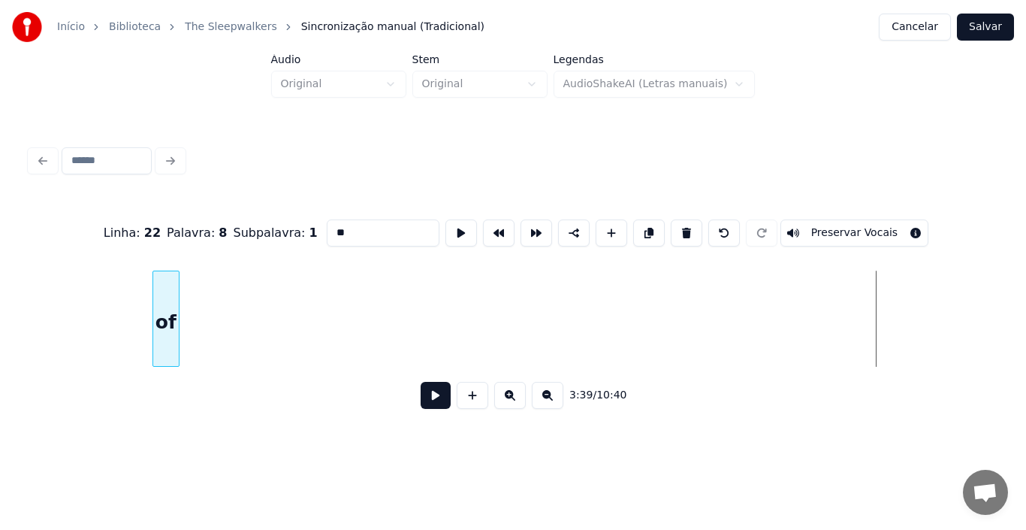
scroll to position [0, 32044]
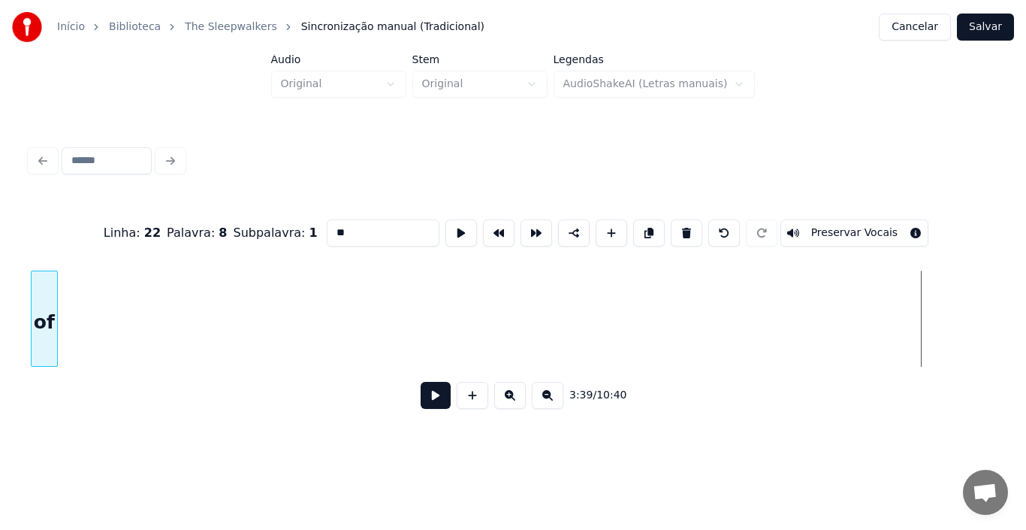
click at [0, 373] on div "Início Biblioteca The Sleepwalkers Sincronização manual (Tradicional) Cancelar …" at bounding box center [513, 219] width 1026 height 439
click at [0, 371] on div "Início Biblioteca The Sleepwalkers Sincronização manual (Tradicional) Cancelar …" at bounding box center [513, 219] width 1026 height 439
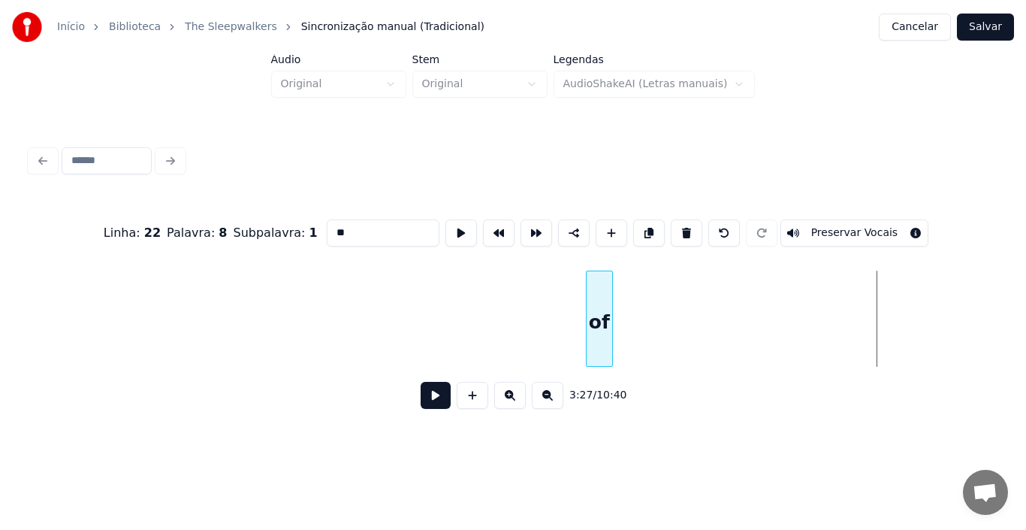
scroll to position [0, 30272]
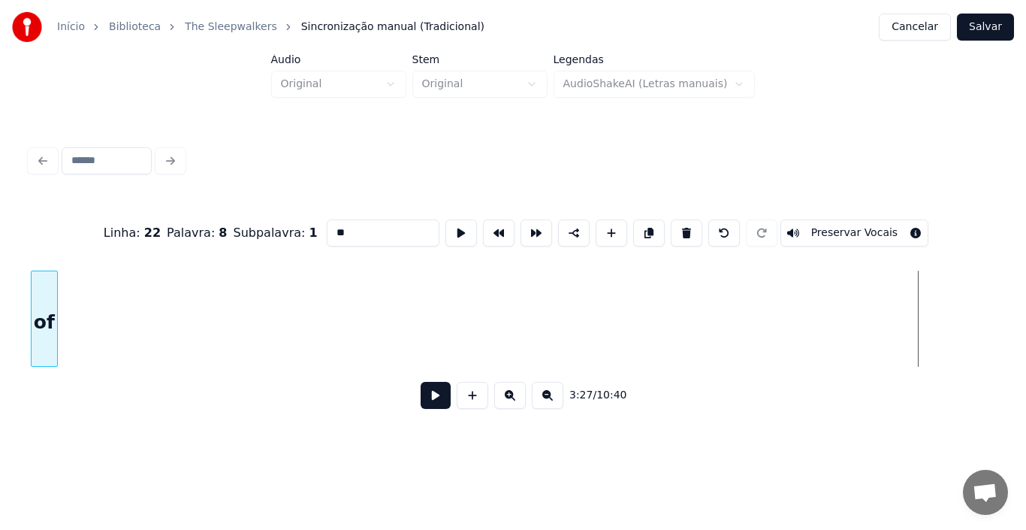
click at [0, 353] on div "Início Biblioteca The Sleepwalkers Sincronização manual (Tradicional) Cancelar …" at bounding box center [513, 219] width 1026 height 439
click at [29, 282] on div "Linha : 22 Palavra : 8 Subpalavra : 1 ** Preservar Vocais 3:21 / 10:40" at bounding box center [513, 281] width 978 height 298
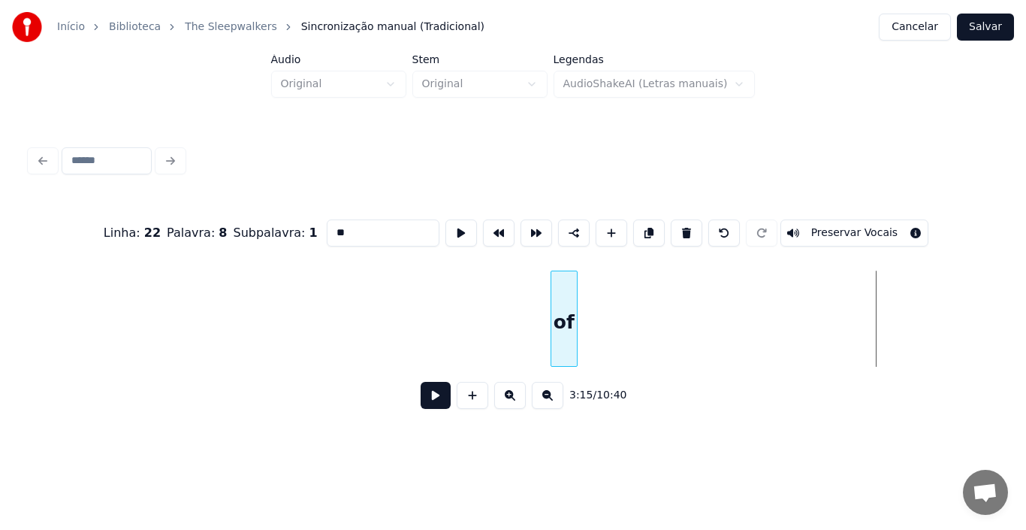
scroll to position [0, 28522]
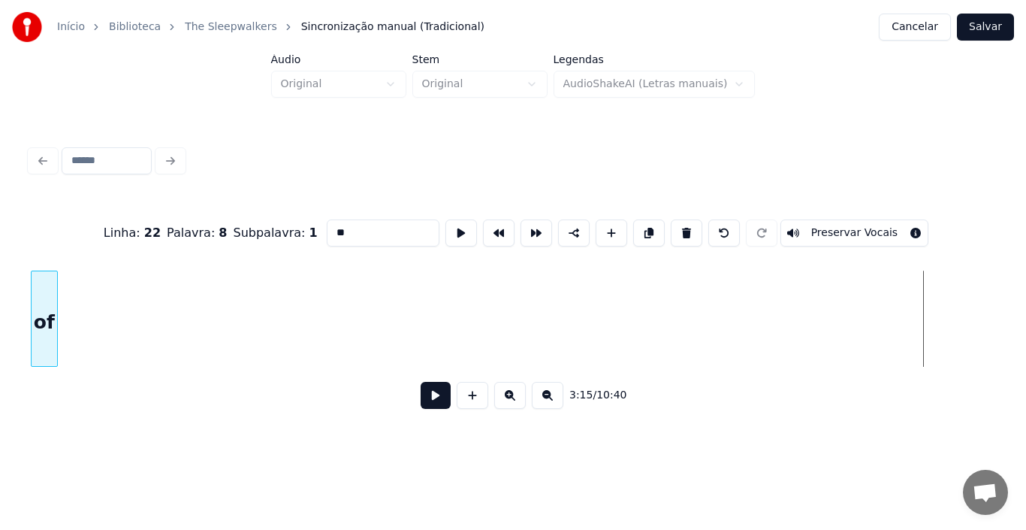
click at [0, 302] on div "Início Biblioteca The Sleepwalkers Sincronização manual (Tradicional) Cancelar …" at bounding box center [513, 219] width 1026 height 439
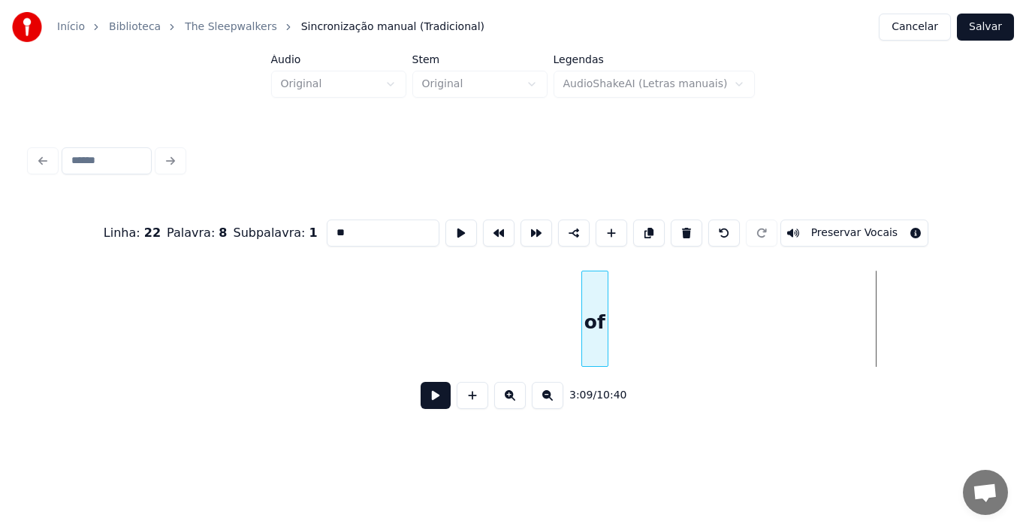
scroll to position [0, 27640]
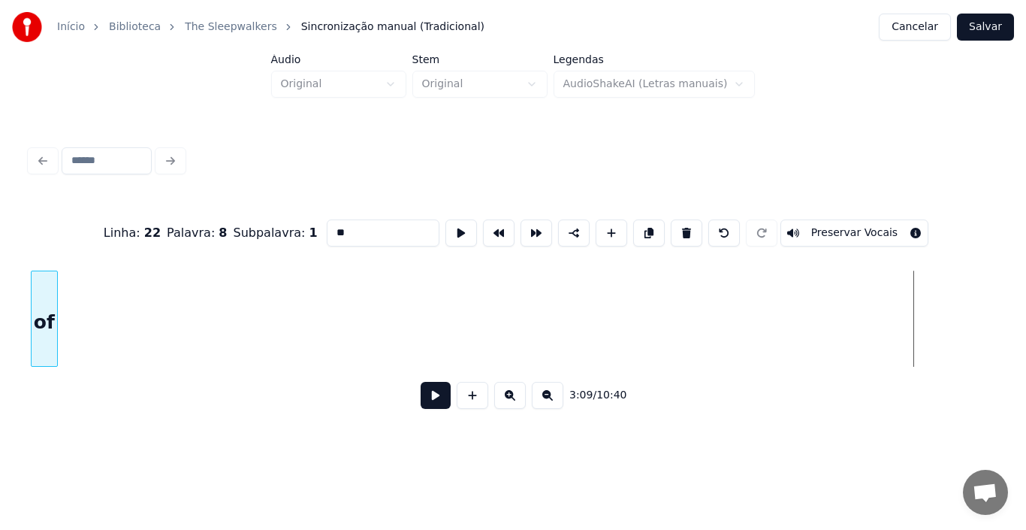
click at [0, 328] on div "Início Biblioteca The Sleepwalkers Sincronização manual (Tradicional) Cancelar …" at bounding box center [513, 219] width 1026 height 439
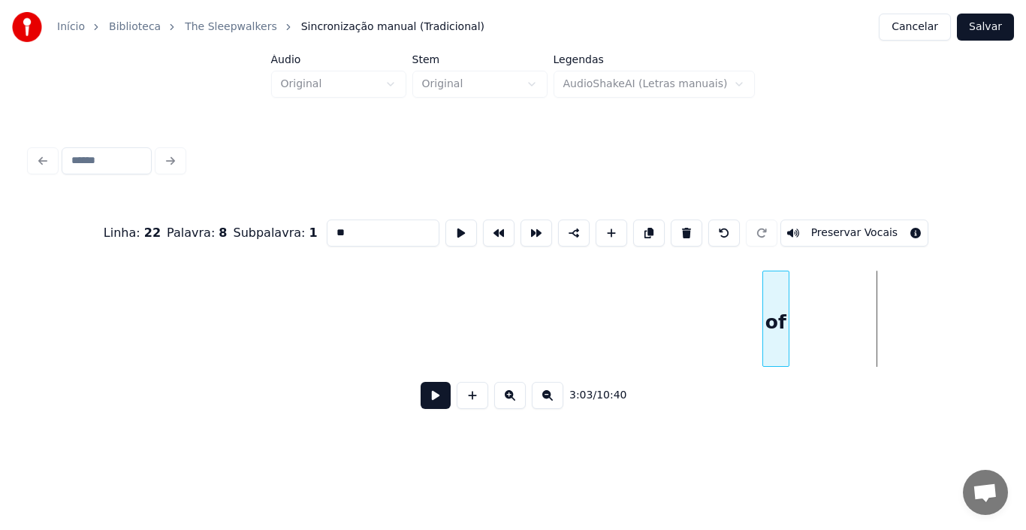
scroll to position [0, 26749]
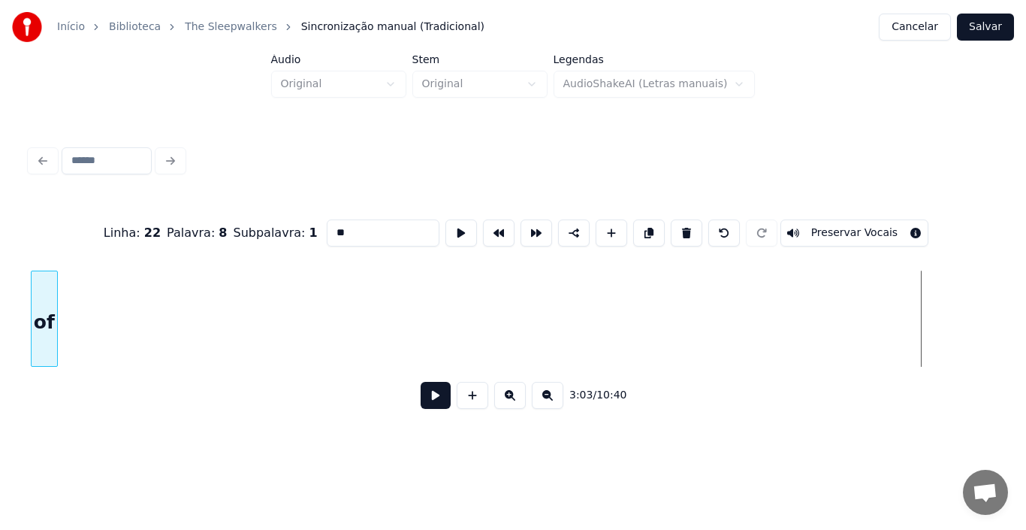
click at [0, 343] on div "Início Biblioteca The Sleepwalkers Sincronização manual (Tradicional) Cancelar …" at bounding box center [513, 219] width 1026 height 439
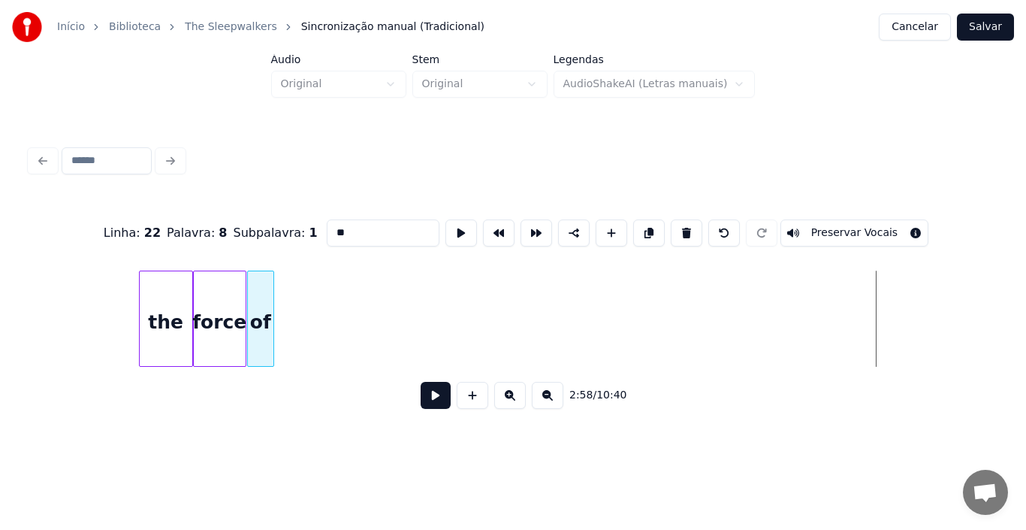
click at [261, 345] on div "of" at bounding box center [261, 322] width 26 height 102
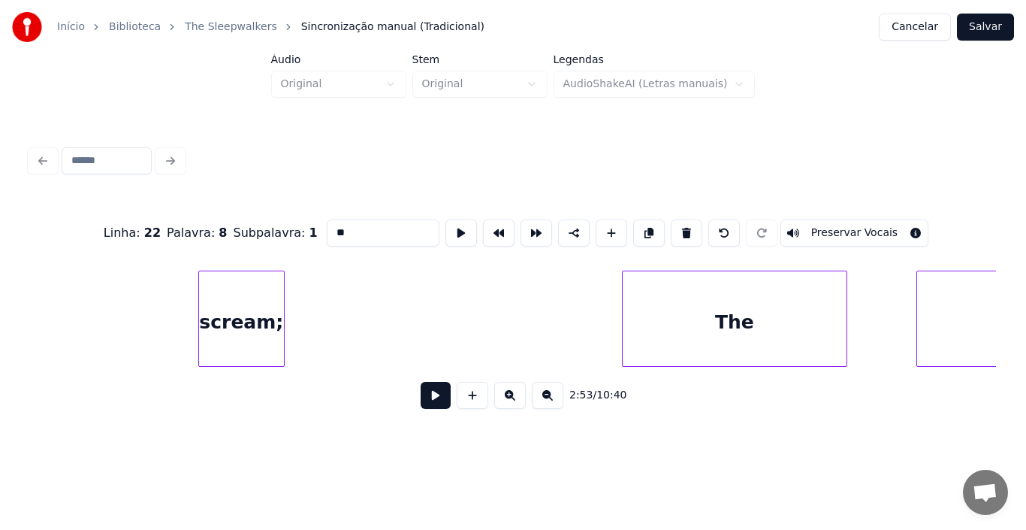
scroll to position [0, 34319]
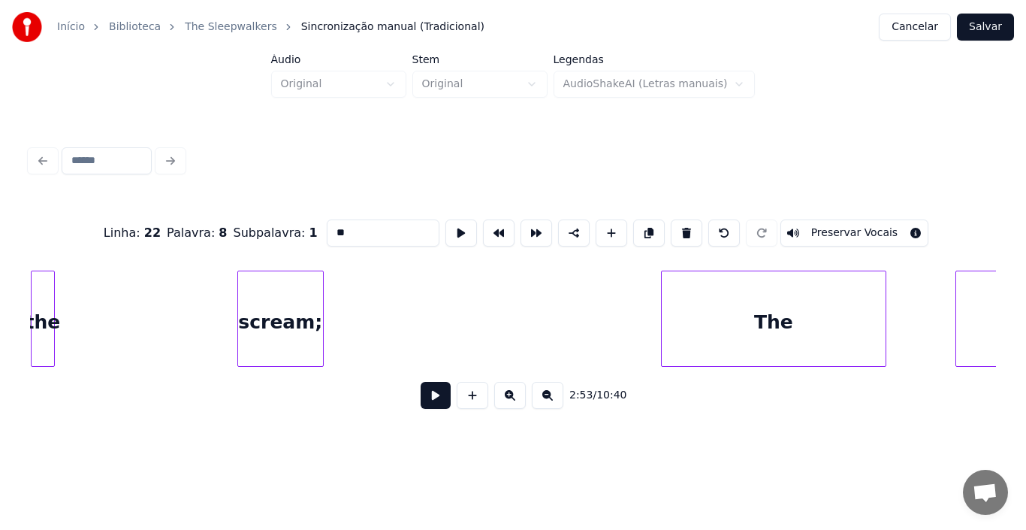
click at [0, 320] on div "Início Biblioteca The Sleepwalkers Sincronização manual (Tradicional) Cancelar …" at bounding box center [513, 219] width 1026 height 439
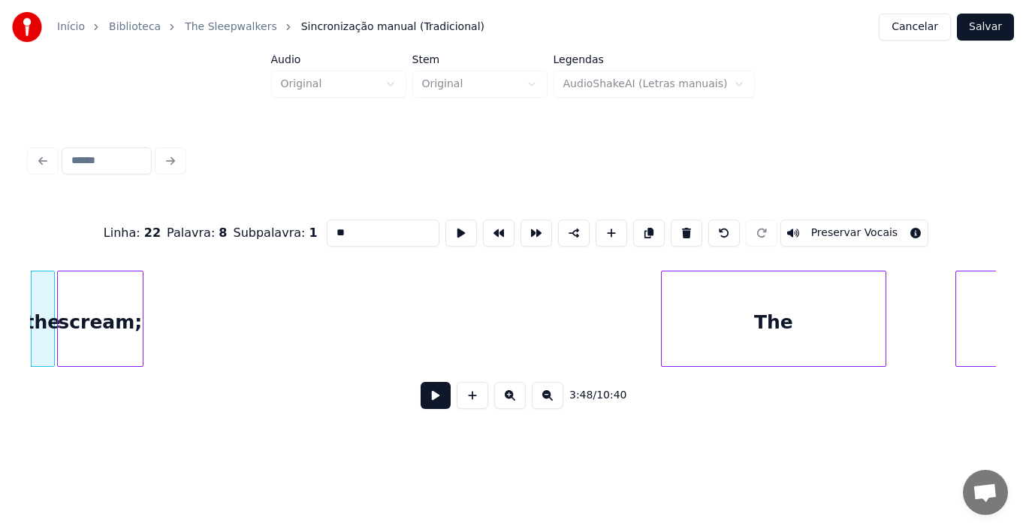
click at [92, 337] on div "scream;" at bounding box center [100, 322] width 85 height 102
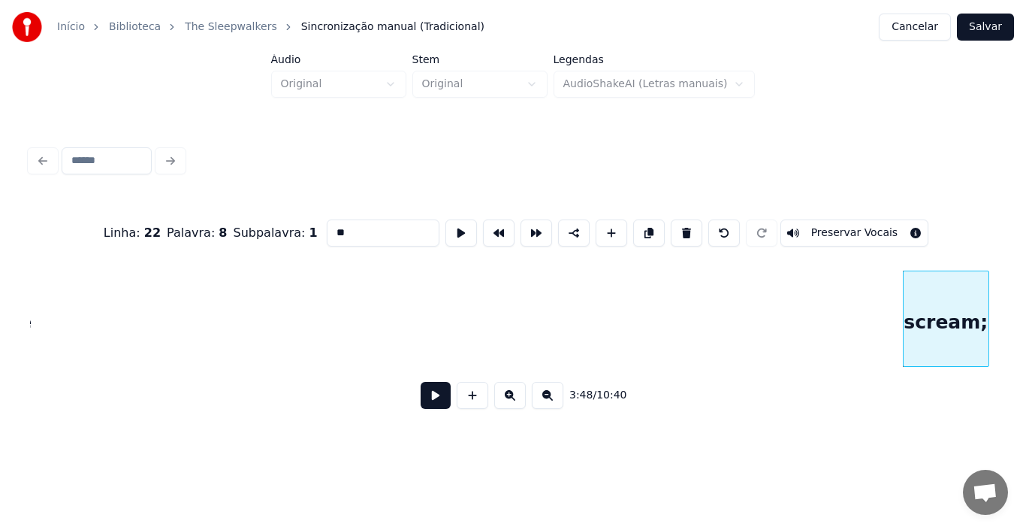
scroll to position [0, 33442]
click at [5, 327] on div "Início Biblioteca The Sleepwalkers Sincronização manual (Tradicional) Cancelar …" at bounding box center [513, 219] width 1026 height 439
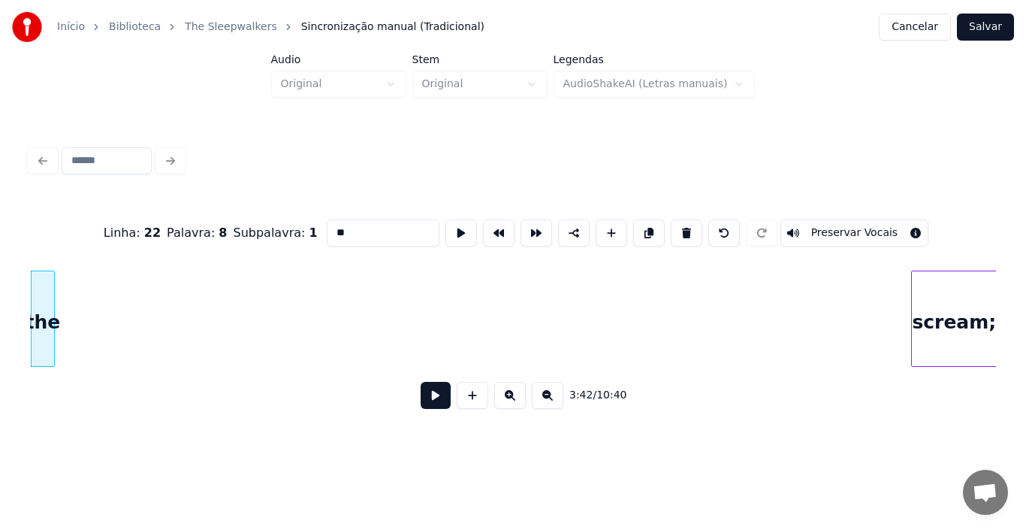
scroll to position [0, 33452]
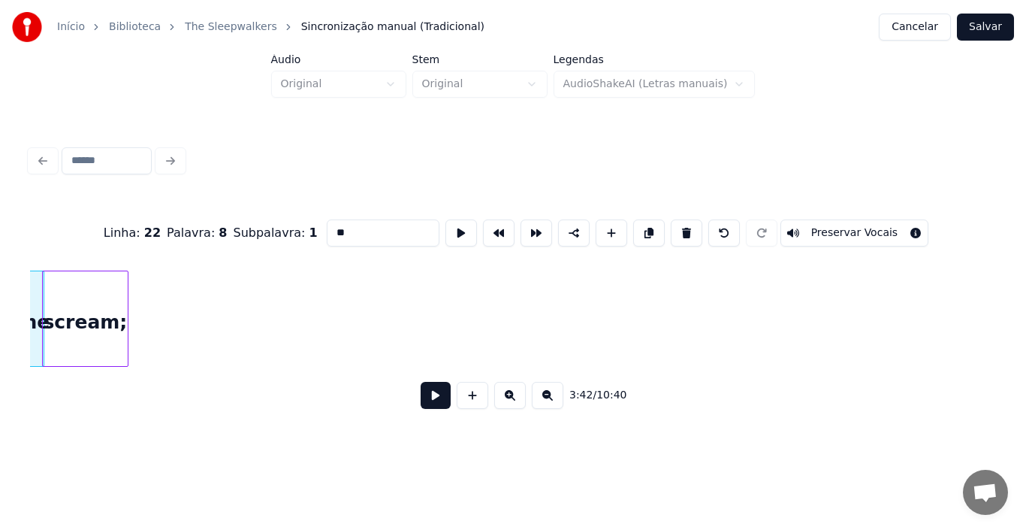
click at [111, 337] on div "scream;" at bounding box center [85, 322] width 85 height 102
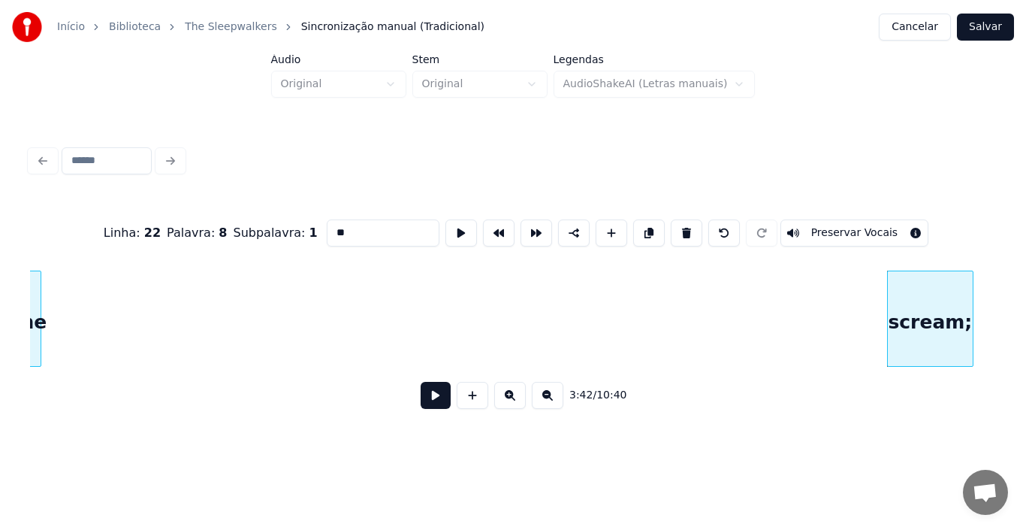
scroll to position [0, 32564]
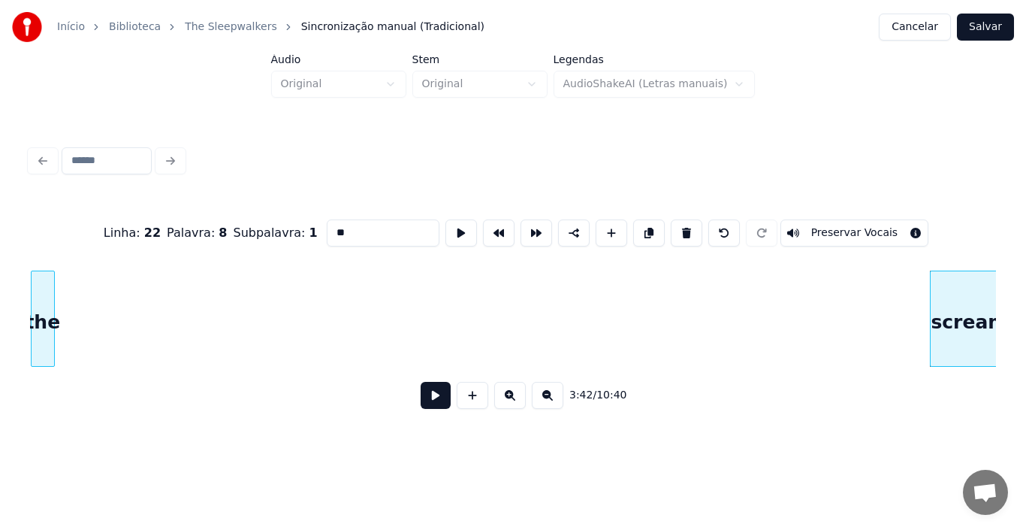
click at [0, 282] on div "Início Biblioteca The Sleepwalkers Sincronização manual (Tradicional) Cancelar …" at bounding box center [513, 219] width 1026 height 439
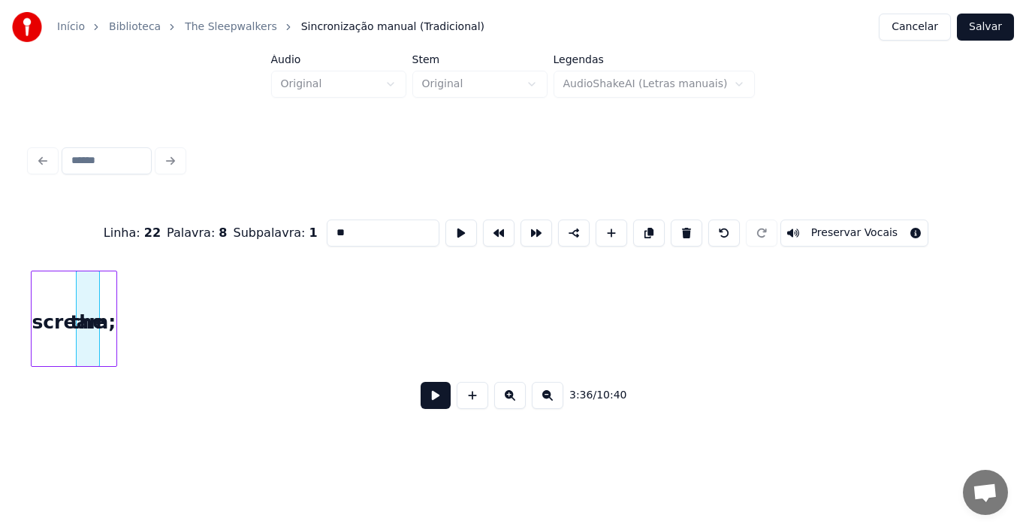
scroll to position [0, 32518]
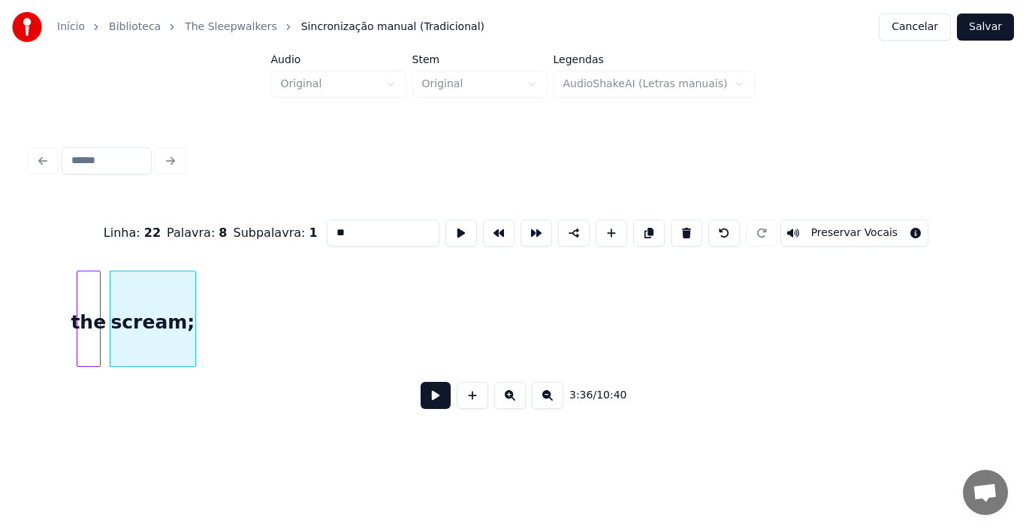
scroll to position [0, 31673]
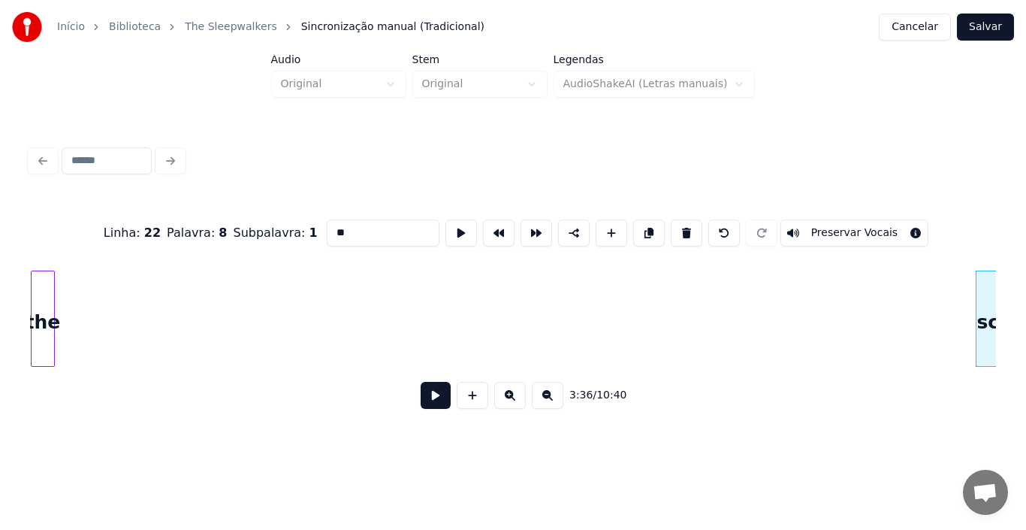
click at [17, 313] on div "Início Biblioteca The Sleepwalkers Sincronização manual (Tradicional) Cancelar …" at bounding box center [513, 219] width 1026 height 439
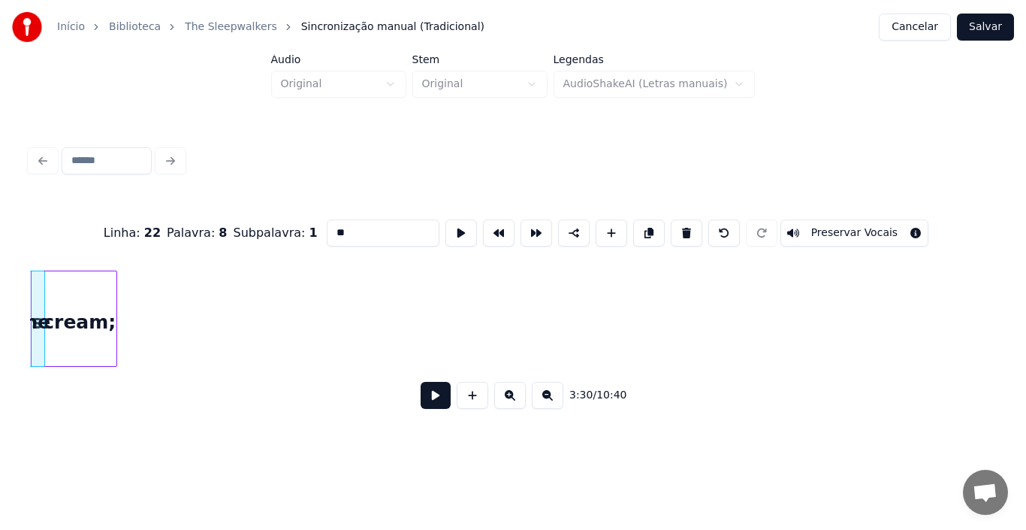
scroll to position [0, 31660]
click at [79, 328] on div "scream;" at bounding box center [103, 322] width 85 height 102
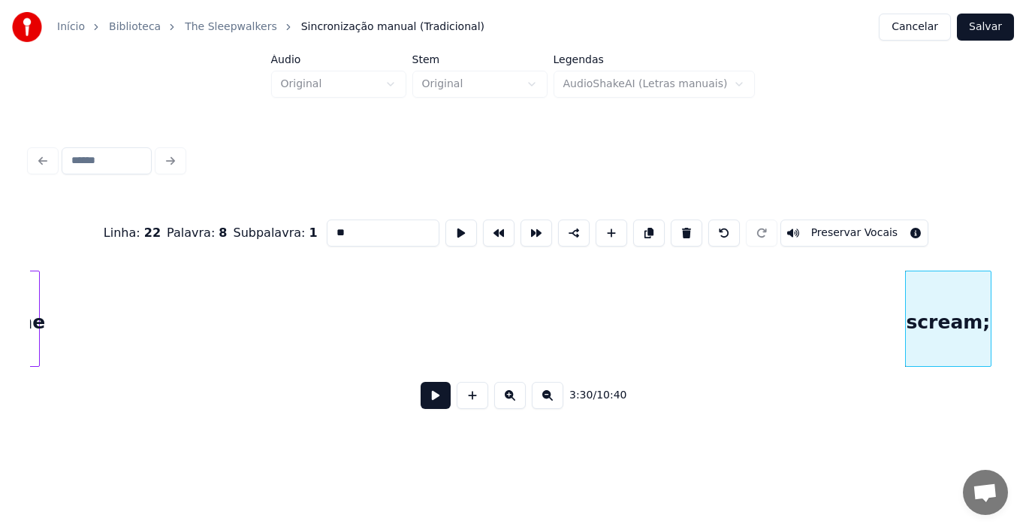
scroll to position [0, 30799]
click at [22, 332] on div "Início Biblioteca The Sleepwalkers Sincronização manual (Tradicional) Cancelar …" at bounding box center [513, 219] width 1026 height 439
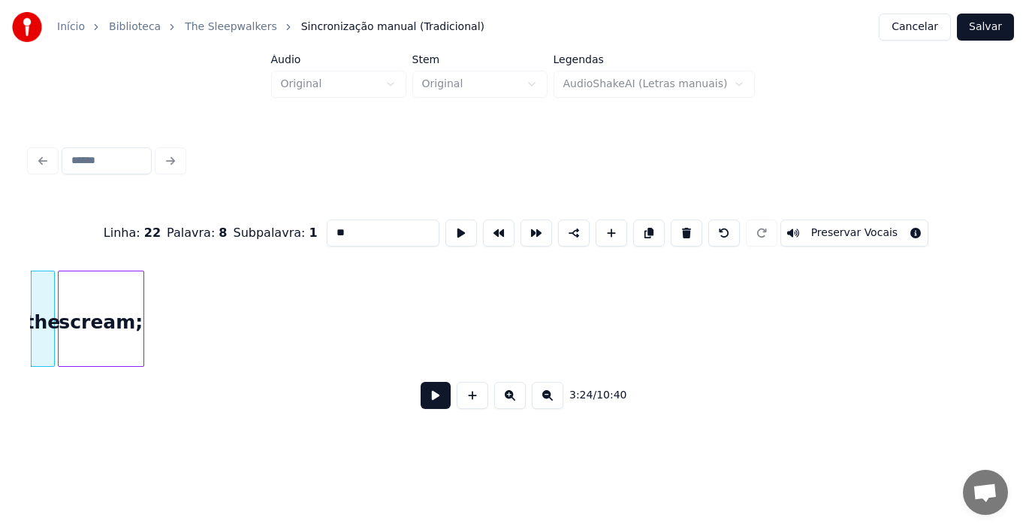
click at [86, 332] on div "scream;" at bounding box center [101, 322] width 85 height 102
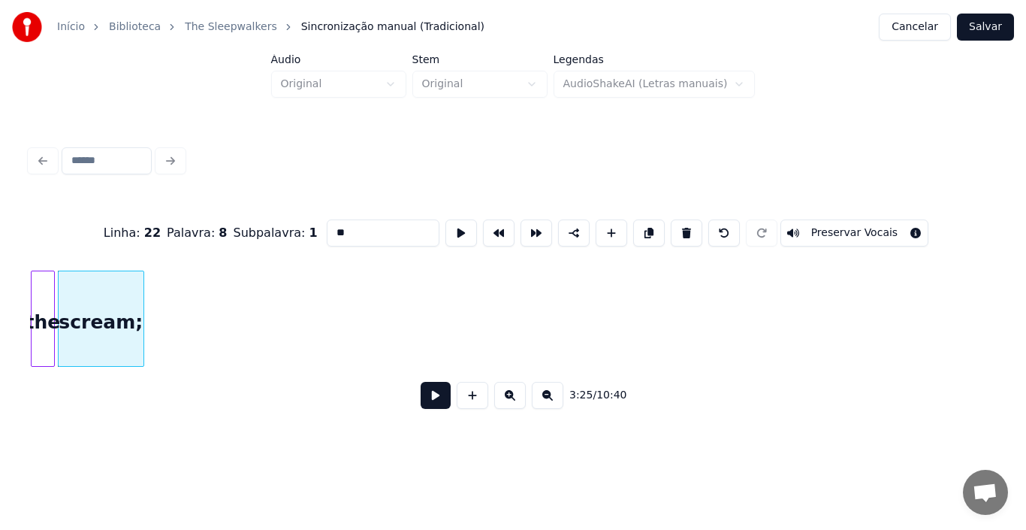
click at [56, 373] on div "3:25 / 10:40" at bounding box center [513, 395] width 966 height 57
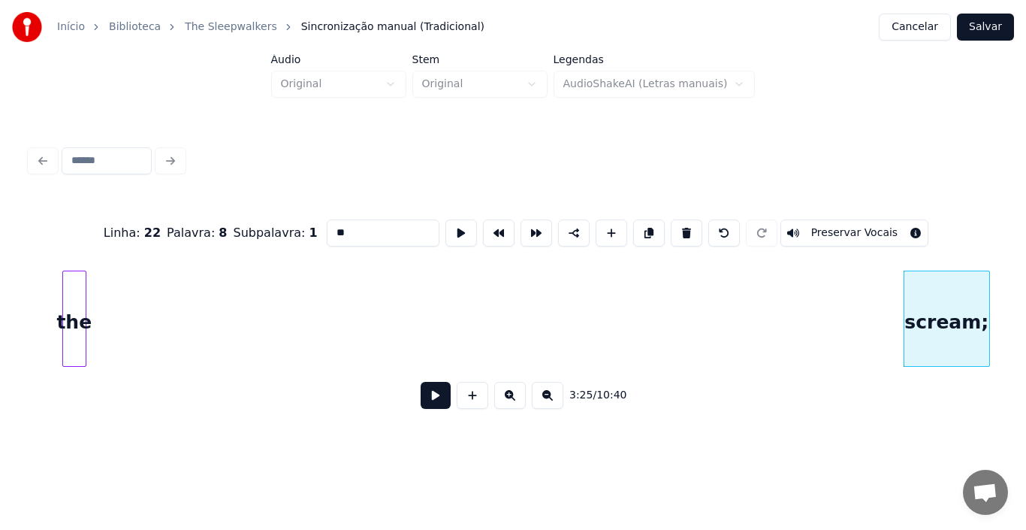
scroll to position [0, 29907]
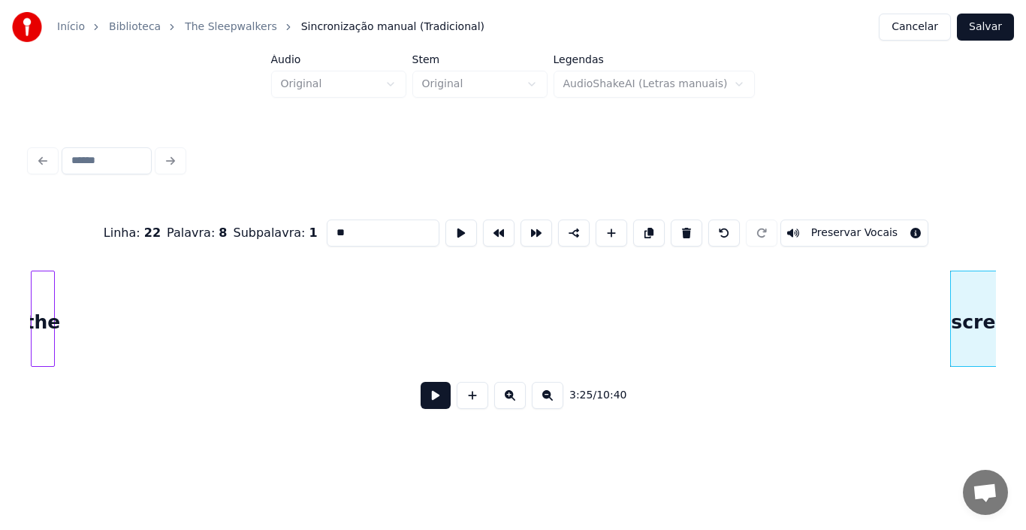
click at [0, 285] on div "Início Biblioteca The Sleepwalkers Sincronização manual (Tradicional) Cancelar …" at bounding box center [513, 219] width 1026 height 439
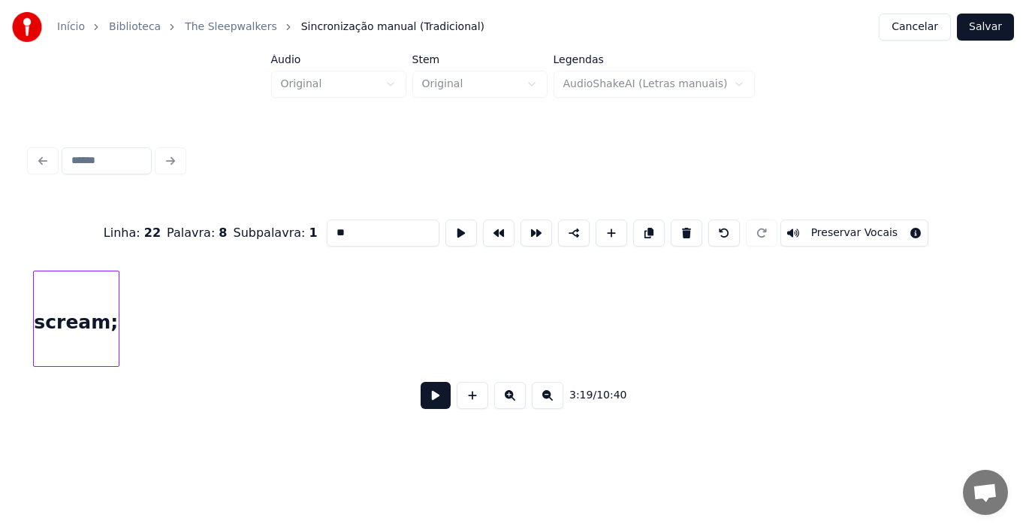
scroll to position [0, 29927]
click at [78, 295] on div "scream;" at bounding box center [82, 322] width 85 height 102
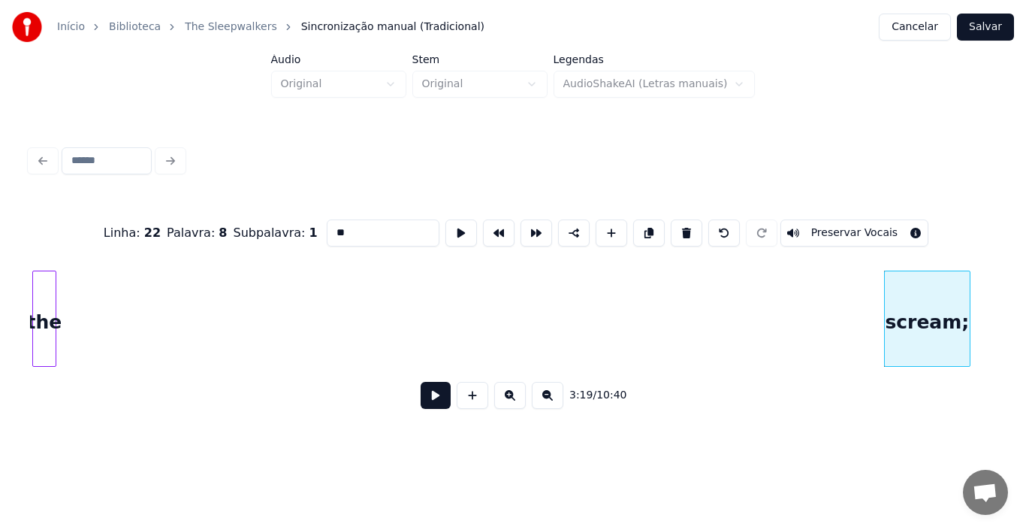
scroll to position [0, 29043]
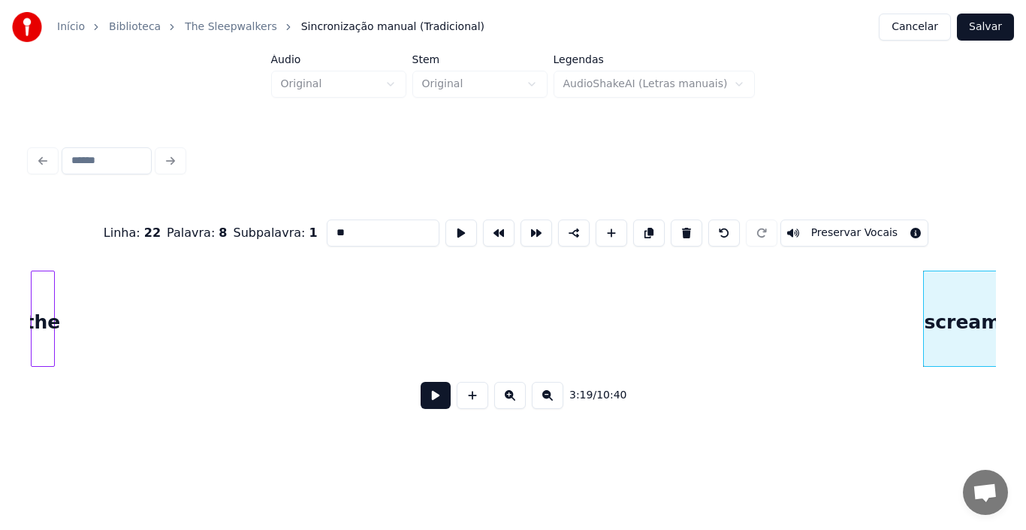
click at [0, 279] on div "Início Biblioteca The Sleepwalkers Sincronização manual (Tradicional) Cancelar …" at bounding box center [513, 219] width 1026 height 439
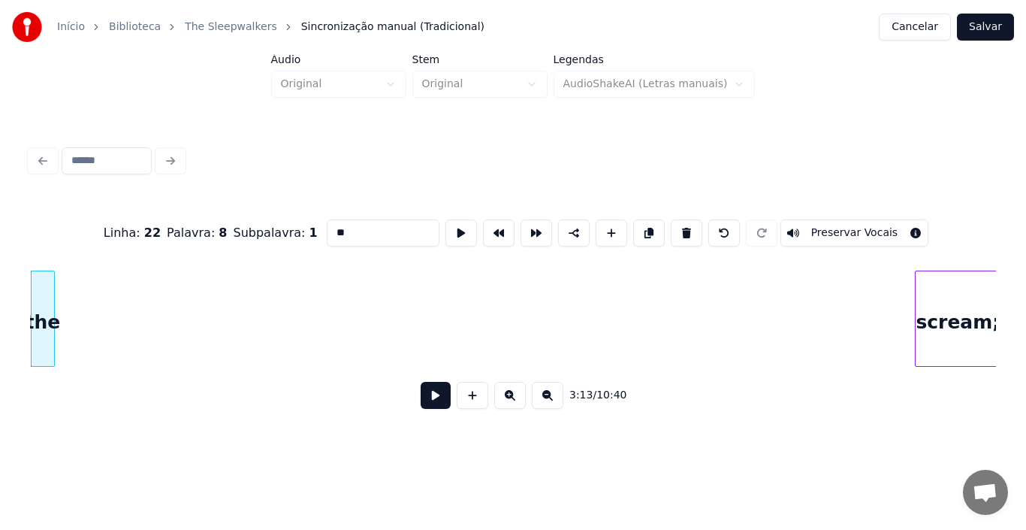
scroll to position [0, 29047]
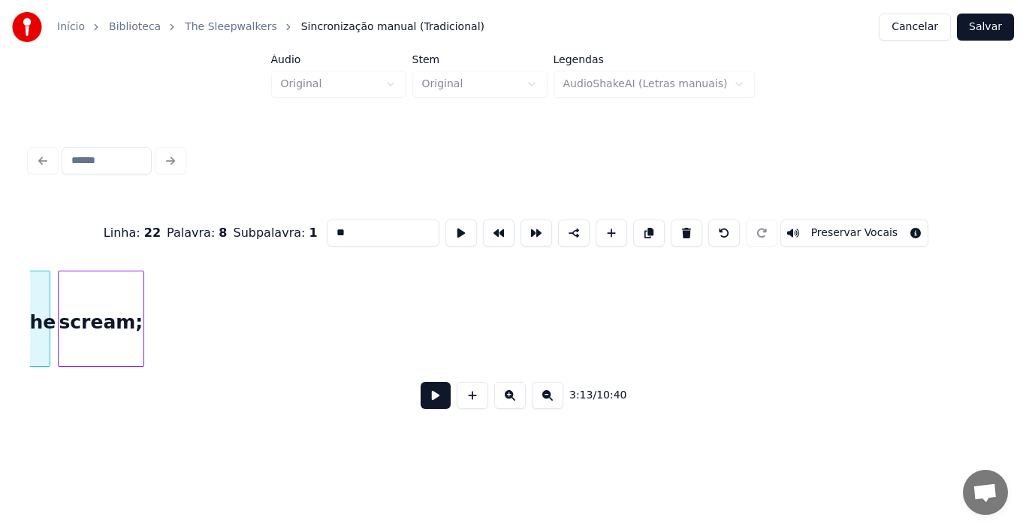
click at [90, 286] on div "scream;" at bounding box center [101, 322] width 85 height 102
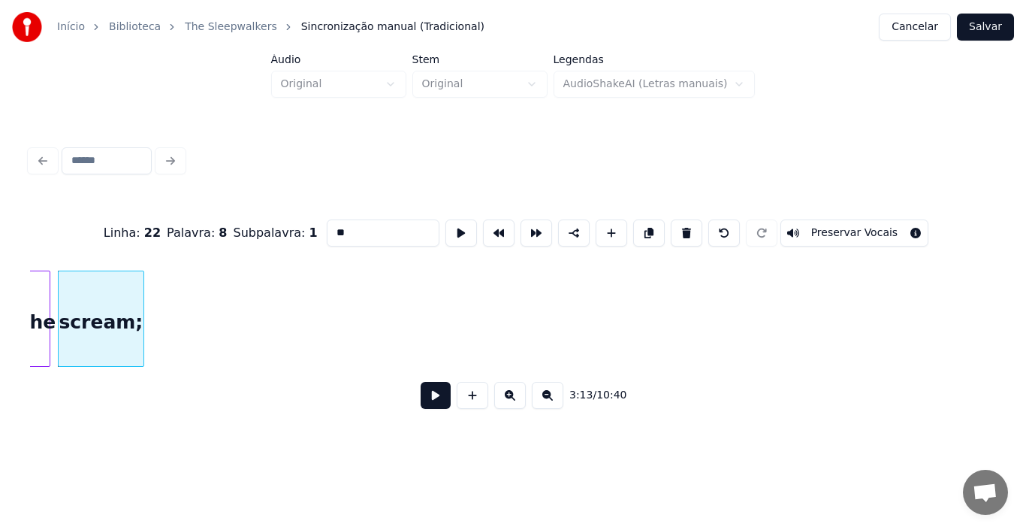
click at [548, 405] on button at bounding box center [548, 395] width 32 height 27
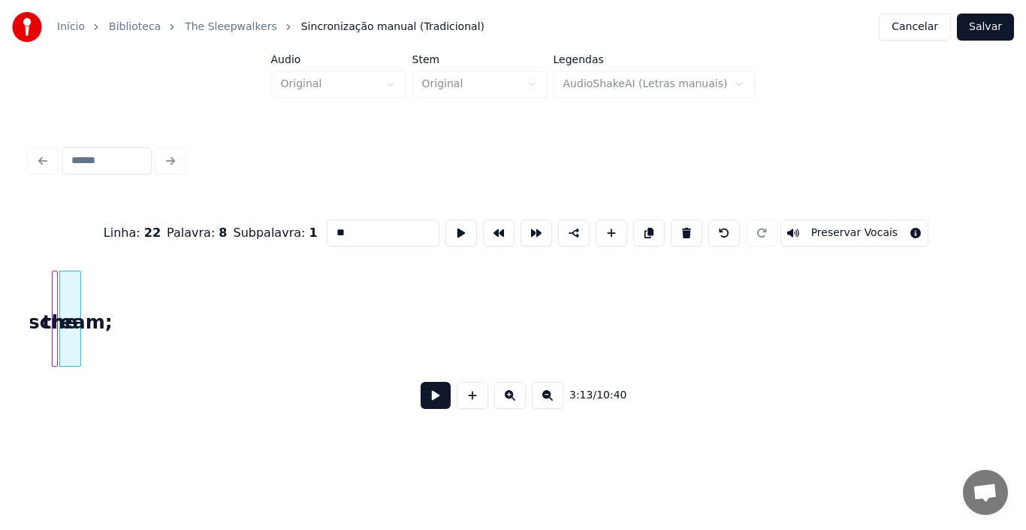
click at [548, 405] on button at bounding box center [548, 395] width 32 height 27
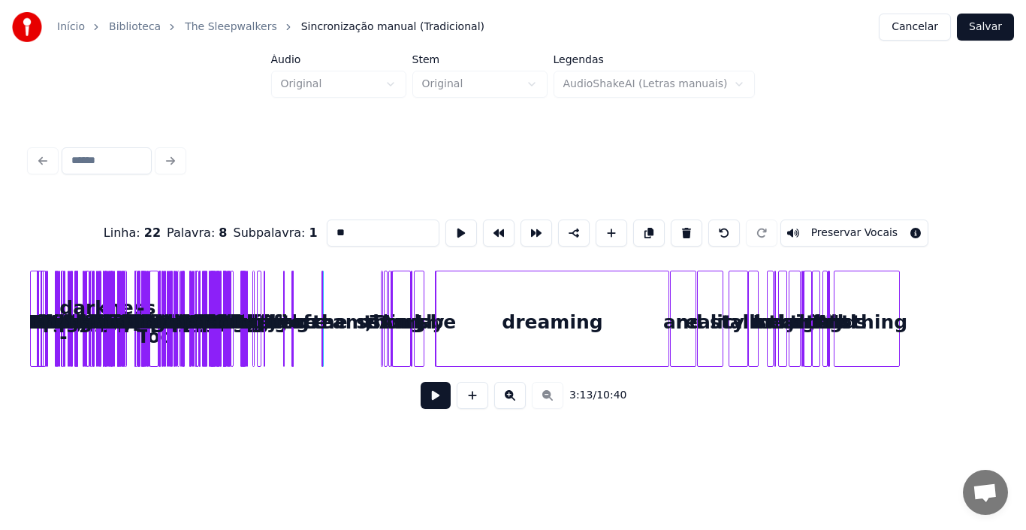
click at [505, 398] on button at bounding box center [510, 395] width 32 height 27
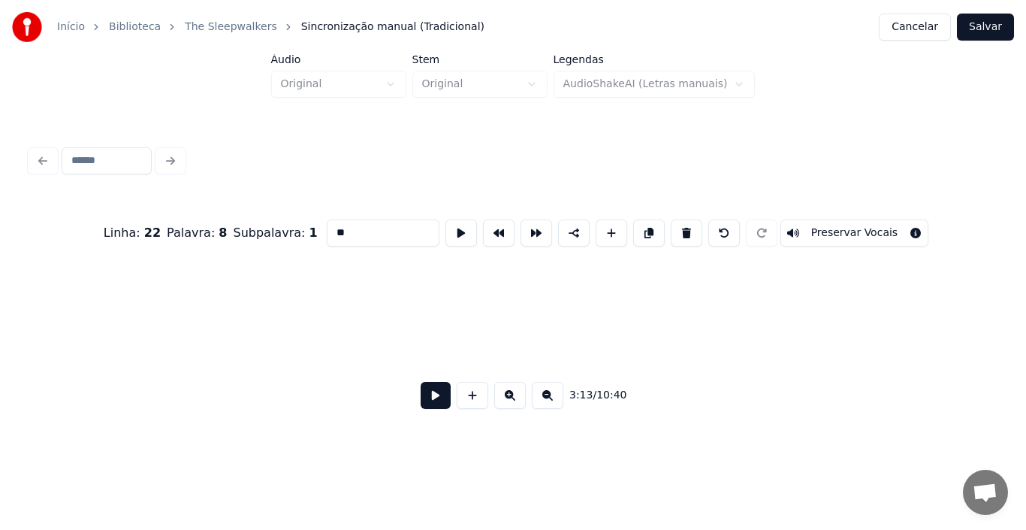
scroll to position [0, 6977]
click at [317, 332] on div at bounding box center [317, 318] width 5 height 95
click at [267, 338] on div "the" at bounding box center [269, 322] width 15 height 102
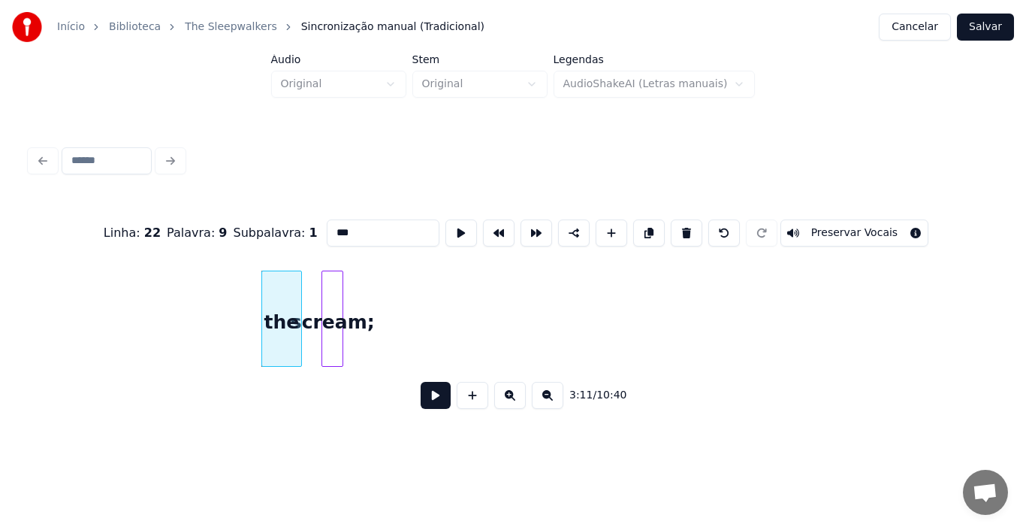
click at [270, 334] on div "the" at bounding box center [281, 318] width 41 height 96
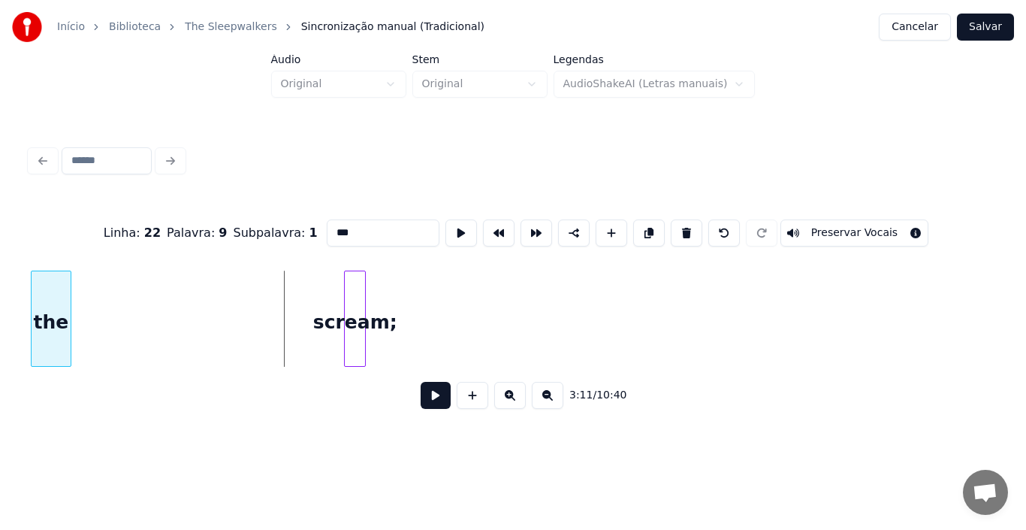
scroll to position [0, 6926]
click at [0, 286] on div "Início Biblioteca The Sleepwalkers Sincronização manual (Tradicional) Cancelar …" at bounding box center [513, 219] width 1026 height 439
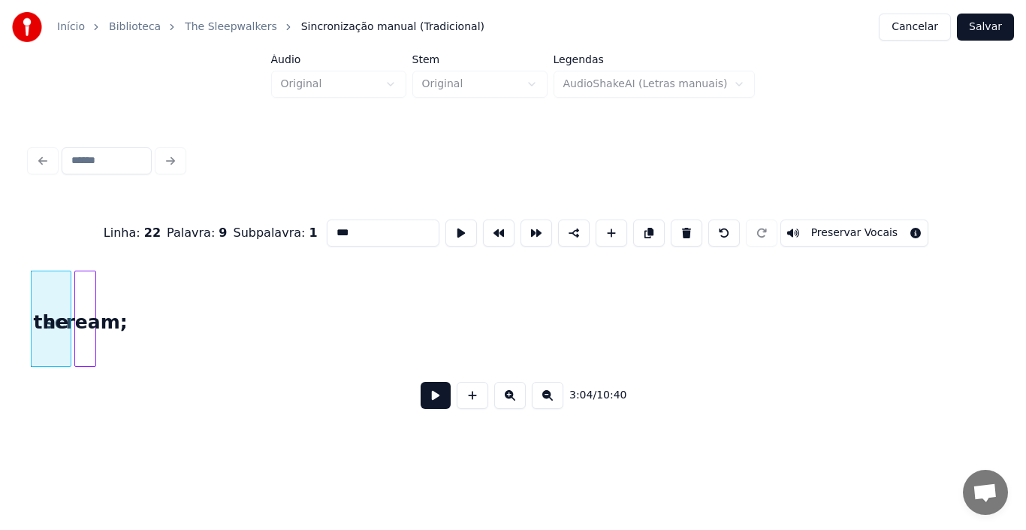
click at [81, 324] on div "scream;" at bounding box center [85, 322] width 20 height 102
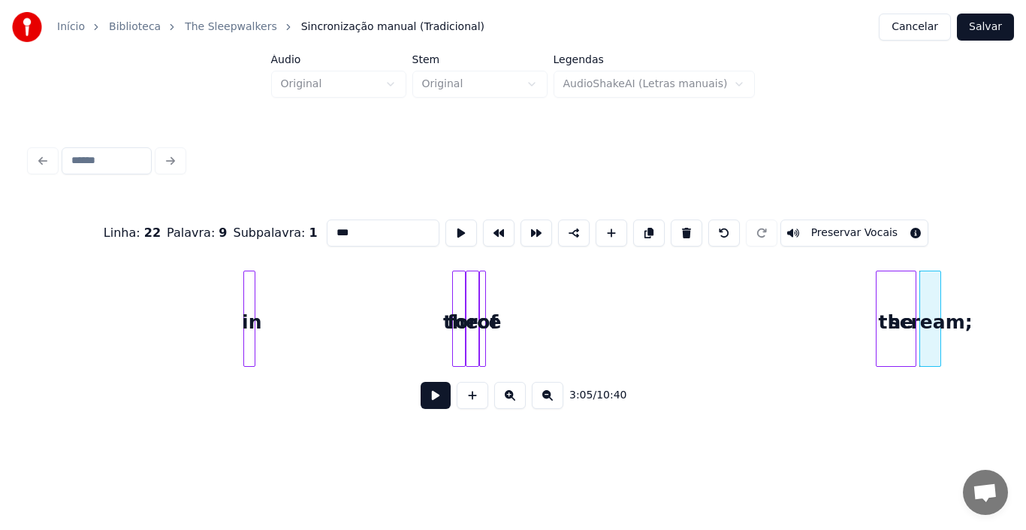
click at [247, 324] on div at bounding box center [246, 318] width 5 height 95
type input "**"
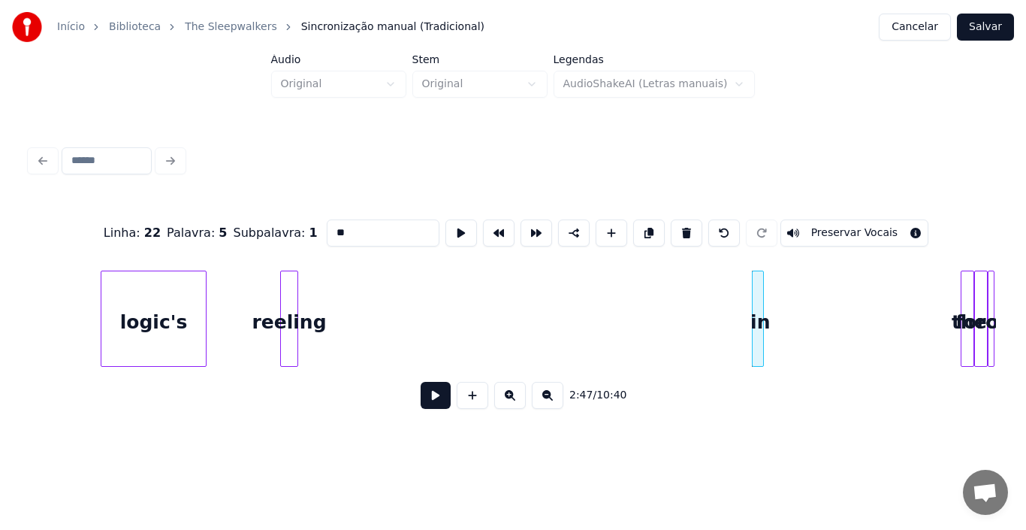
scroll to position [0, 5510]
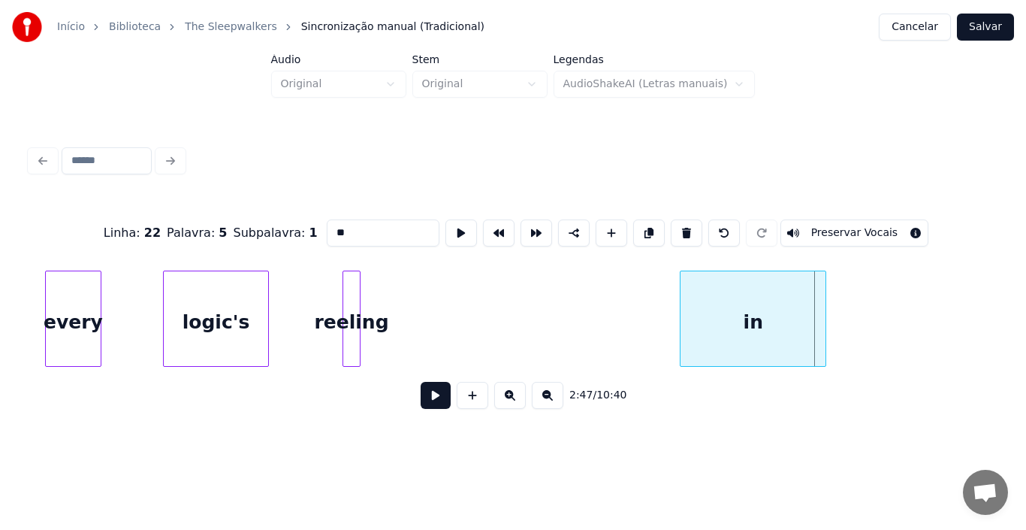
click at [681, 323] on div at bounding box center [683, 318] width 5 height 95
click at [439, 400] on button at bounding box center [436, 395] width 30 height 27
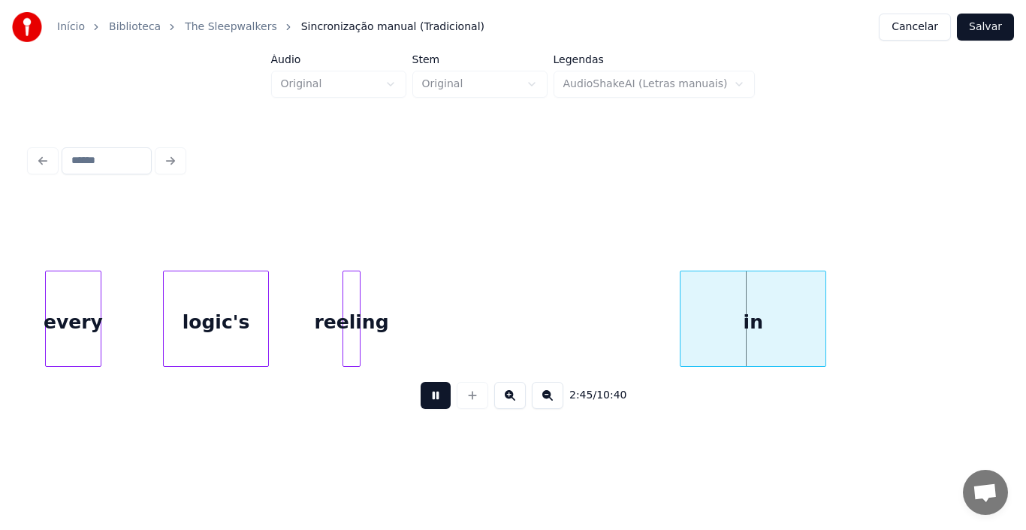
click at [439, 400] on button at bounding box center [436, 395] width 30 height 27
click at [58, 316] on div "every" at bounding box center [73, 322] width 55 height 102
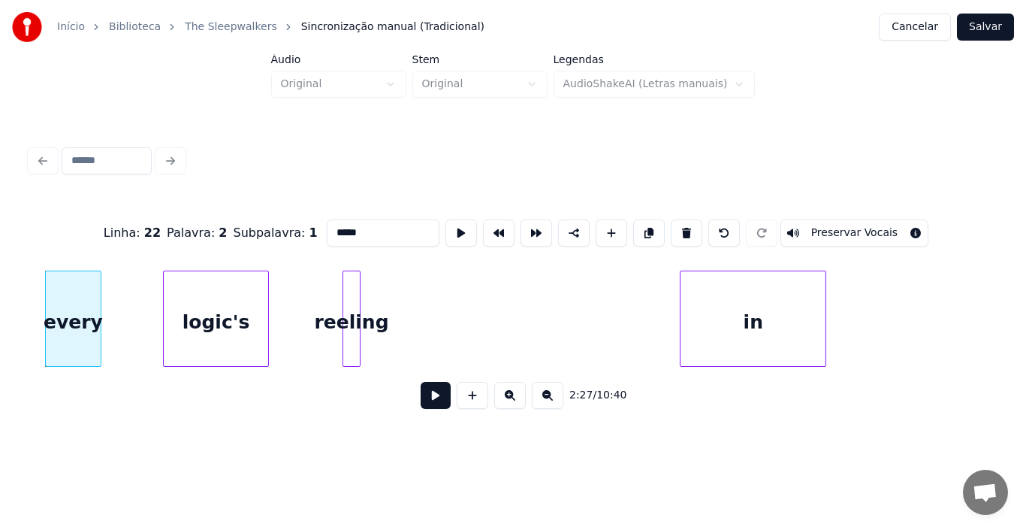
click at [436, 402] on button at bounding box center [436, 395] width 30 height 27
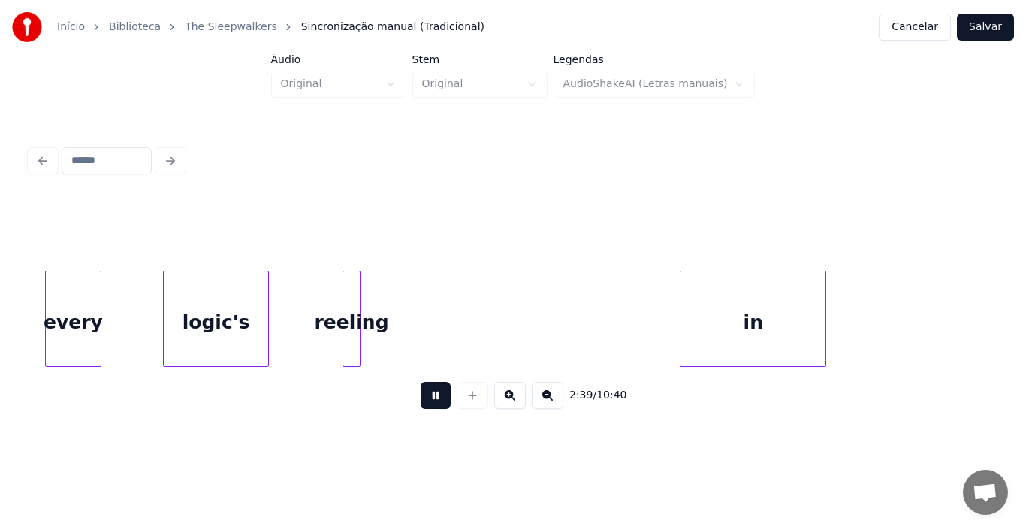
click at [436, 402] on button at bounding box center [436, 395] width 30 height 27
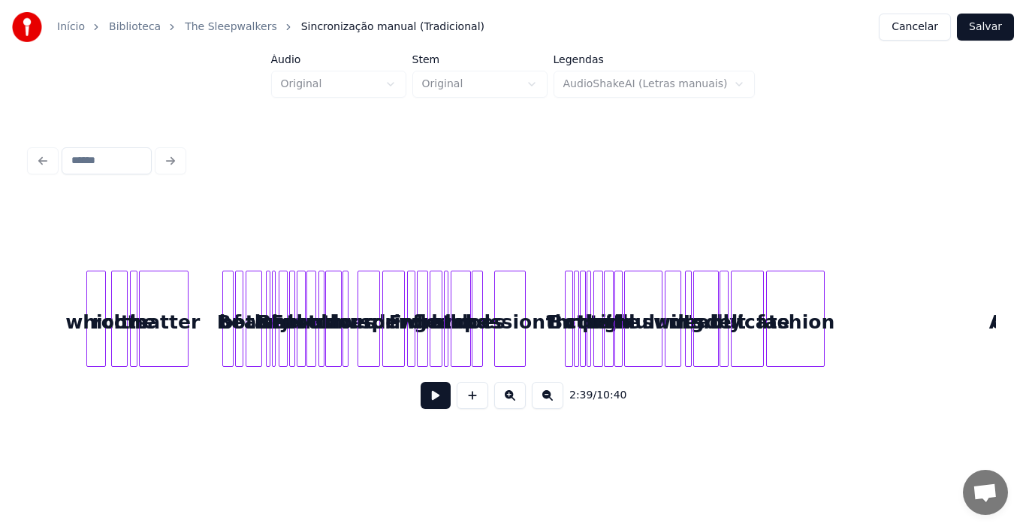
scroll to position [0, 4320]
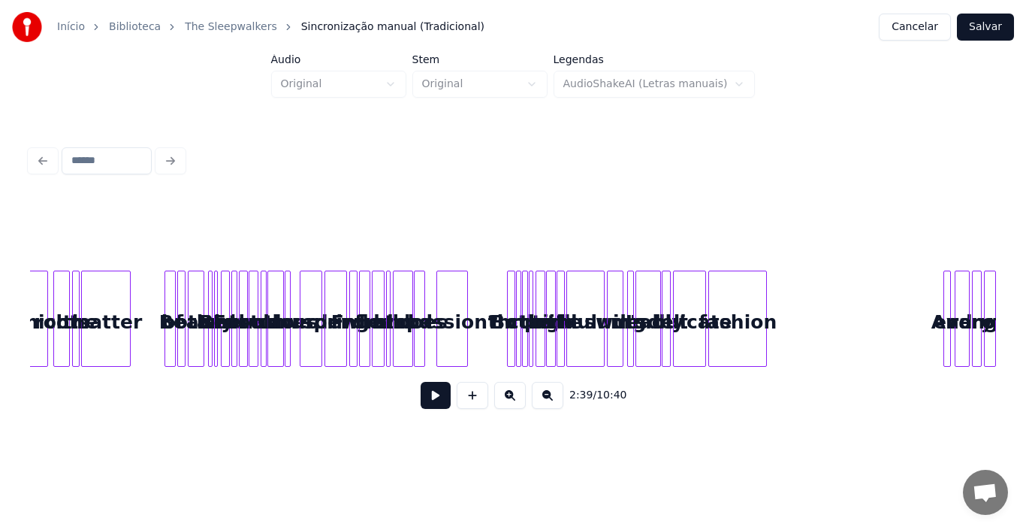
click at [506, 401] on button at bounding box center [510, 395] width 32 height 27
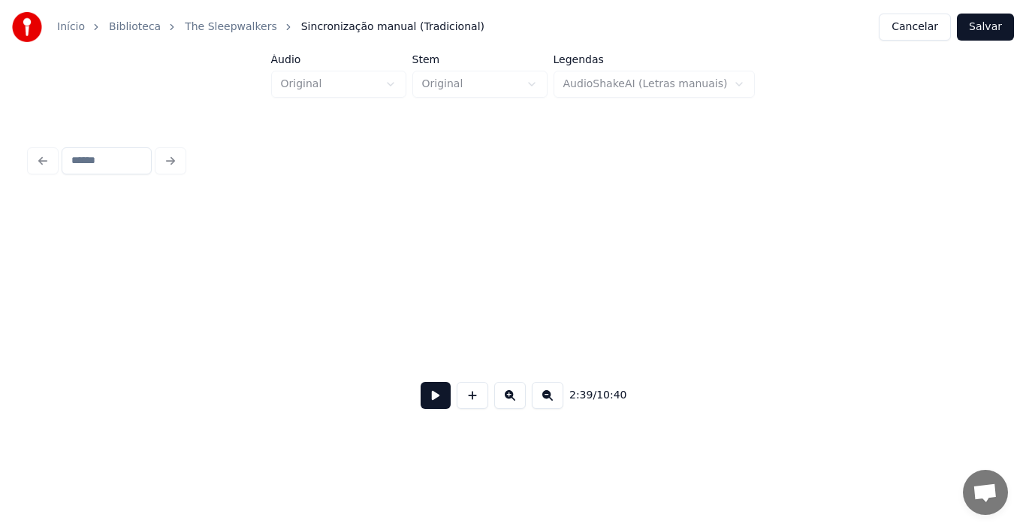
scroll to position [0, 10308]
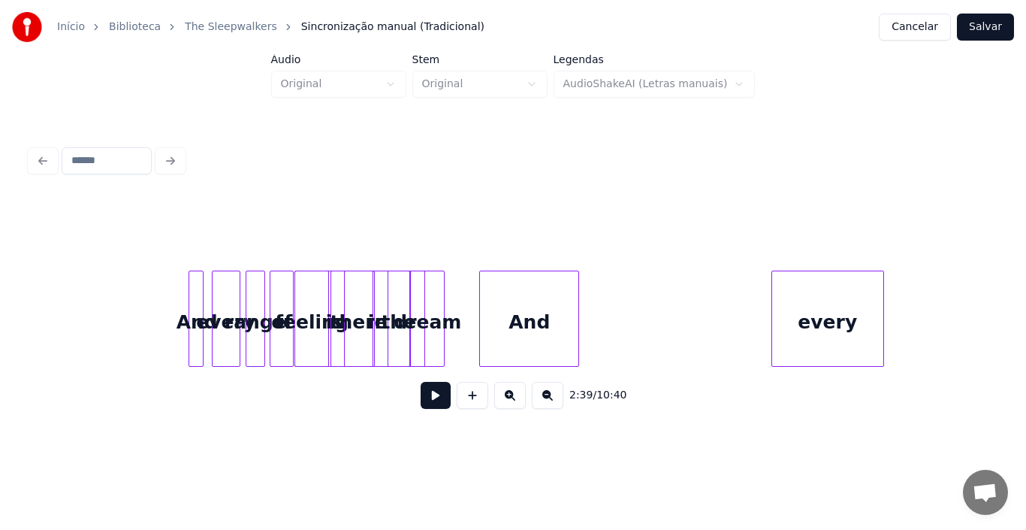
click at [506, 401] on button at bounding box center [510, 395] width 32 height 27
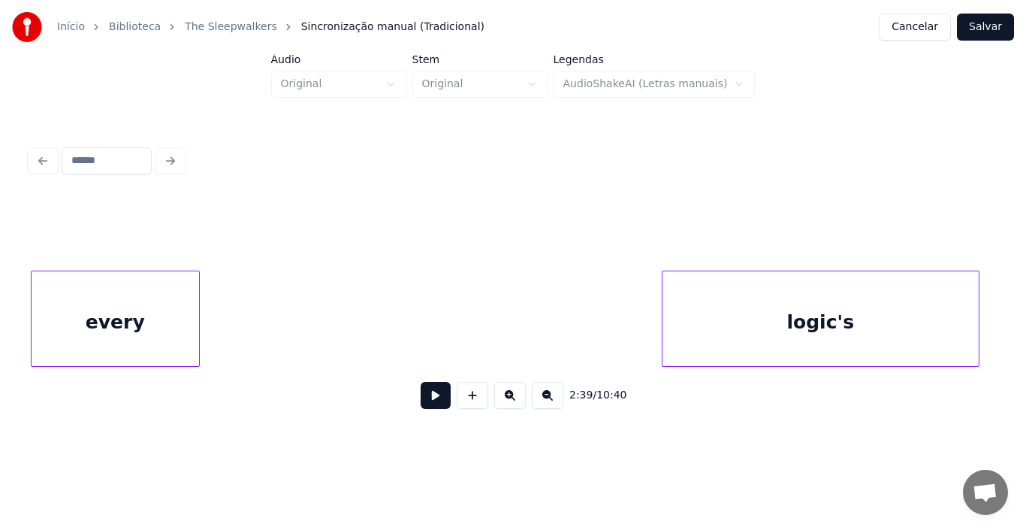
scroll to position [0, 16283]
click at [139, 326] on div "every" at bounding box center [116, 322] width 168 height 102
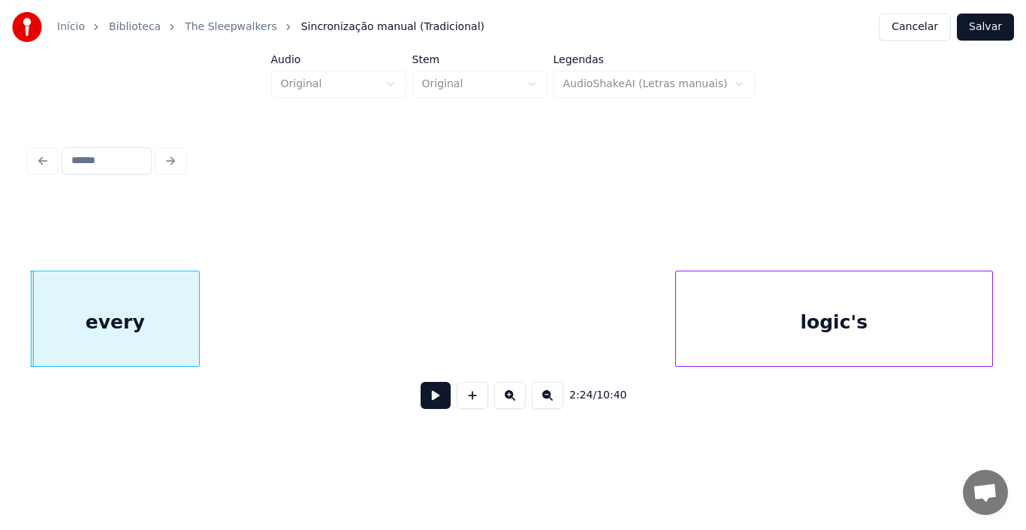
scroll to position [0, 15438]
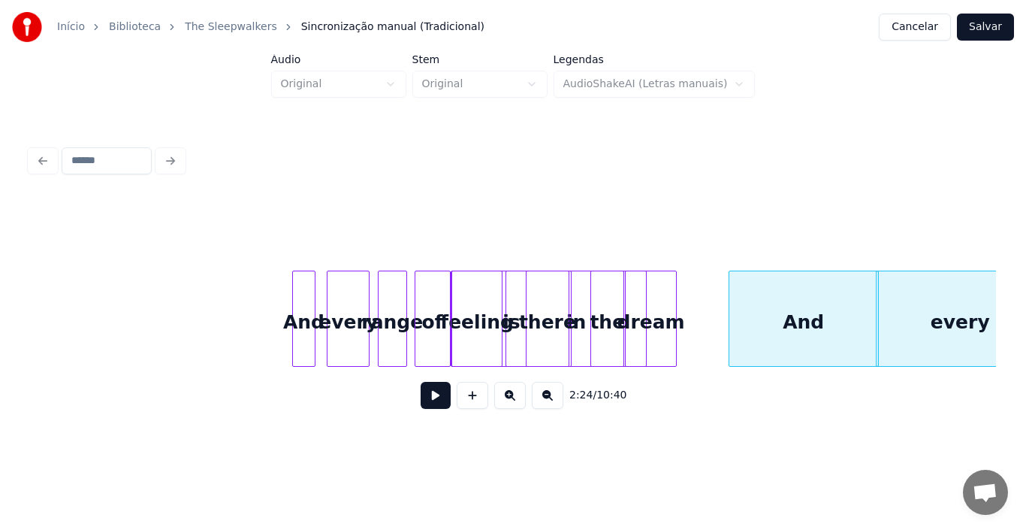
click at [824, 325] on div "And" at bounding box center [803, 322] width 149 height 102
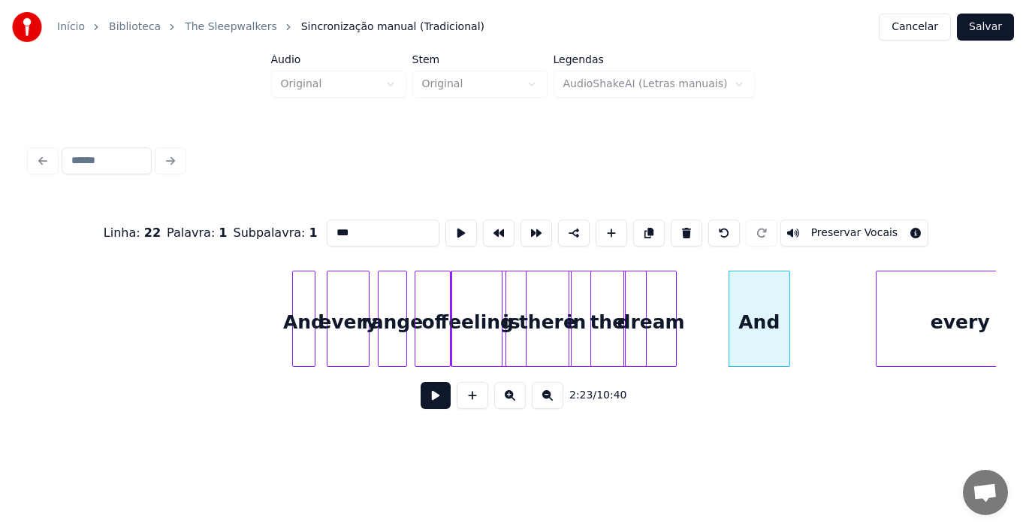
click at [787, 344] on div at bounding box center [787, 318] width 5 height 95
click at [432, 405] on button at bounding box center [436, 395] width 30 height 27
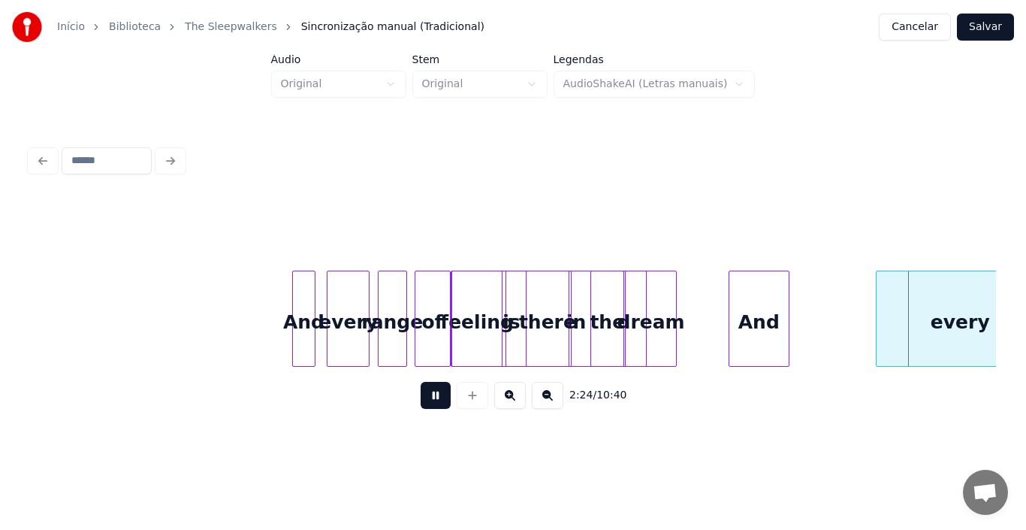
click at [433, 405] on button at bounding box center [436, 395] width 30 height 27
click at [785, 323] on div "And" at bounding box center [789, 322] width 59 height 102
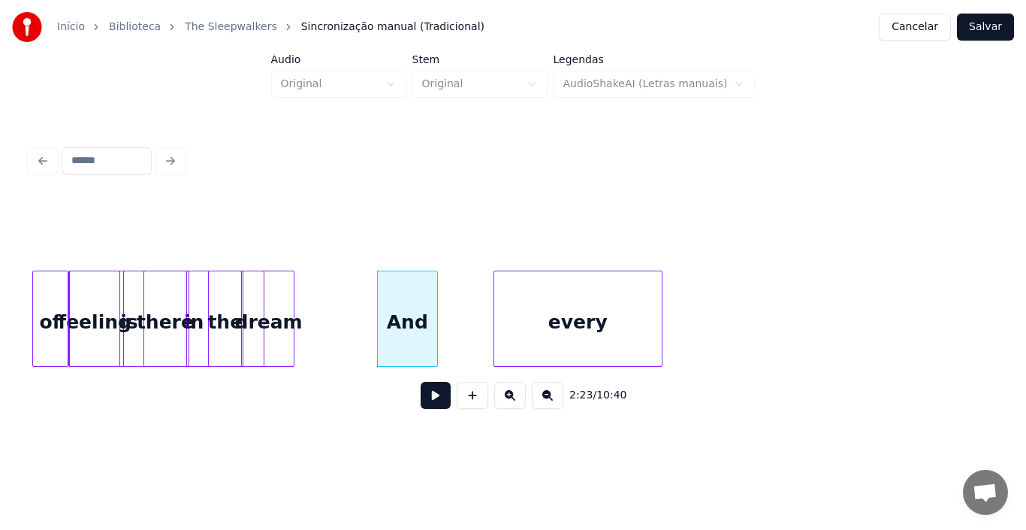
scroll to position [0, 15829]
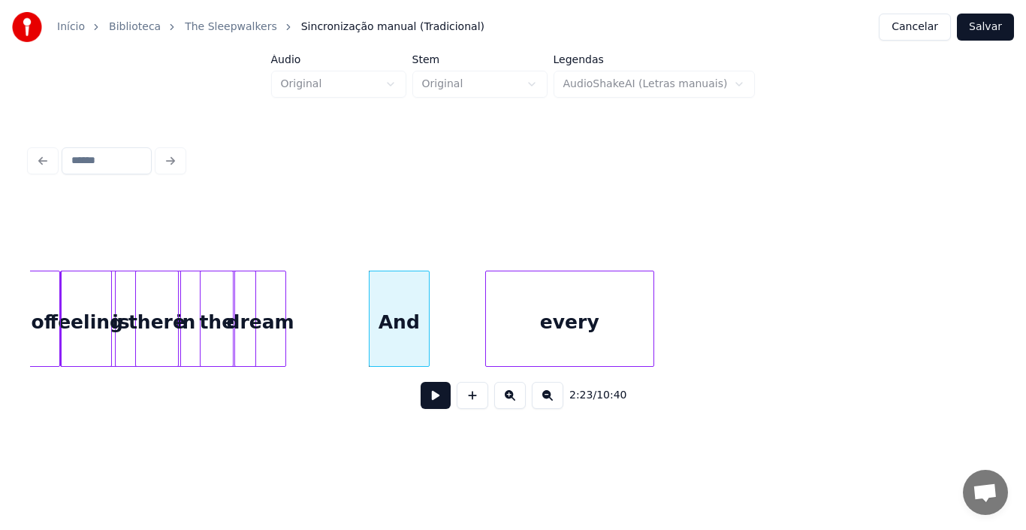
click at [654, 334] on div "every" at bounding box center [569, 318] width 169 height 96
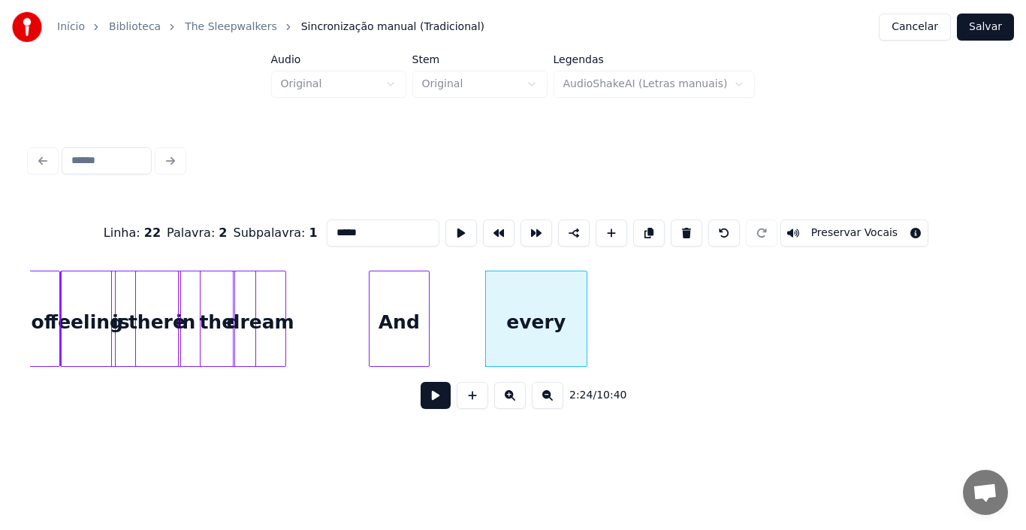
click at [584, 332] on div at bounding box center [584, 318] width 5 height 95
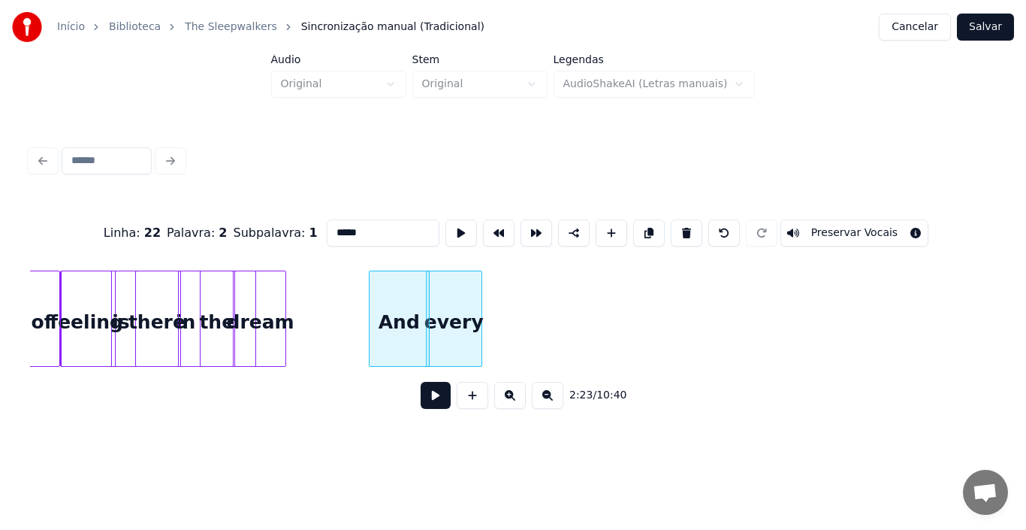
click at [479, 313] on div at bounding box center [479, 318] width 5 height 95
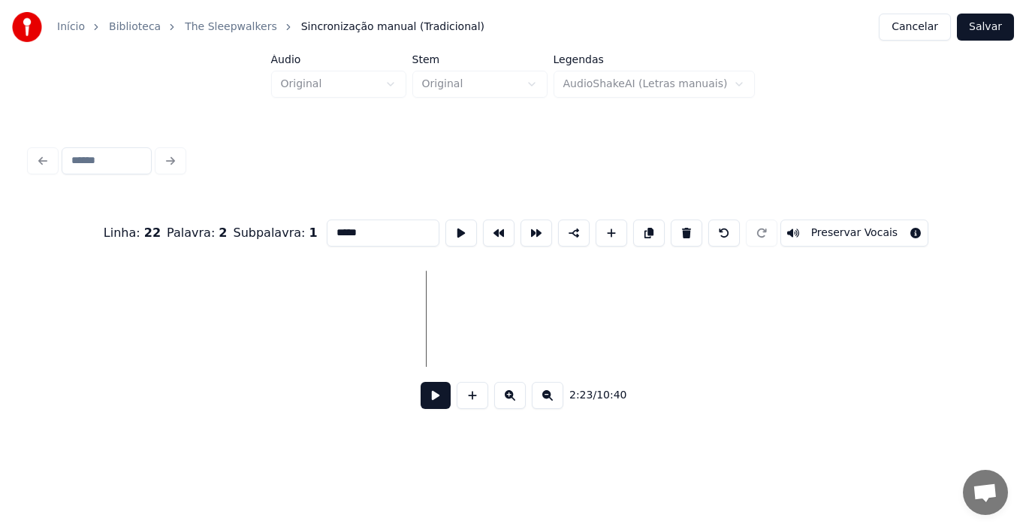
scroll to position [0, 16674]
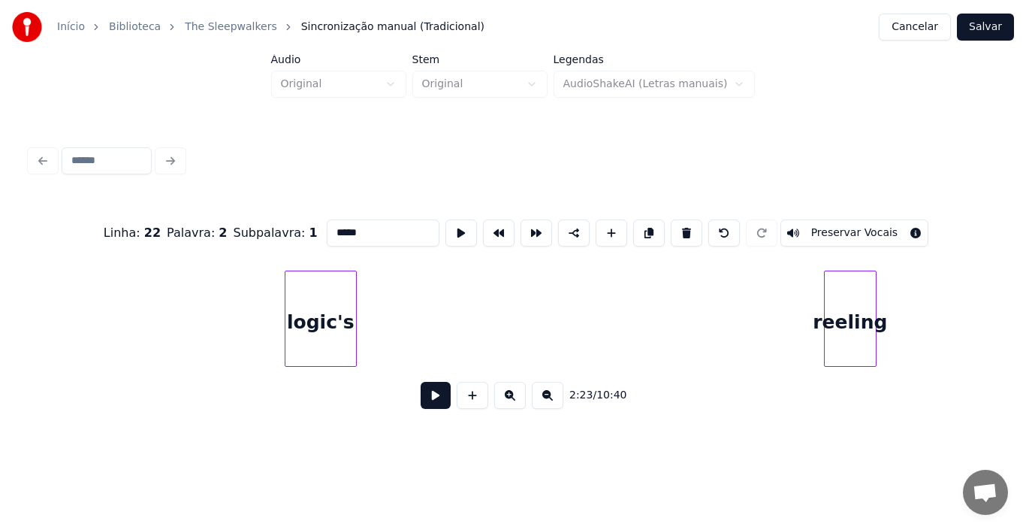
click at [353, 325] on div at bounding box center [354, 318] width 5 height 95
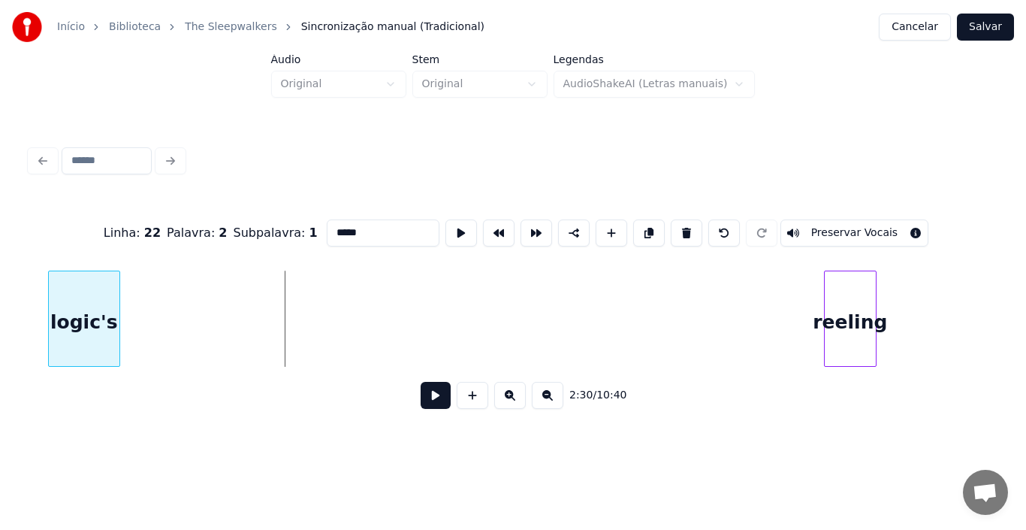
scroll to position [0, 16609]
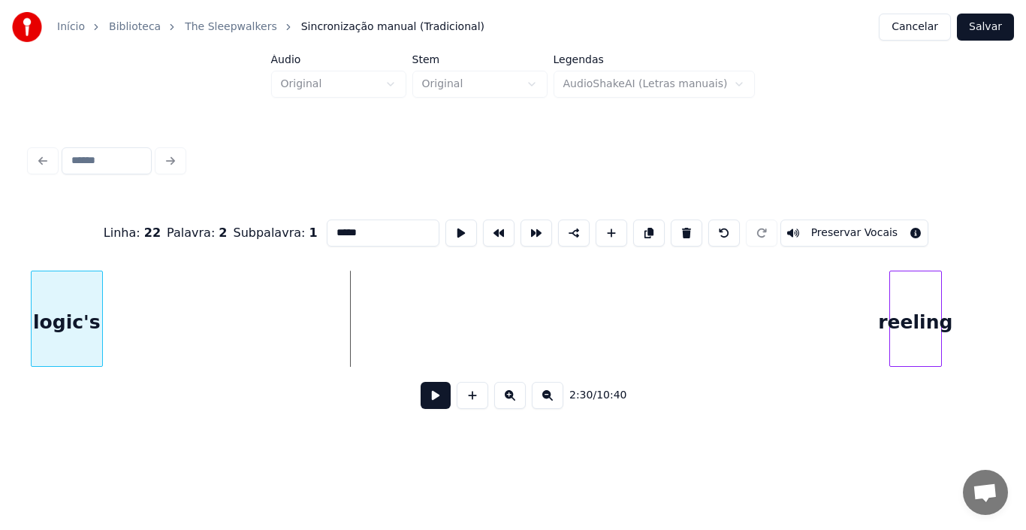
click at [2, 313] on div "Início Biblioteca The Sleepwalkers Sincronização manual (Tradicional) Cancelar …" at bounding box center [513, 219] width 1026 height 439
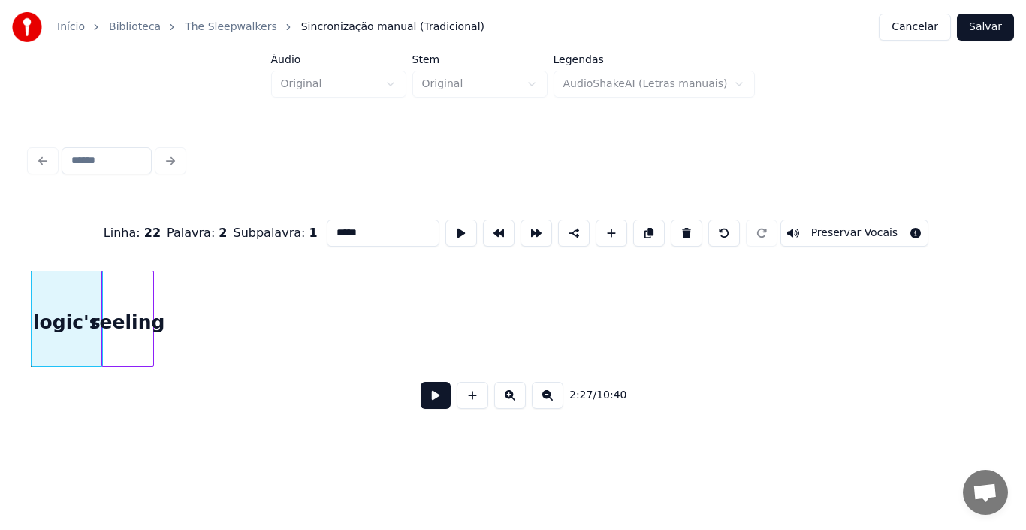
click at [133, 331] on div "reeling" at bounding box center [128, 322] width 52 height 102
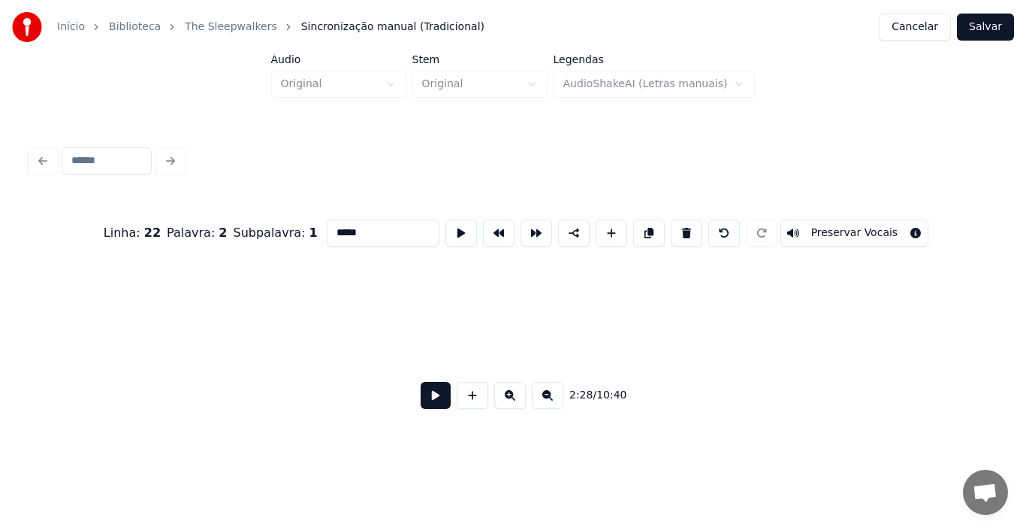
scroll to position [0, 18299]
click at [243, 328] on div at bounding box center [244, 318] width 5 height 95
click at [0, 268] on div "Início Biblioteca The Sleepwalkers Sincronização manual (Tradicional) Cancelar …" at bounding box center [513, 219] width 1026 height 439
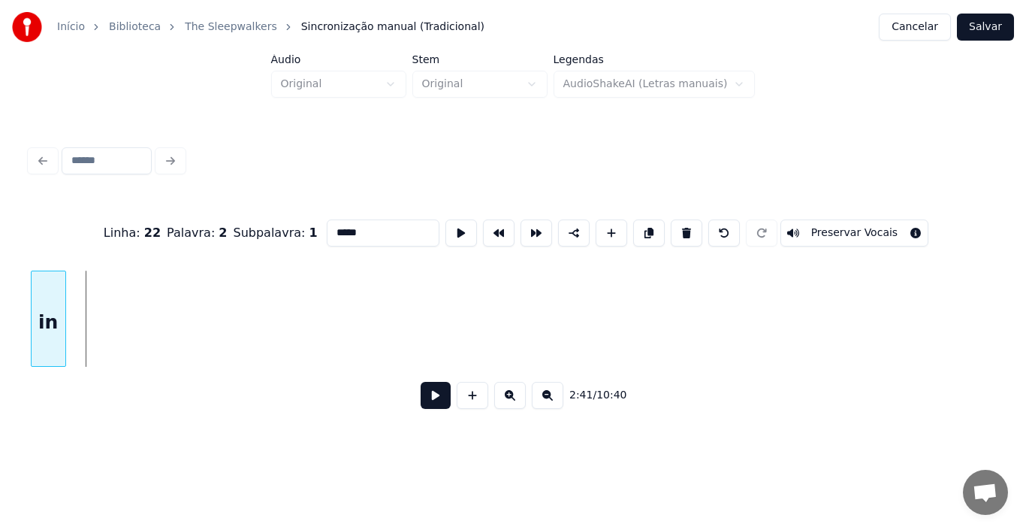
click at [0, 288] on div "Início Biblioteca The Sleepwalkers Sincronização manual (Tradicional) Cancelar …" at bounding box center [513, 219] width 1026 height 439
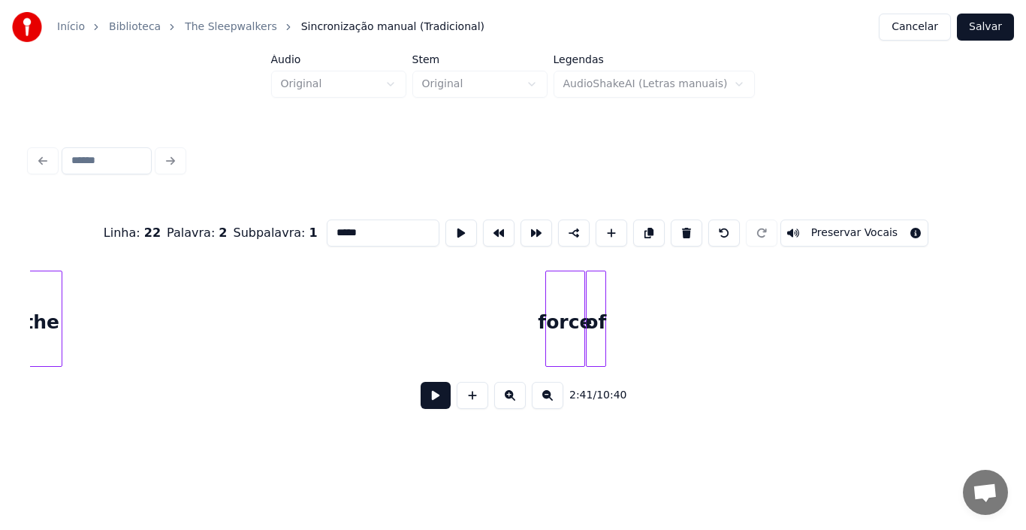
scroll to position [0, 18988]
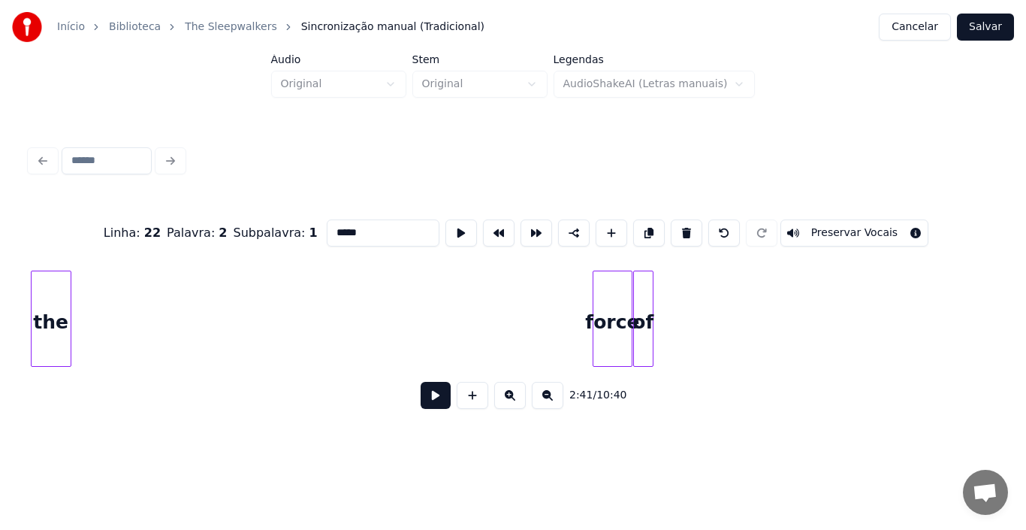
click at [0, 247] on div "Início Biblioteca The Sleepwalkers Sincronização manual (Tradicional) Cancelar …" at bounding box center [513, 219] width 1026 height 439
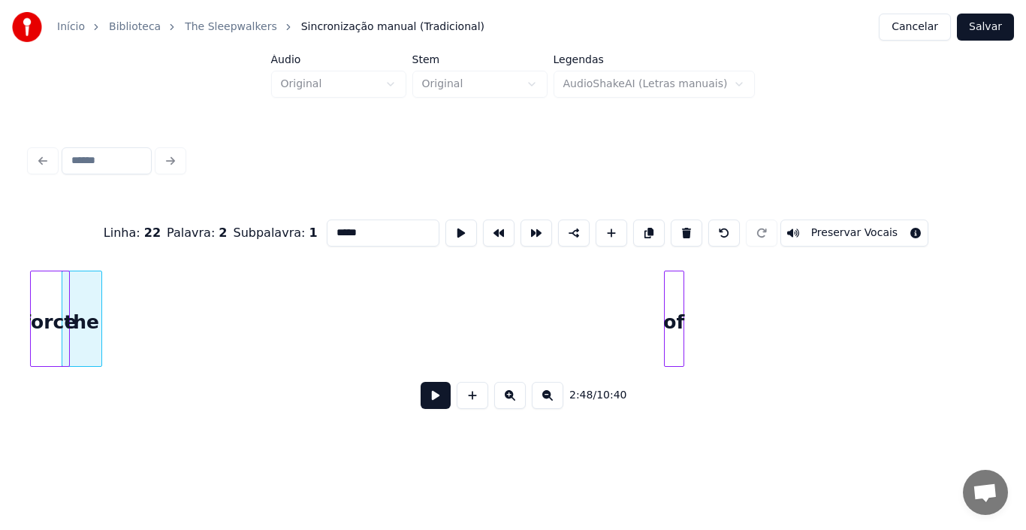
scroll to position [0, 18928]
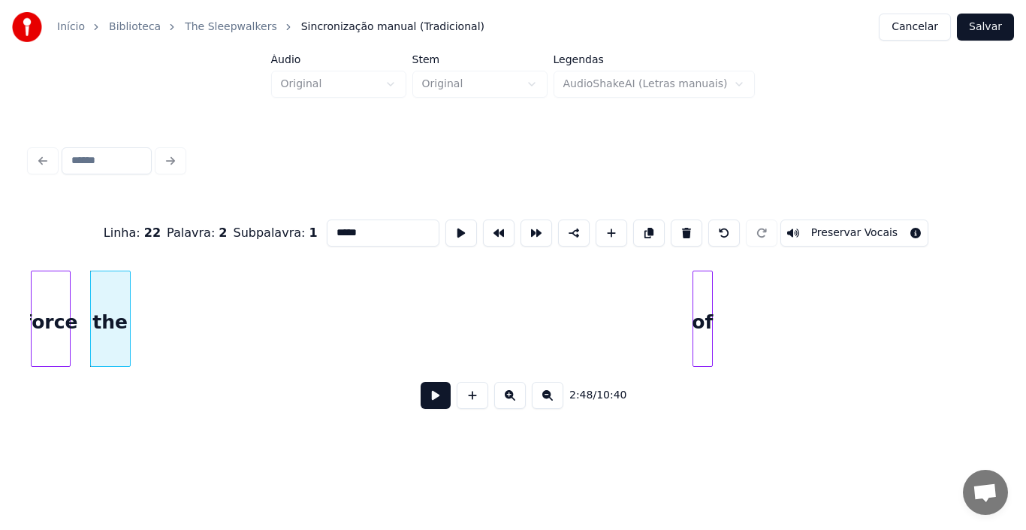
click at [0, 281] on div "Início Biblioteca The Sleepwalkers Sincronização manual (Tradicional) Cancelar …" at bounding box center [513, 219] width 1026 height 439
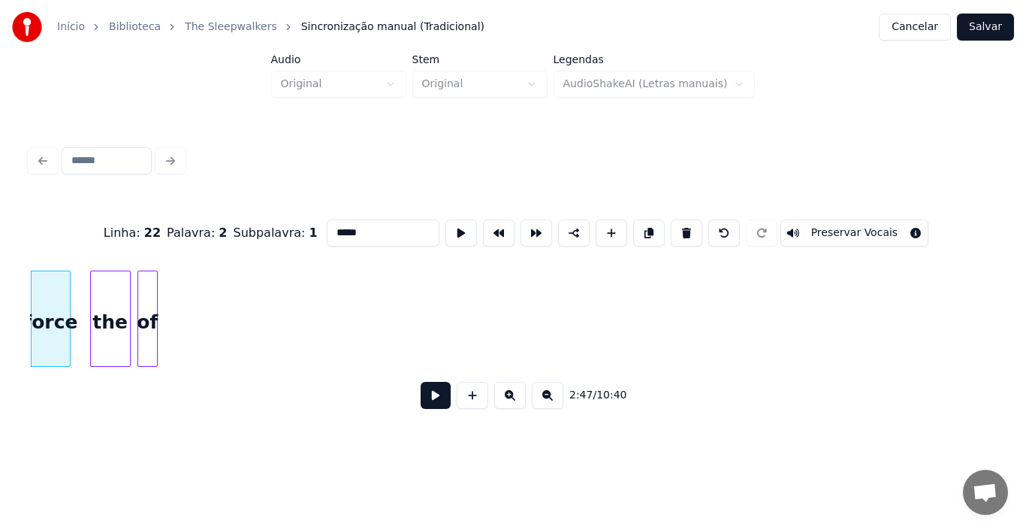
click at [149, 328] on div "of" at bounding box center [147, 322] width 19 height 102
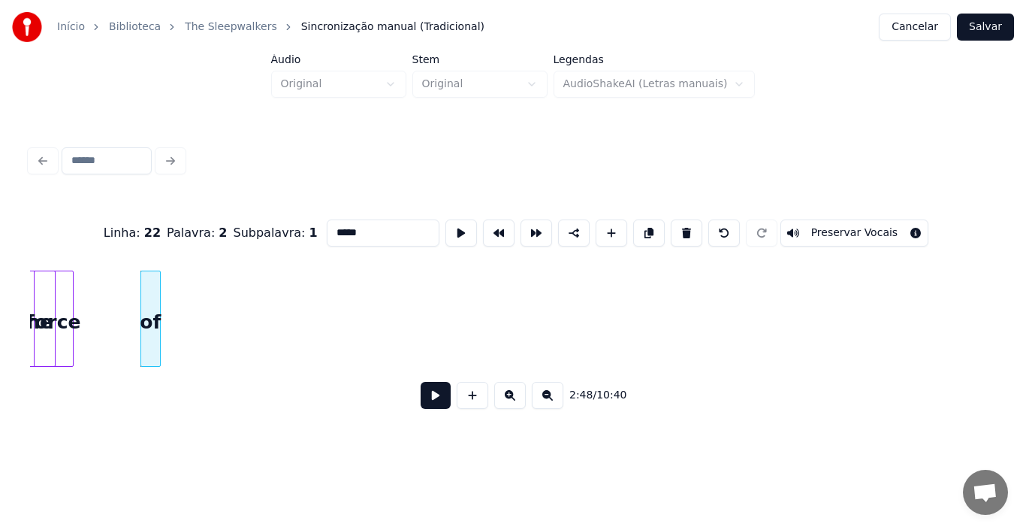
scroll to position [0, 18888]
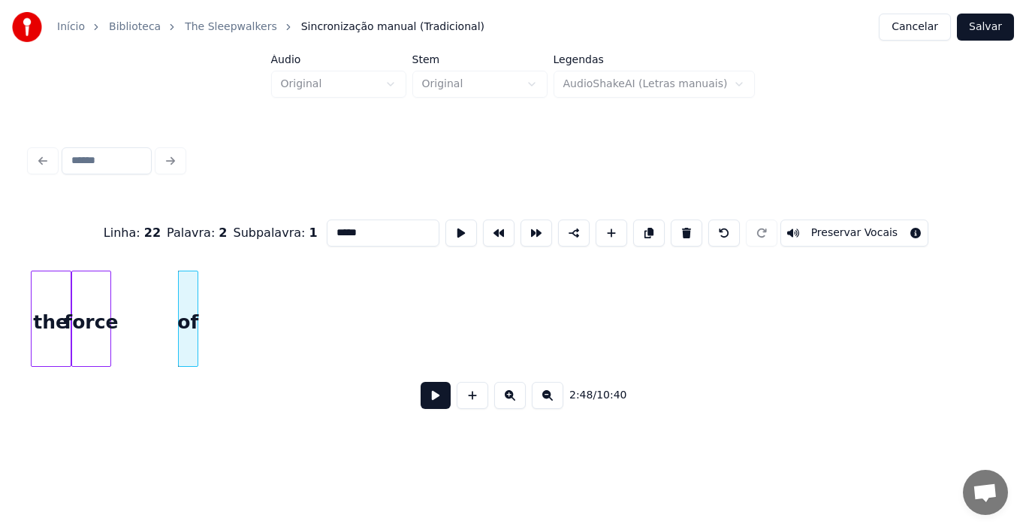
click at [21, 321] on div "Início Biblioteca The Sleepwalkers Sincronização manual (Tradicional) Cancelar …" at bounding box center [513, 219] width 1026 height 439
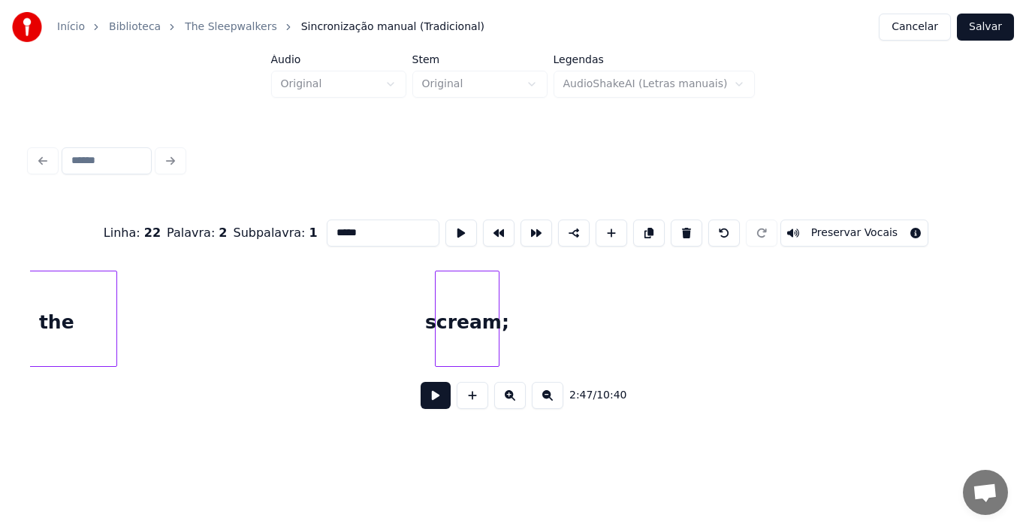
scroll to position [0, 20472]
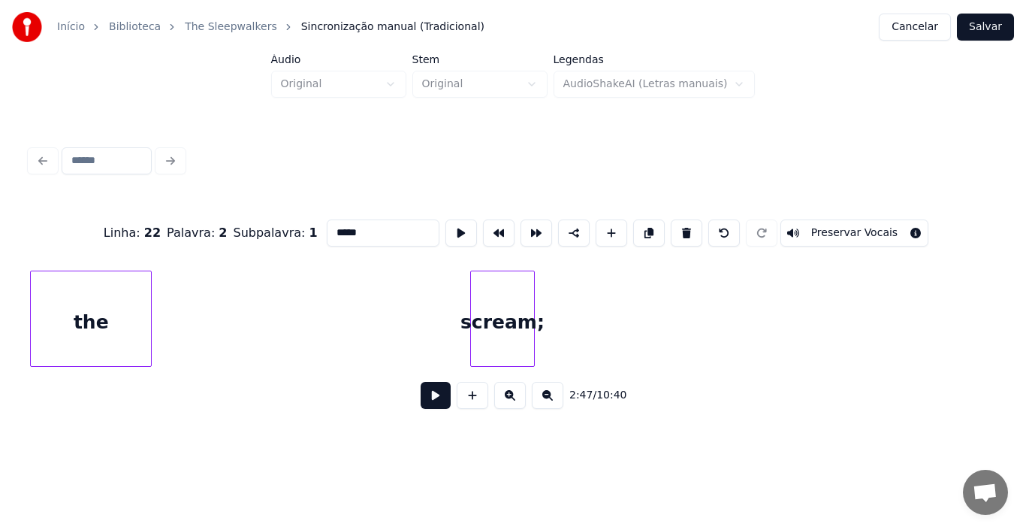
click at [0, 310] on div "Início Biblioteca The Sleepwalkers Sincronização manual (Tradicional) Cancelar …" at bounding box center [513, 219] width 1026 height 439
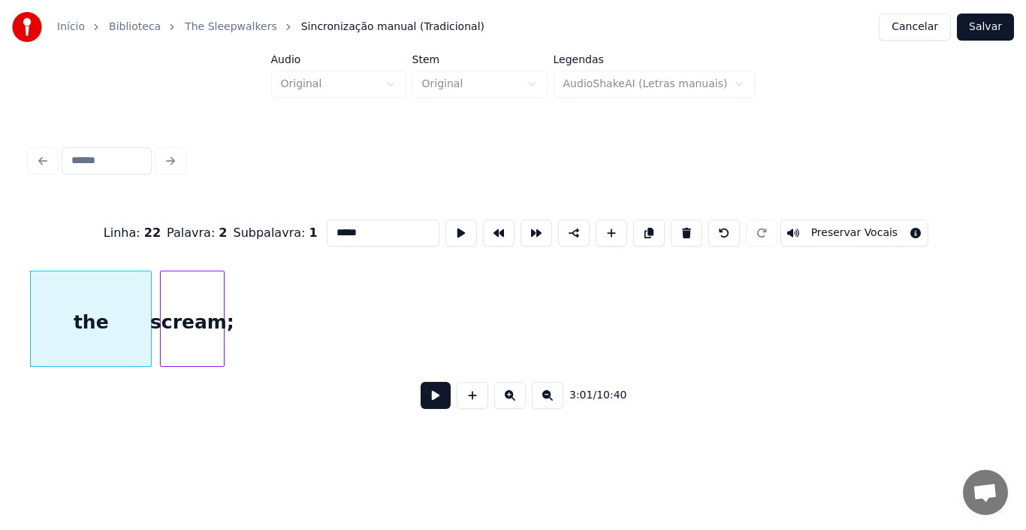
click at [195, 321] on div "scream;" at bounding box center [192, 322] width 63 height 102
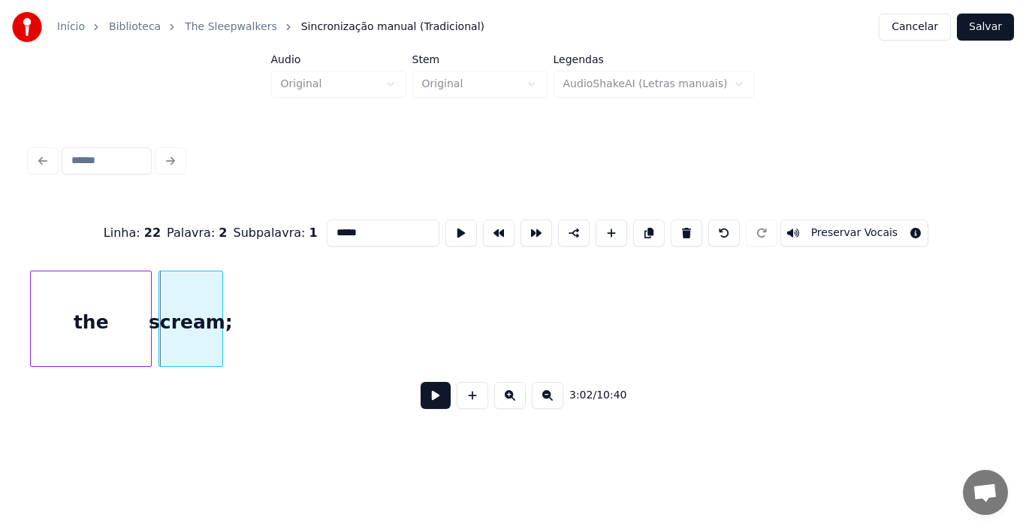
click at [194, 326] on div "scream;" at bounding box center [190, 322] width 63 height 102
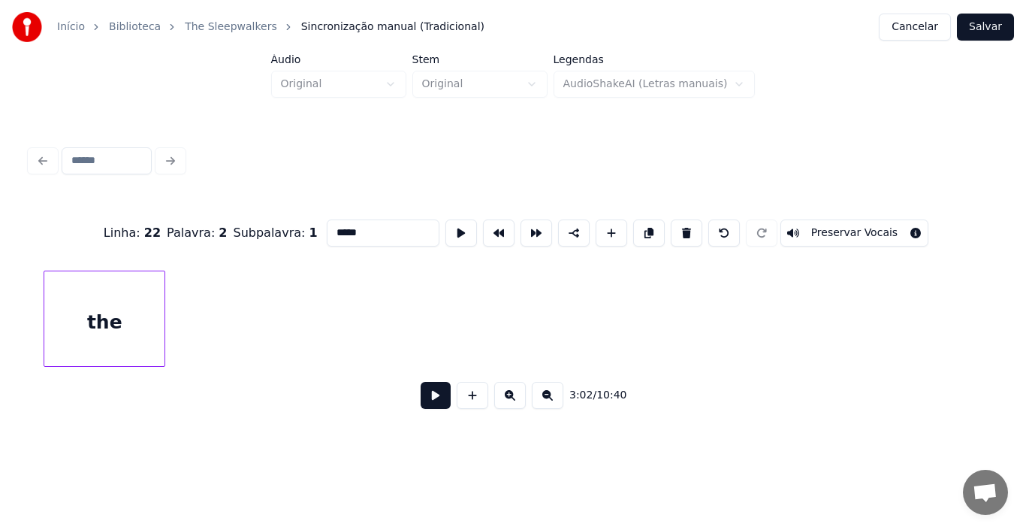
scroll to position [0, 19598]
click at [104, 325] on div "the" at bounding box center [91, 322] width 120 height 102
click at [0, 343] on div "Início Biblioteca The Sleepwalkers Sincronização manual (Tradicional) Cancelar …" at bounding box center [513, 219] width 1026 height 439
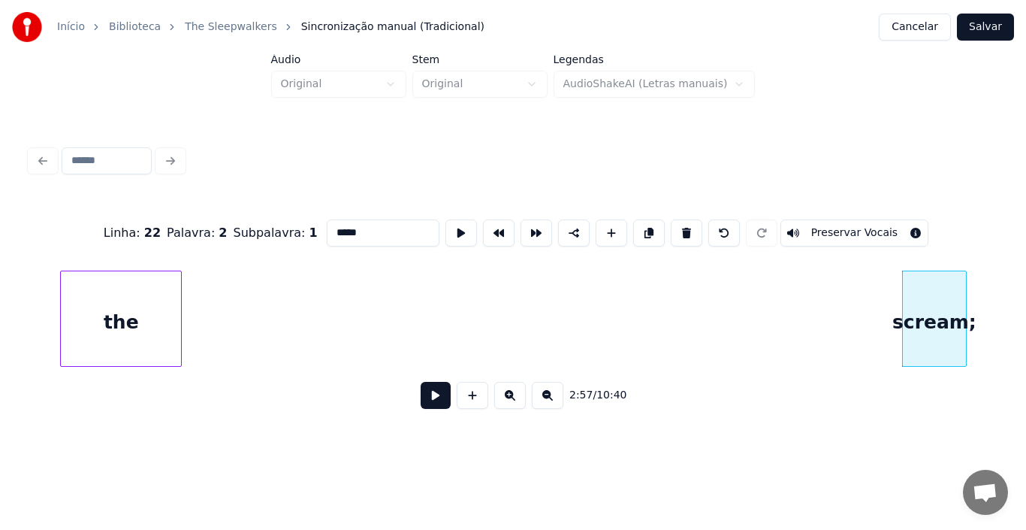
scroll to position [0, 19107]
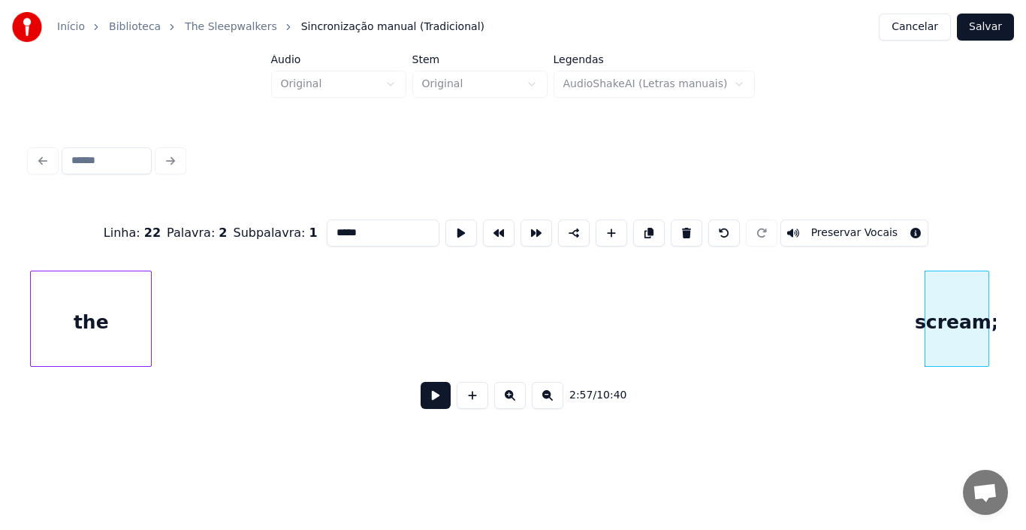
click at [105, 327] on div "the" at bounding box center [91, 322] width 120 height 102
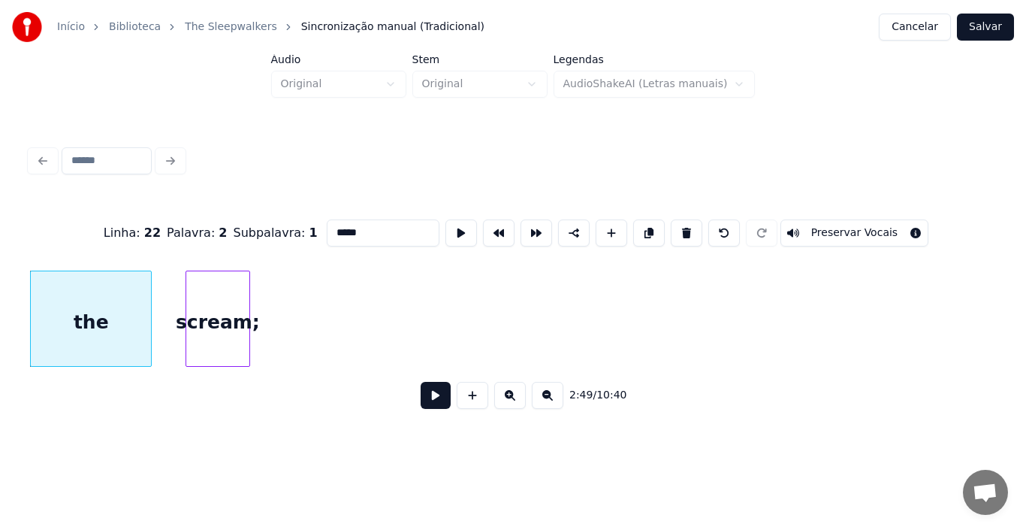
click at [231, 393] on div "Linha : 22 Palavra : 2 Subpalavra : 1 ***** Preservar Vocais 2:49 / 10:40" at bounding box center [513, 309] width 966 height 228
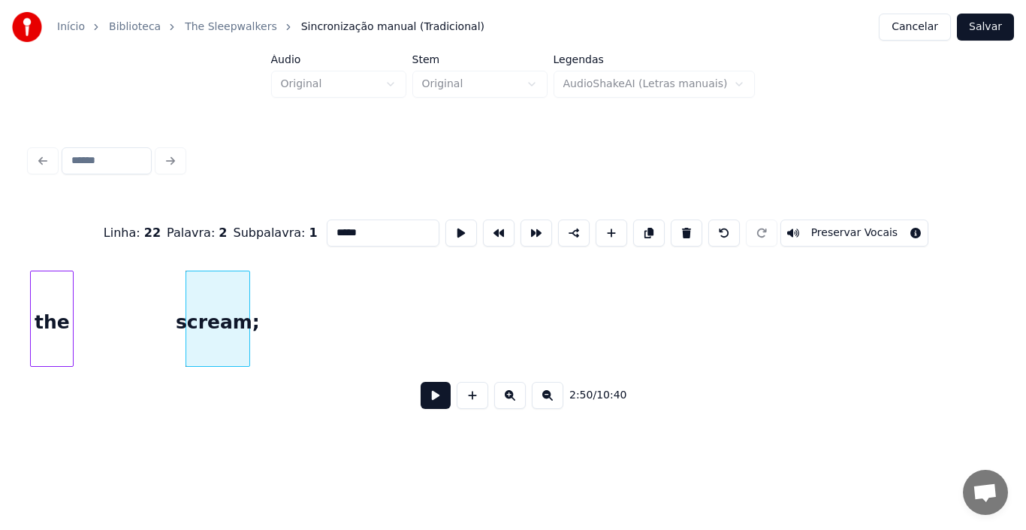
click at [71, 360] on div "scream; the" at bounding box center [513, 318] width 966 height 96
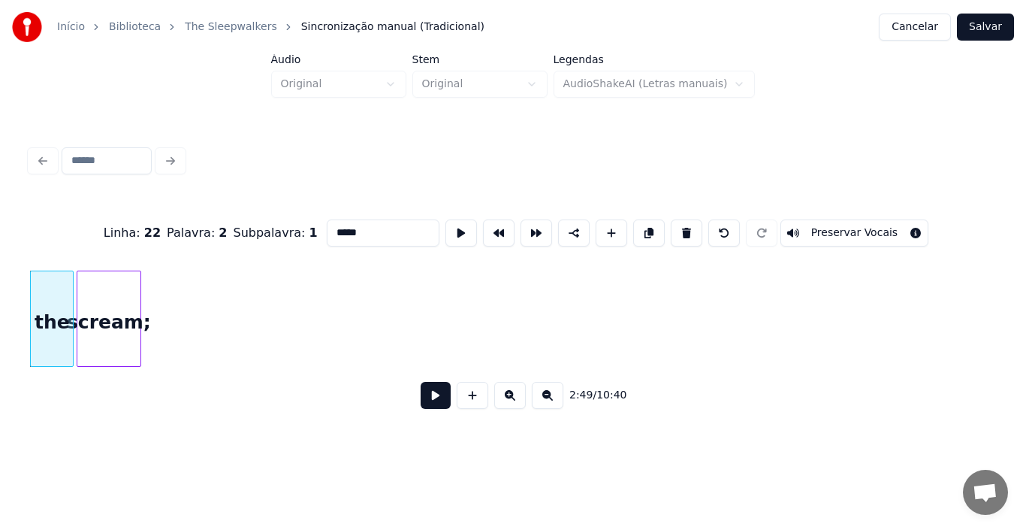
click at [92, 363] on div "scream; the" at bounding box center [513, 318] width 966 height 96
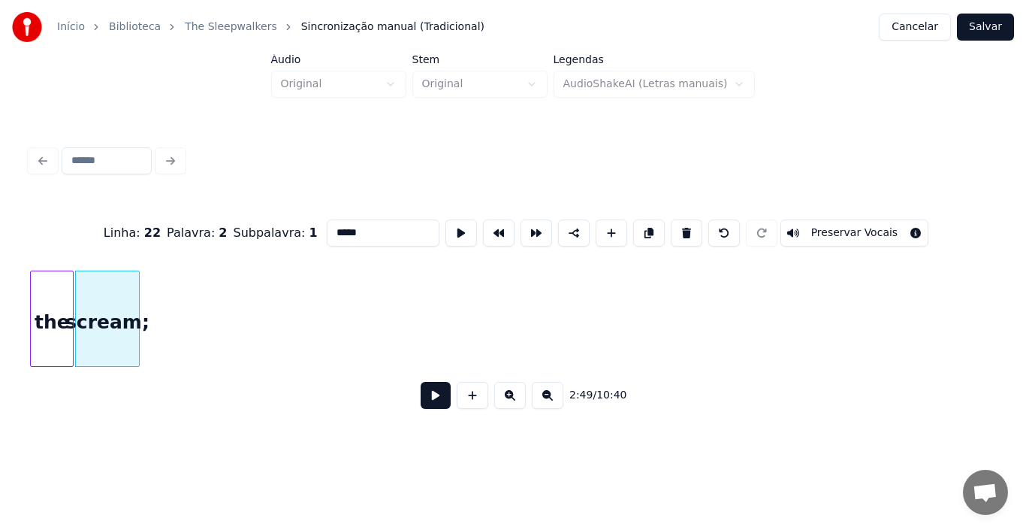
scroll to position [0, 18261]
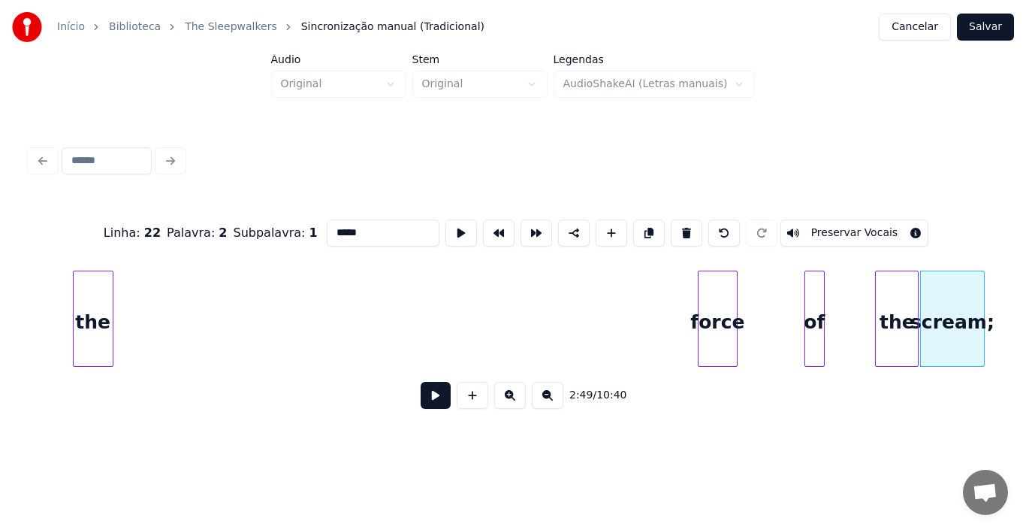
click at [96, 248] on div "Linha : 22 Palavra : 2 Subpalavra : 1 ***** Preservar Vocais 2:49 / 10:40" at bounding box center [513, 309] width 966 height 228
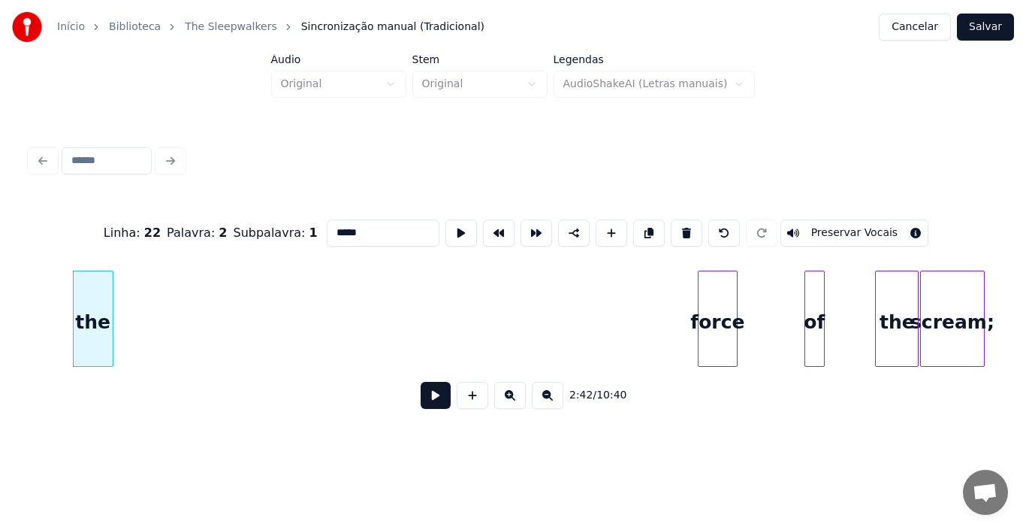
click at [96, 248] on div "Linha : 22 Palavra : 2 Subpalavra : 1 ***** Preservar Vocais" at bounding box center [513, 232] width 966 height 75
click at [134, 409] on div "Linha : 22 Palavra : 2 Subpalavra : 1 ***** Preservar Vocais 2:42 / 10:40" at bounding box center [513, 309] width 966 height 228
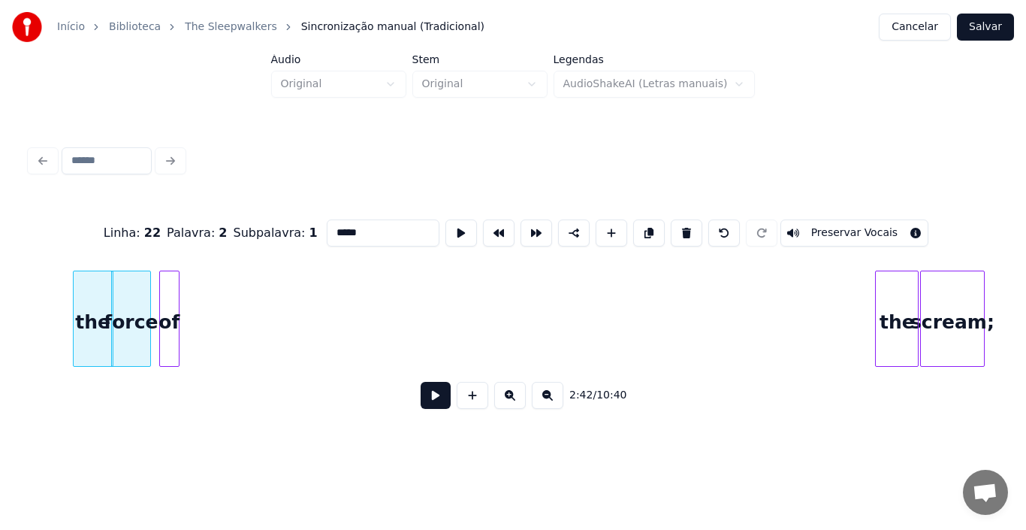
click at [170, 383] on div "Linha : 22 Palavra : 2 Subpalavra : 1 ***** Preservar Vocais 2:42 / 10:40" at bounding box center [513, 309] width 966 height 228
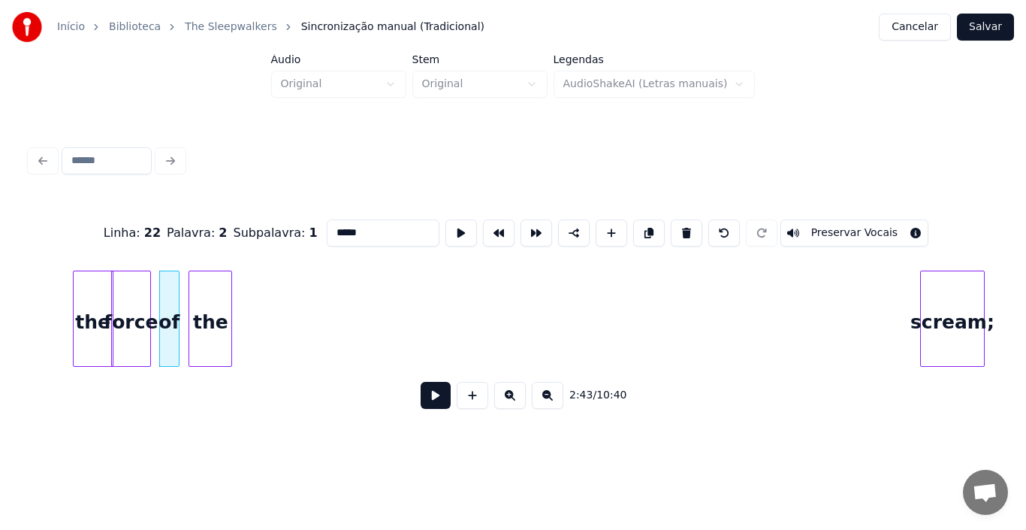
click at [202, 346] on div "the" at bounding box center [210, 322] width 42 height 102
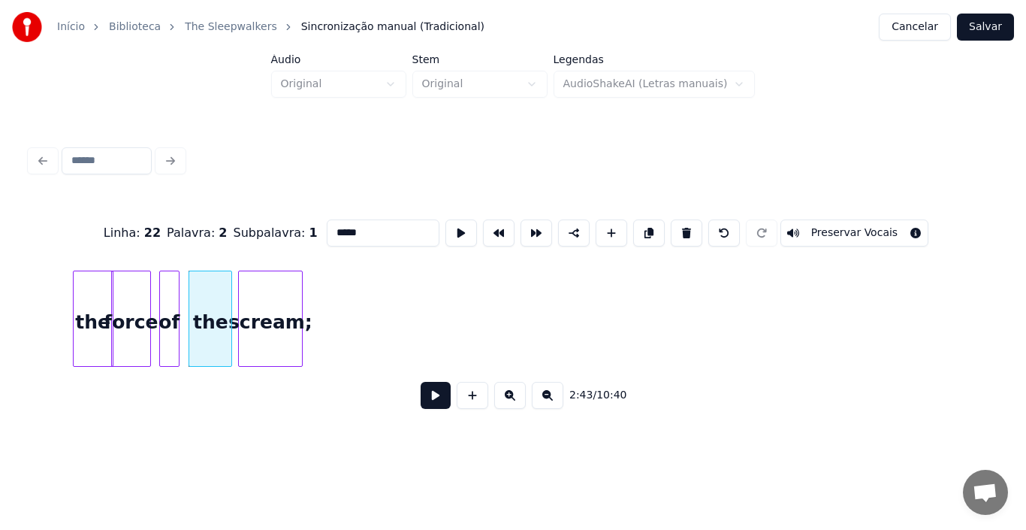
click at [250, 339] on div "scream;" at bounding box center [270, 322] width 63 height 102
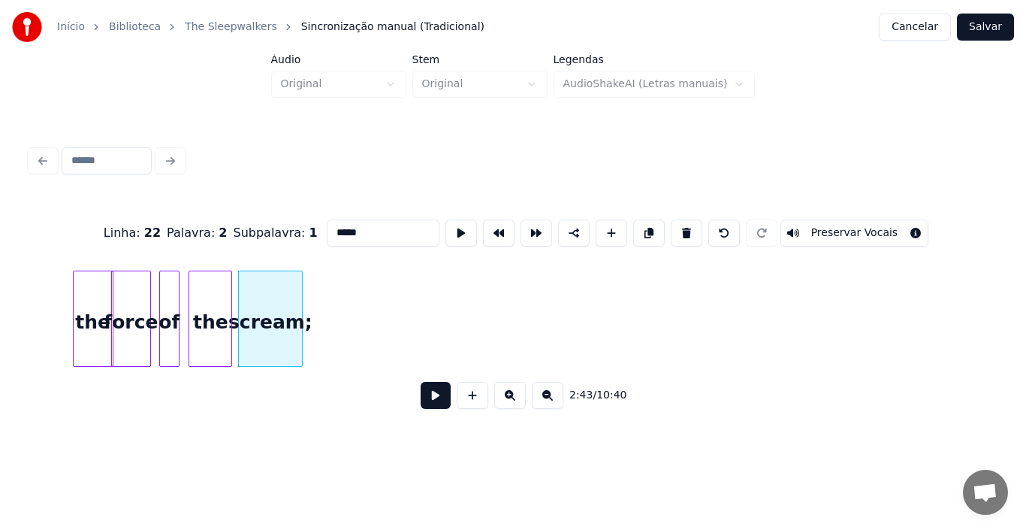
scroll to position [0, 17416]
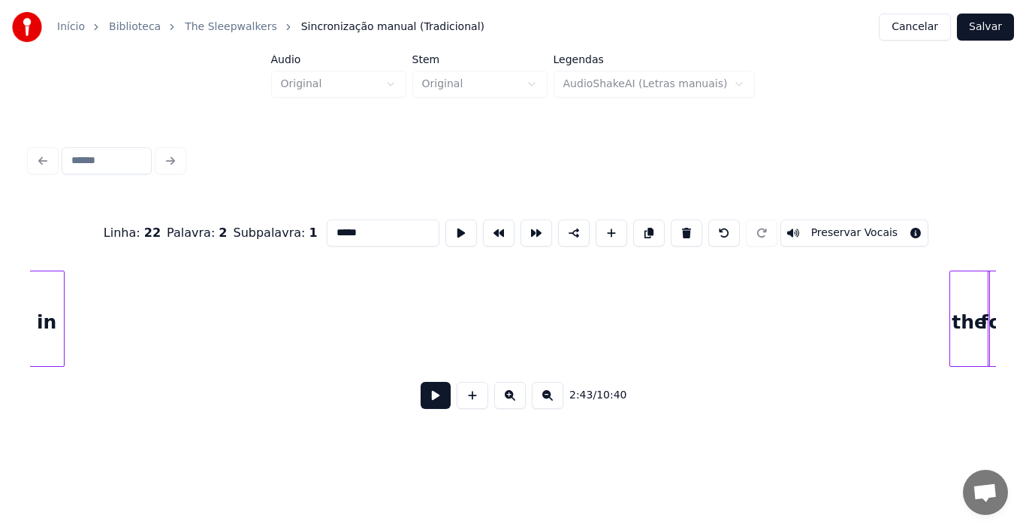
click at [15, 318] on div "Início Biblioteca The Sleepwalkers Sincronização manual (Tradicional) Cancelar …" at bounding box center [513, 219] width 1026 height 439
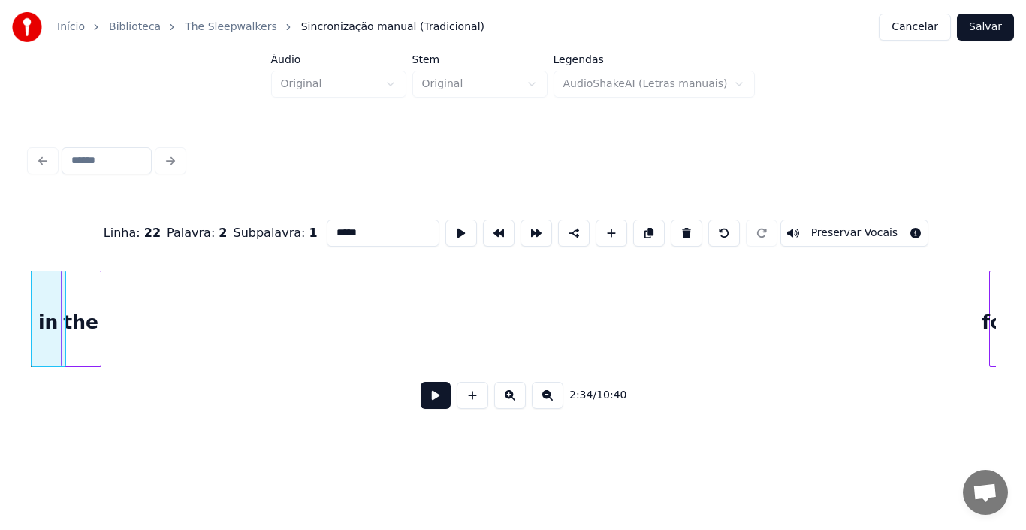
click at [89, 327] on div "the" at bounding box center [81, 322] width 39 height 102
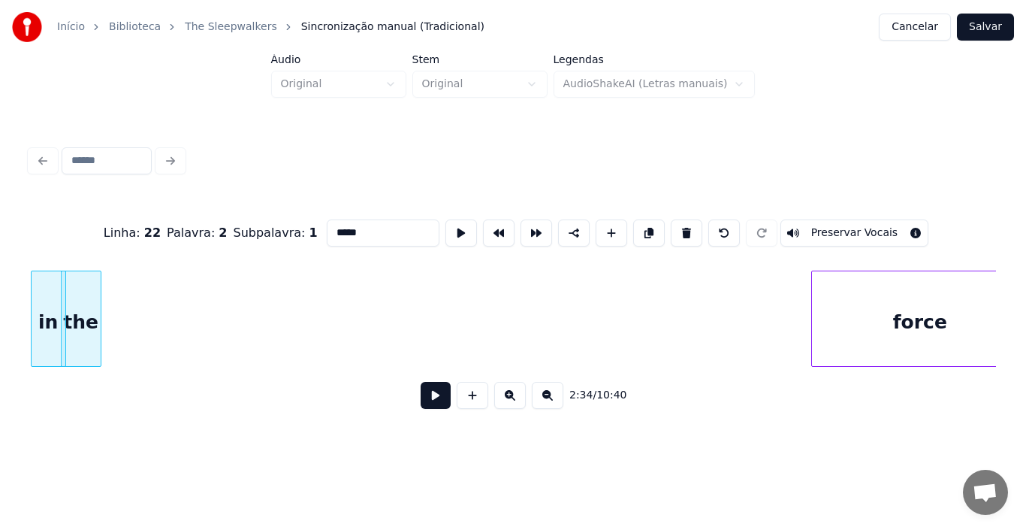
click at [814, 317] on div at bounding box center [814, 318] width 5 height 95
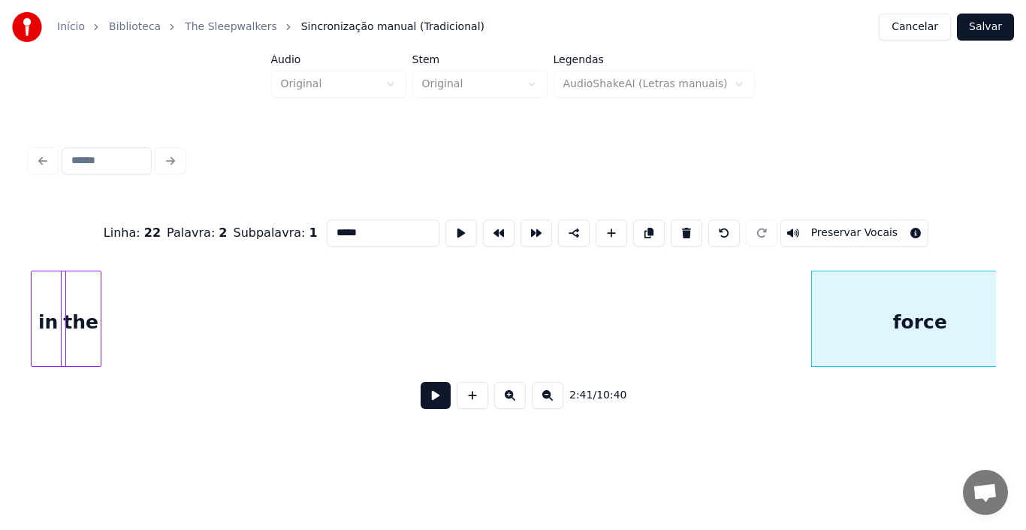
scroll to position [0, 17411]
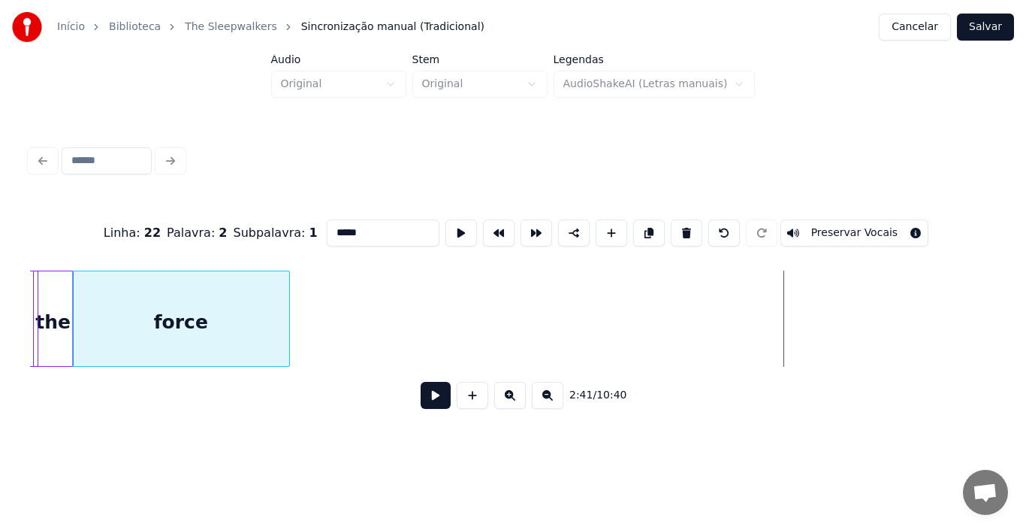
click at [168, 263] on div "Linha : 22 Palavra : 2 Subpalavra : 1 ***** Preservar Vocais 2:41 / 10:40" at bounding box center [513, 309] width 966 height 228
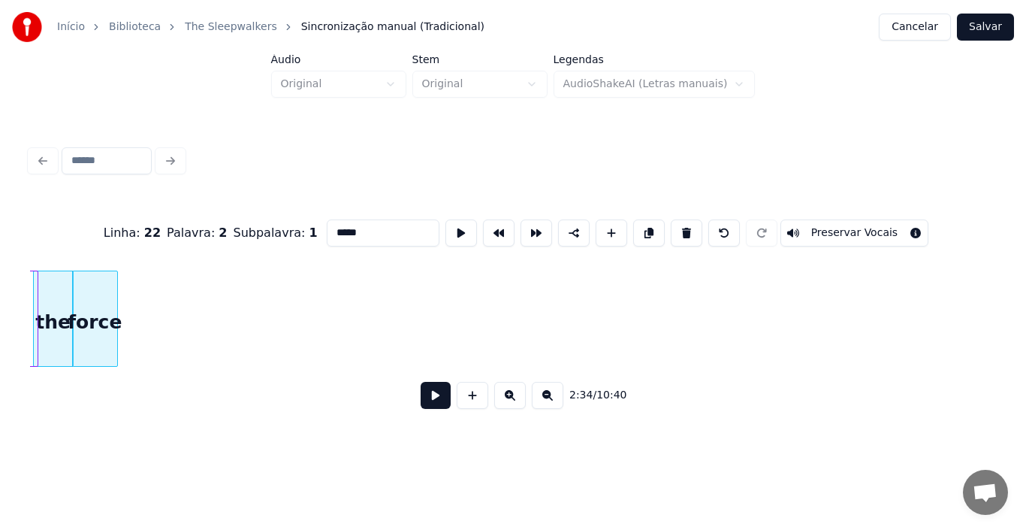
click at [115, 334] on div at bounding box center [115, 318] width 5 height 95
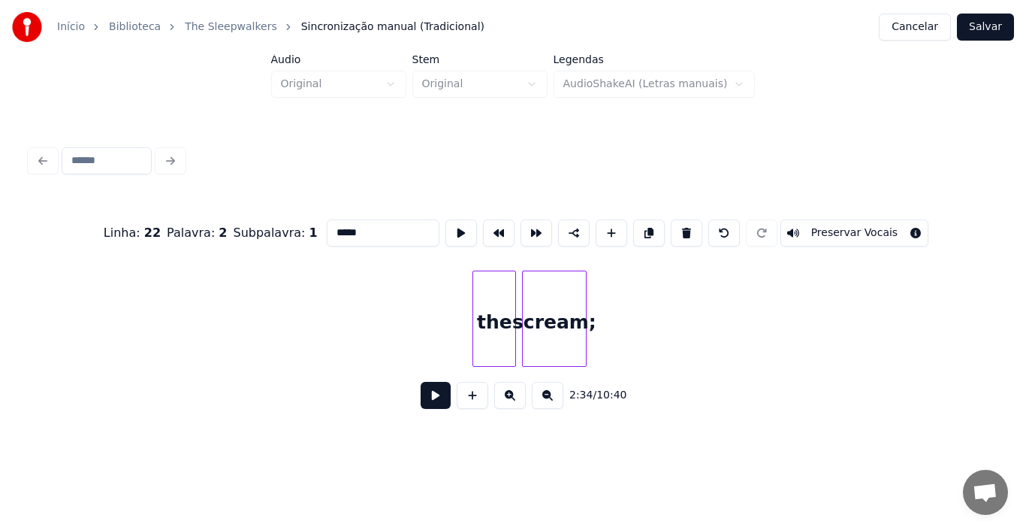
scroll to position [0, 17941]
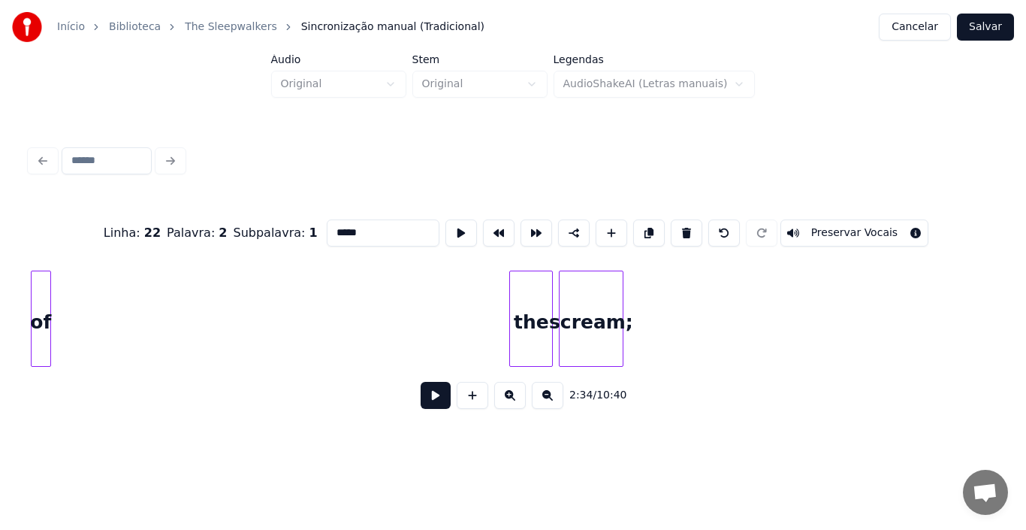
click at [0, 332] on div "Início Biblioteca The Sleepwalkers Sincronização manual (Tradicional) Cancelar …" at bounding box center [513, 219] width 1026 height 439
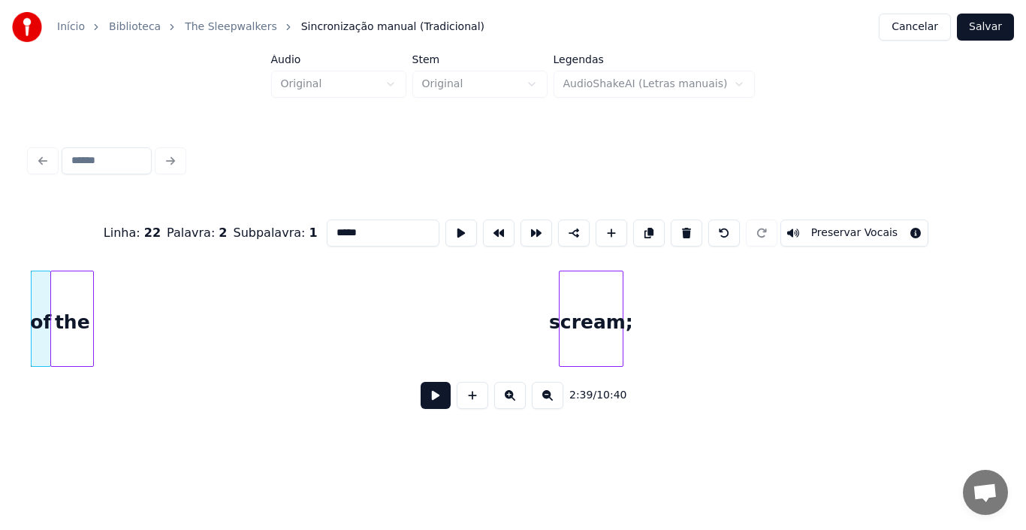
click at [71, 355] on div "the" at bounding box center [72, 322] width 42 height 102
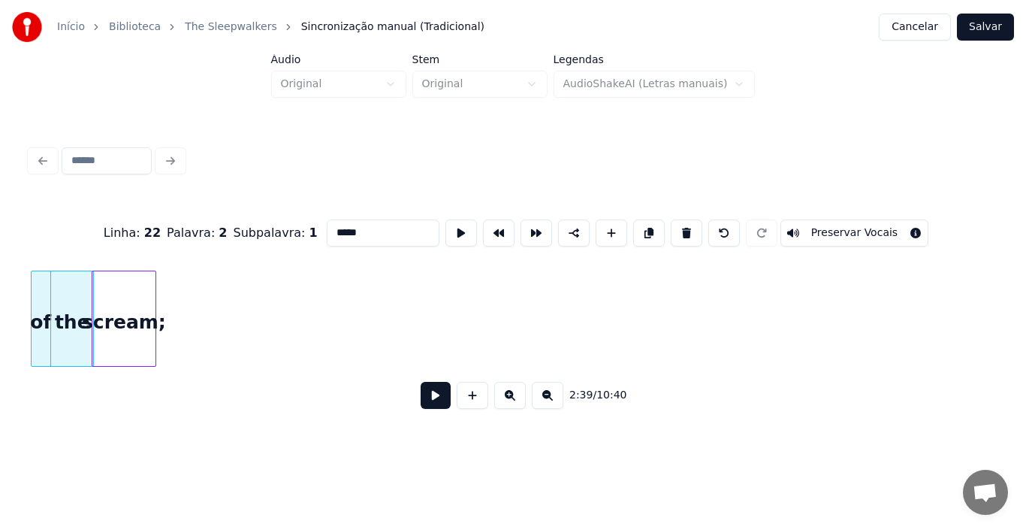
click at [120, 364] on div "of the scream;" at bounding box center [513, 318] width 966 height 96
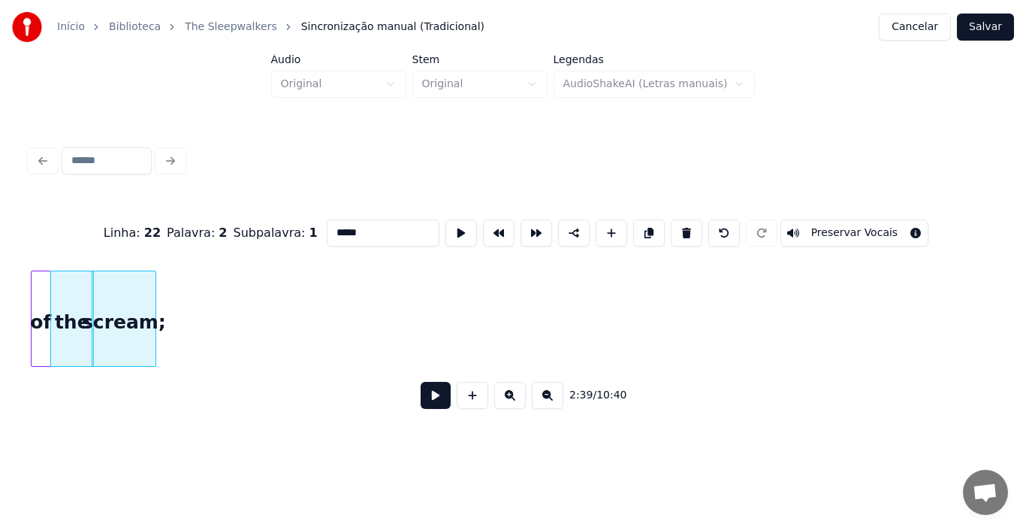
scroll to position [0, 17095]
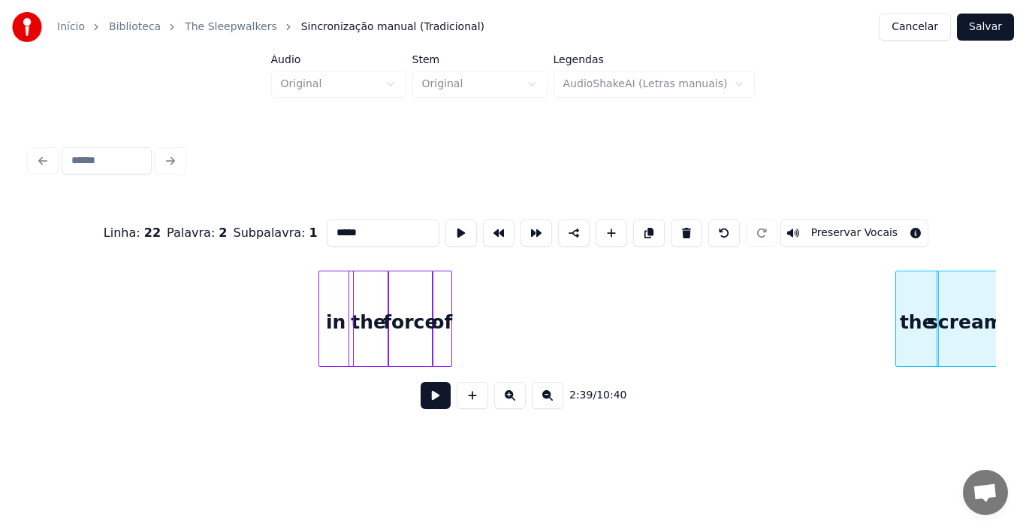
click at [438, 343] on div "of" at bounding box center [442, 322] width 19 height 102
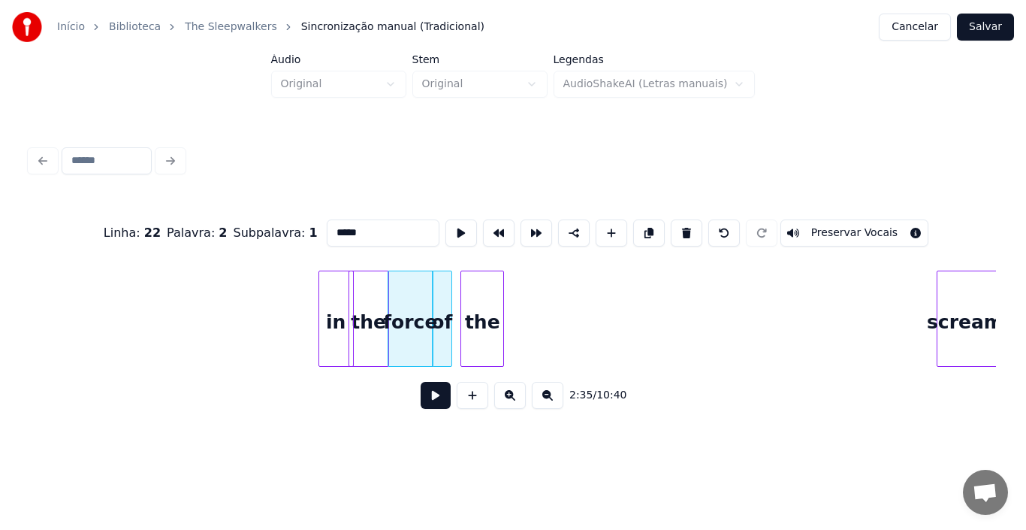
click at [487, 367] on div "of the scream; the force in" at bounding box center [513, 318] width 966 height 96
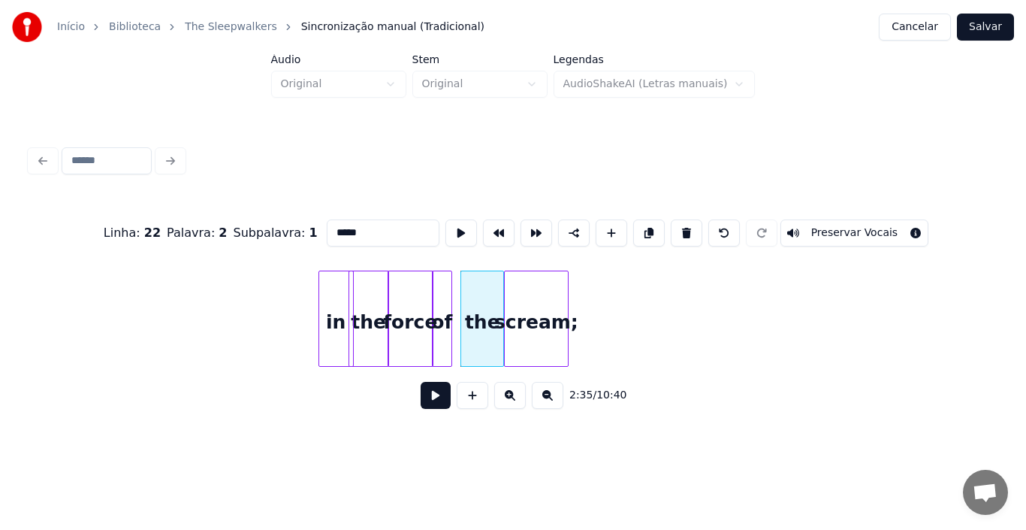
click at [554, 362] on div "of the scream; the force in" at bounding box center [513, 318] width 966 height 96
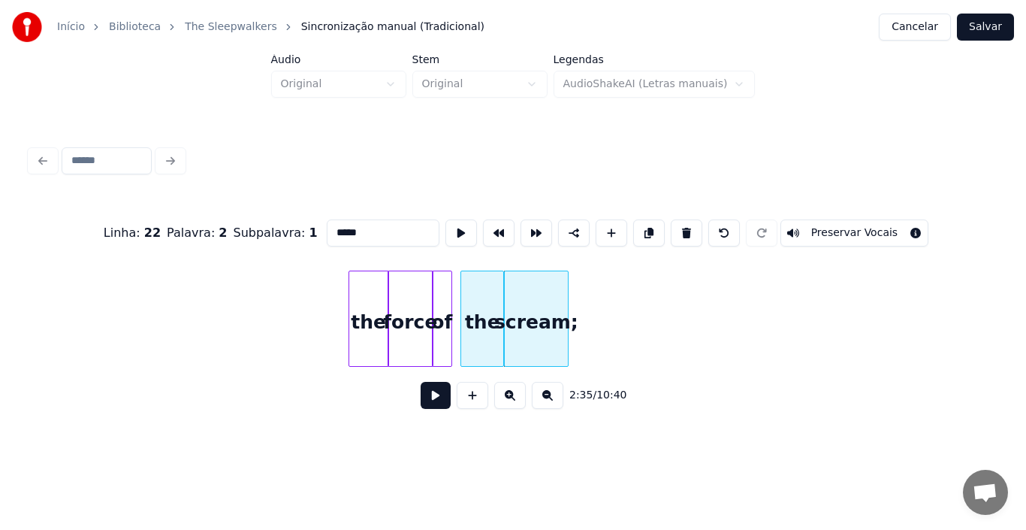
scroll to position [0, 17054]
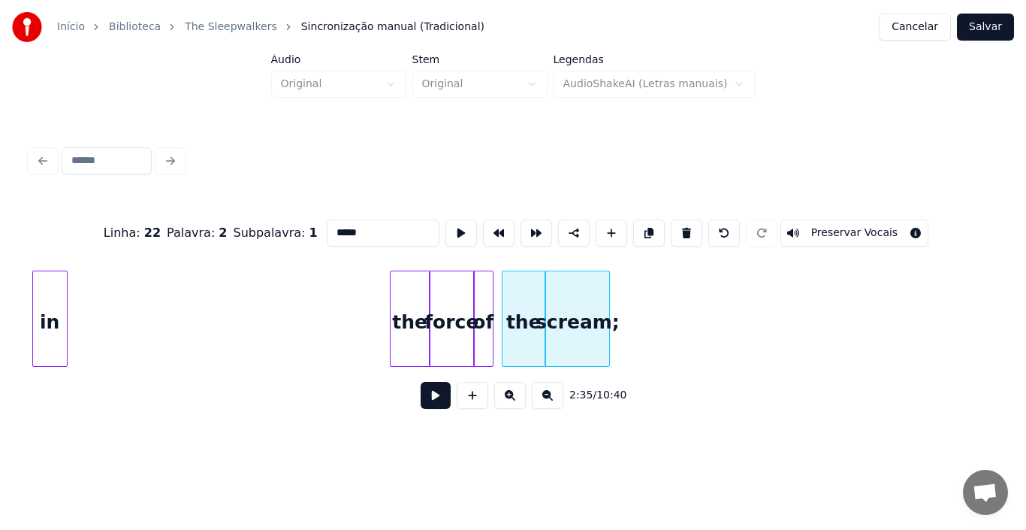
click at [5, 325] on div "Início Biblioteca The Sleepwalkers Sincronização manual (Tradicional) Cancelar …" at bounding box center [513, 219] width 1026 height 439
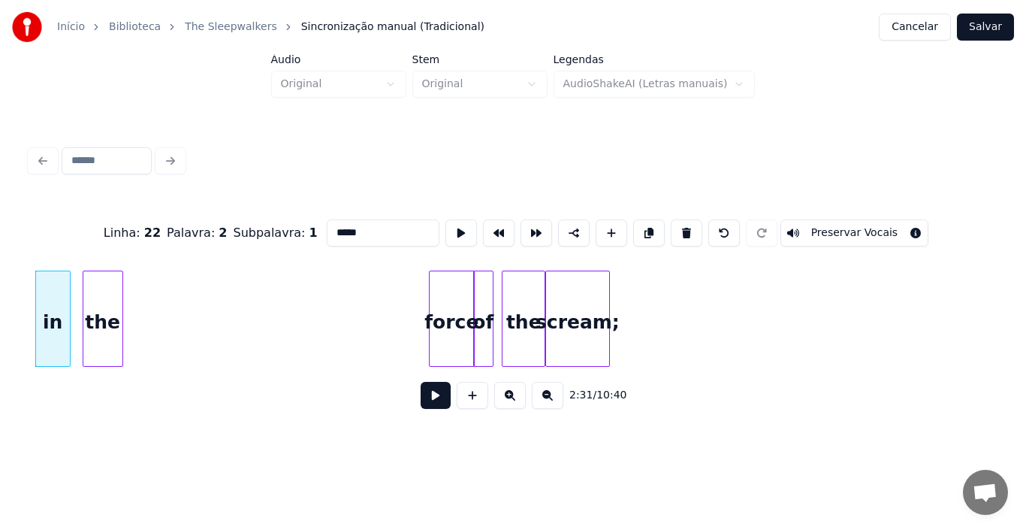
click at [106, 353] on div "the" at bounding box center [102, 322] width 39 height 102
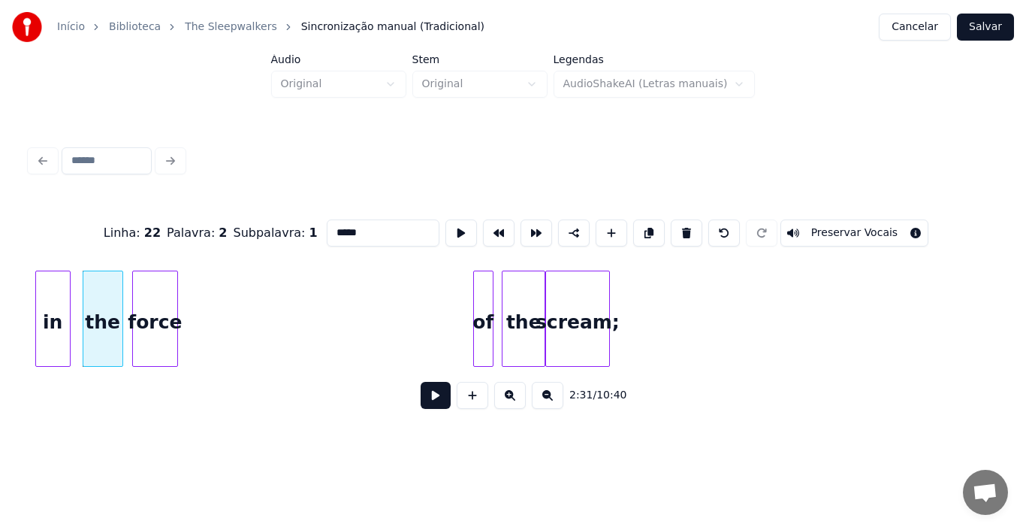
click at [145, 351] on div "force" at bounding box center [155, 322] width 44 height 102
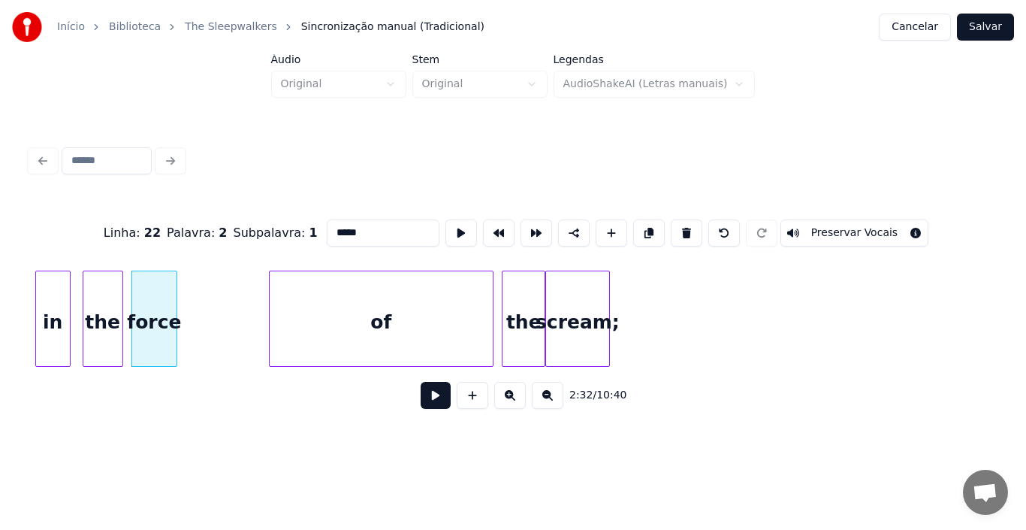
click at [273, 334] on div at bounding box center [272, 318] width 5 height 95
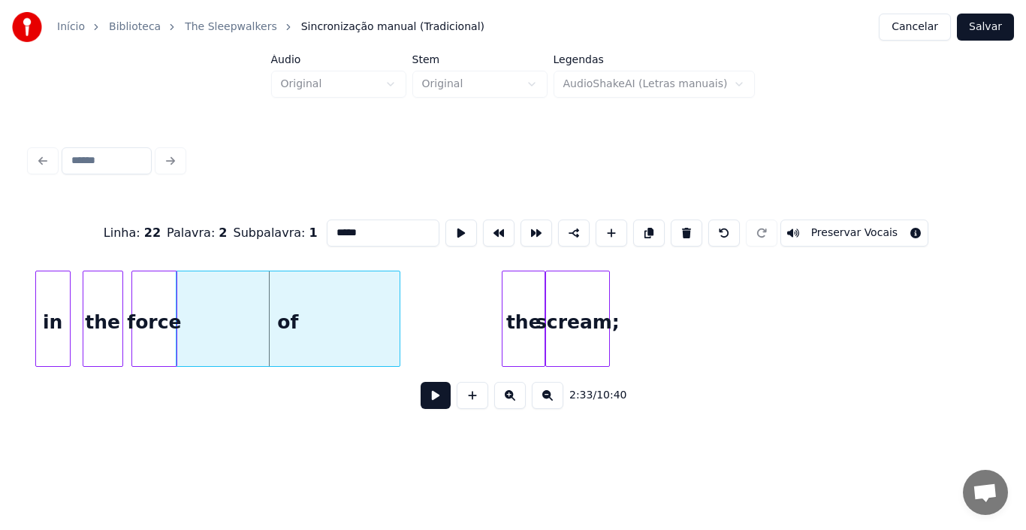
click at [338, 328] on div "of" at bounding box center [288, 322] width 223 height 102
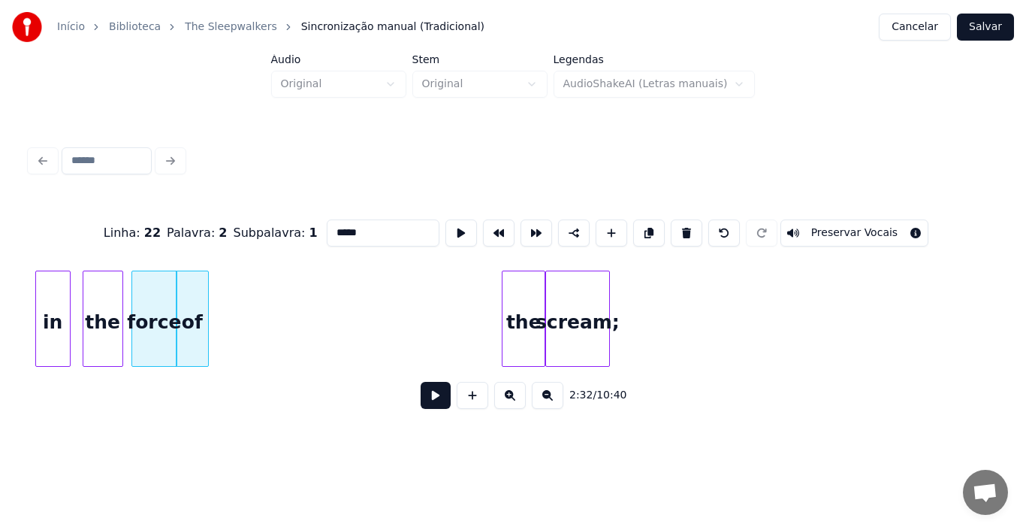
click at [206, 331] on div at bounding box center [206, 318] width 5 height 95
click at [233, 336] on div "the" at bounding box center [235, 322] width 42 height 102
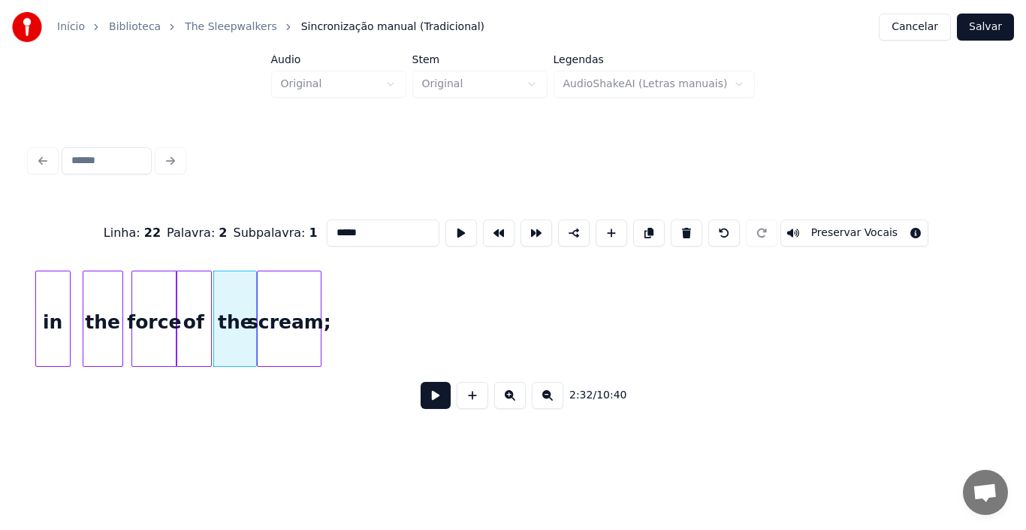
click at [279, 355] on div "scream;" at bounding box center [289, 322] width 63 height 102
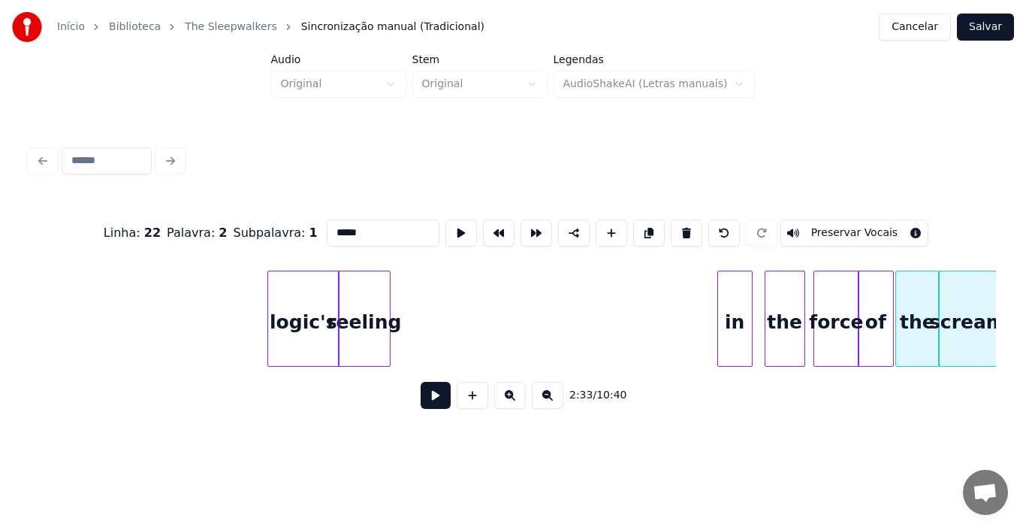
scroll to position [0, 16363]
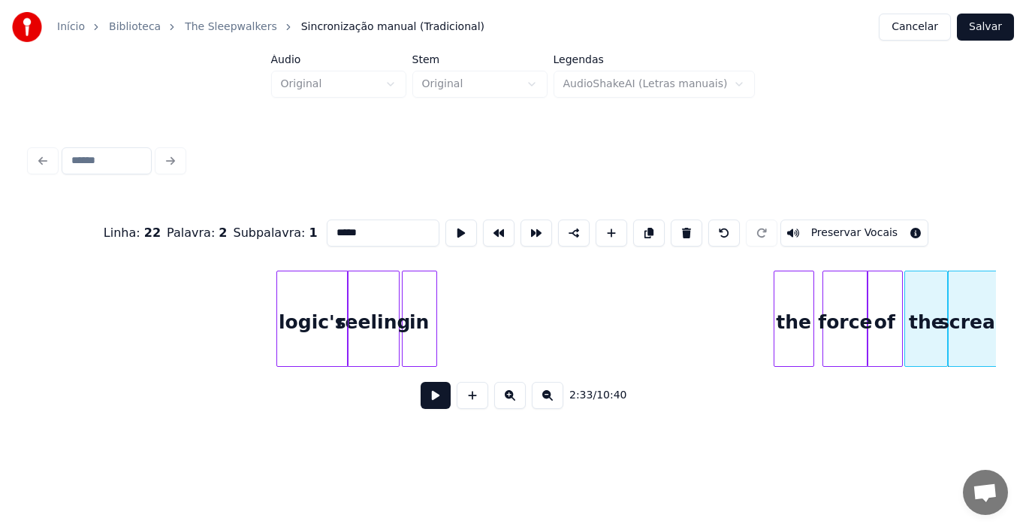
click at [418, 367] on div "of the scream; the force in reeling logic's" at bounding box center [513, 318] width 966 height 96
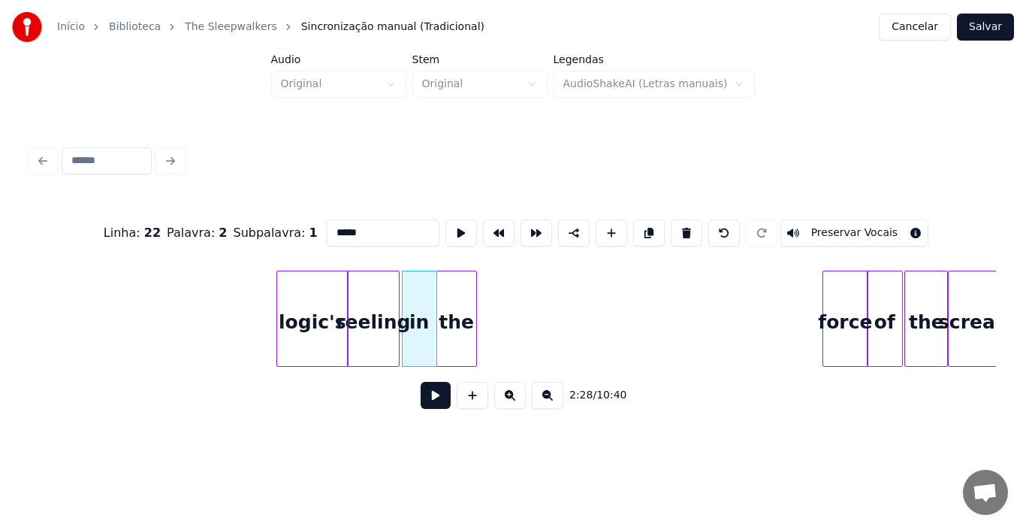
click at [450, 365] on div "of the scream; the force in reeling logic's" at bounding box center [513, 318] width 966 height 96
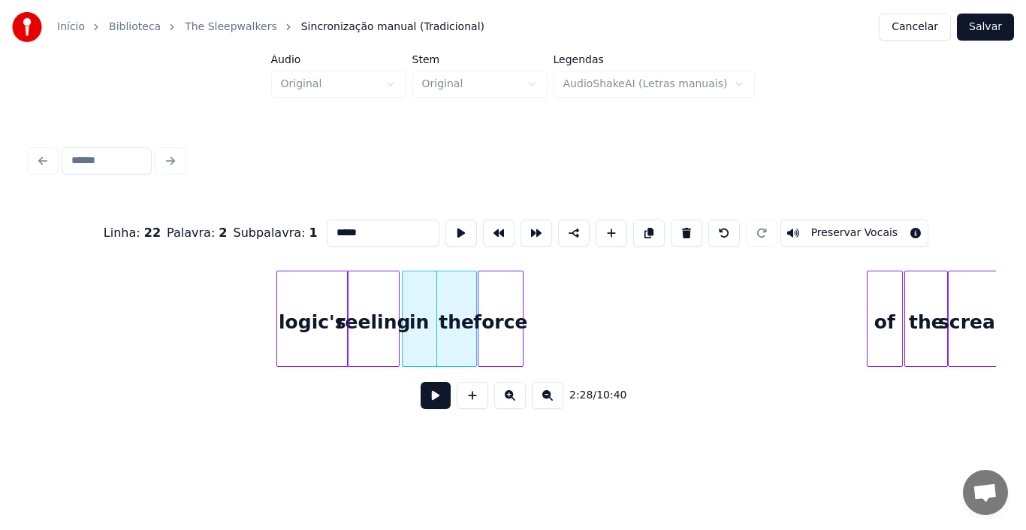
click at [508, 355] on div "force" at bounding box center [501, 322] width 44 height 102
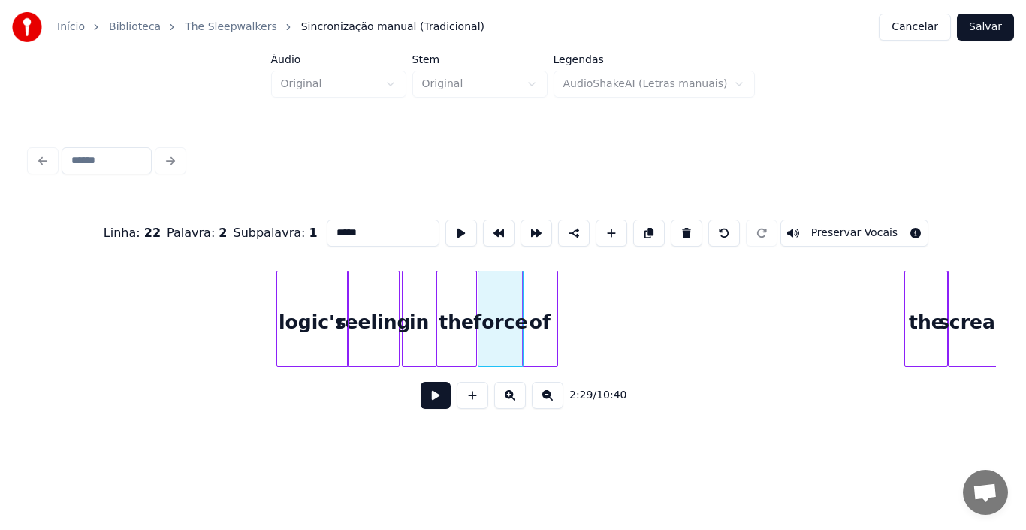
click at [531, 360] on div "of the scream; the force in reeling logic's" at bounding box center [513, 318] width 966 height 96
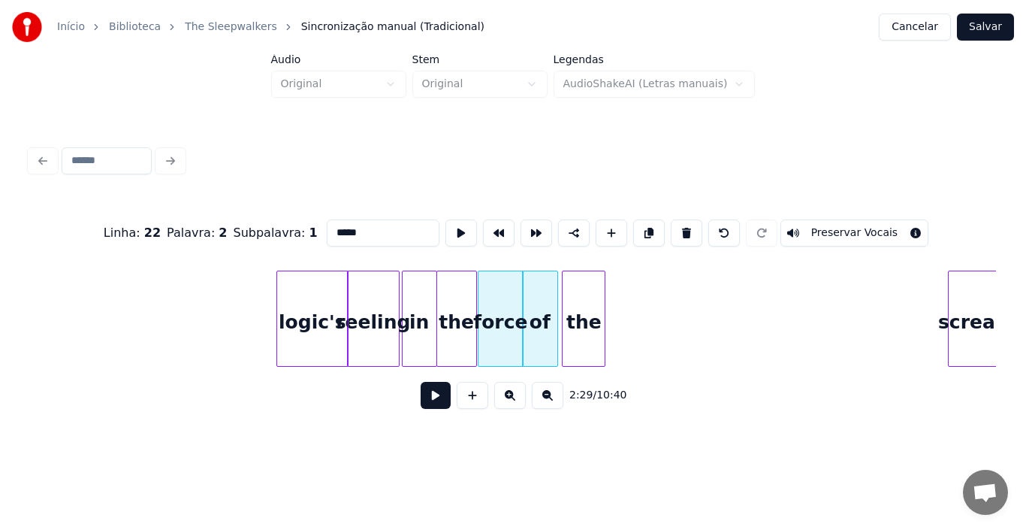
click at [582, 367] on div "of the scream; the force in reeling logic's" at bounding box center [513, 318] width 966 height 96
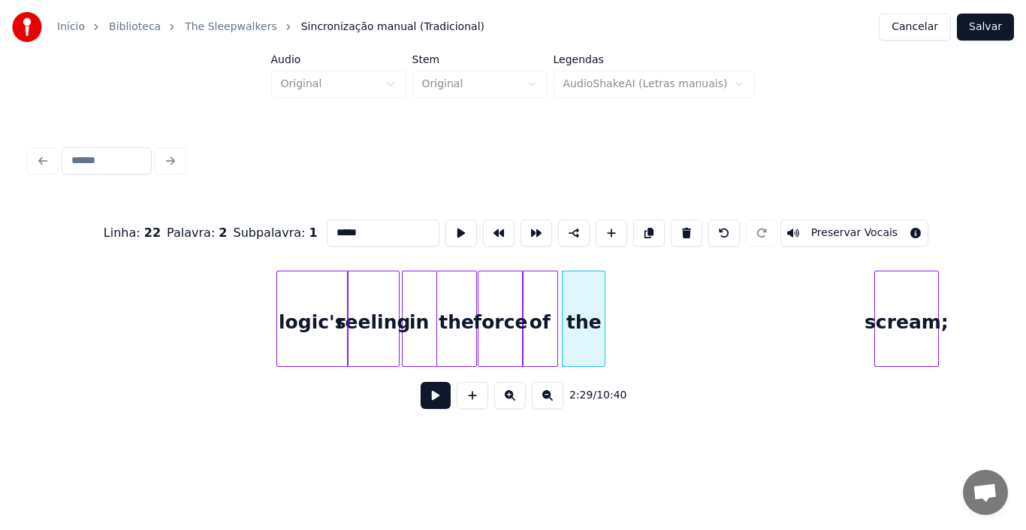
scroll to position [0, 16371]
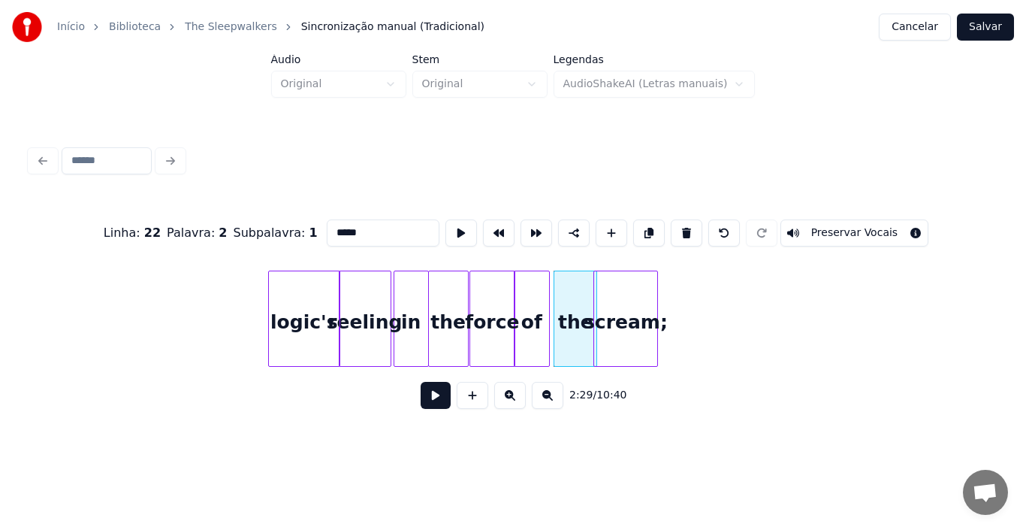
click at [627, 367] on div "of the scream; the force in reeling logic's" at bounding box center [513, 318] width 966 height 96
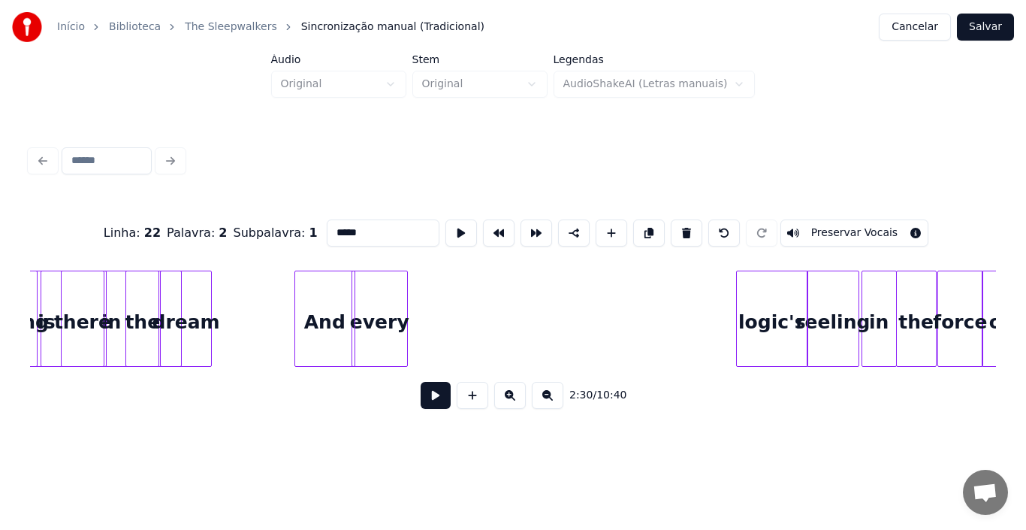
scroll to position [0, 15730]
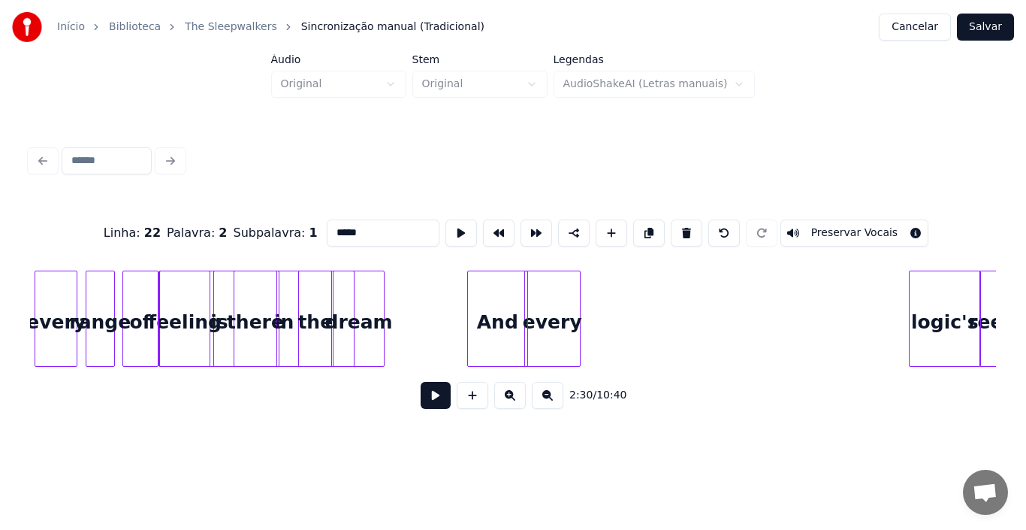
click at [266, 319] on div "there" at bounding box center [255, 322] width 42 height 102
type input "*****"
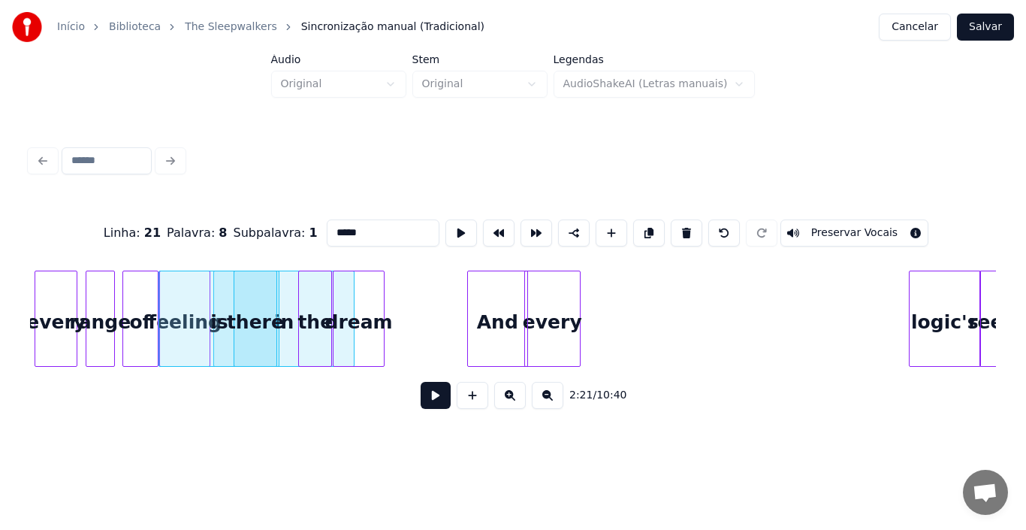
click at [445, 405] on button at bounding box center [436, 395] width 30 height 27
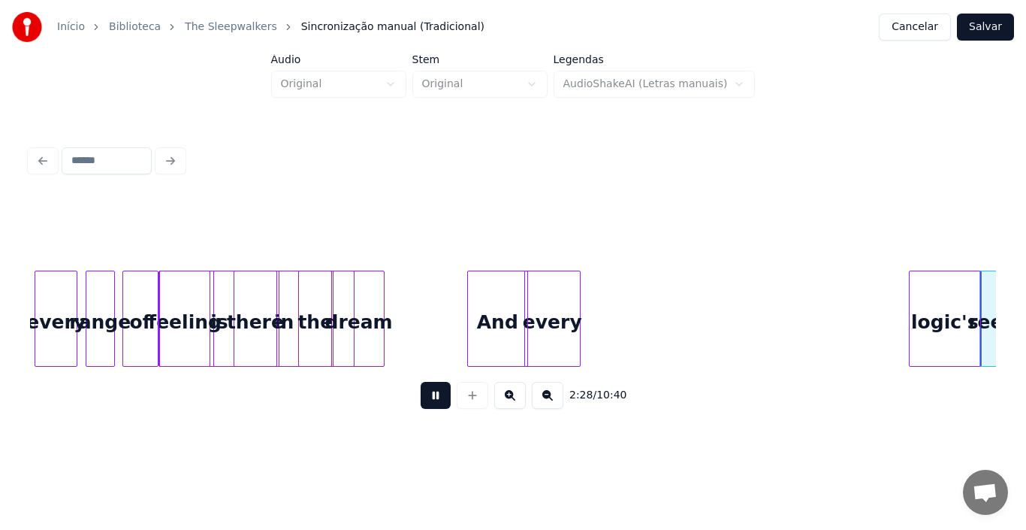
click at [421, 382] on button at bounding box center [436, 395] width 30 height 27
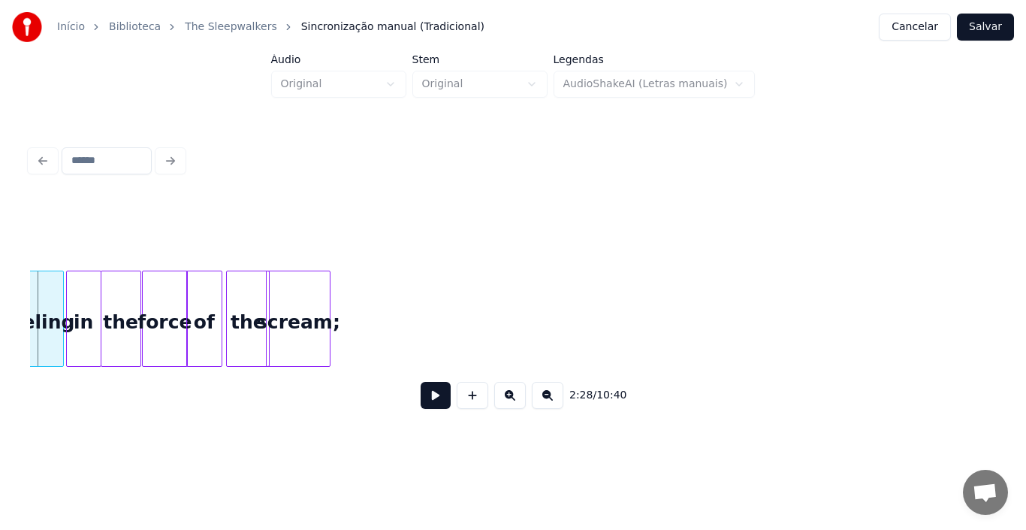
click at [427, 408] on button at bounding box center [436, 395] width 30 height 27
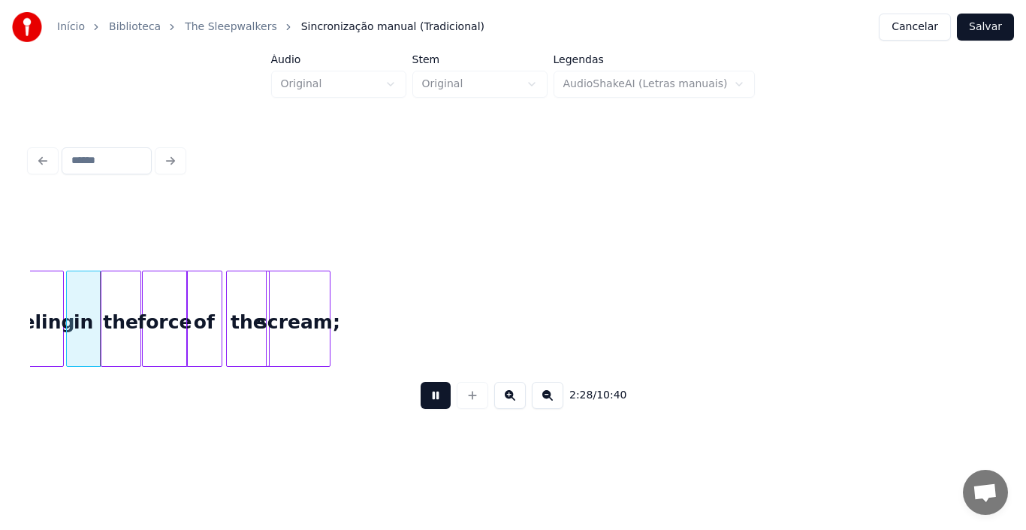
click at [421, 382] on button at bounding box center [436, 395] width 30 height 27
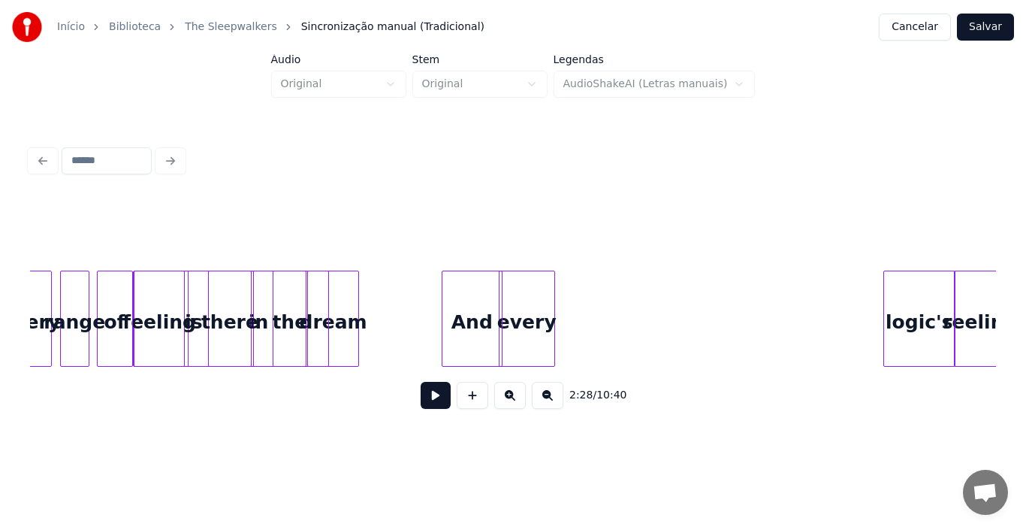
scroll to position [0, 15737]
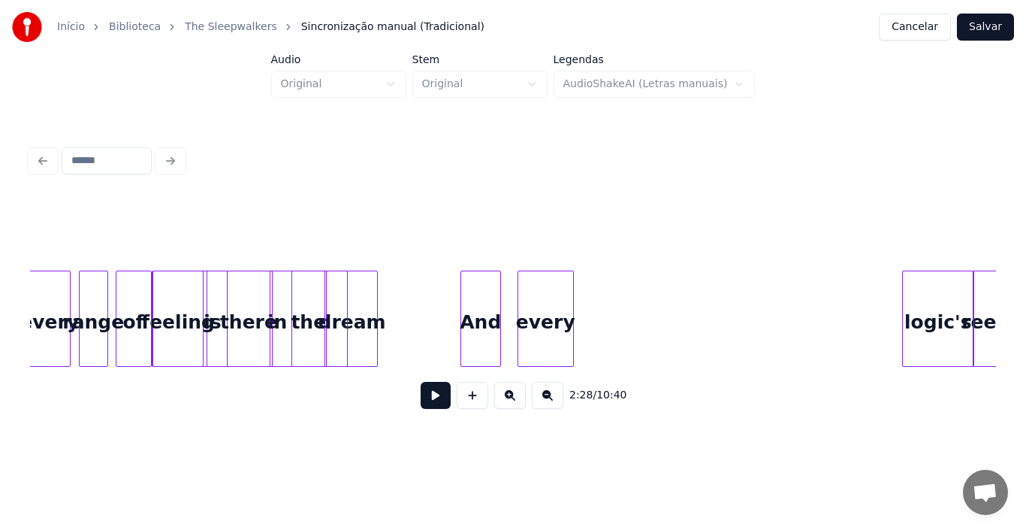
click at [497, 335] on div at bounding box center [498, 318] width 5 height 95
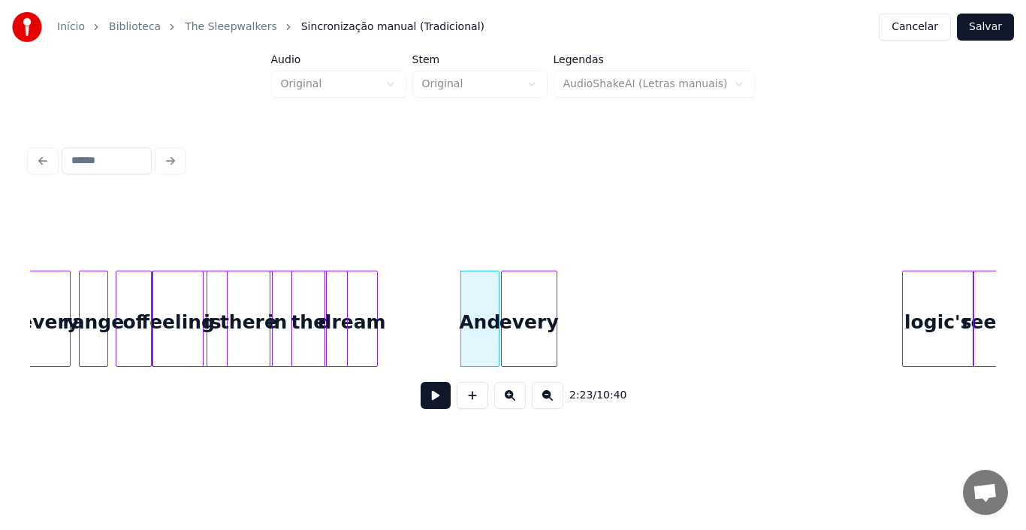
click at [517, 329] on div "every" at bounding box center [529, 322] width 55 height 102
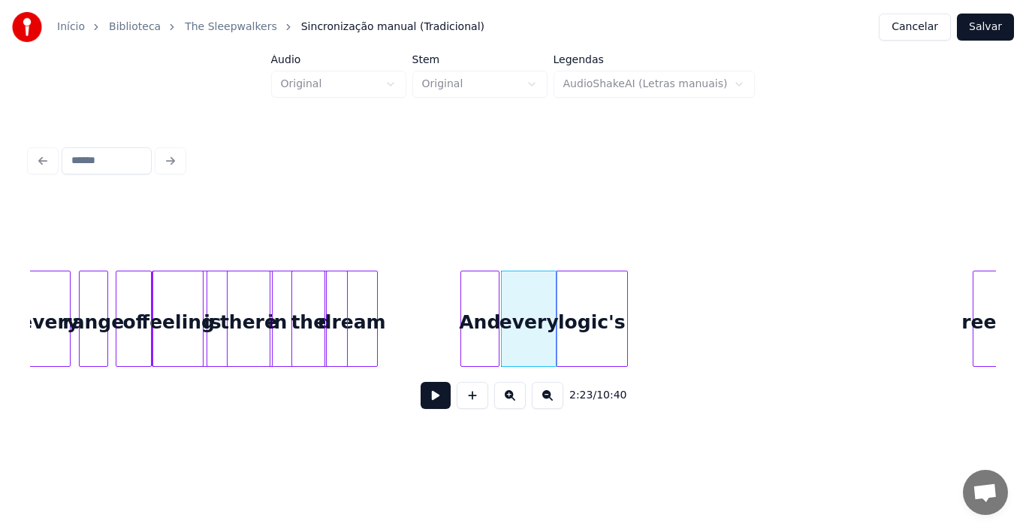
click at [584, 358] on div "logic's" at bounding box center [592, 322] width 71 height 102
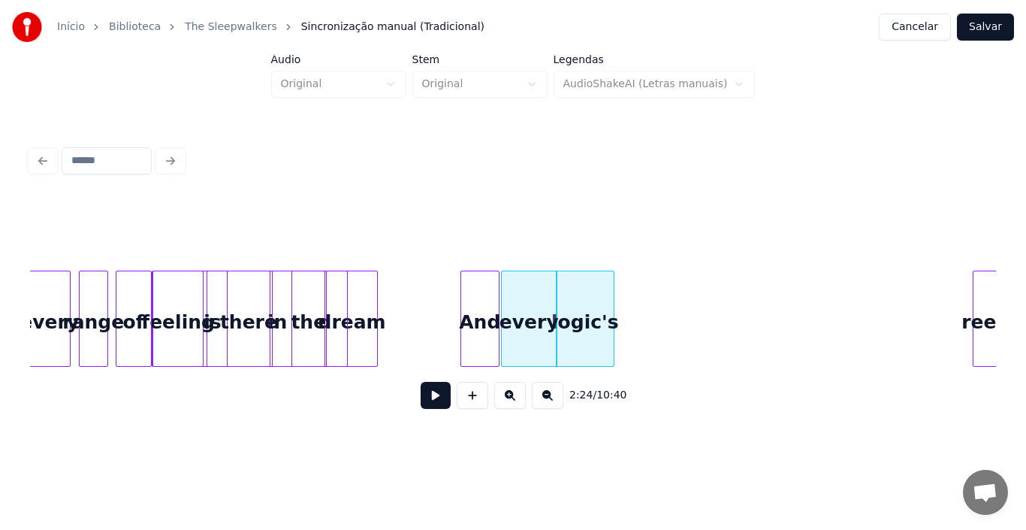
click at [613, 346] on div at bounding box center [611, 318] width 5 height 95
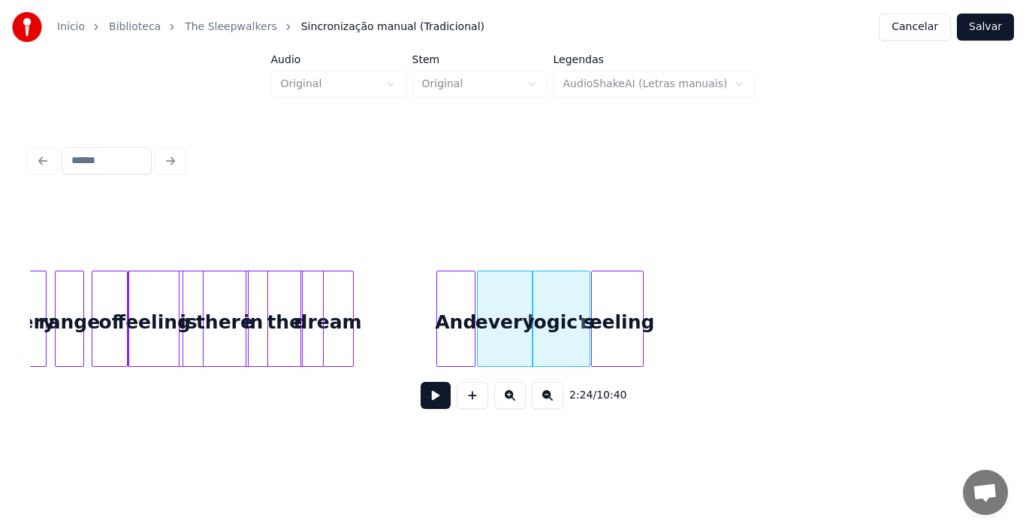
click at [630, 337] on div "reeling" at bounding box center [618, 322] width 52 height 102
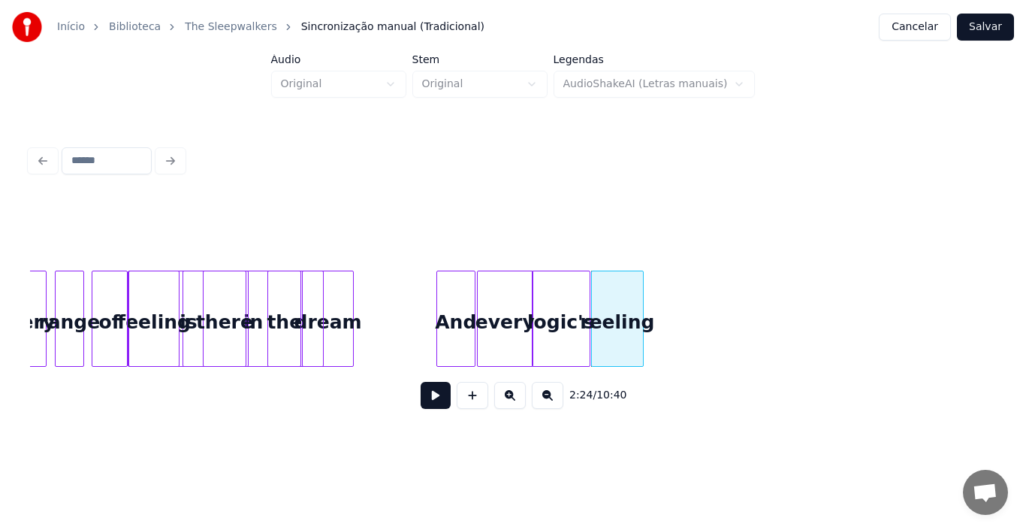
click at [630, 337] on div "reeling" at bounding box center [618, 322] width 52 height 102
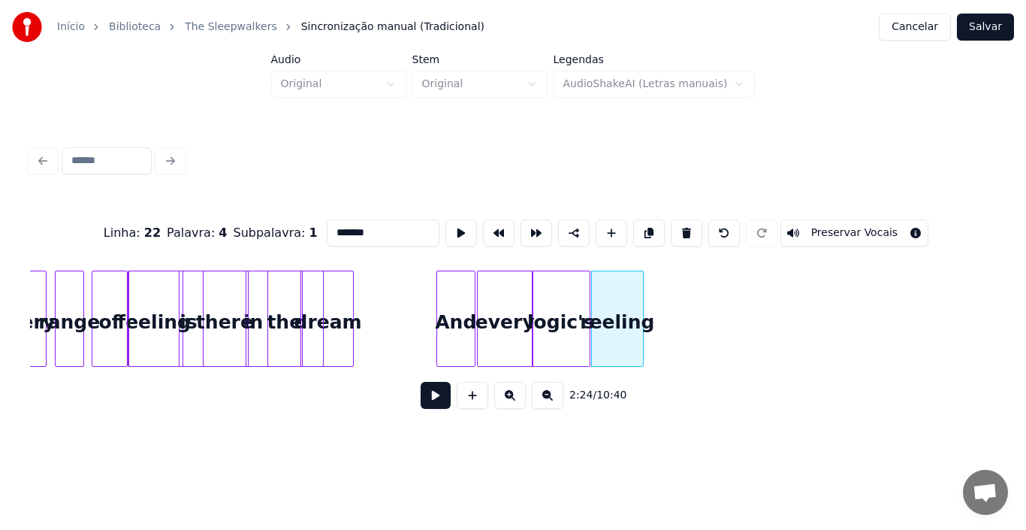
click at [631, 337] on div "reeling" at bounding box center [618, 322] width 52 height 102
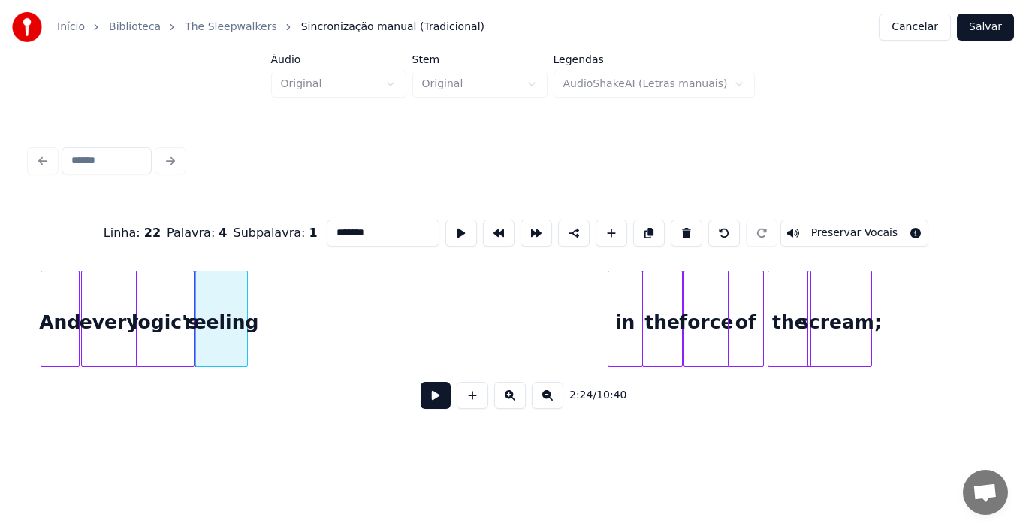
scroll to position [0, 16182]
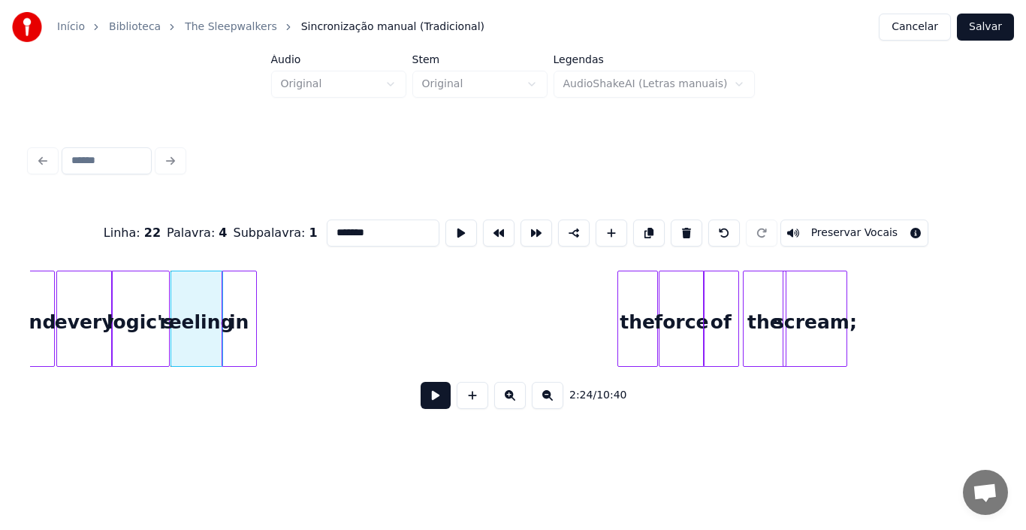
click at [244, 396] on div "Linha : 22 Palavra : 4 Subpalavra : 1 ******* Preservar Vocais 2:24 / 10:40" at bounding box center [513, 309] width 966 height 228
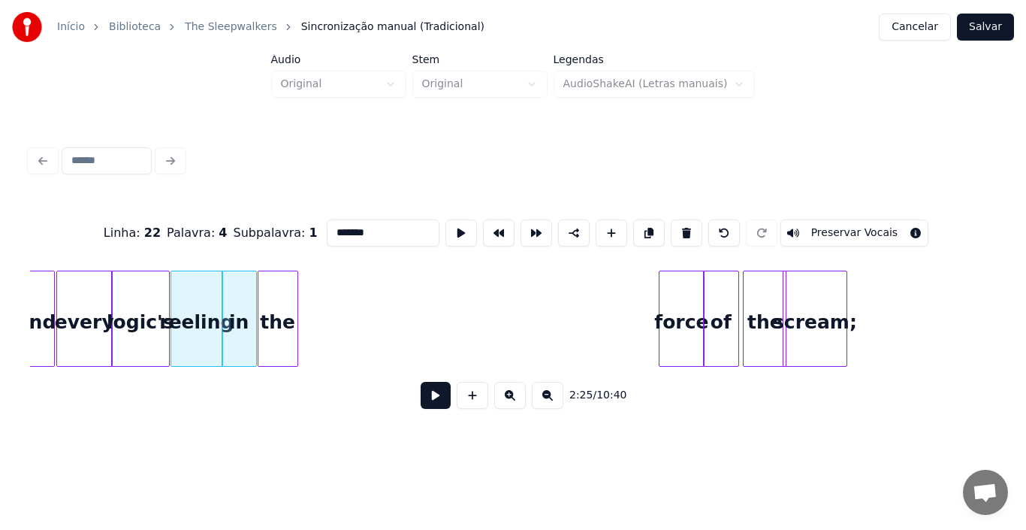
click at [276, 339] on div "the" at bounding box center [277, 322] width 39 height 102
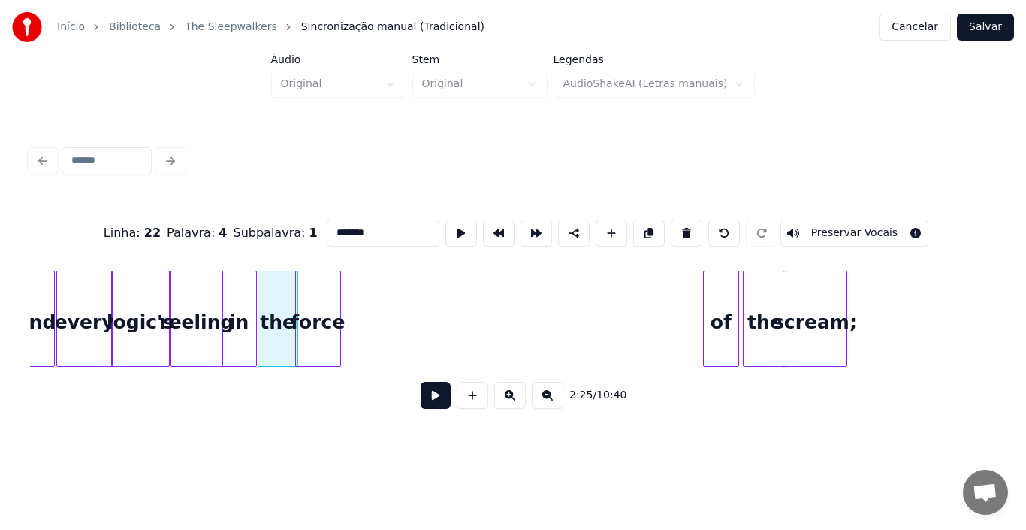
click at [324, 350] on div "force" at bounding box center [318, 322] width 44 height 102
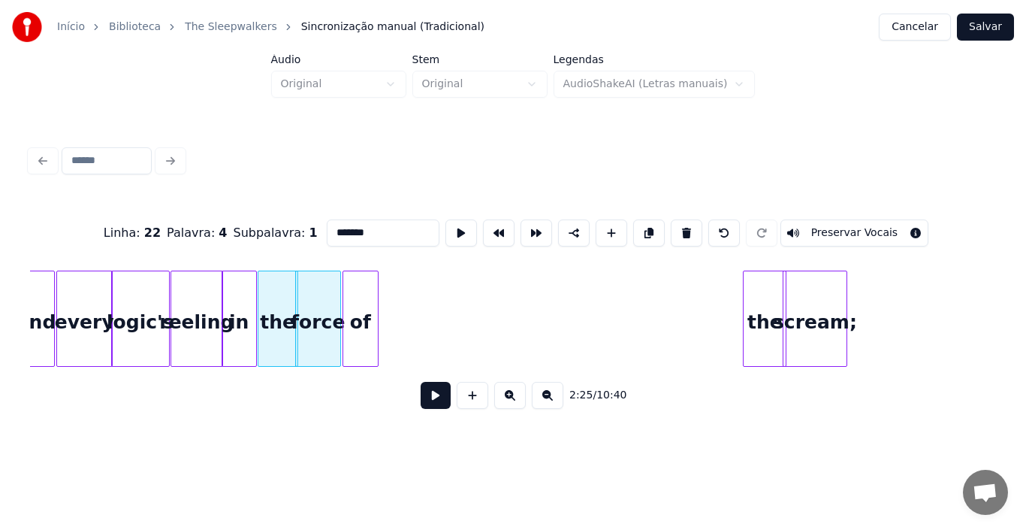
click at [367, 367] on div "reeling logic's every And in the force of the scream;" at bounding box center [513, 318] width 966 height 96
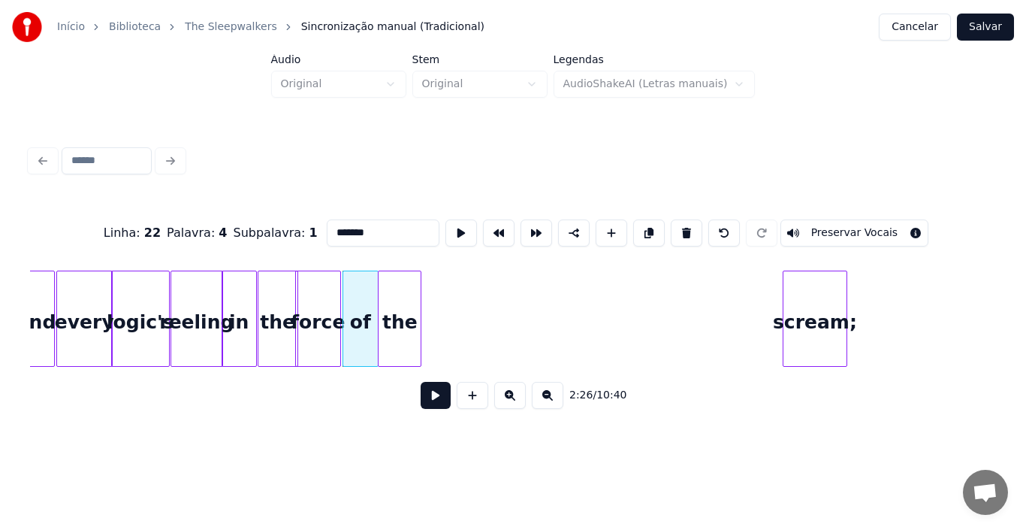
click at [394, 343] on div "the" at bounding box center [400, 322] width 42 height 102
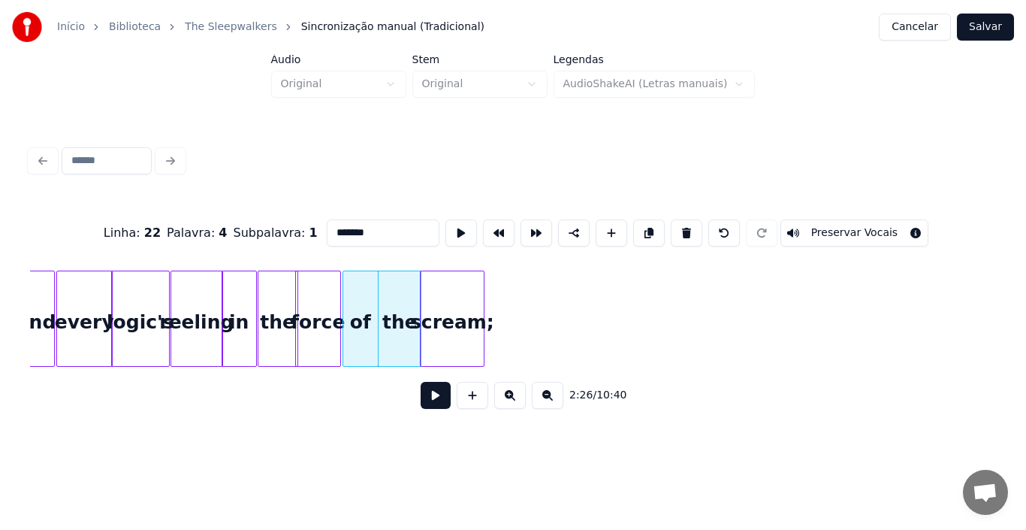
click at [435, 355] on div "scream;" at bounding box center [452, 322] width 63 height 102
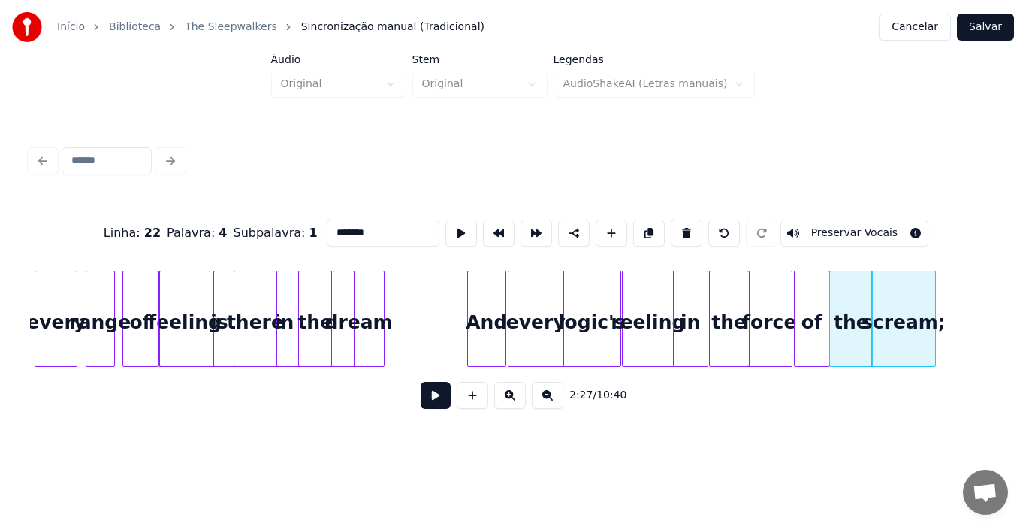
scroll to position [0, 15672]
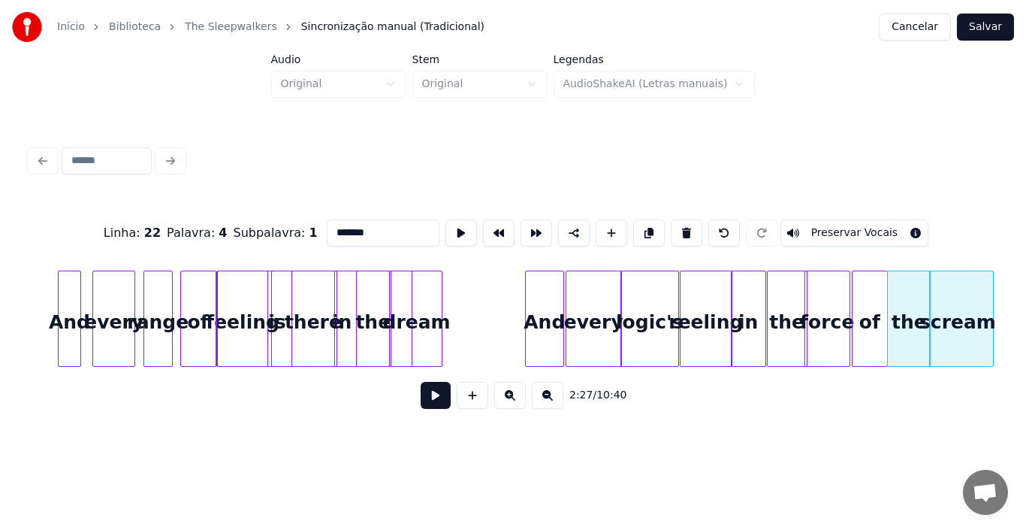
click at [545, 352] on div "And" at bounding box center [545, 322] width 38 height 102
type input "***"
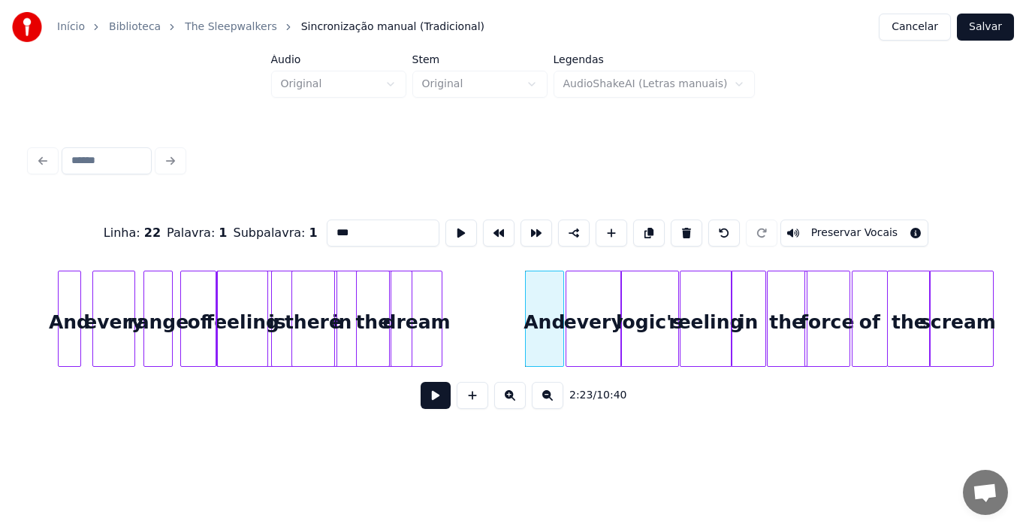
click at [421, 382] on button at bounding box center [436, 395] width 30 height 27
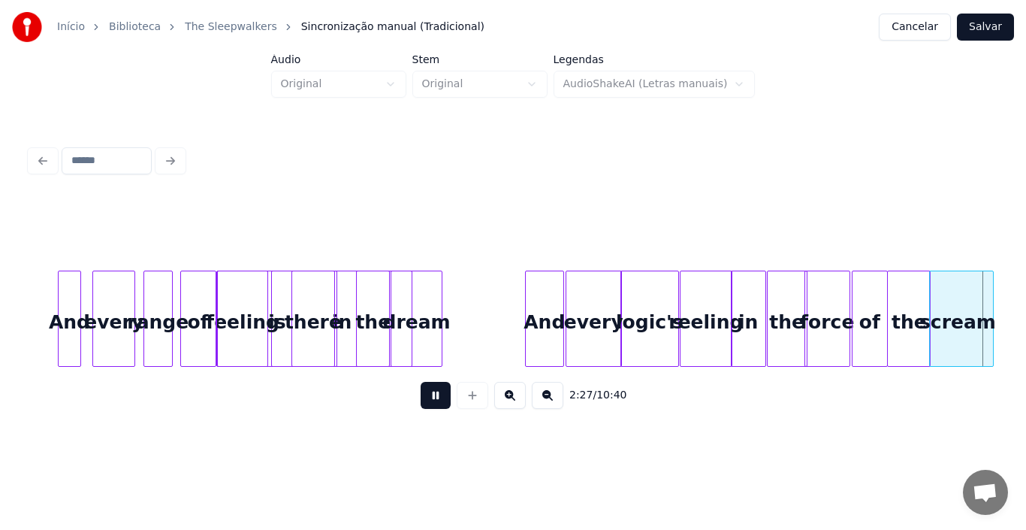
scroll to position [0, 16639]
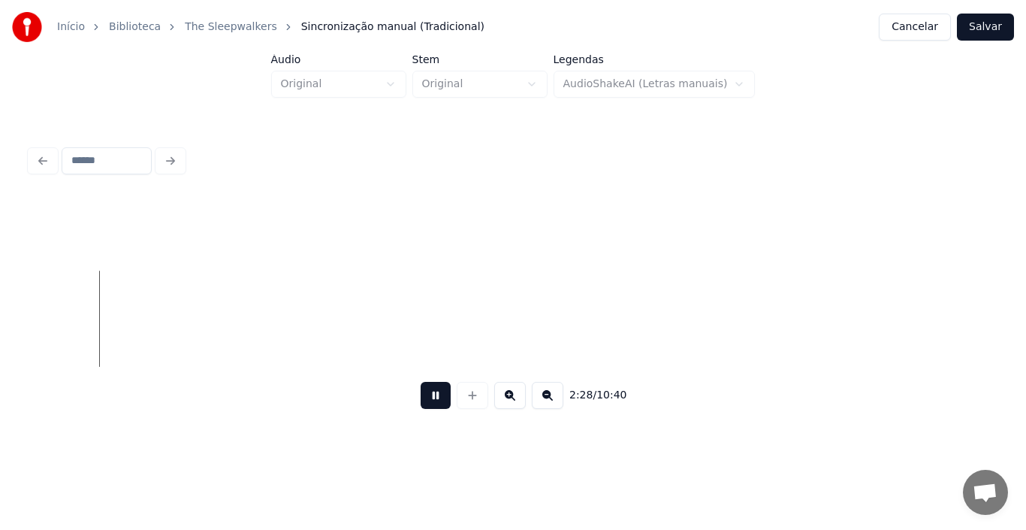
click at [421, 382] on button at bounding box center [436, 395] width 30 height 27
click at [547, 406] on button at bounding box center [548, 395] width 32 height 27
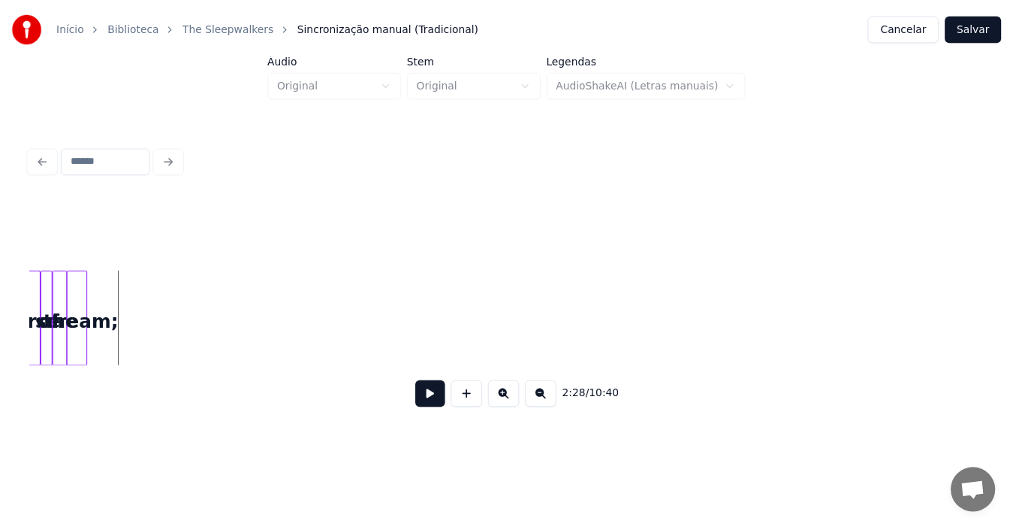
scroll to position [0, 0]
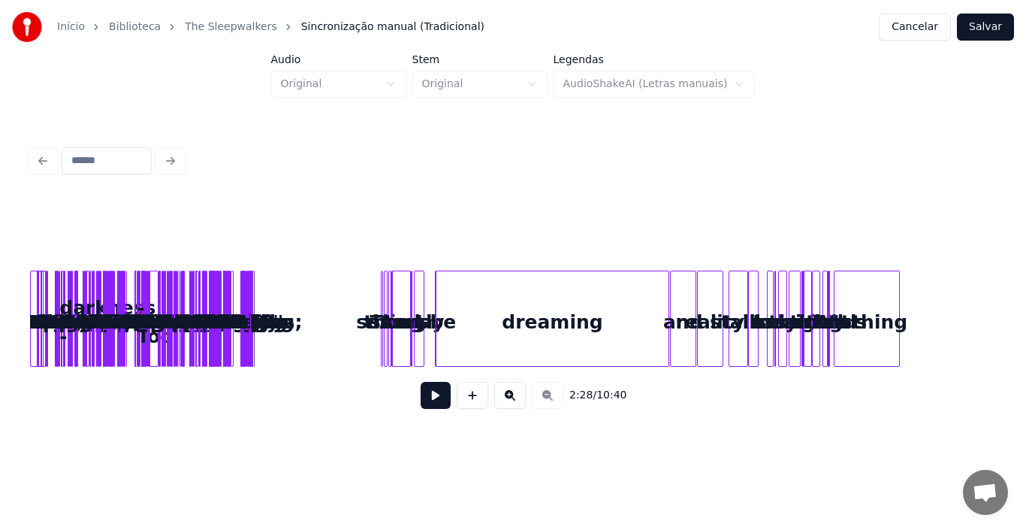
click at [94, 159] on input at bounding box center [107, 160] width 90 height 27
click at [167, 161] on div at bounding box center [513, 160] width 978 height 33
click at [932, 32] on button "Cancelar" at bounding box center [915, 27] width 72 height 27
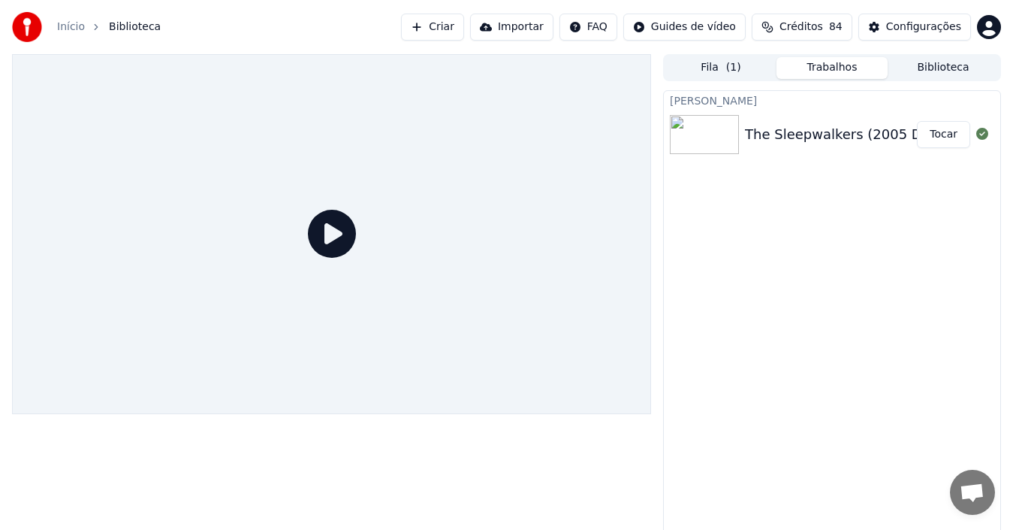
click at [332, 230] on icon at bounding box center [332, 234] width 48 height 48
click at [723, 134] on img at bounding box center [704, 134] width 69 height 39
click at [772, 137] on div "The Sleepwalkers (2005 Digital Remaster)" at bounding box center [887, 134] width 285 height 21
click at [955, 140] on button "Tocar" at bounding box center [943, 134] width 53 height 27
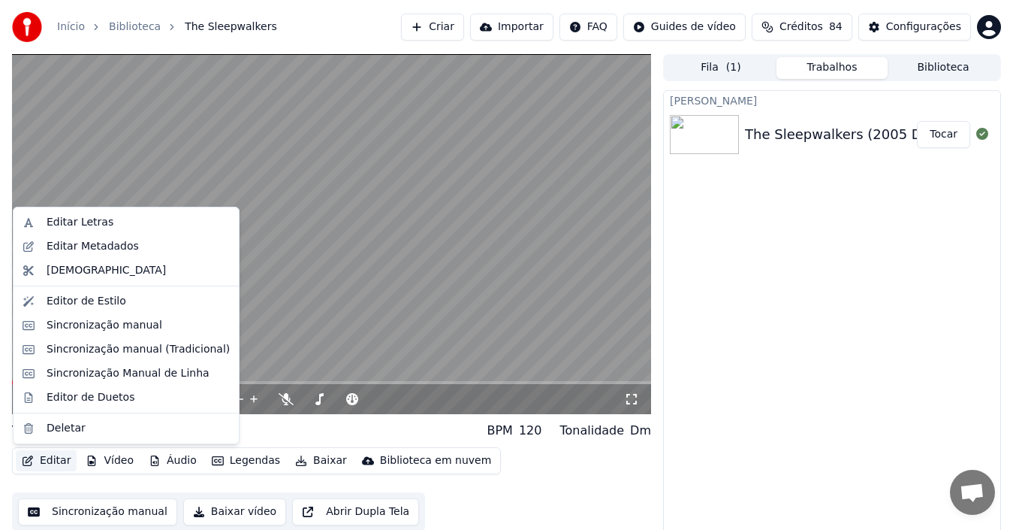
click at [44, 462] on button "Editar" at bounding box center [46, 460] width 61 height 21
click at [57, 430] on div "Deletar" at bounding box center [66, 428] width 39 height 15
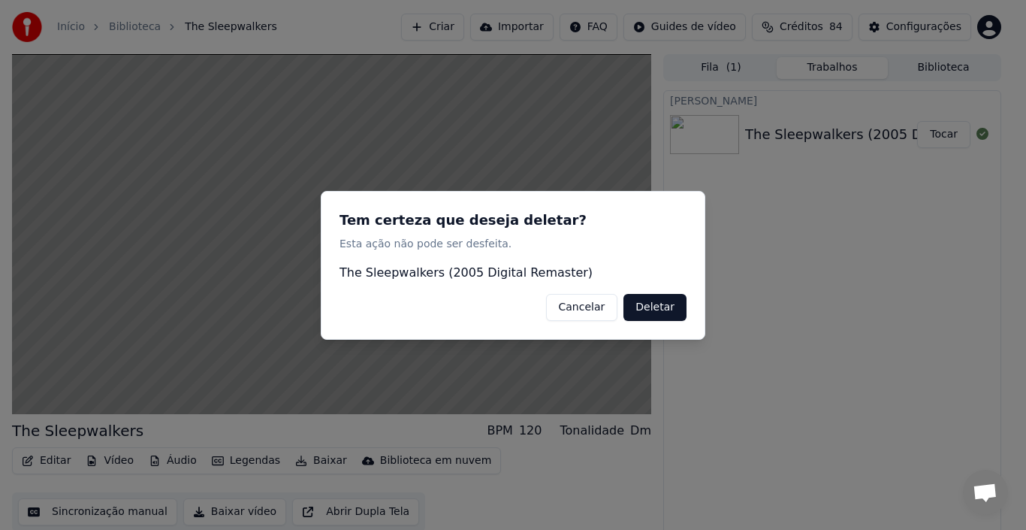
click at [664, 305] on button "Deletar" at bounding box center [655, 306] width 63 height 27
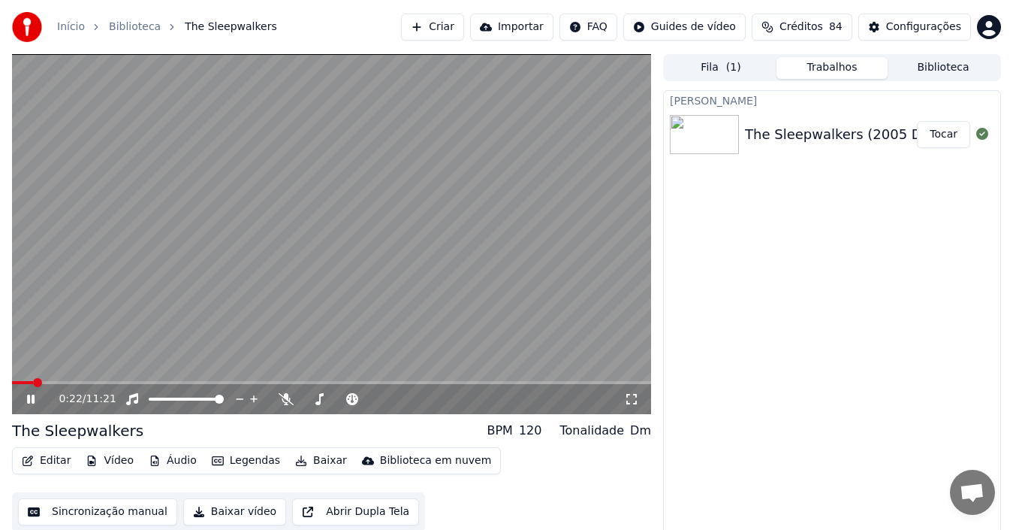
click at [97, 379] on video at bounding box center [331, 234] width 639 height 360
click at [97, 383] on span at bounding box center [331, 382] width 639 height 3
click at [27, 400] on icon at bounding box center [30, 399] width 9 height 11
click at [230, 276] on video at bounding box center [331, 234] width 639 height 360
click at [241, 462] on button "Legendas" at bounding box center [246, 460] width 80 height 21
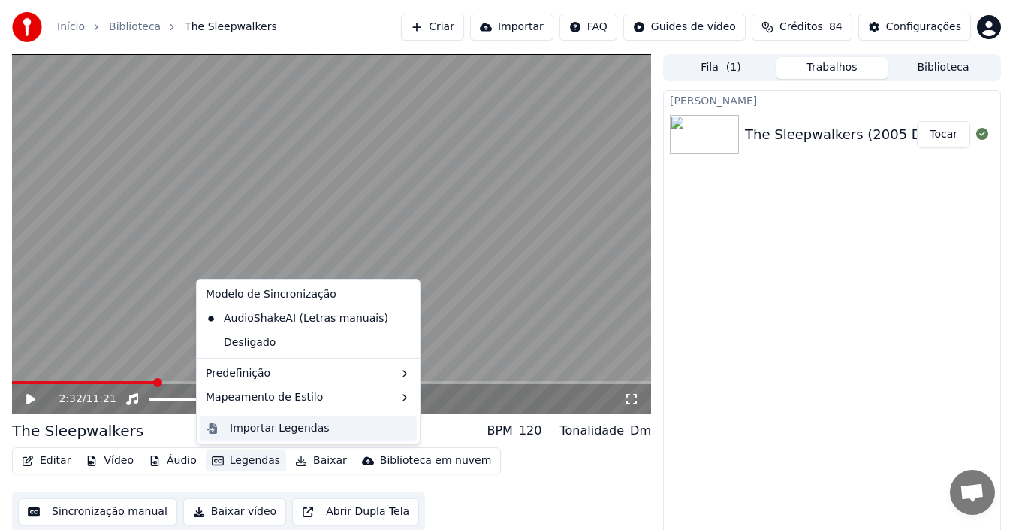
click at [250, 433] on div "Importar Legendas" at bounding box center [280, 428] width 100 height 15
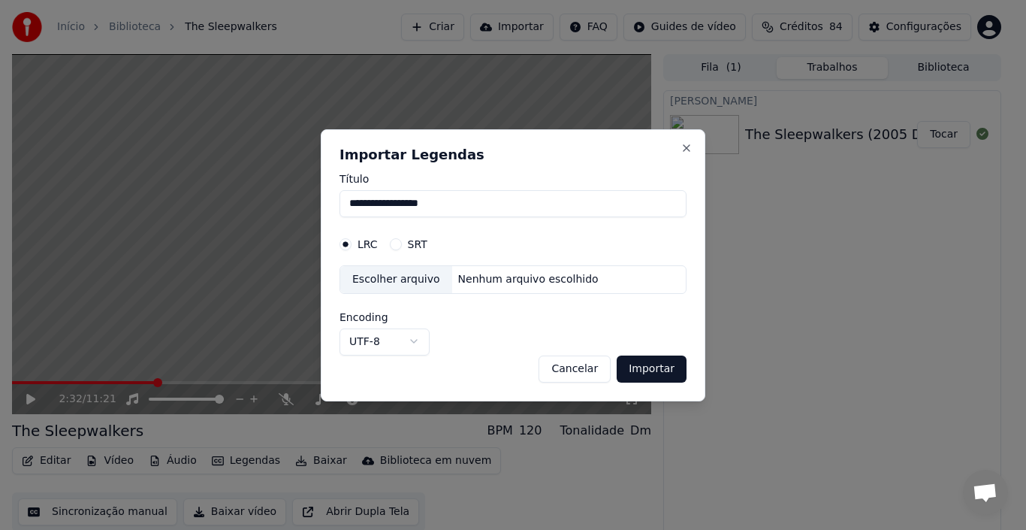
click at [418, 282] on div "Escolher arquivo" at bounding box center [396, 279] width 112 height 27
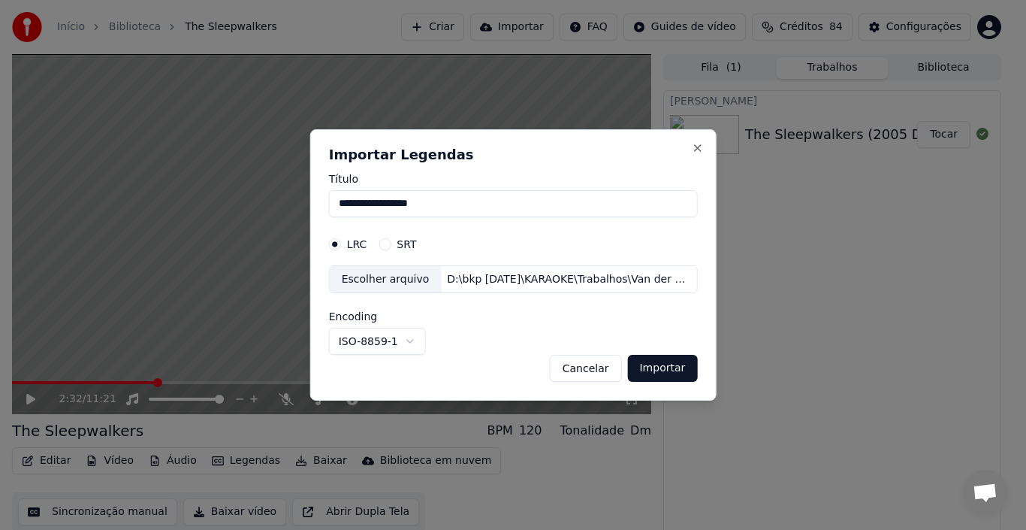
click at [666, 374] on button "Importar" at bounding box center [662, 368] width 70 height 27
select select "*****"
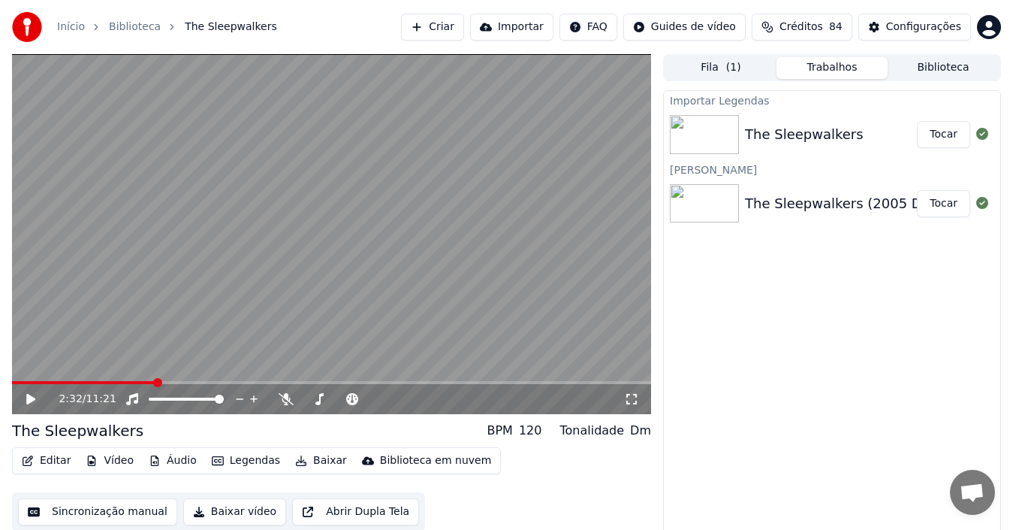
click at [707, 102] on div "Importar Legendas" at bounding box center [832, 100] width 337 height 18
click at [814, 143] on div "The Sleepwalkers" at bounding box center [804, 134] width 119 height 21
click at [714, 137] on img at bounding box center [704, 134] width 69 height 39
click at [943, 137] on button "Tocar" at bounding box center [943, 134] width 53 height 27
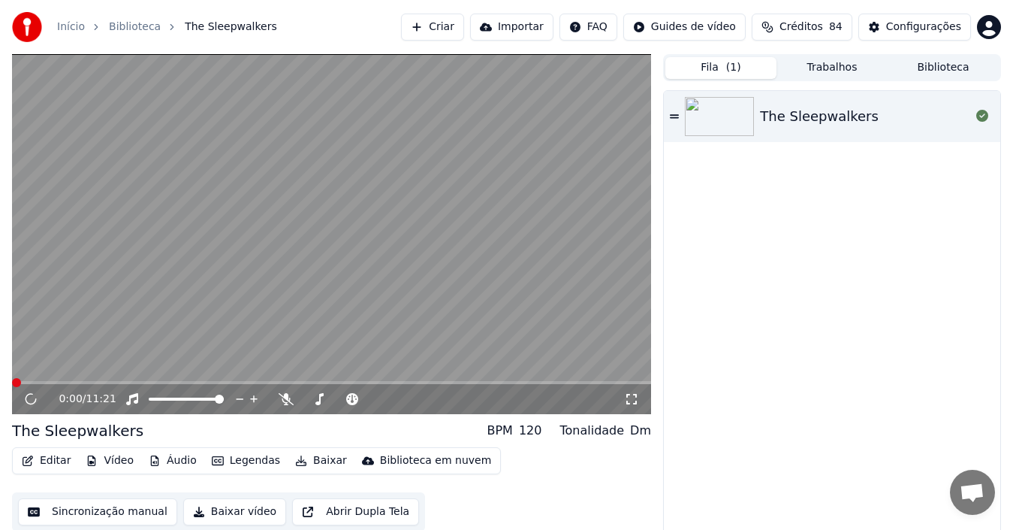
click at [717, 65] on button "Fila ( 1 )" at bounding box center [721, 68] width 111 height 22
click at [767, 121] on div "The Sleepwalkers" at bounding box center [819, 116] width 119 height 21
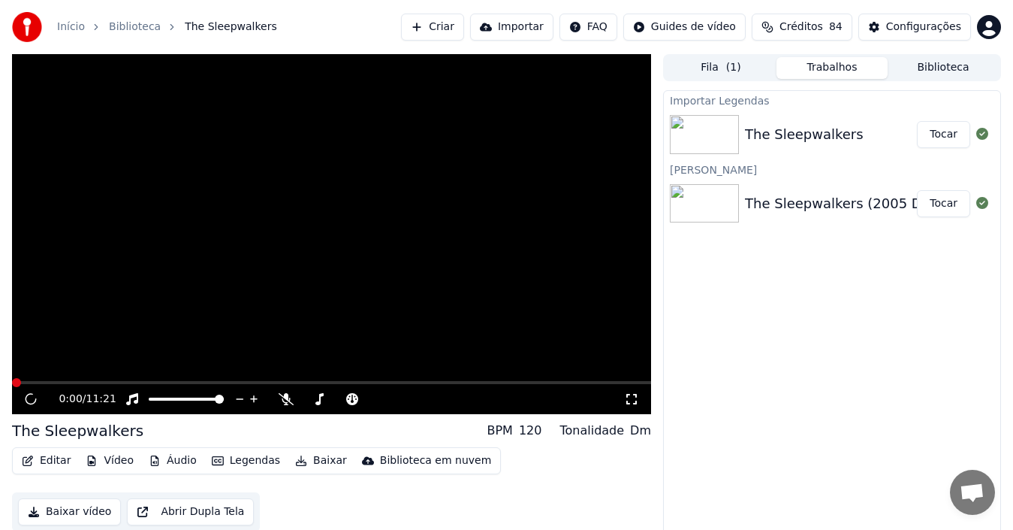
click at [820, 69] on button "Trabalhos" at bounding box center [832, 68] width 111 height 22
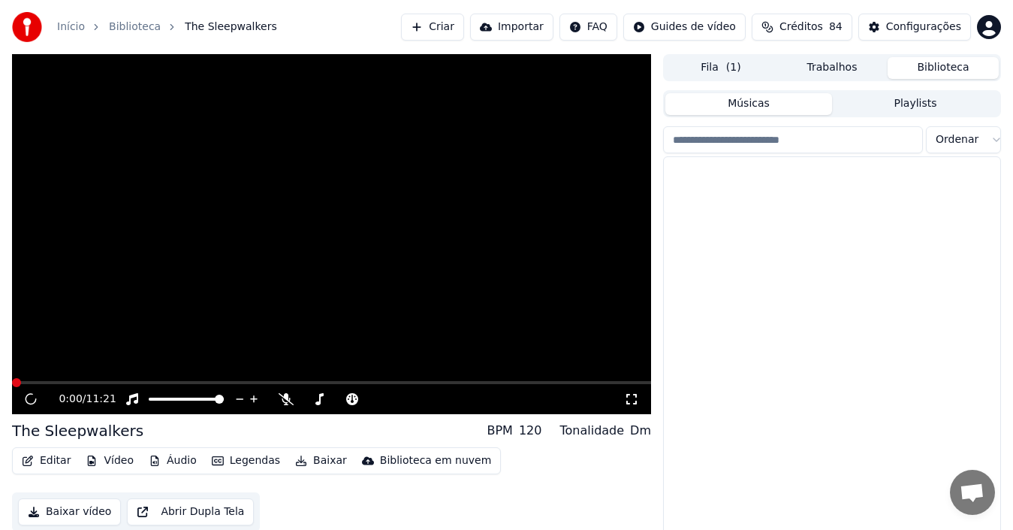
click at [926, 63] on button "Biblioteca" at bounding box center [943, 68] width 111 height 22
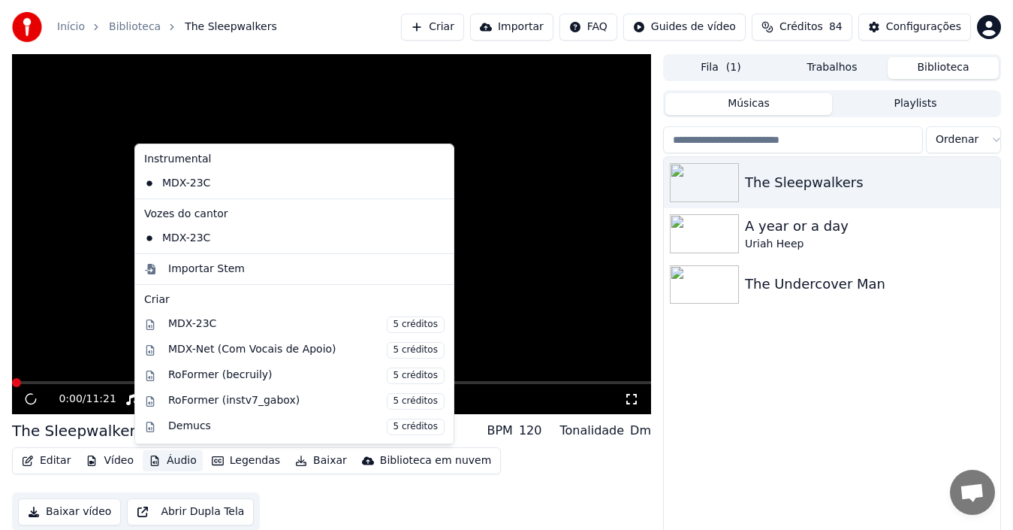
click at [189, 463] on button "Áudio" at bounding box center [173, 460] width 60 height 21
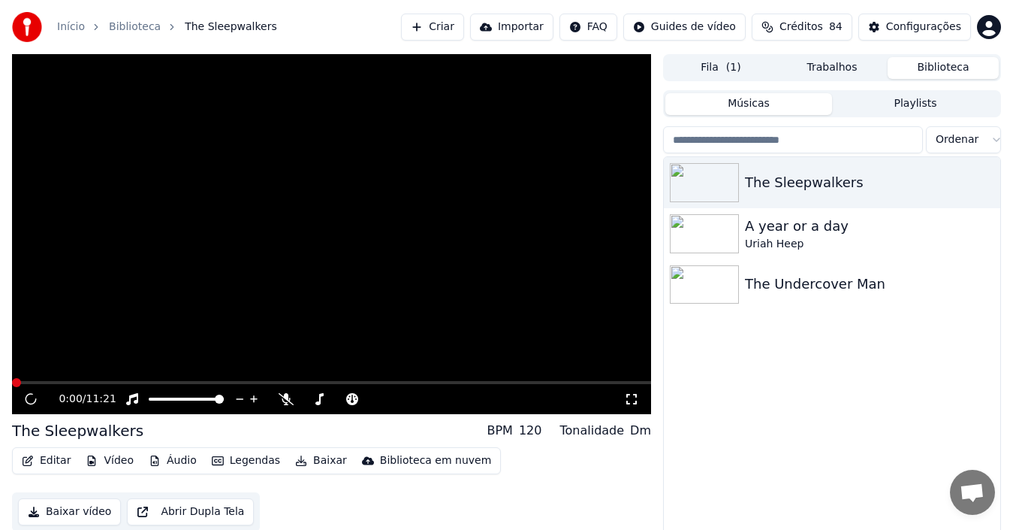
click at [220, 484] on div "Editar Vídeo Áudio Legendas Baixar Biblioteca em nuvem Baixar vídeo Abrir Dupla…" at bounding box center [331, 489] width 639 height 84
click at [174, 465] on button "Áudio" at bounding box center [173, 460] width 60 height 21
click at [176, 484] on div "Editar Vídeo Áudio Legendas Baixar Biblioteca em nuvem Baixar vídeo Abrir Dupla…" at bounding box center [331, 489] width 639 height 84
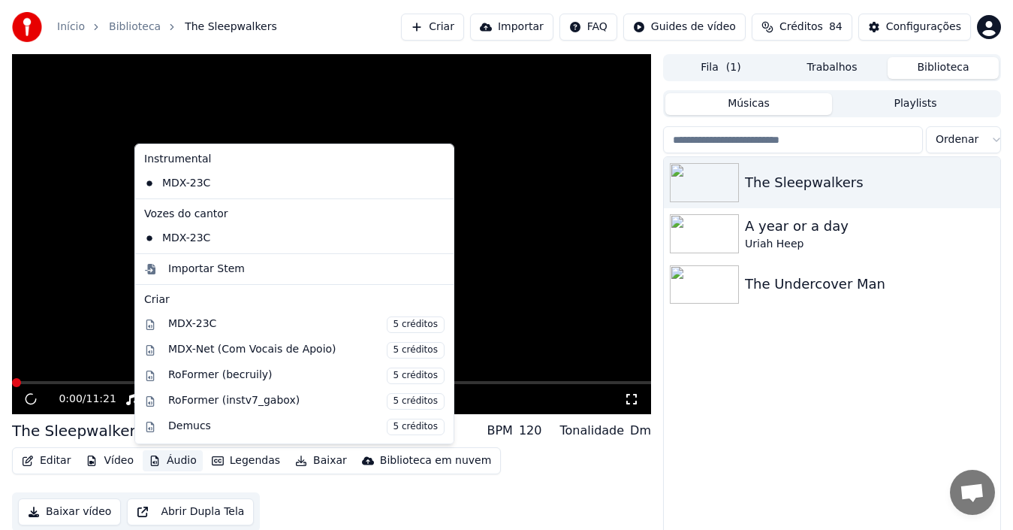
click at [168, 462] on button "Áudio" at bounding box center [173, 460] width 60 height 21
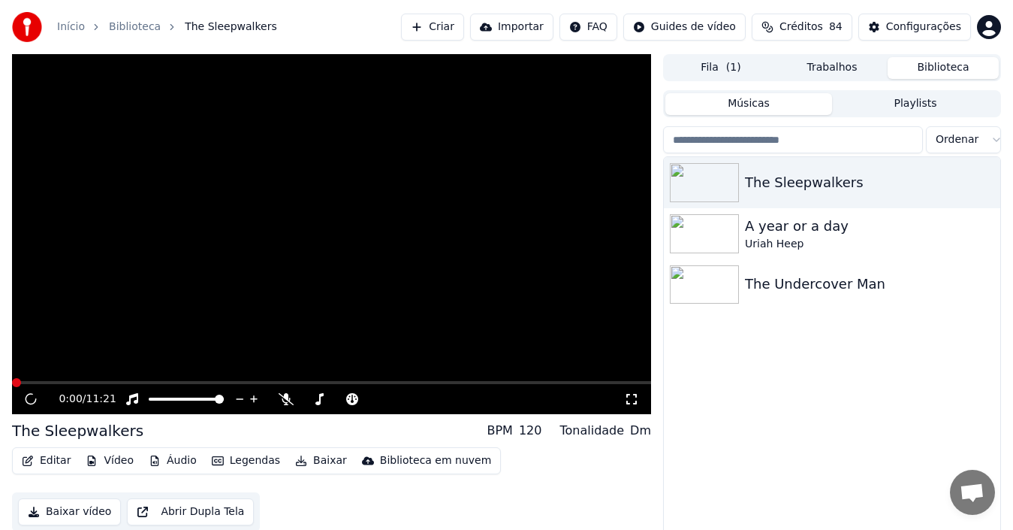
click at [174, 480] on div "Editar Vídeo Áudio Legendas Baixar Biblioteca em nuvem Baixar vídeo Abrir Dupla…" at bounding box center [331, 489] width 639 height 84
click at [52, 463] on button "Editar" at bounding box center [46, 460] width 61 height 21
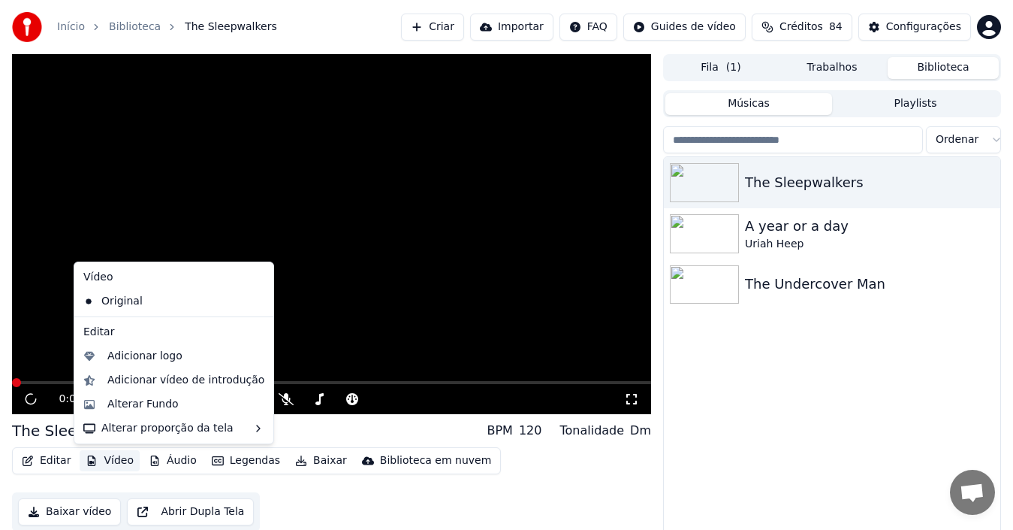
click at [647, 494] on div "Editar Vídeo Áudio Legendas Baixar Biblioteca em nuvem Baixar vídeo Abrir Dupla…" at bounding box center [331, 489] width 639 height 84
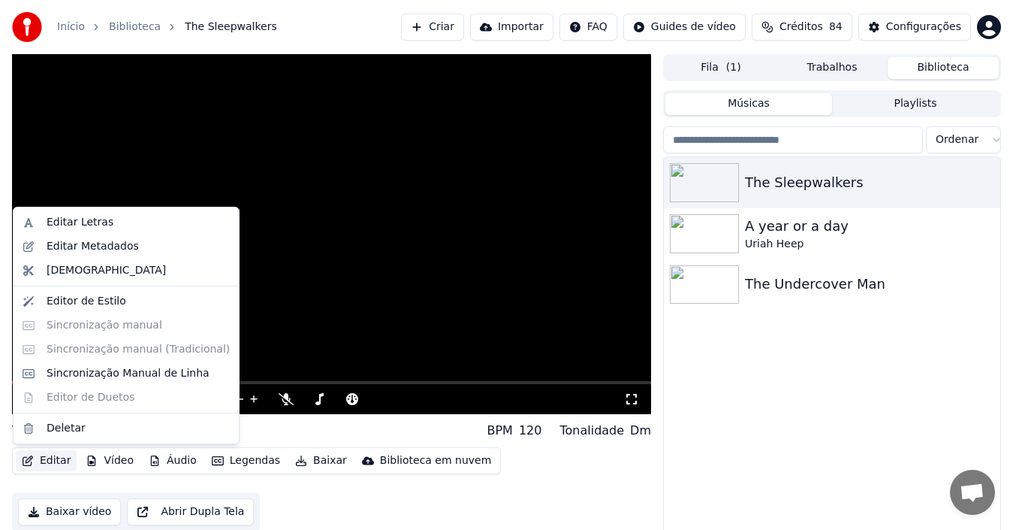
click at [61, 460] on button "Editar" at bounding box center [46, 460] width 61 height 21
click at [56, 433] on div "Deletar" at bounding box center [66, 428] width 39 height 15
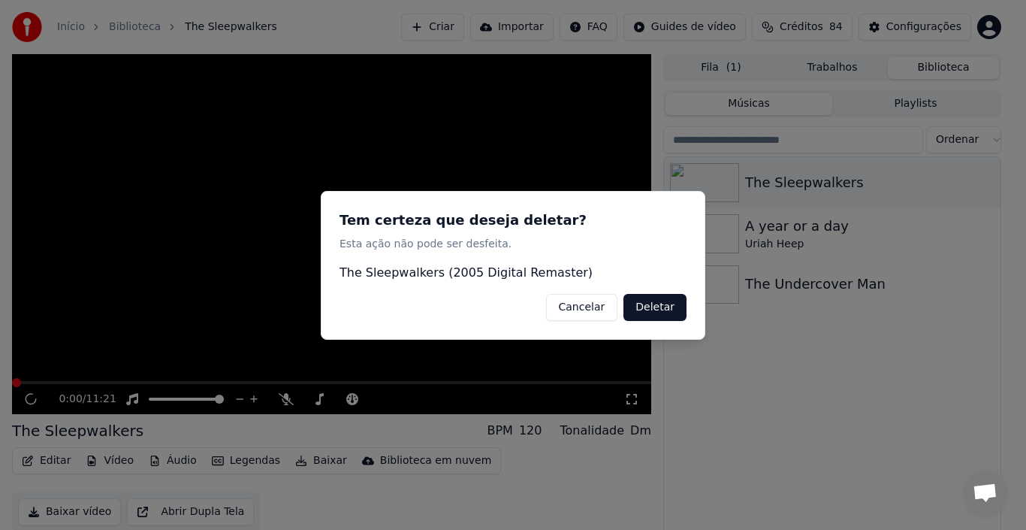
click at [648, 312] on button "Deletar" at bounding box center [655, 306] width 63 height 27
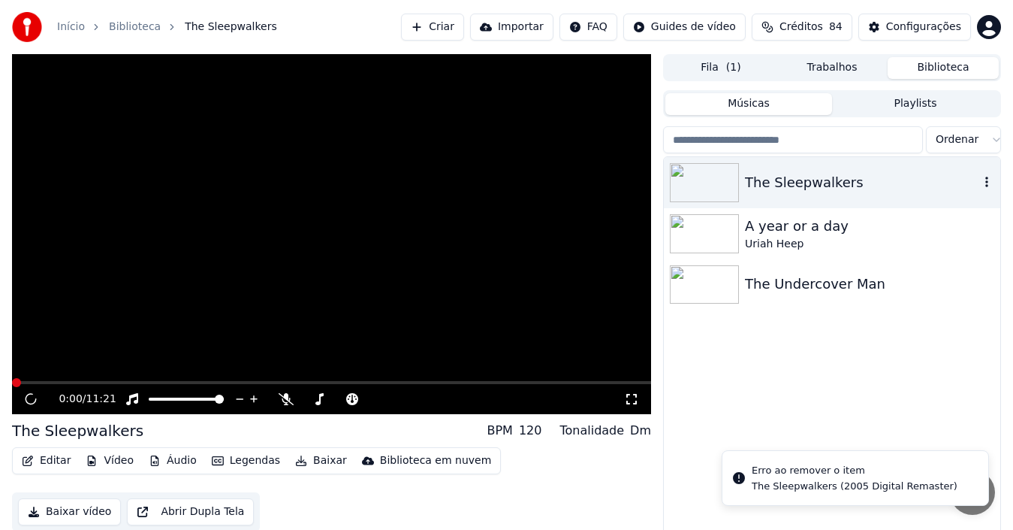
click at [732, 171] on img at bounding box center [704, 182] width 69 height 39
click at [961, 186] on icon "button" at bounding box center [987, 182] width 15 height 12
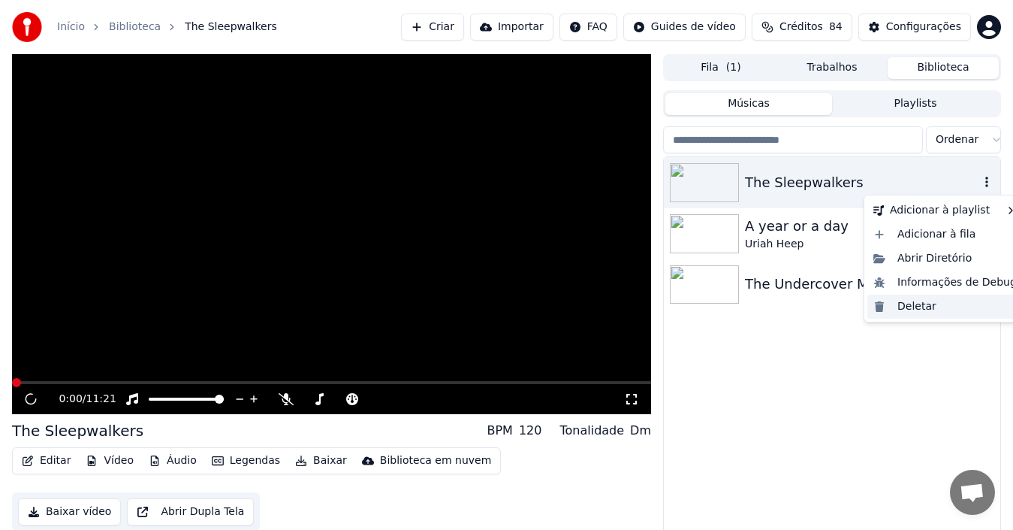
click at [909, 306] on div "Deletar" at bounding box center [946, 307] width 156 height 24
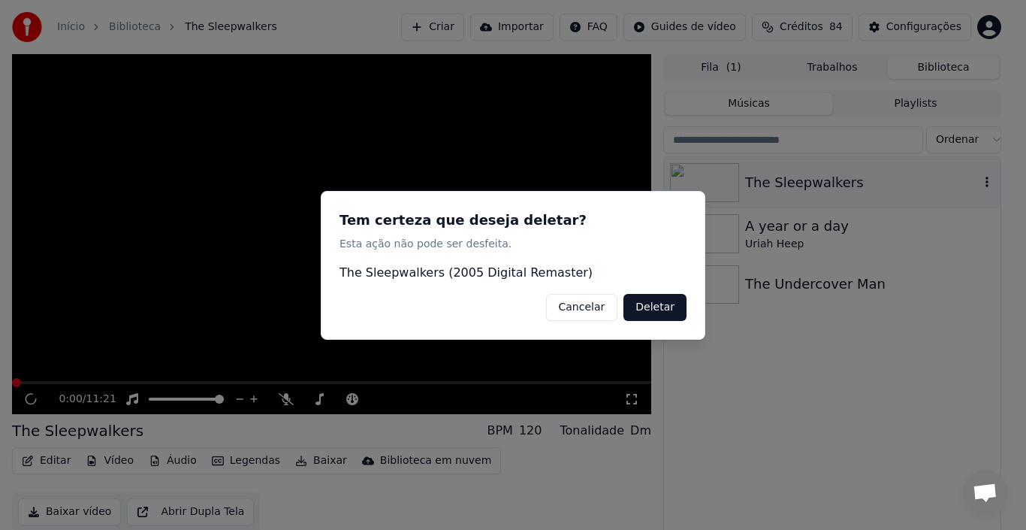
click at [669, 313] on button "Deletar" at bounding box center [655, 306] width 63 height 27
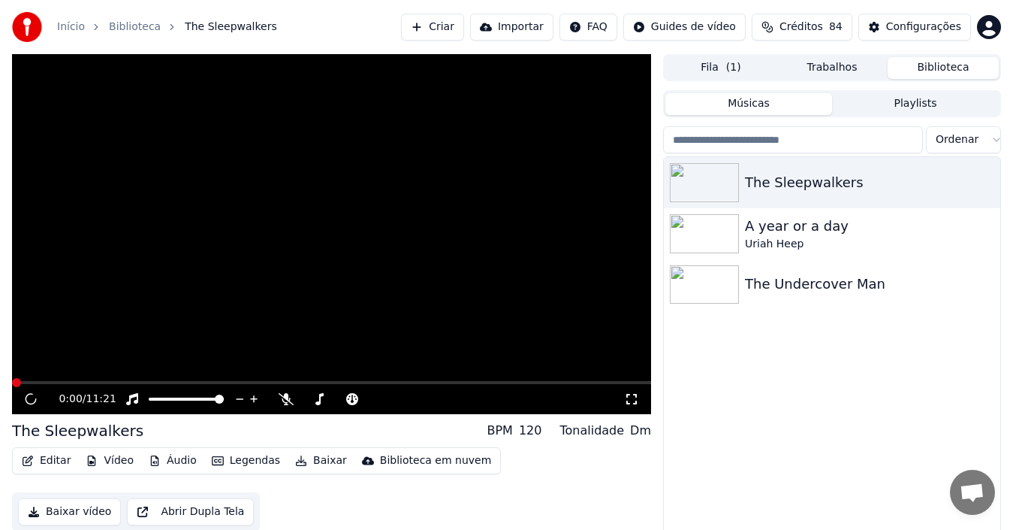
click at [878, 104] on button "Playlists" at bounding box center [915, 104] width 167 height 22
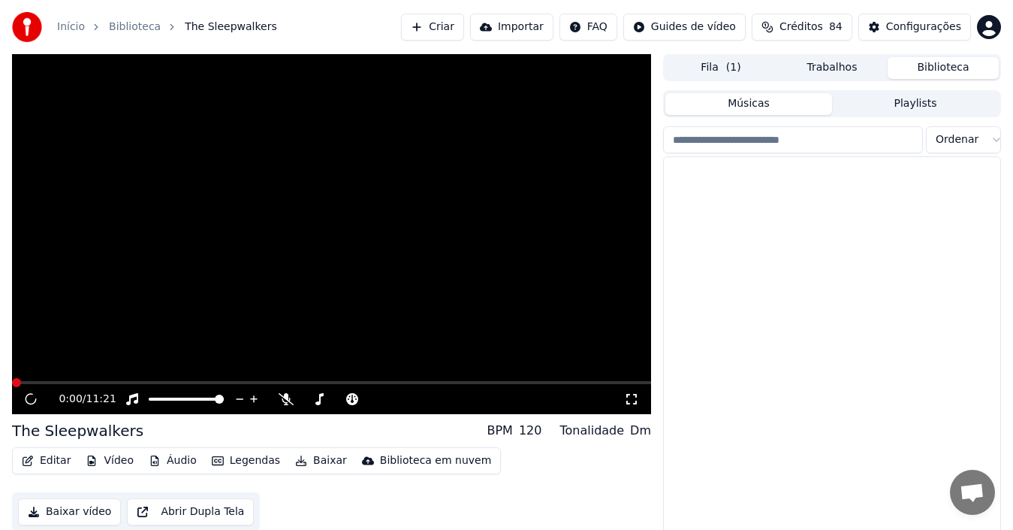
click at [770, 110] on button "Músicas" at bounding box center [749, 104] width 167 height 22
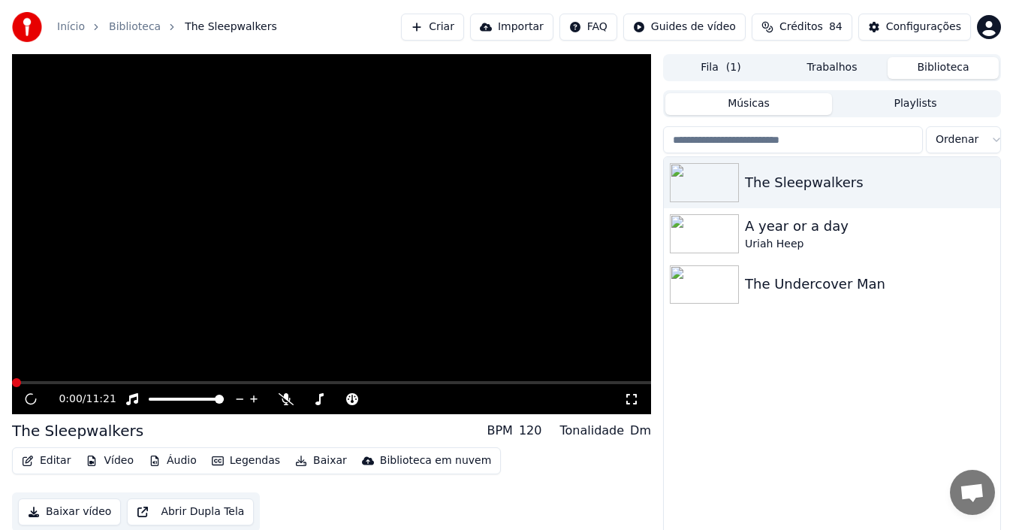
click at [715, 68] on button "Fila ( 1 )" at bounding box center [721, 68] width 111 height 22
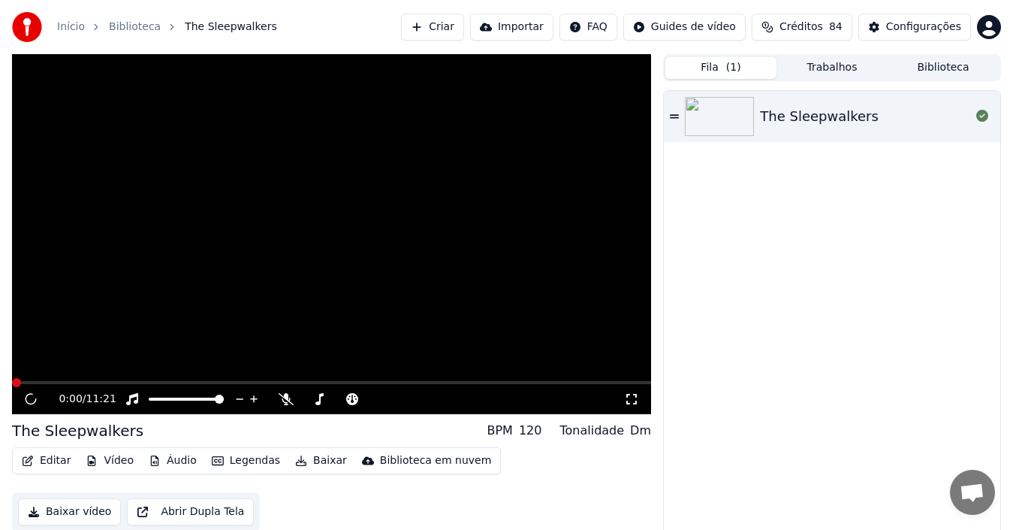
click at [675, 115] on icon at bounding box center [674, 116] width 9 height 4
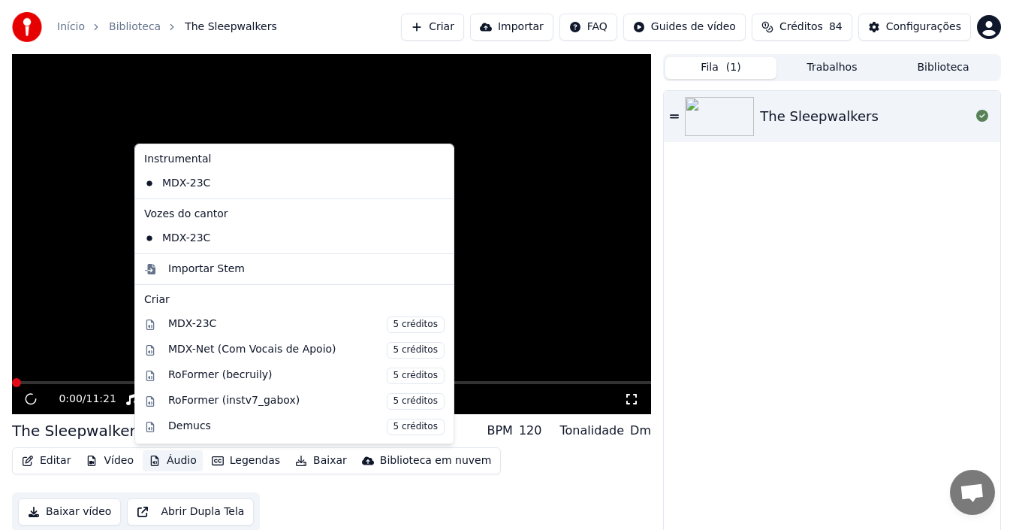
click at [171, 461] on button "Áudio" at bounding box center [173, 460] width 60 height 21
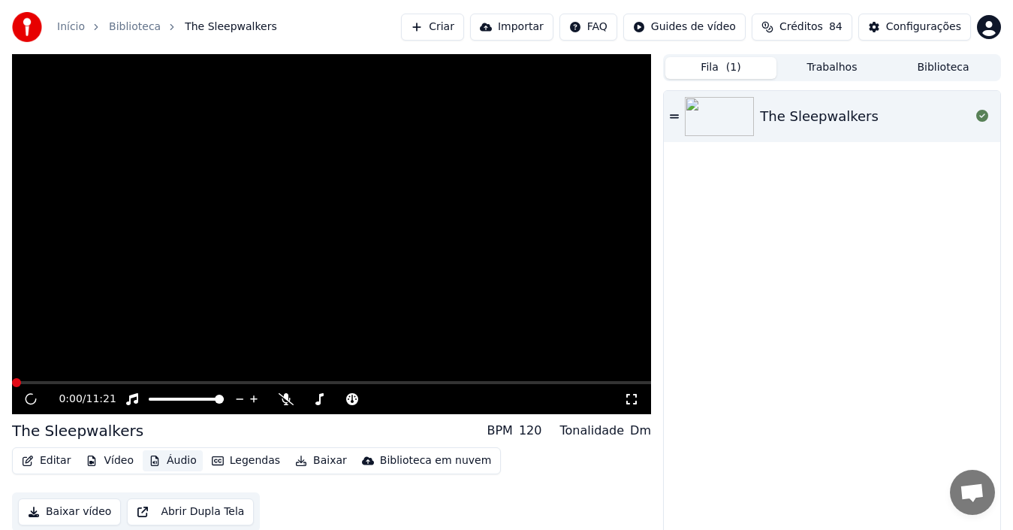
click at [160, 464] on button "Áudio" at bounding box center [173, 460] width 60 height 21
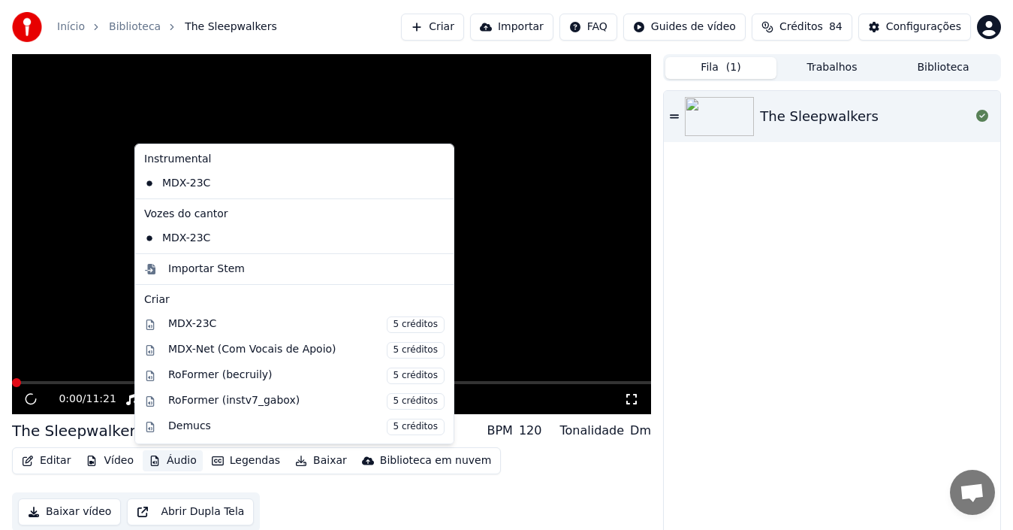
click at [160, 464] on button "Áudio" at bounding box center [173, 460] width 60 height 21
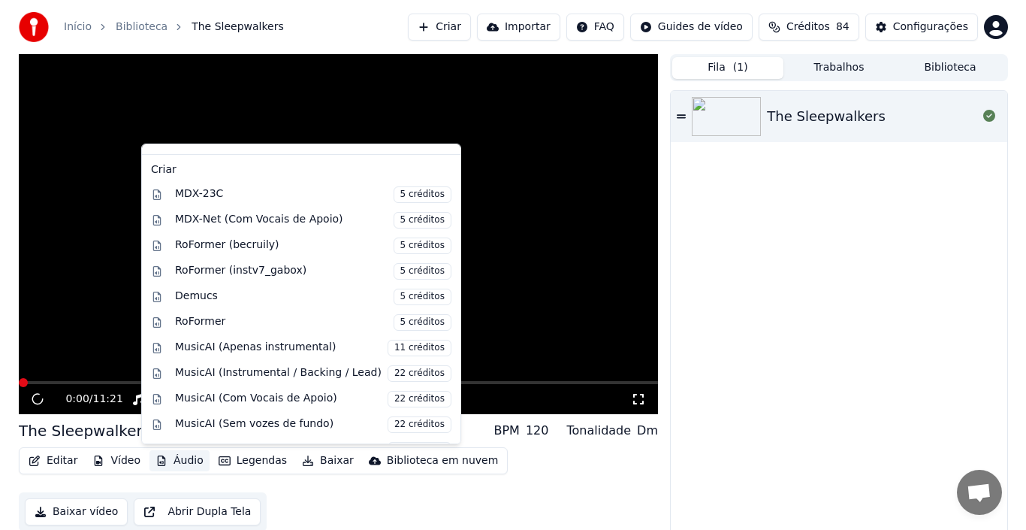
scroll to position [153, 0]
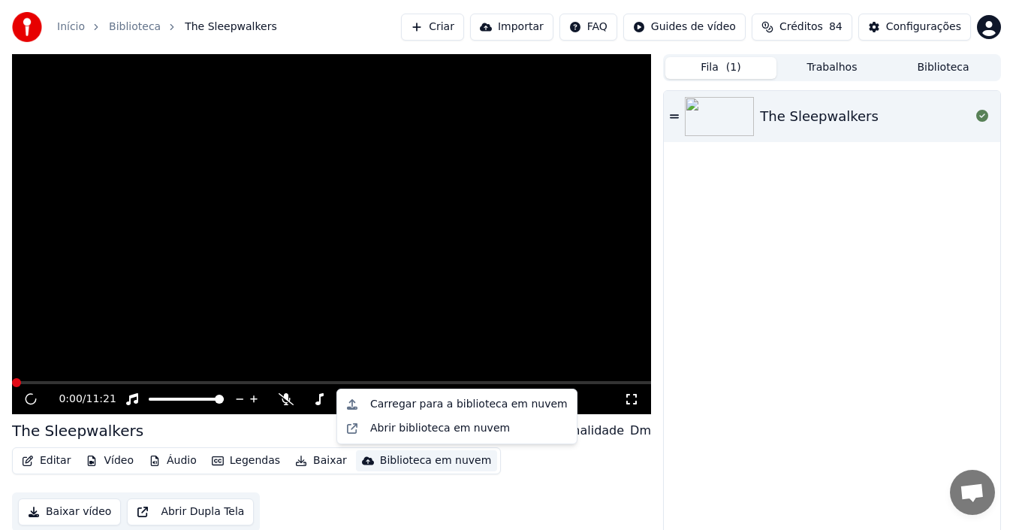
click at [436, 494] on div "Editar Vídeo Áudio Legendas Baixar Biblioteca em nuvem Baixar vídeo Abrir Dupla…" at bounding box center [331, 489] width 639 height 84
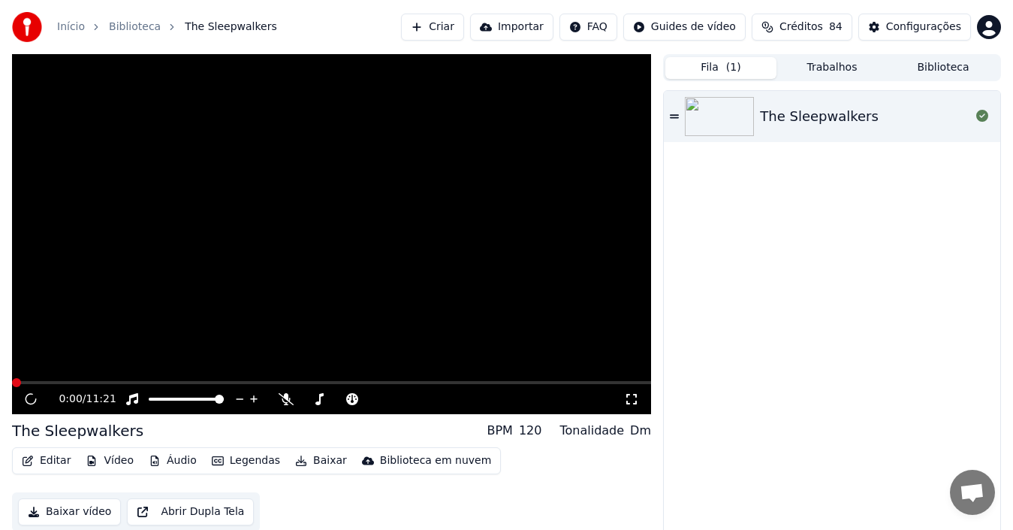
click at [59, 466] on button "Editar" at bounding box center [46, 460] width 61 height 21
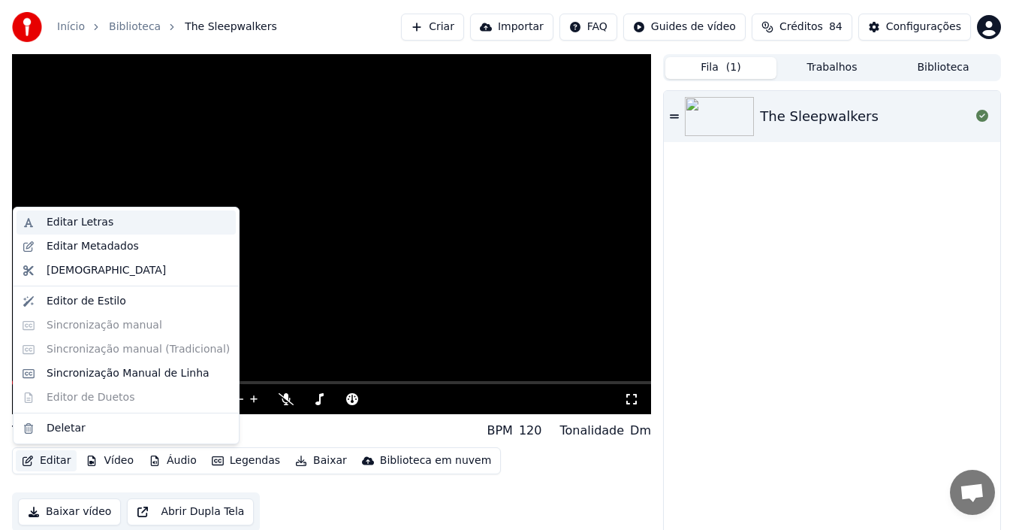
click at [97, 225] on div "Editar Letras" at bounding box center [80, 222] width 67 height 15
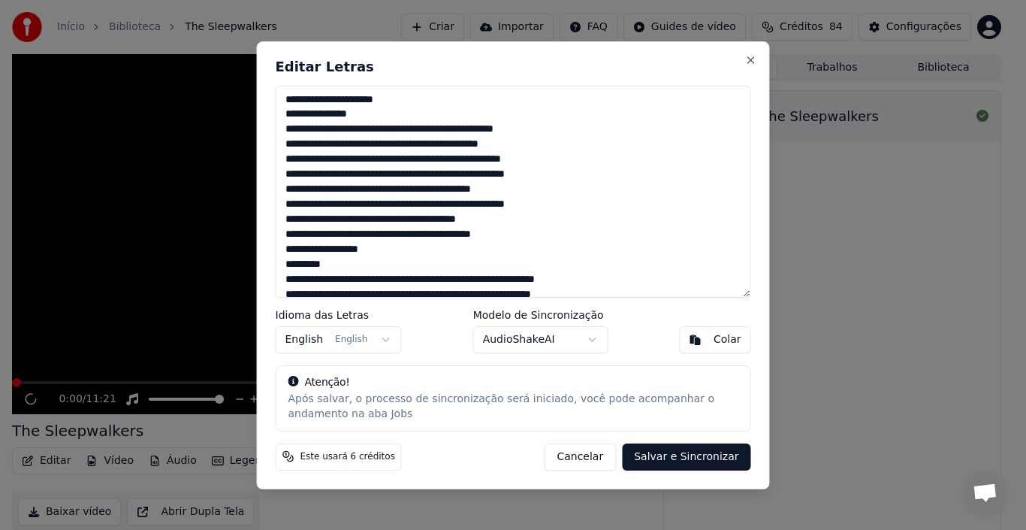
click at [350, 262] on textarea at bounding box center [514, 192] width 476 height 212
click at [382, 117] on textarea at bounding box center [514, 192] width 476 height 212
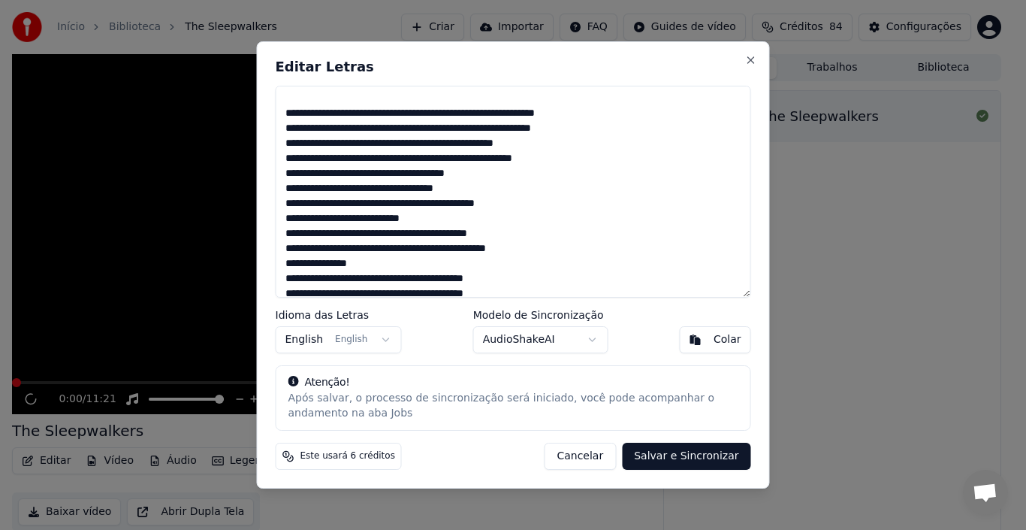
scroll to position [207, 0]
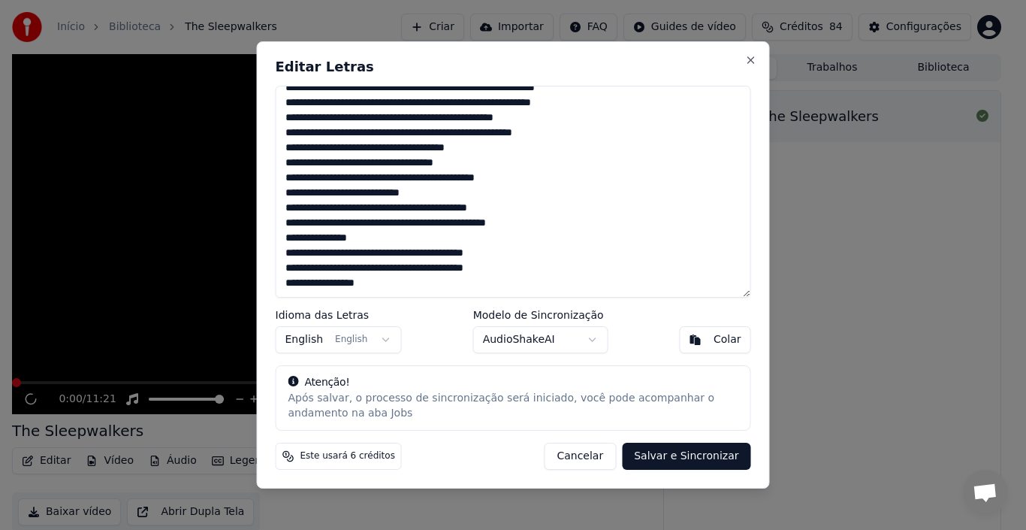
click at [370, 282] on textarea at bounding box center [514, 192] width 476 height 212
paste textarea "**********"
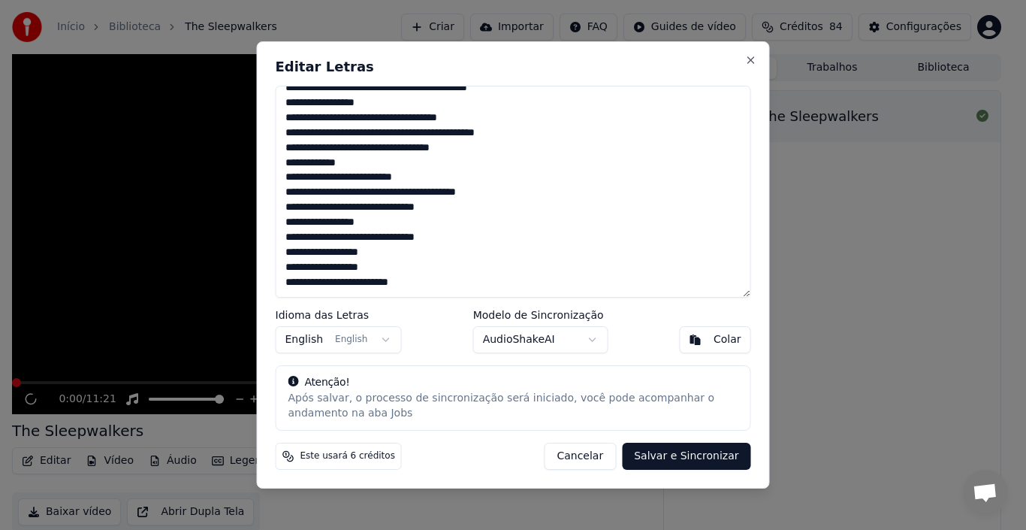
scroll to position [912, 0]
click at [429, 291] on textarea at bounding box center [514, 192] width 476 height 212
click at [712, 460] on button "Salvar e Sincronizar" at bounding box center [686, 456] width 128 height 27
click at [602, 455] on button "Cancelar" at bounding box center [580, 456] width 72 height 27
type textarea "**********"
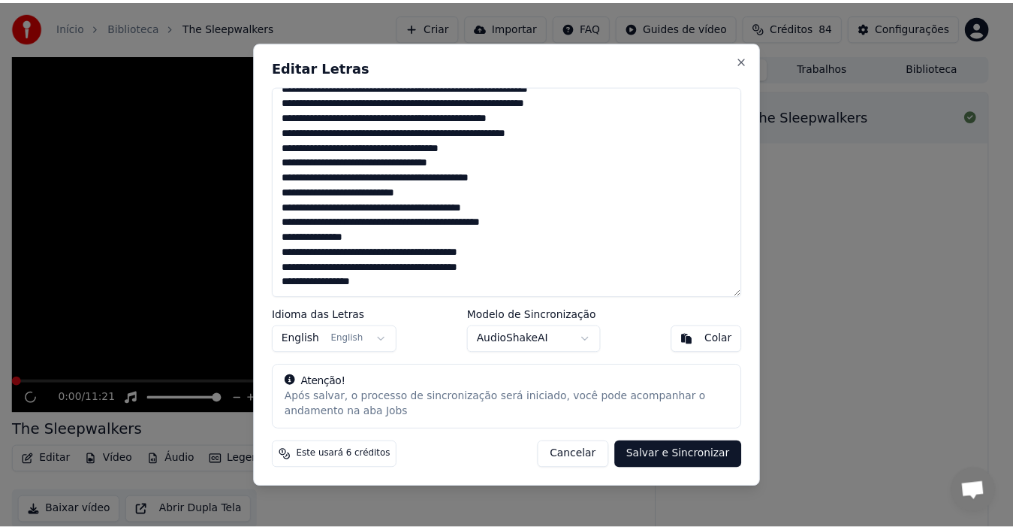
scroll to position [192, 0]
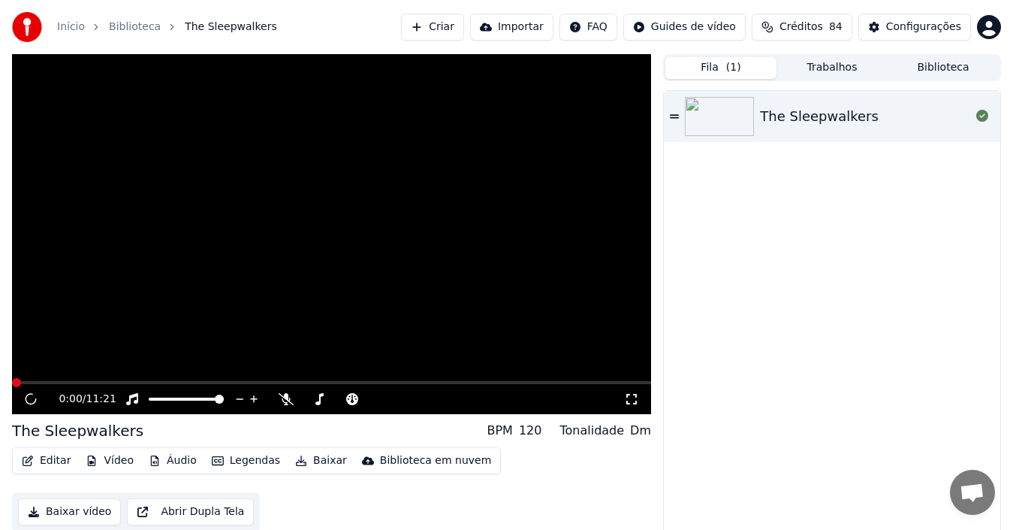
click at [811, 110] on div "The Sleepwalkers" at bounding box center [819, 116] width 119 height 21
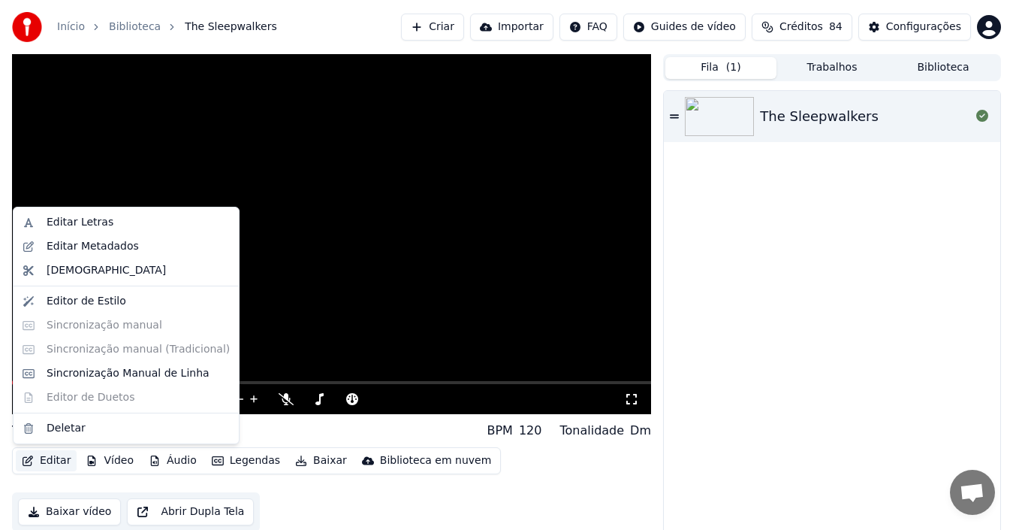
click at [59, 467] on button "Editar" at bounding box center [46, 460] width 61 height 21
click at [53, 427] on div "Deletar" at bounding box center [66, 428] width 39 height 15
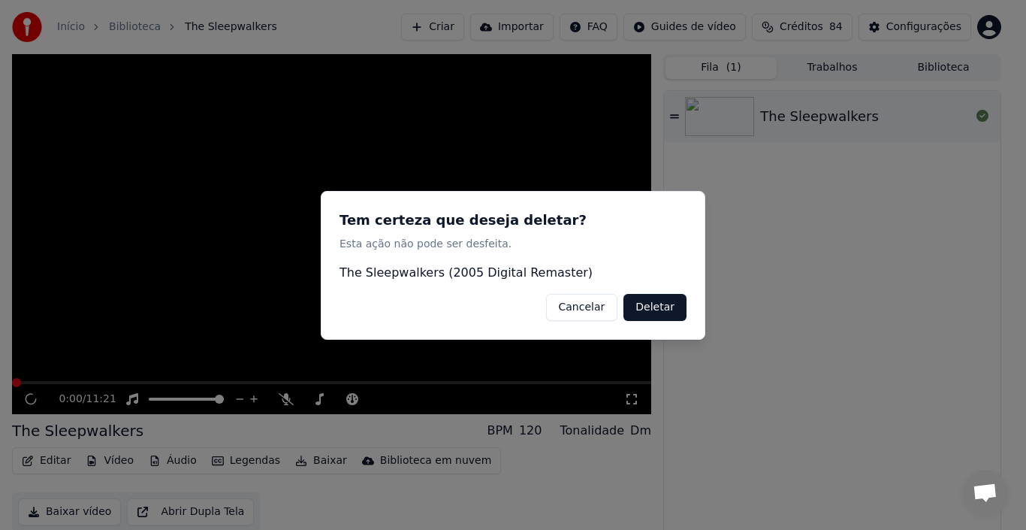
click at [647, 309] on button "Deletar" at bounding box center [655, 306] width 63 height 27
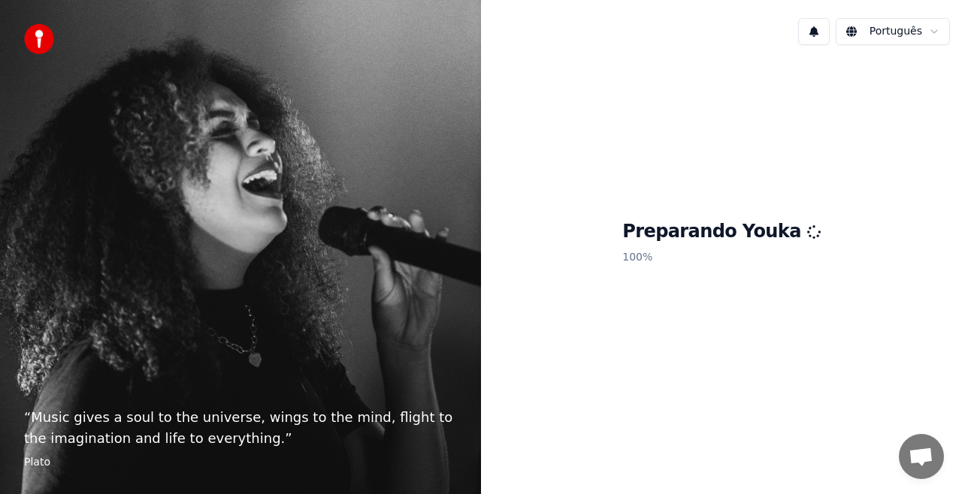
drag, startPoint x: 503, startPoint y: 8, endPoint x: 537, endPoint y: 473, distance: 467.1
click at [537, 473] on div "Português Preparando Youka 100 %" at bounding box center [721, 247] width 481 height 494
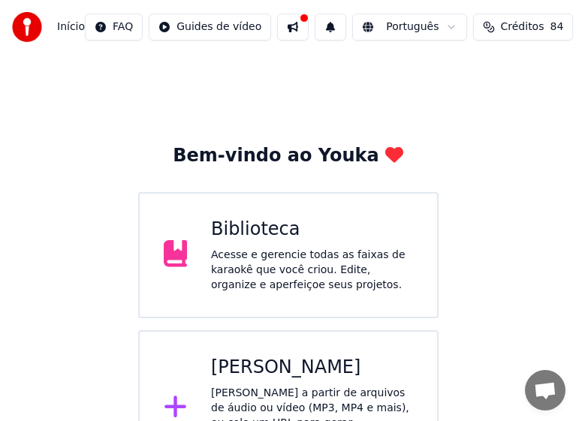
click at [273, 250] on div "Acesse e gerencie todas as faixas de karaokê que você criou. Edite, organize e …" at bounding box center [312, 270] width 202 height 45
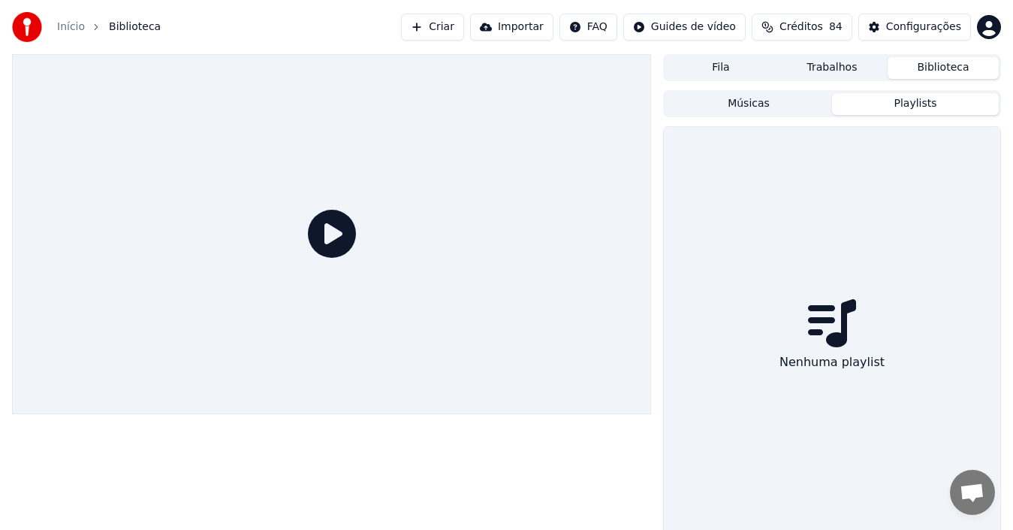
click at [917, 107] on button "Playlists" at bounding box center [915, 104] width 167 height 22
click at [749, 104] on button "Músicas" at bounding box center [749, 104] width 167 height 22
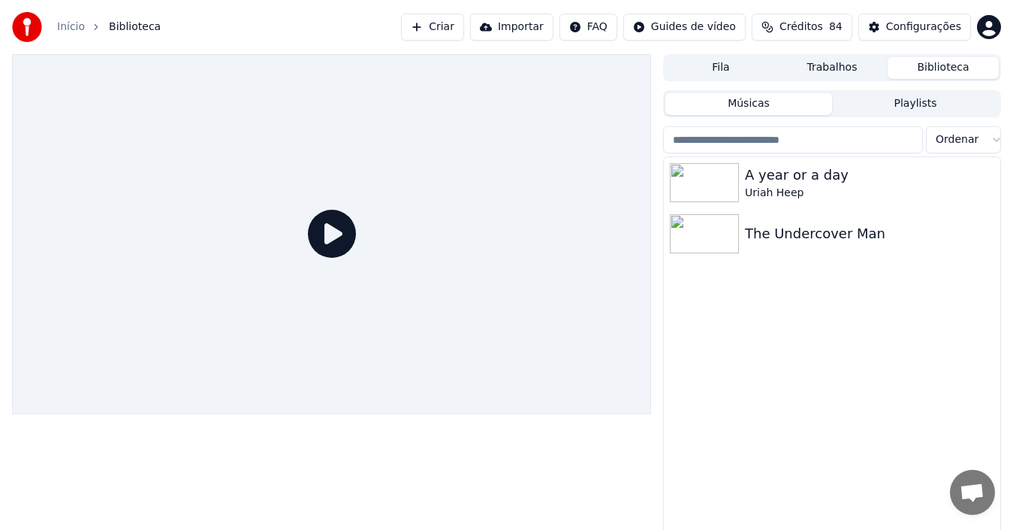
click at [666, 404] on div "A year or a day Uriah Heep The Undercover Man" at bounding box center [832, 355] width 337 height 396
click at [811, 62] on button "Trabalhos" at bounding box center [832, 68] width 111 height 22
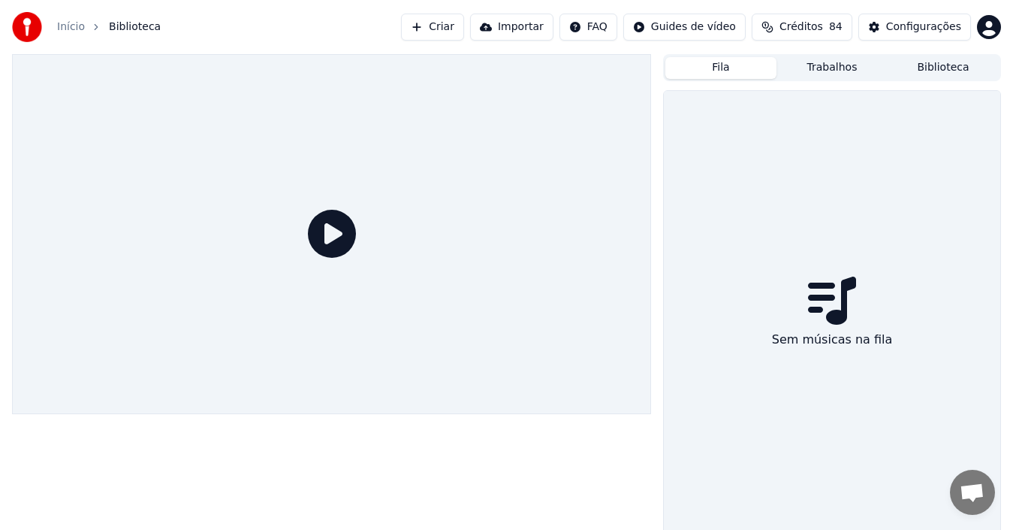
click at [732, 68] on button "Fila" at bounding box center [721, 68] width 111 height 22
click at [961, 67] on button "Biblioteca" at bounding box center [943, 68] width 111 height 22
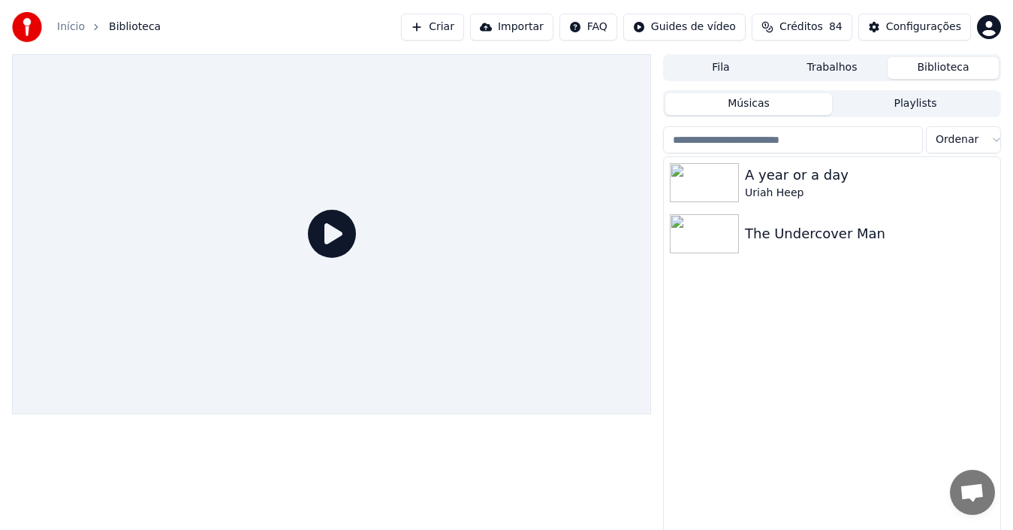
click at [532, 26] on button "Importar" at bounding box center [511, 27] width 83 height 27
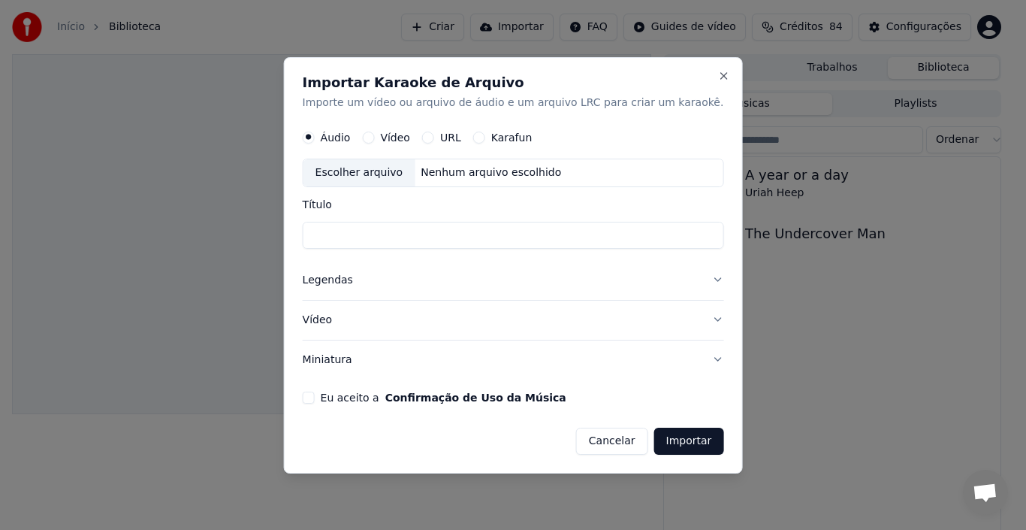
click at [415, 174] on div "Escolher arquivo" at bounding box center [360, 172] width 112 height 27
type input "**********"
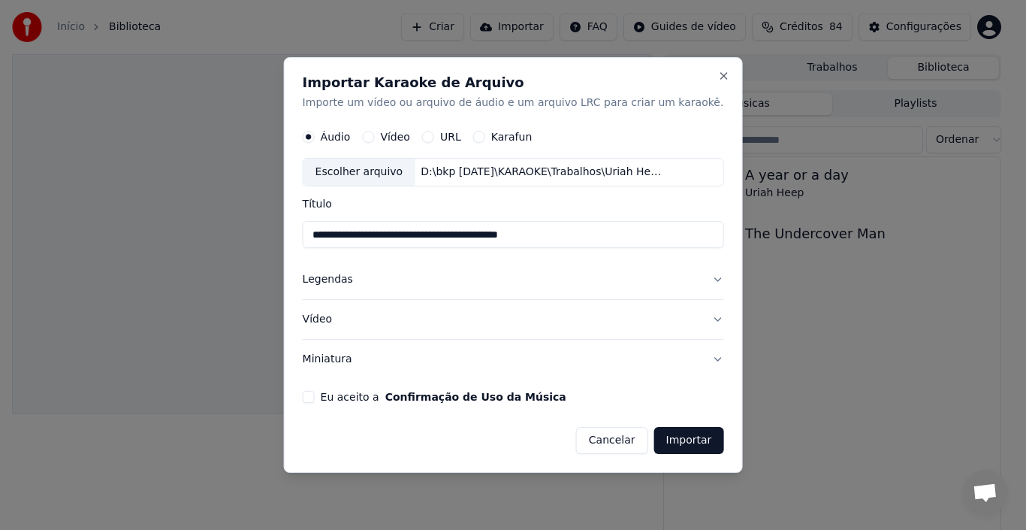
click at [361, 274] on button "Legendas" at bounding box center [513, 280] width 421 height 39
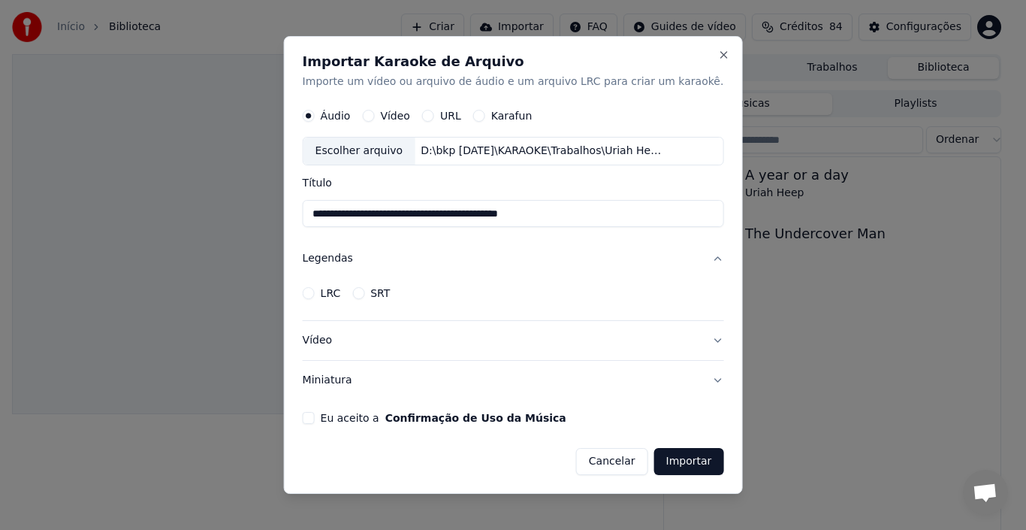
click at [692, 255] on button "Legendas" at bounding box center [513, 259] width 421 height 39
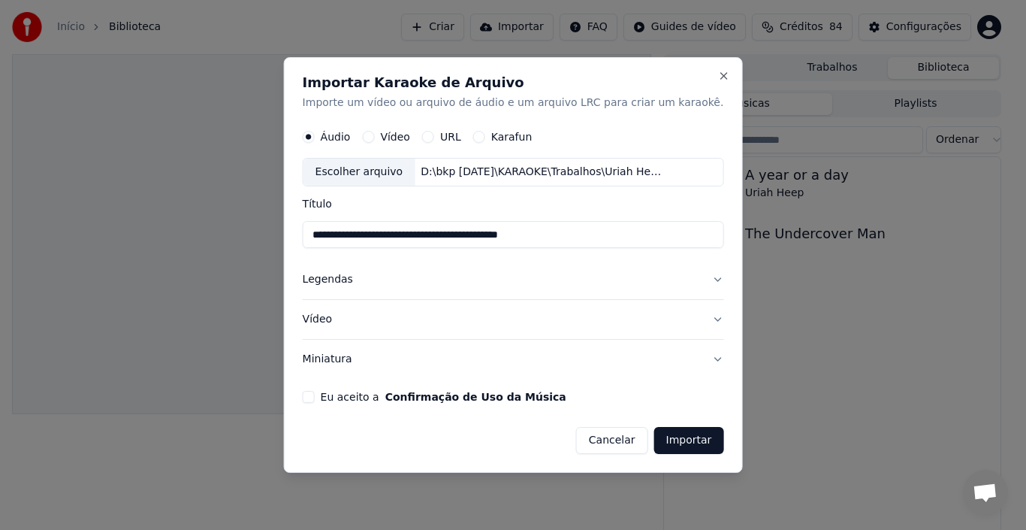
click at [355, 277] on button "Legendas" at bounding box center [513, 280] width 421 height 39
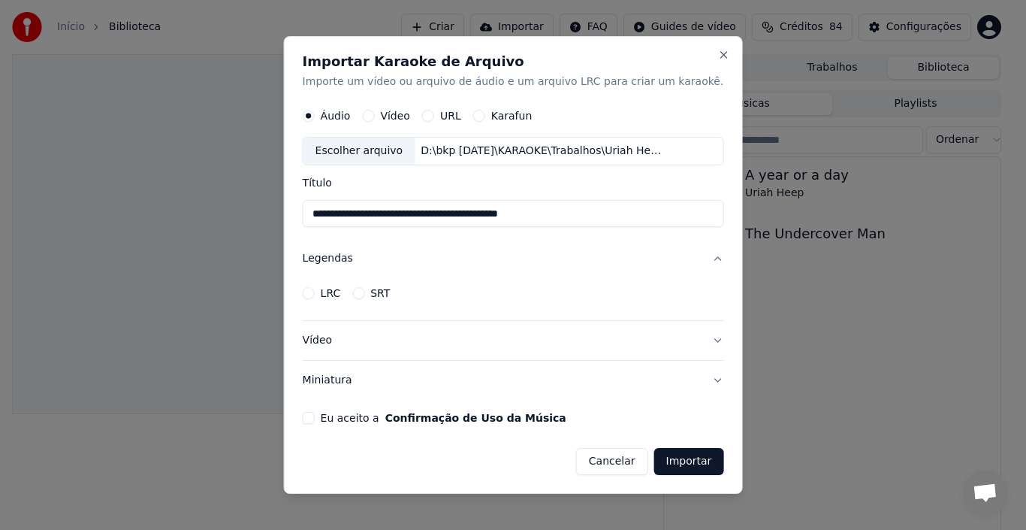
click at [352, 259] on button "Legendas" at bounding box center [513, 259] width 421 height 39
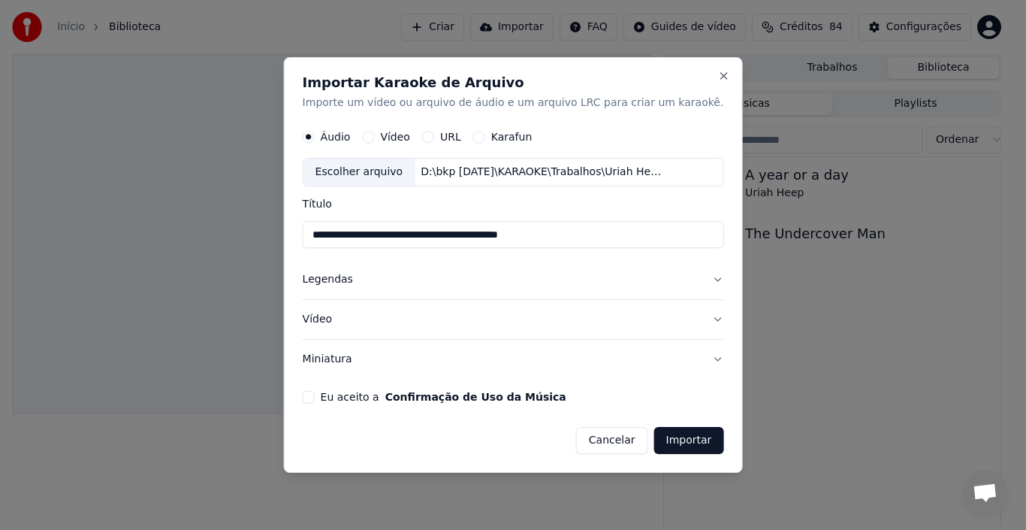
click at [352, 276] on button "Legendas" at bounding box center [513, 280] width 421 height 39
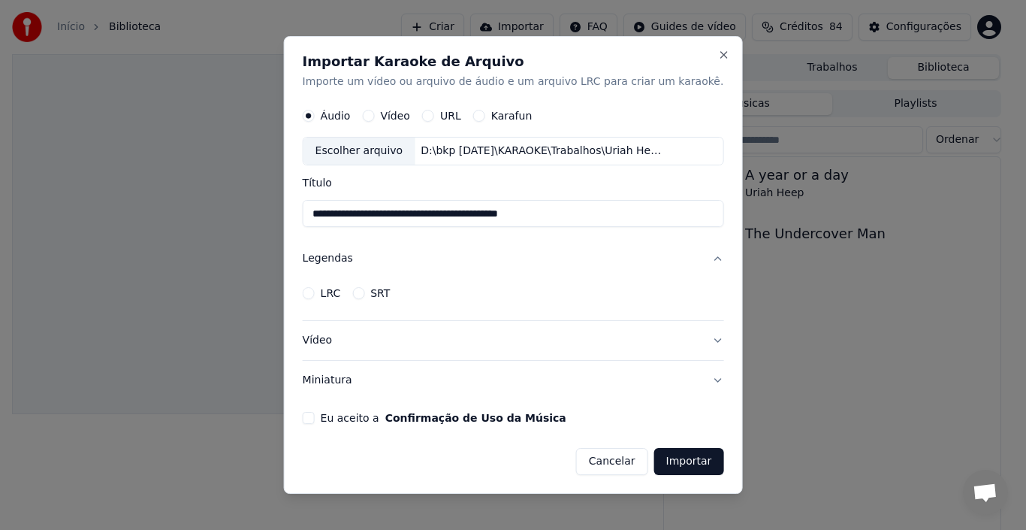
click at [315, 295] on button "LRC" at bounding box center [309, 293] width 12 height 12
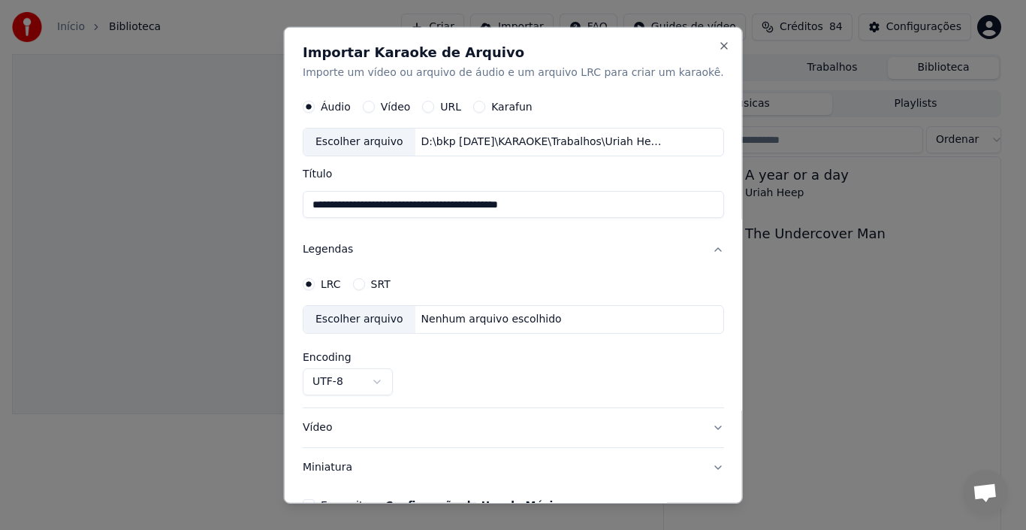
click at [482, 325] on div "Nenhum arquivo escolhido" at bounding box center [491, 319] width 153 height 15
select select "**********"
click at [334, 431] on button "Vídeo" at bounding box center [513, 427] width 421 height 39
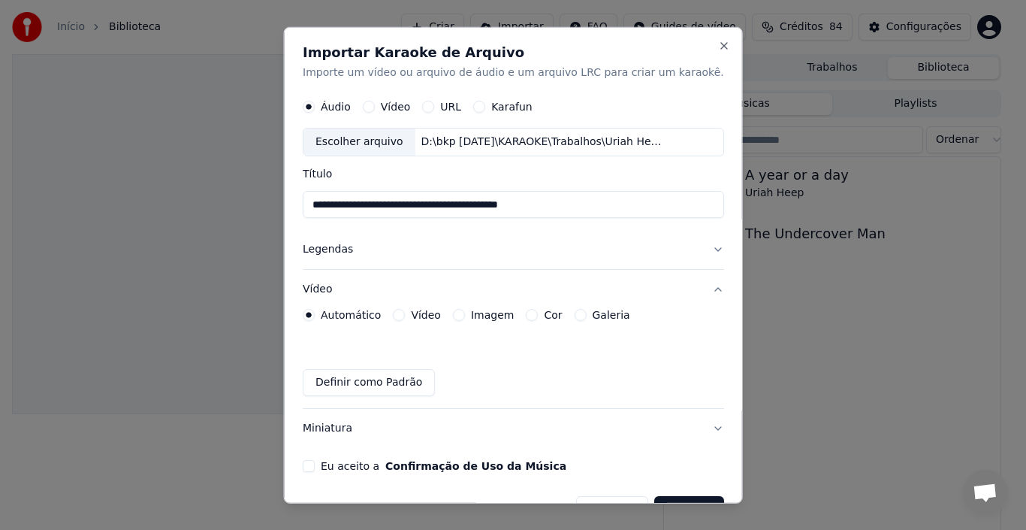
click at [497, 316] on label "Imagem" at bounding box center [492, 315] width 43 height 11
click at [465, 316] on button "Imagem" at bounding box center [459, 315] width 12 height 12
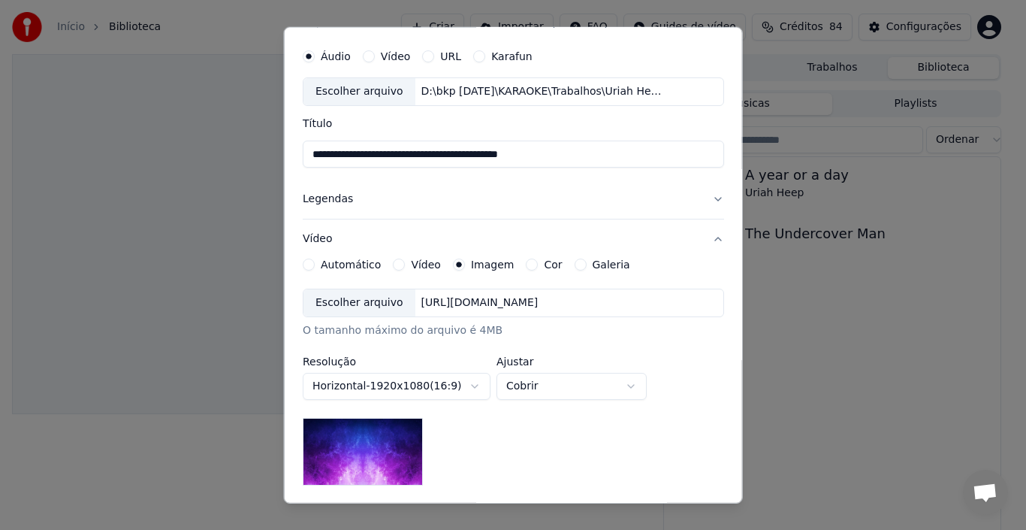
scroll to position [75, 0]
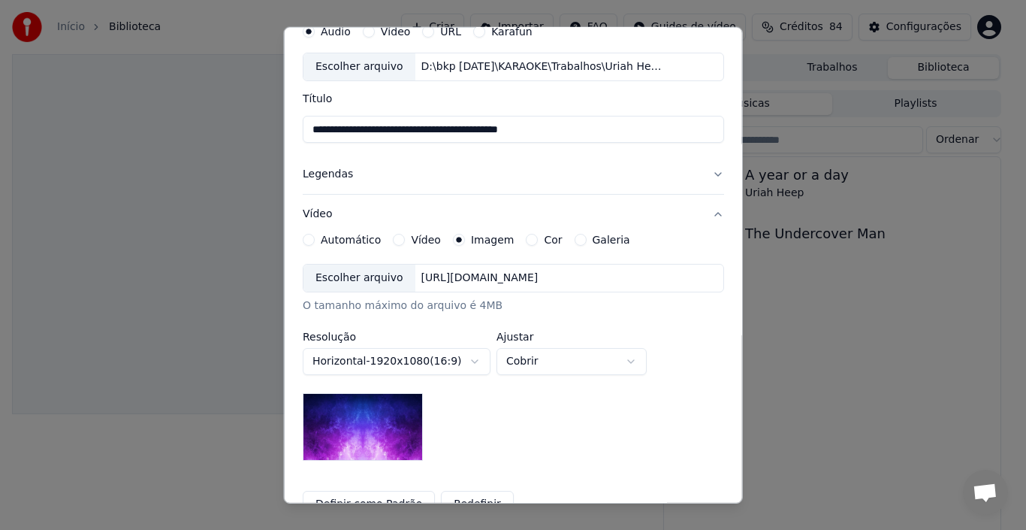
click at [420, 355] on body "**********" at bounding box center [506, 265] width 1013 height 530
click at [423, 358] on body "**********" at bounding box center [506, 265] width 1013 height 530
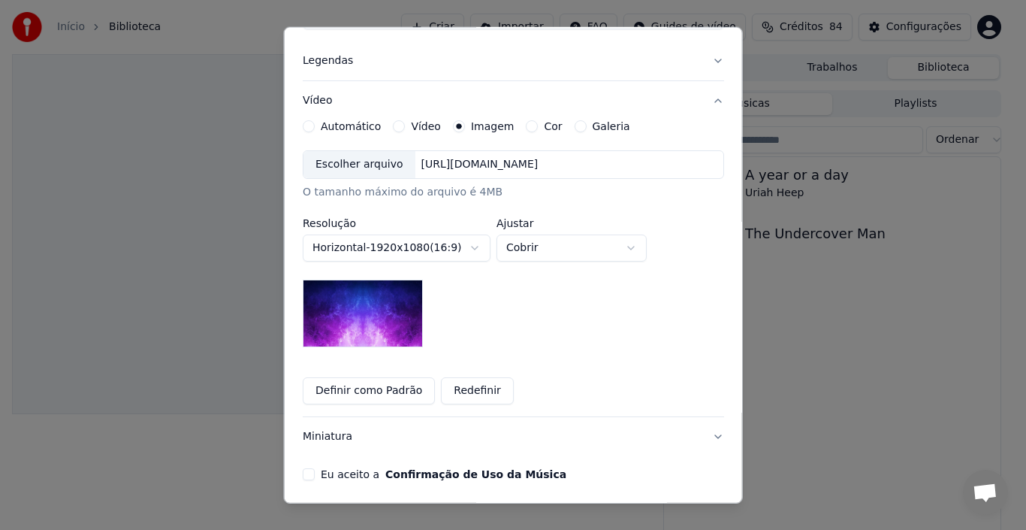
scroll to position [225, 0]
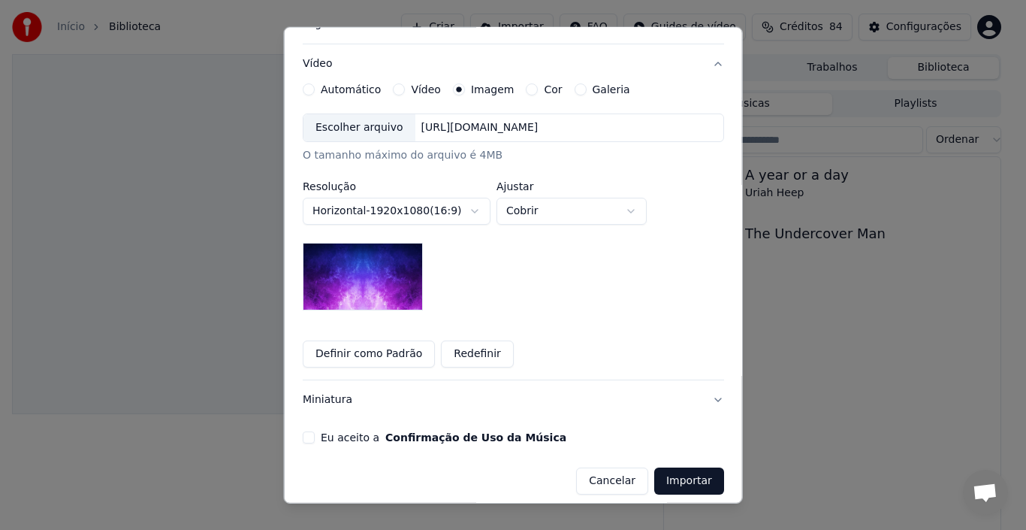
click at [487, 356] on button "Redefinir" at bounding box center [477, 353] width 73 height 27
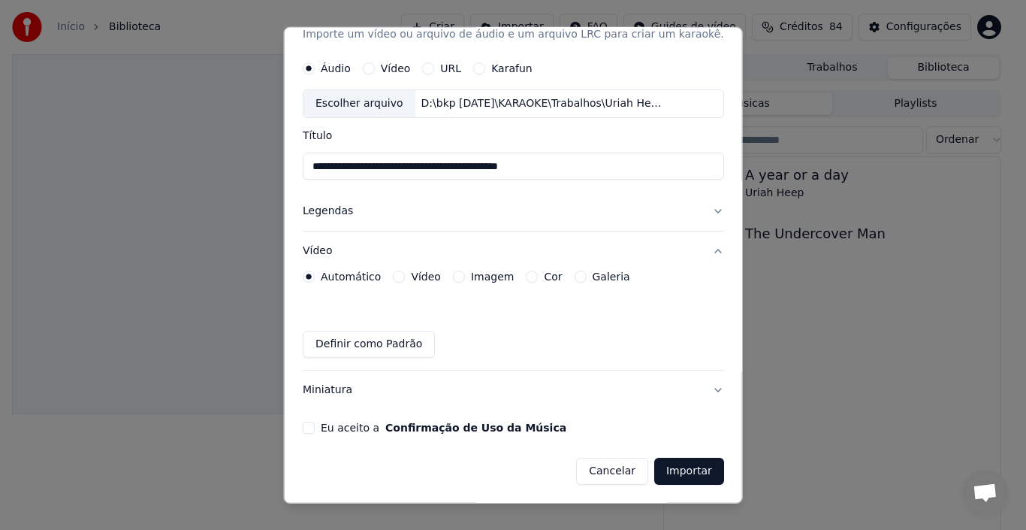
scroll to position [38, 0]
click at [499, 279] on label "Imagem" at bounding box center [492, 276] width 43 height 11
click at [465, 279] on button "Imagem" at bounding box center [459, 276] width 12 height 12
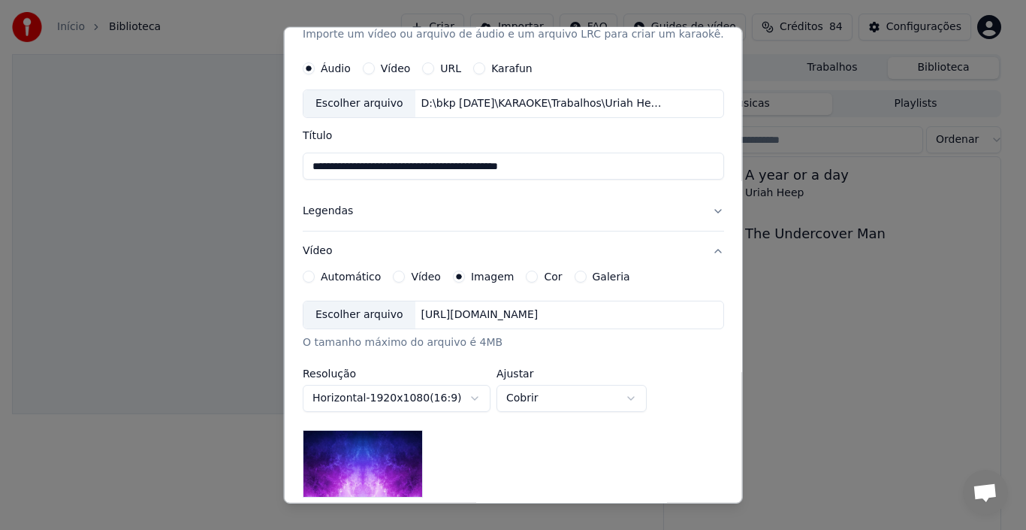
click at [443, 322] on div "[URL][DOMAIN_NAME]" at bounding box center [479, 314] width 129 height 15
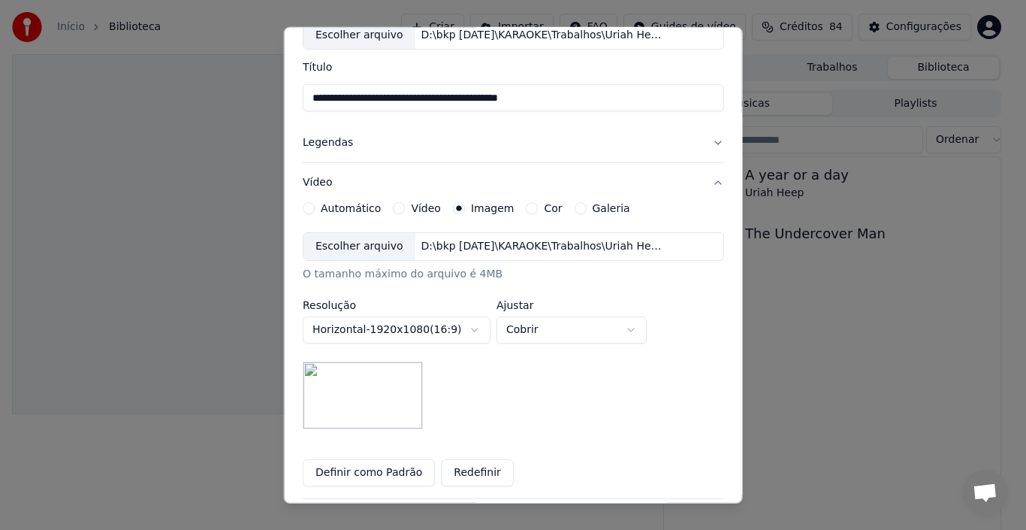
scroll to position [189, 0]
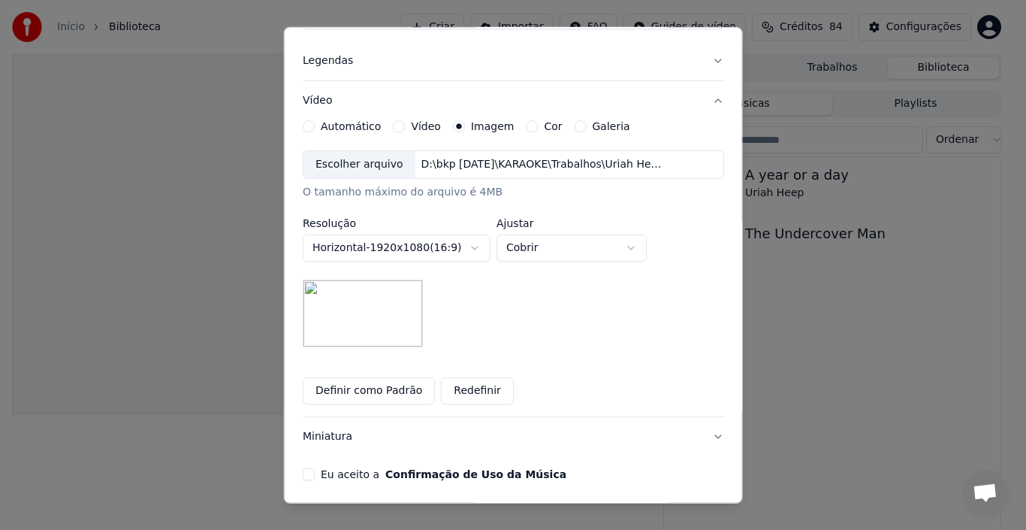
click at [315, 476] on button "Eu aceito a Confirmação de Uso da Música" at bounding box center [309, 474] width 12 height 12
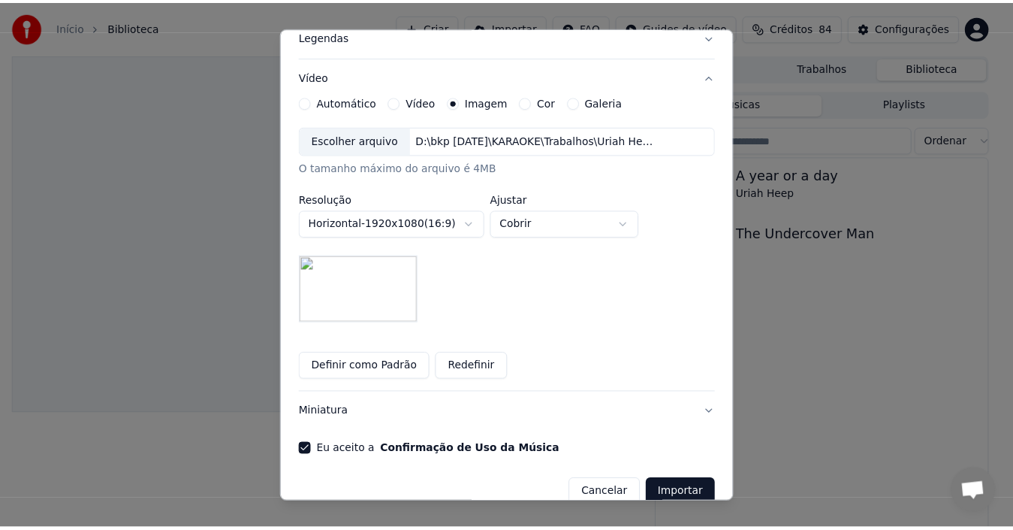
scroll to position [235, 0]
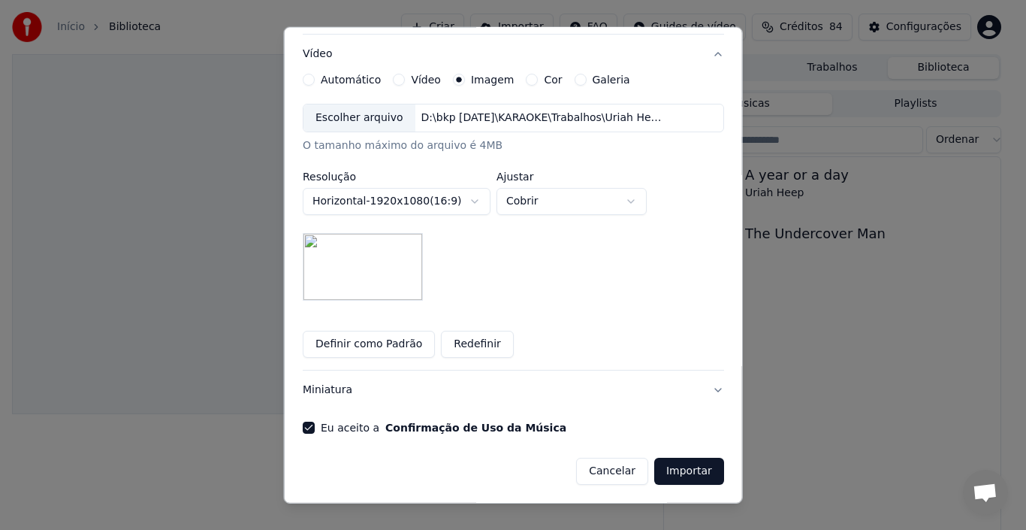
click at [654, 472] on button "Importar" at bounding box center [689, 471] width 70 height 27
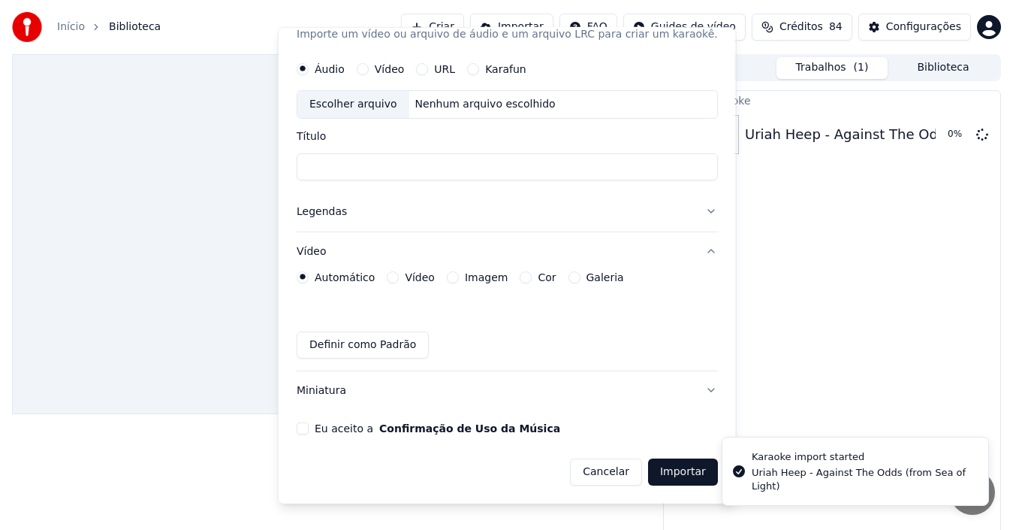
scroll to position [38, 0]
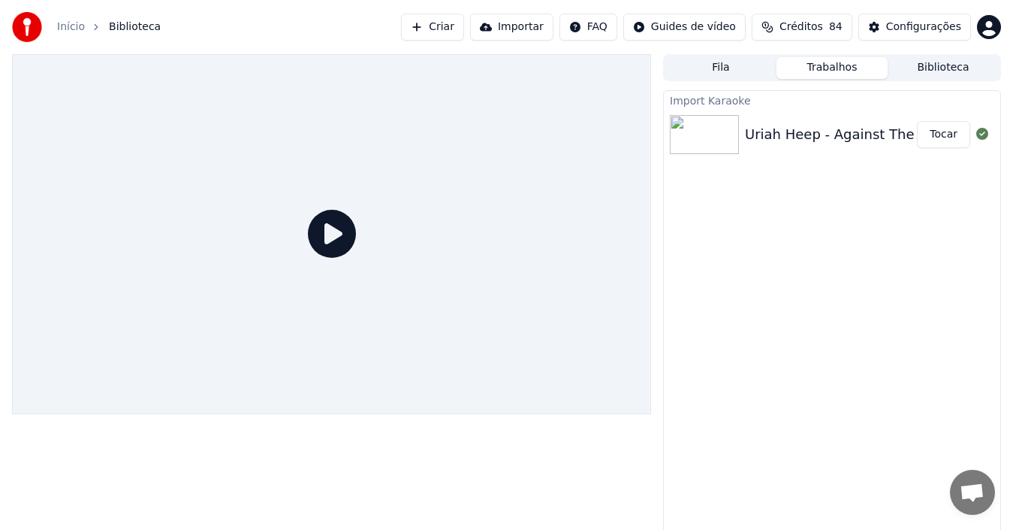
click at [950, 134] on button "Tocar" at bounding box center [943, 134] width 53 height 27
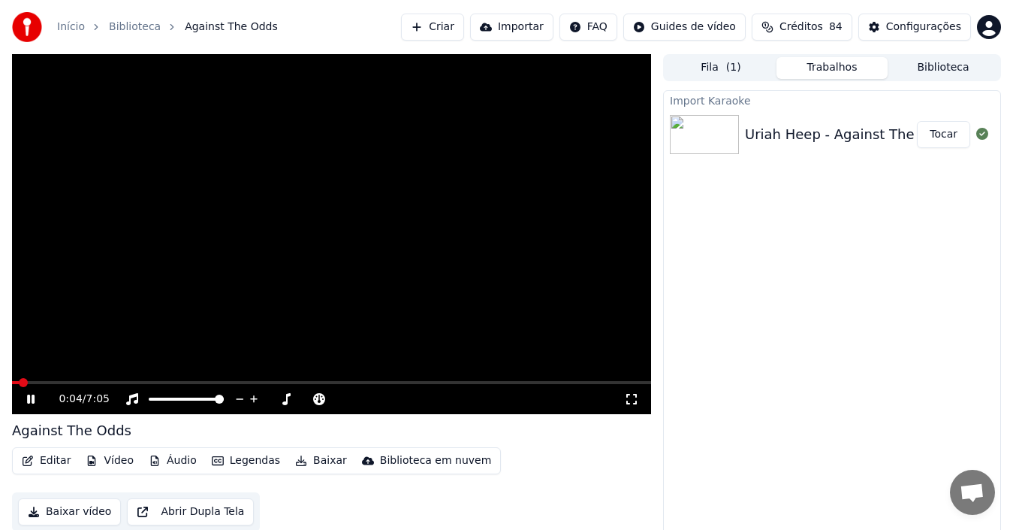
click at [636, 403] on icon at bounding box center [632, 399] width 11 height 11
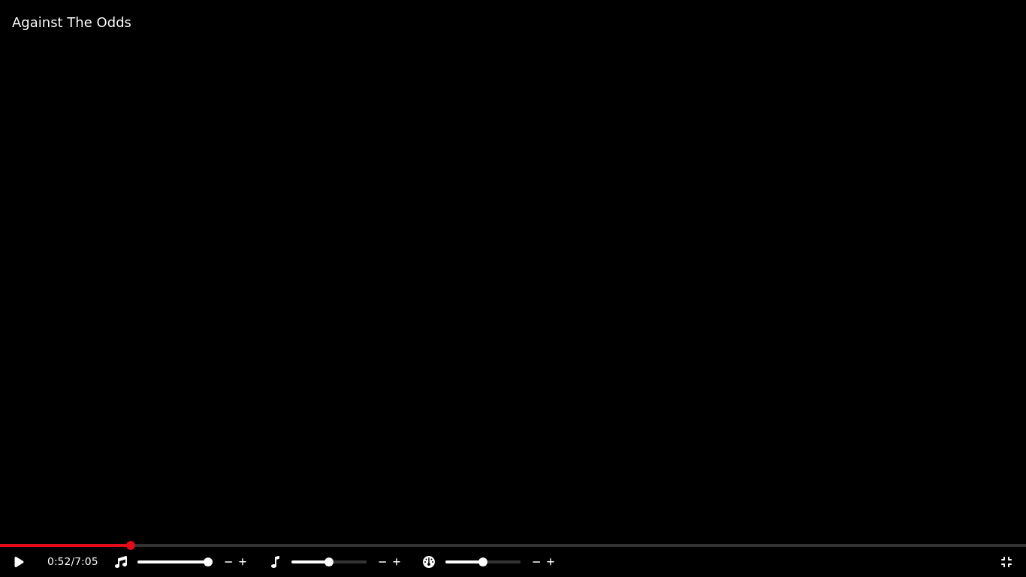
click at [961, 494] on icon at bounding box center [1006, 562] width 15 height 12
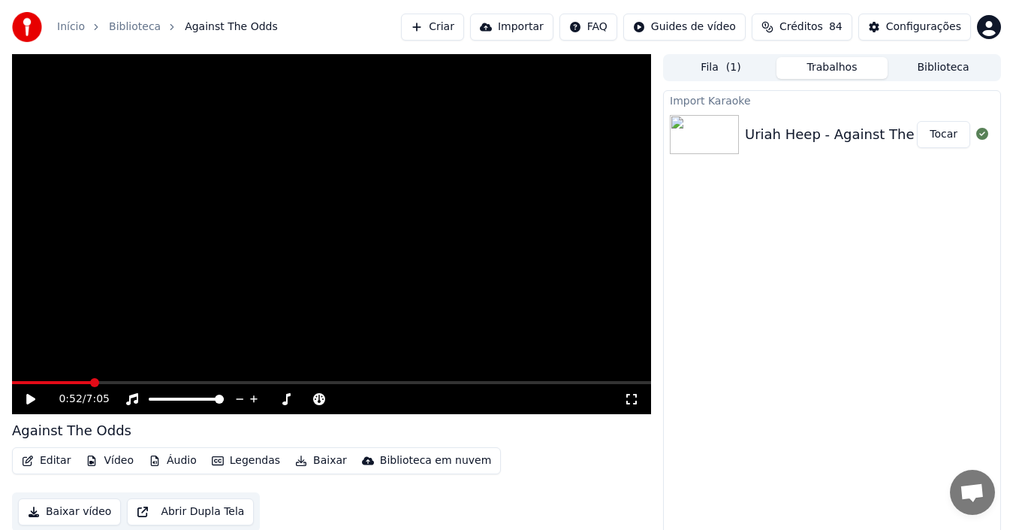
click at [721, 65] on button "Fila ( 1 )" at bounding box center [721, 68] width 111 height 22
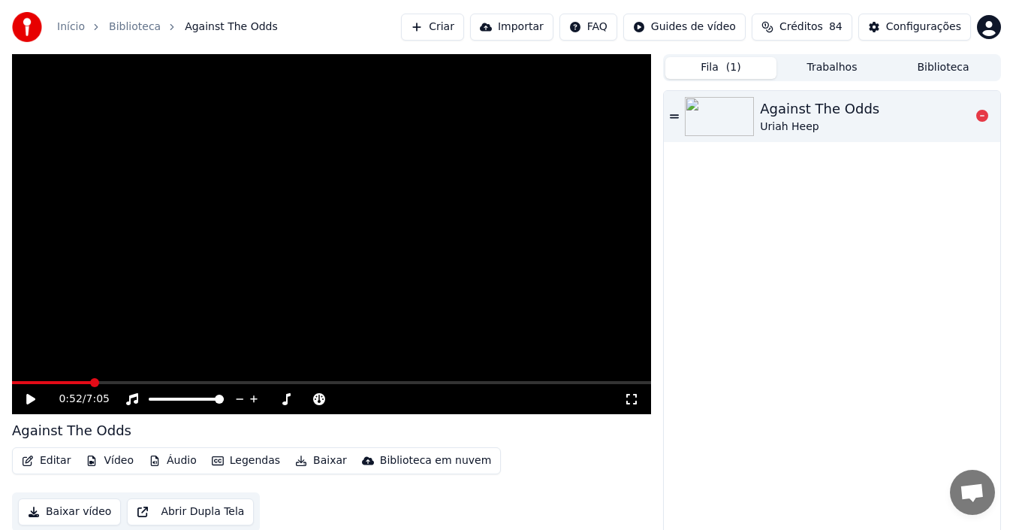
click at [742, 120] on img at bounding box center [719, 116] width 69 height 39
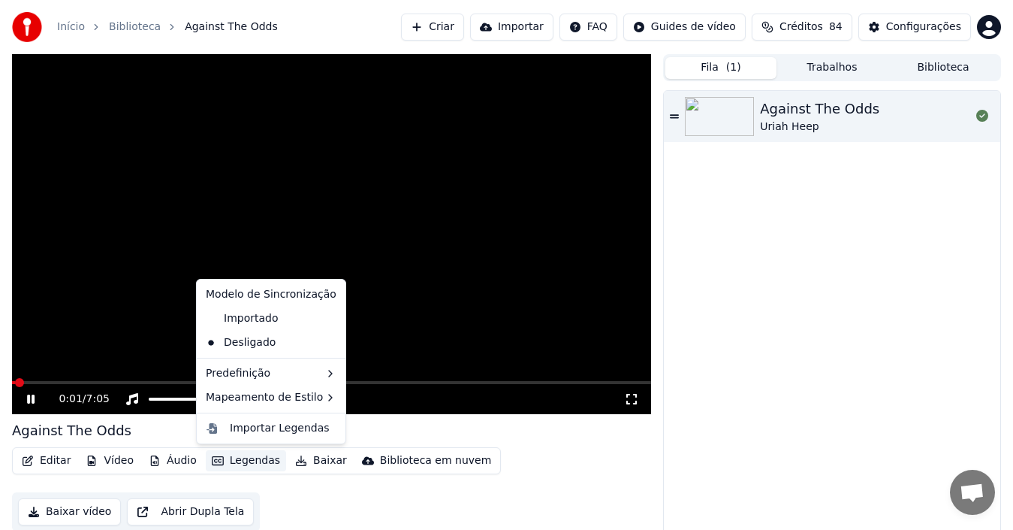
click at [234, 457] on button "Legendas" at bounding box center [246, 460] width 80 height 21
click at [253, 432] on div "Importar Legendas" at bounding box center [280, 428] width 100 height 15
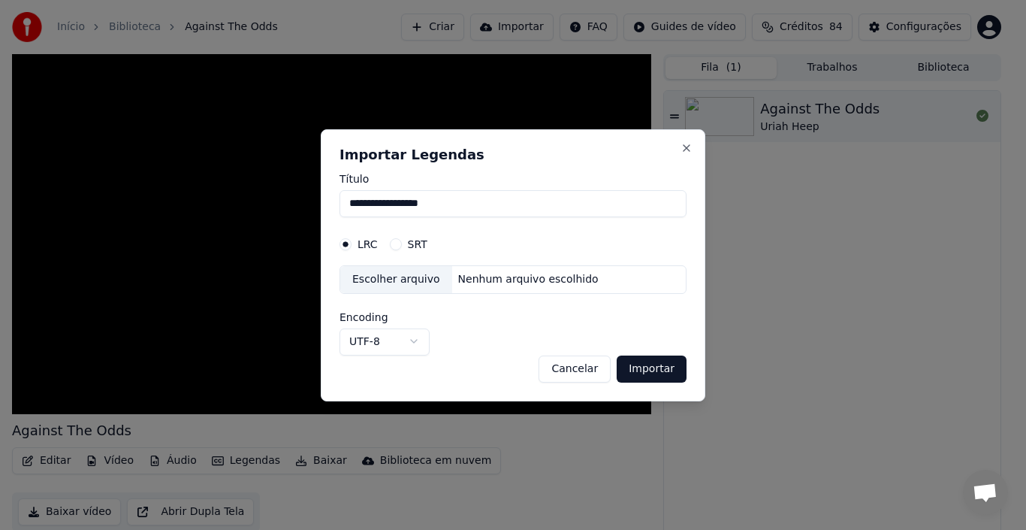
click at [374, 278] on div "Escolher arquivo" at bounding box center [396, 279] width 112 height 27
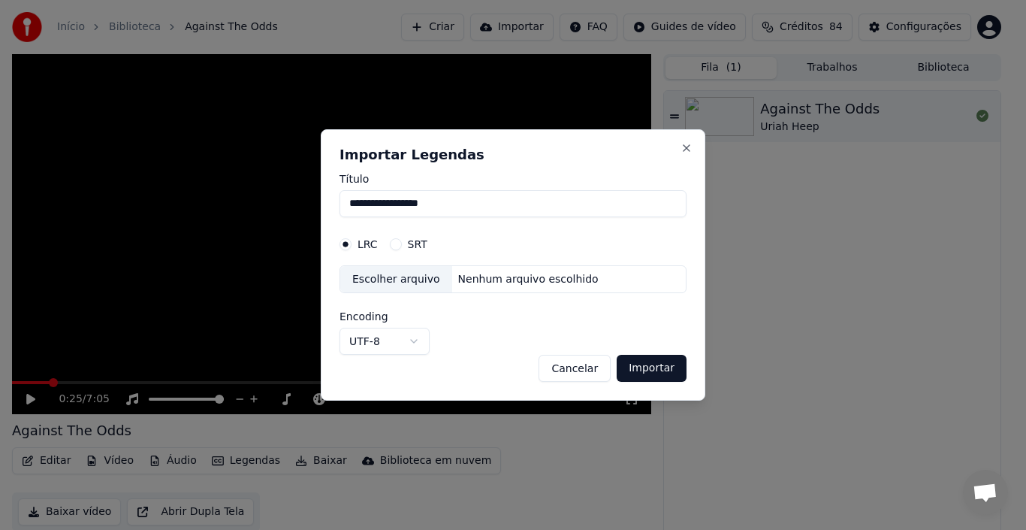
click at [585, 367] on button "Cancelar" at bounding box center [575, 368] width 72 height 27
